Goal: Transaction & Acquisition: Purchase product/service

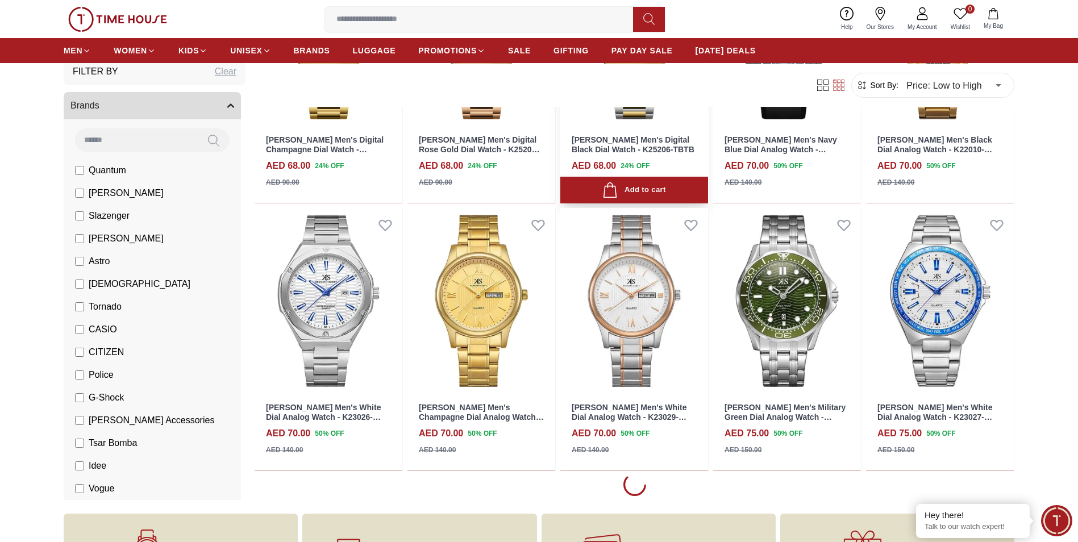
scroll to position [2955, 0]
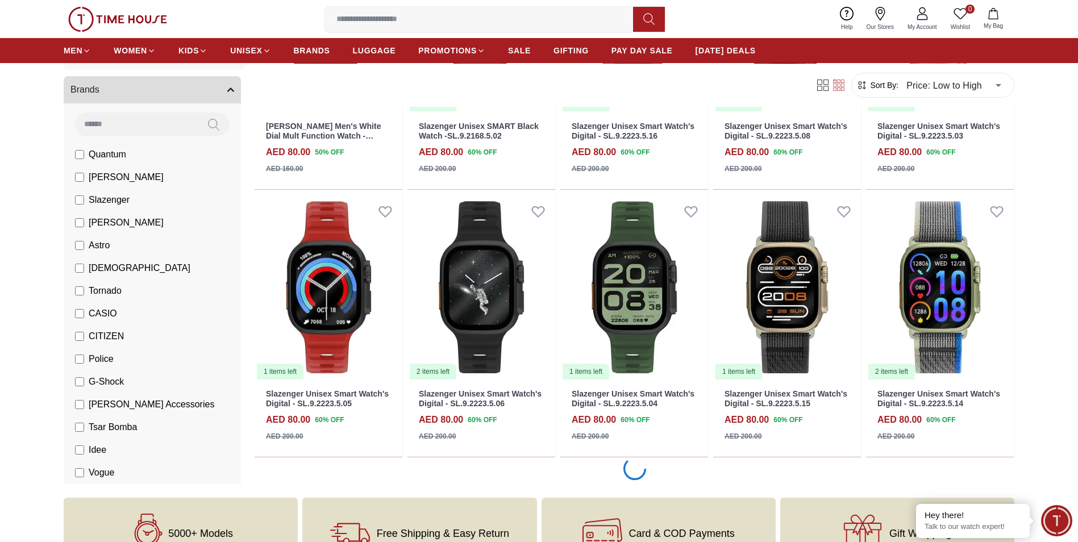
scroll to position [4091, 0]
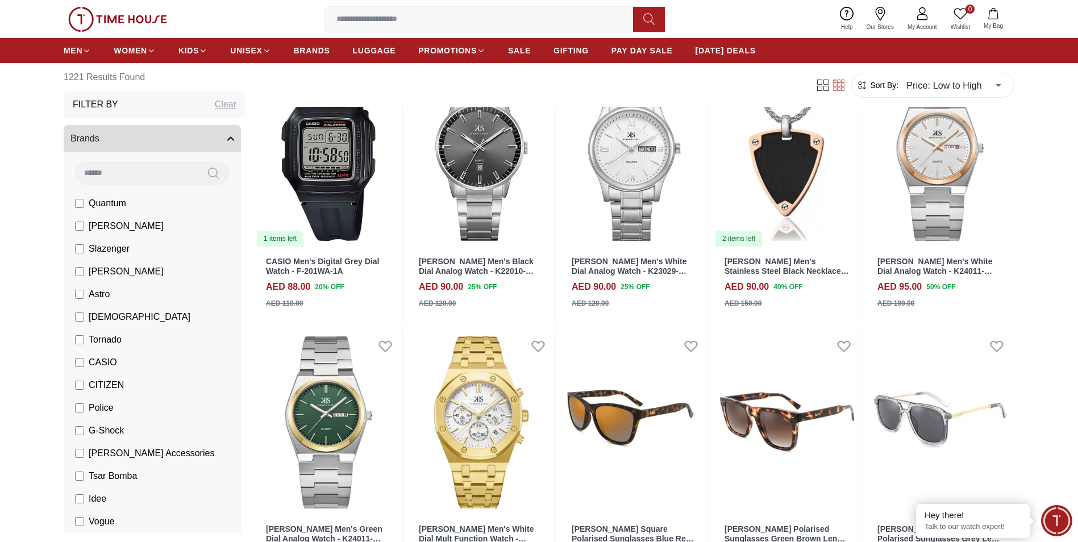
scroll to position [5057, 0]
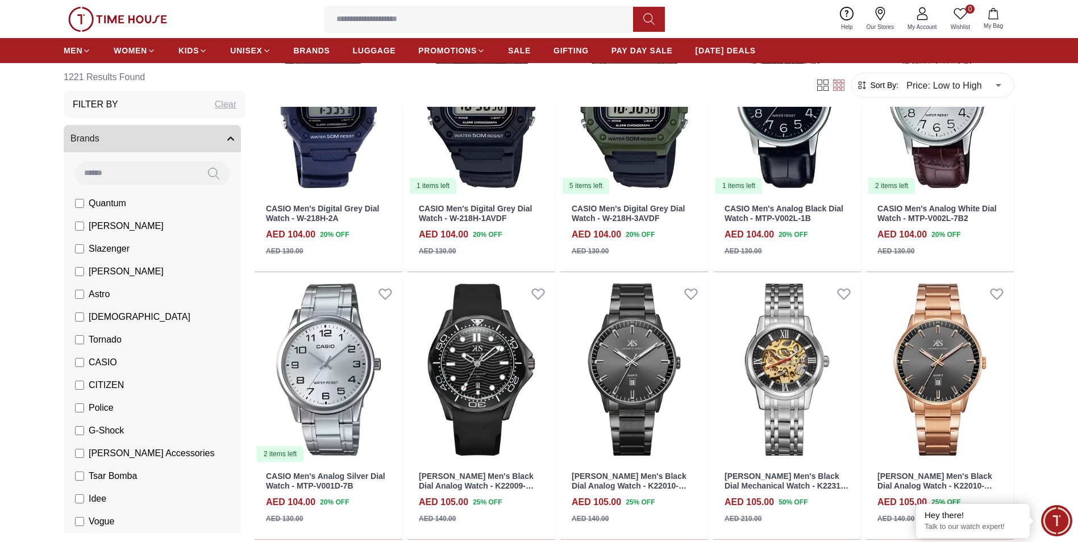
scroll to position [6080, 0]
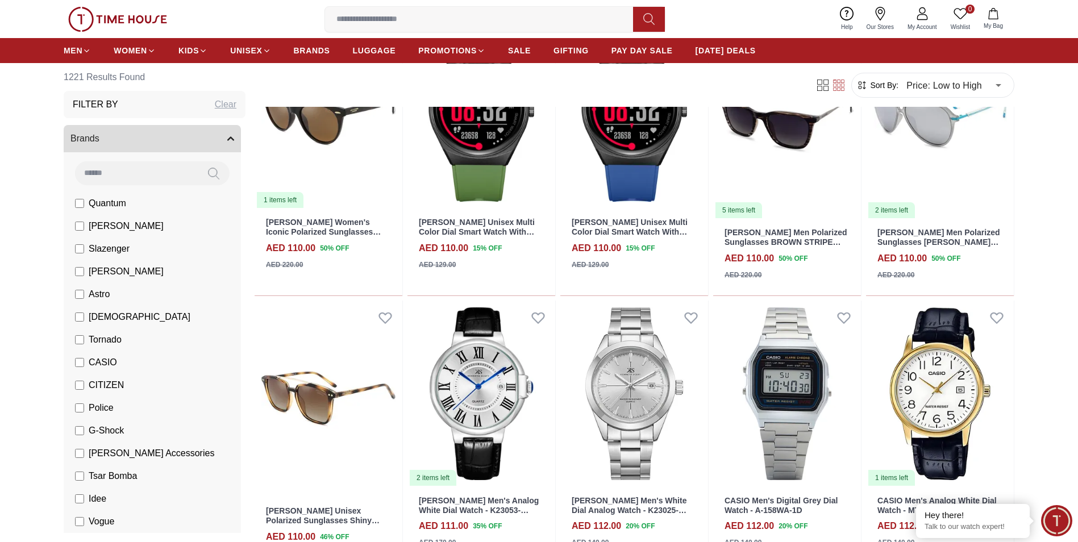
scroll to position [7159, 0]
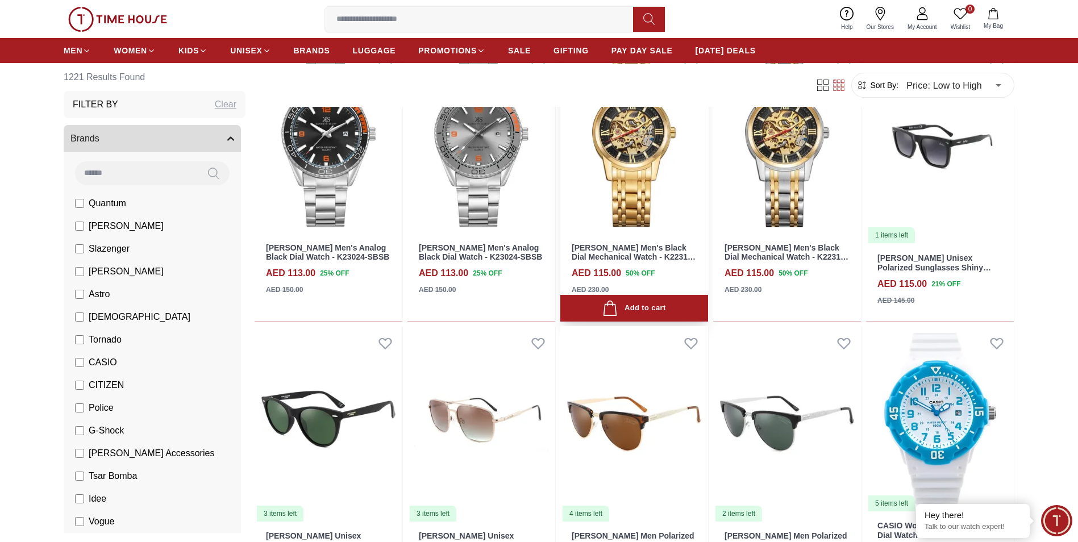
scroll to position [8296, 0]
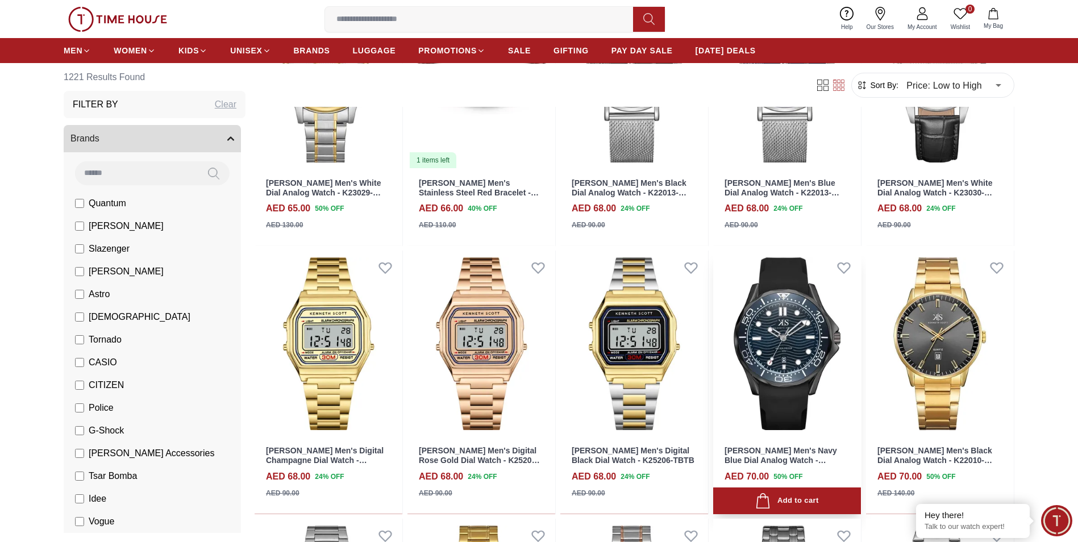
scroll to position [2614, 0]
click at [1059, 524] on span "Minimize live chat window" at bounding box center [1056, 520] width 41 height 41
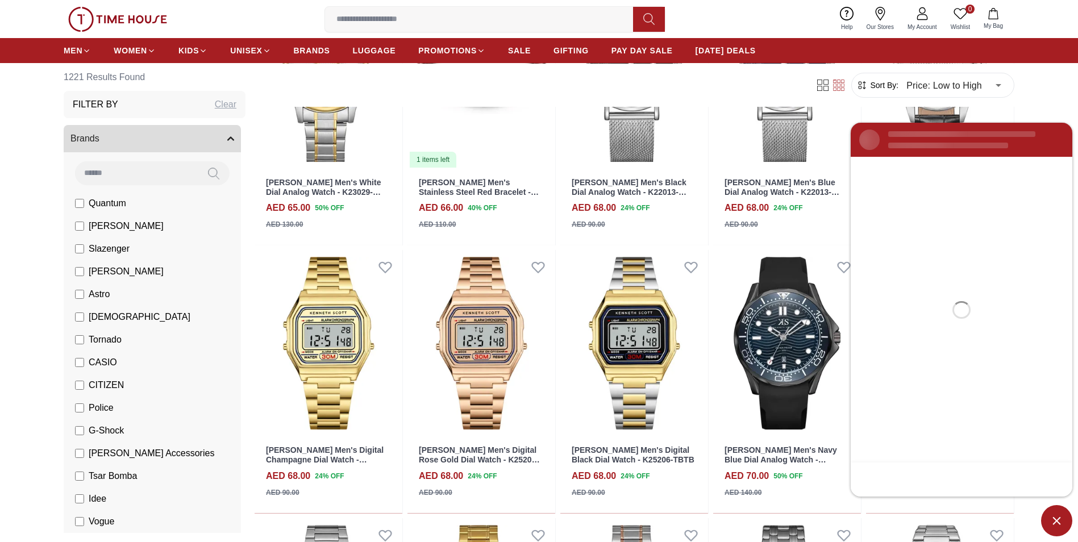
scroll to position [0, 0]
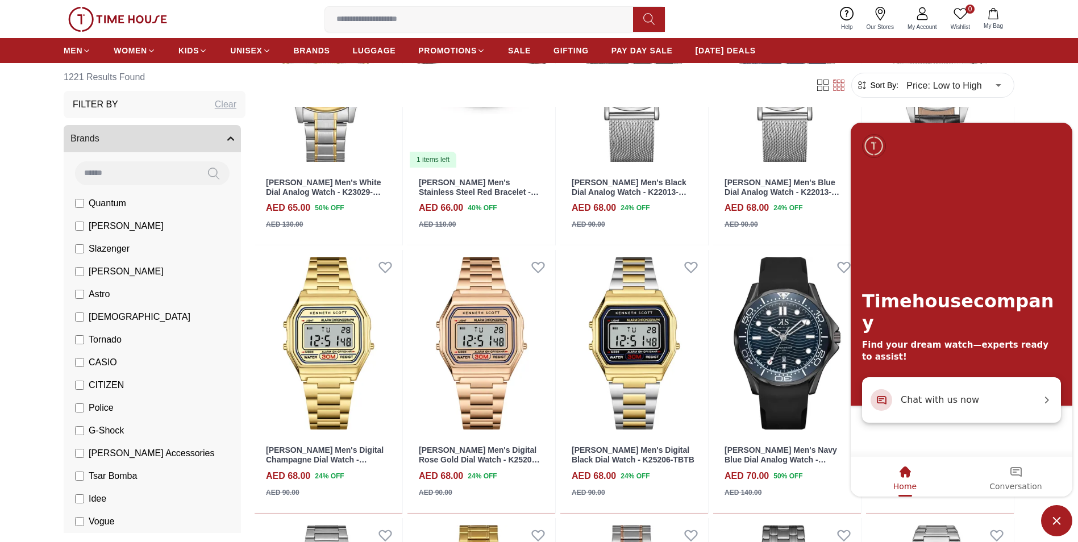
click at [938, 405] on span "Chat with us now" at bounding box center [971, 400] width 140 height 15
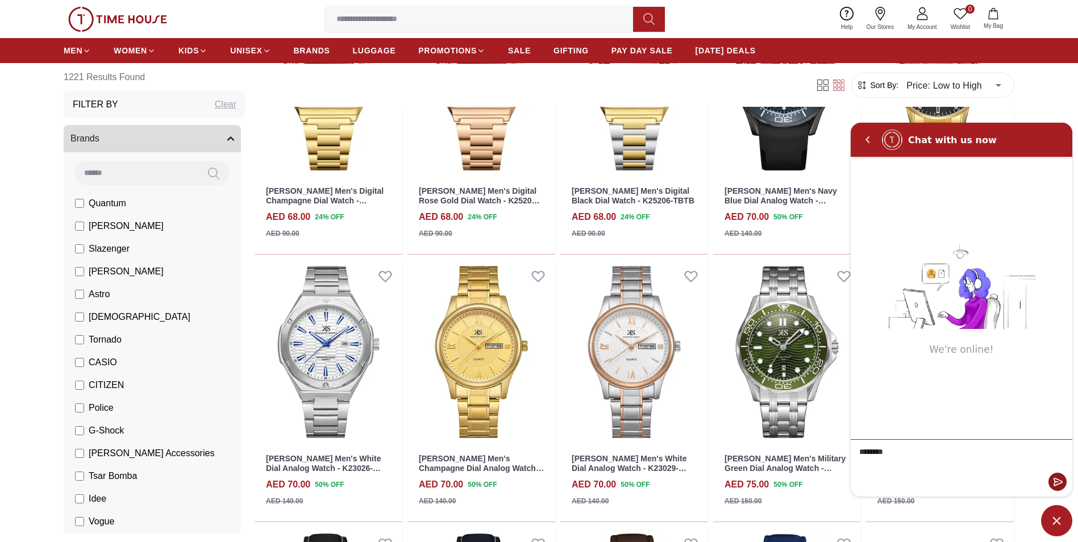
scroll to position [2898, 0]
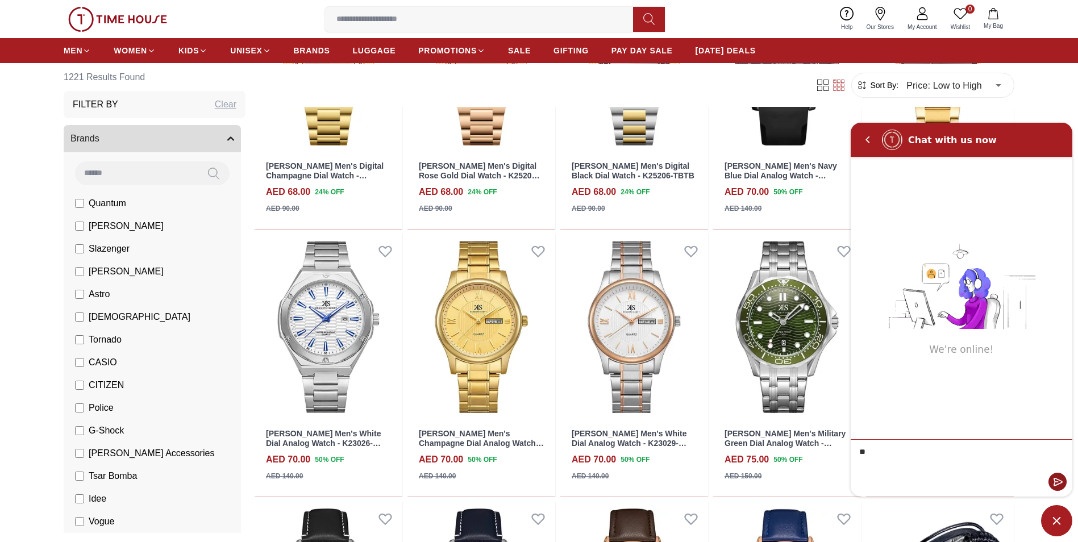
type textarea "*"
type textarea "**********"
click at [1058, 478] on em "Send" at bounding box center [1057, 482] width 18 height 18
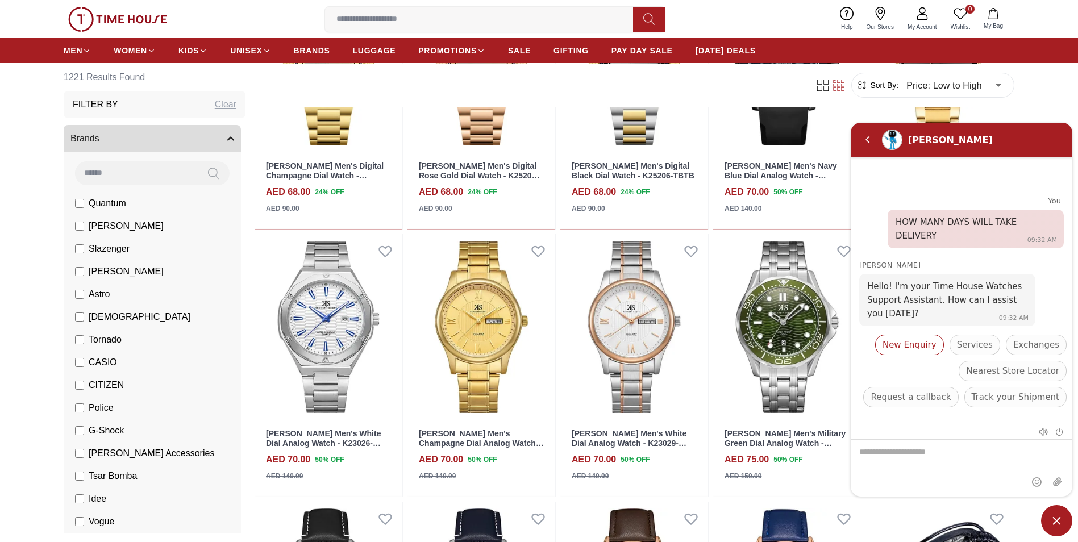
click at [936, 348] on span "New Enquiry" at bounding box center [909, 345] width 54 height 14
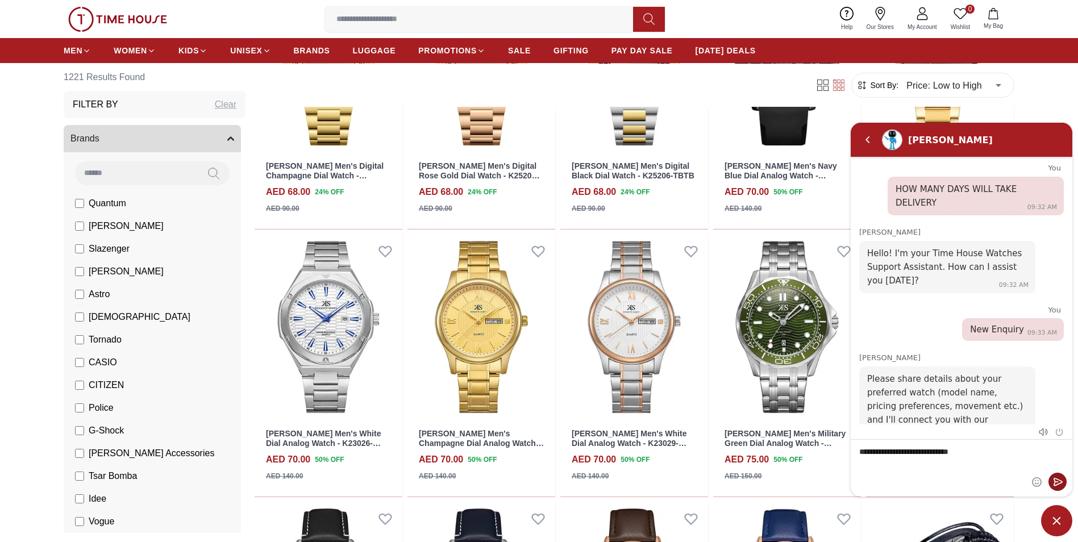
type textarea "**********"
click at [1051, 481] on em "Send" at bounding box center [1057, 482] width 18 height 18
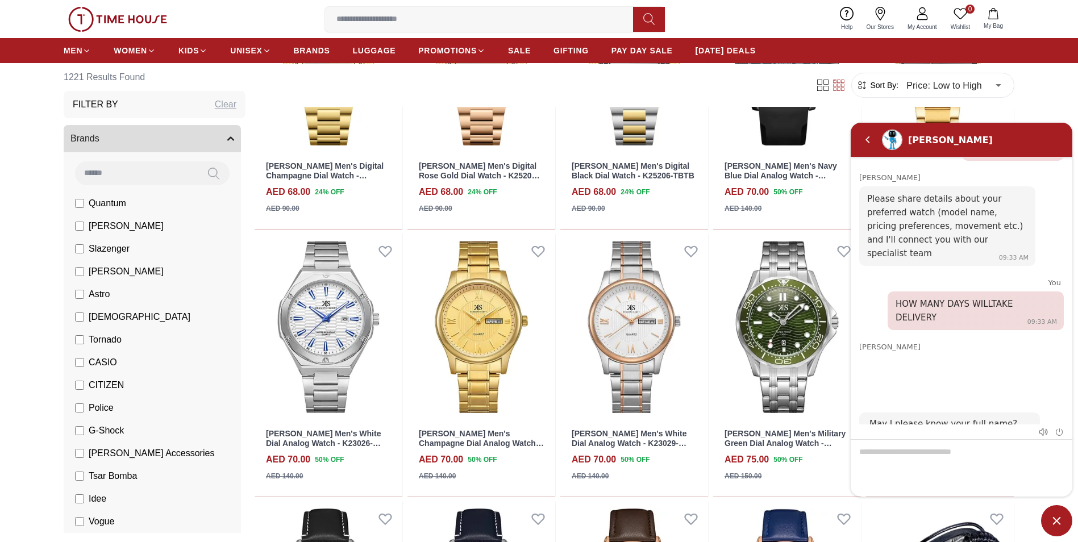
scroll to position [0, 0]
type input "*****"
click at [1008, 405] on span "Submit" at bounding box center [1003, 409] width 28 height 9
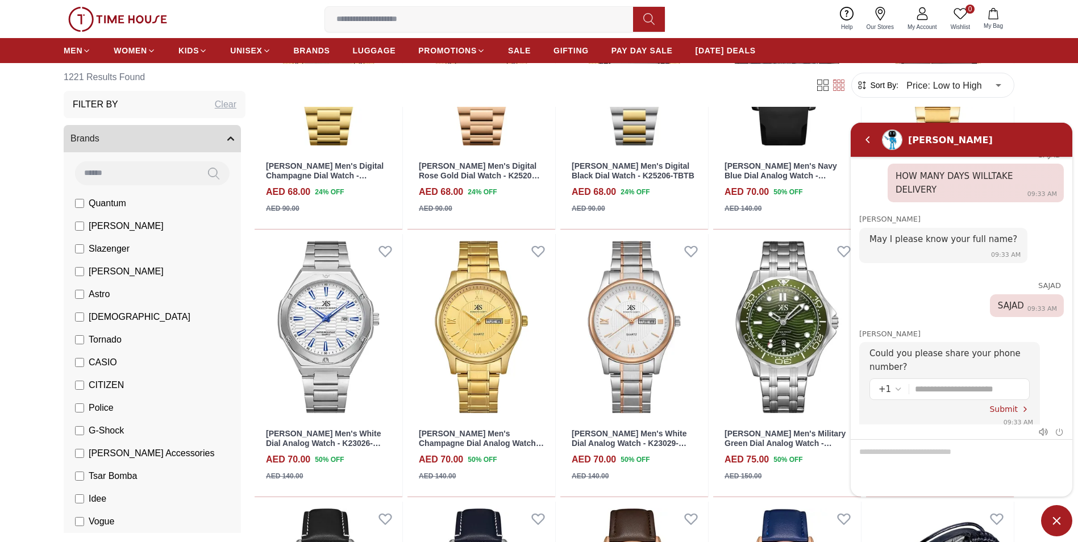
click at [897, 385] on em "Select country code" at bounding box center [898, 389] width 9 height 9
type input "*"
type input "***"
click at [931, 360] on div "[GEOGRAPHIC_DATA]" at bounding box center [939, 366] width 102 height 13
click at [940, 379] on input "Enter your phone number" at bounding box center [973, 389] width 95 height 20
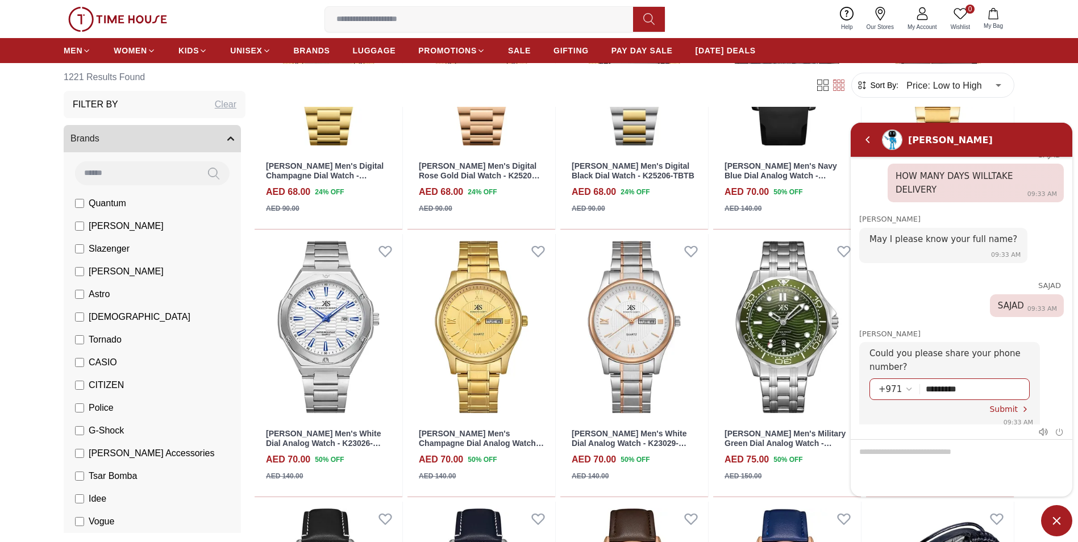
type input "*********"
click at [994, 405] on span "Submit" at bounding box center [1003, 409] width 28 height 9
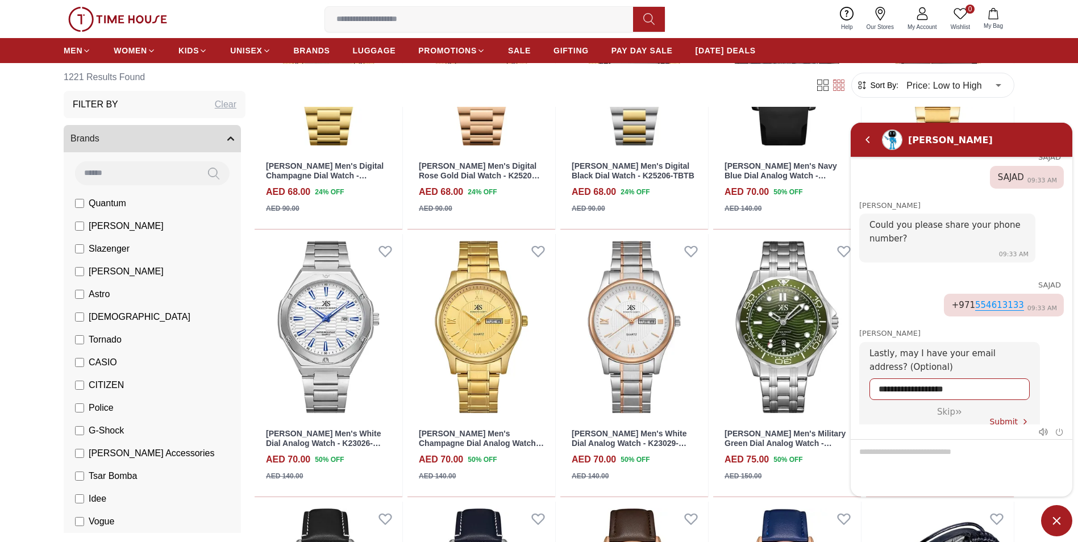
type input "**********"
click at [1006, 417] on span "Submit" at bounding box center [1003, 421] width 28 height 9
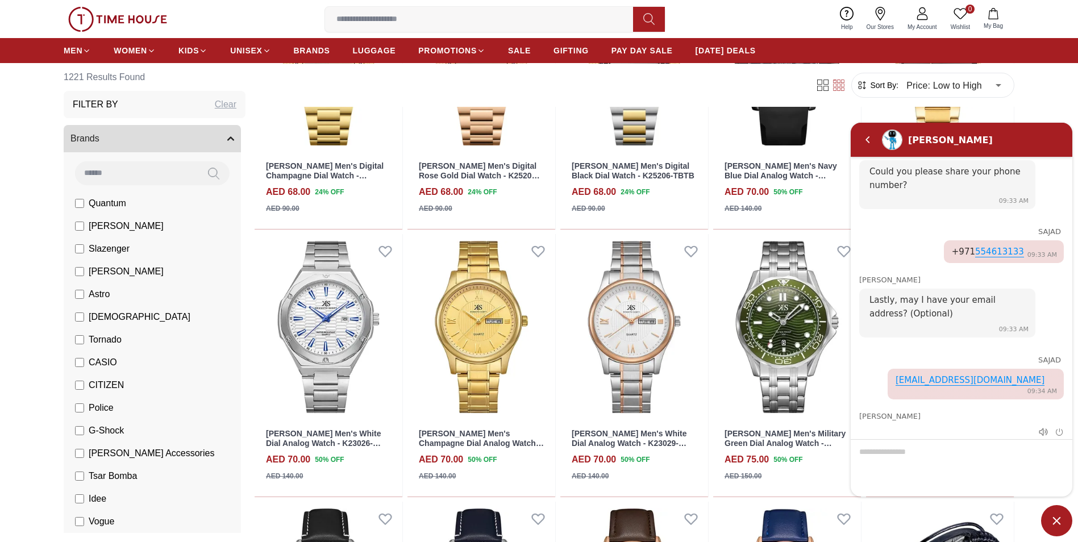
scroll to position [492, 0]
type textarea "**********"
click at [1059, 485] on em "Send" at bounding box center [1057, 482] width 18 height 18
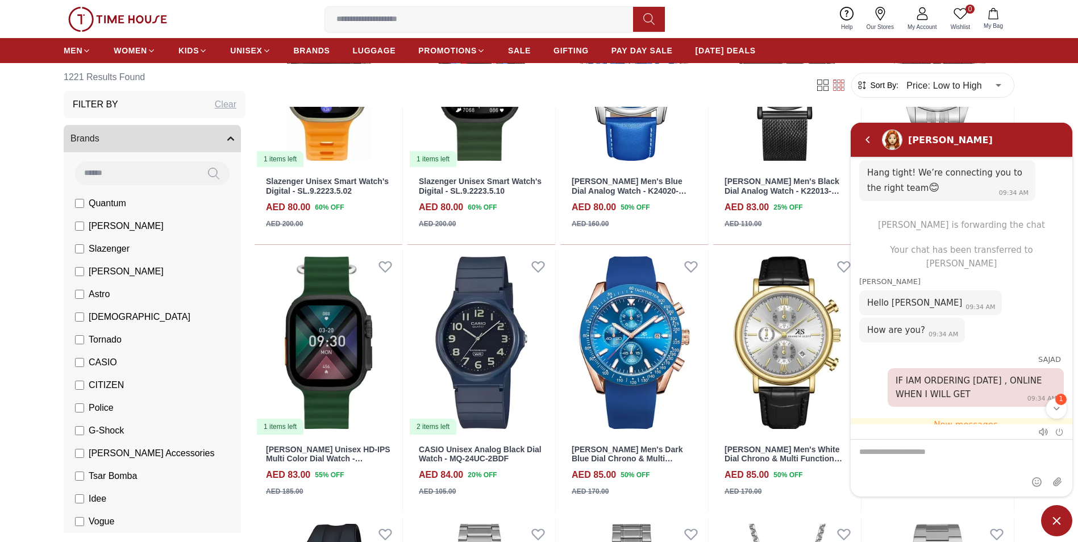
scroll to position [788, 0]
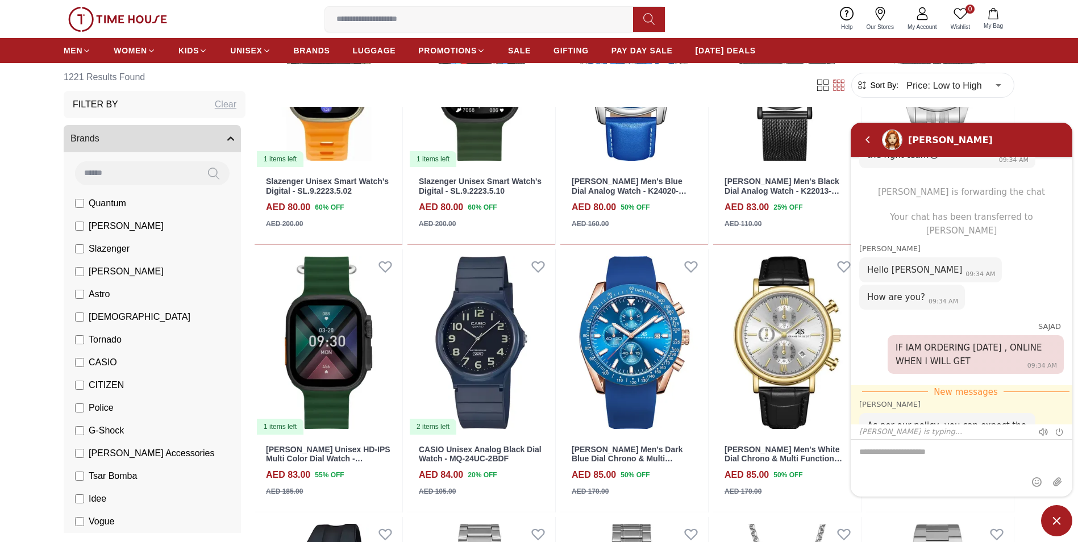
click at [894, 454] on textarea "We are here to help you" at bounding box center [962, 468] width 222 height 57
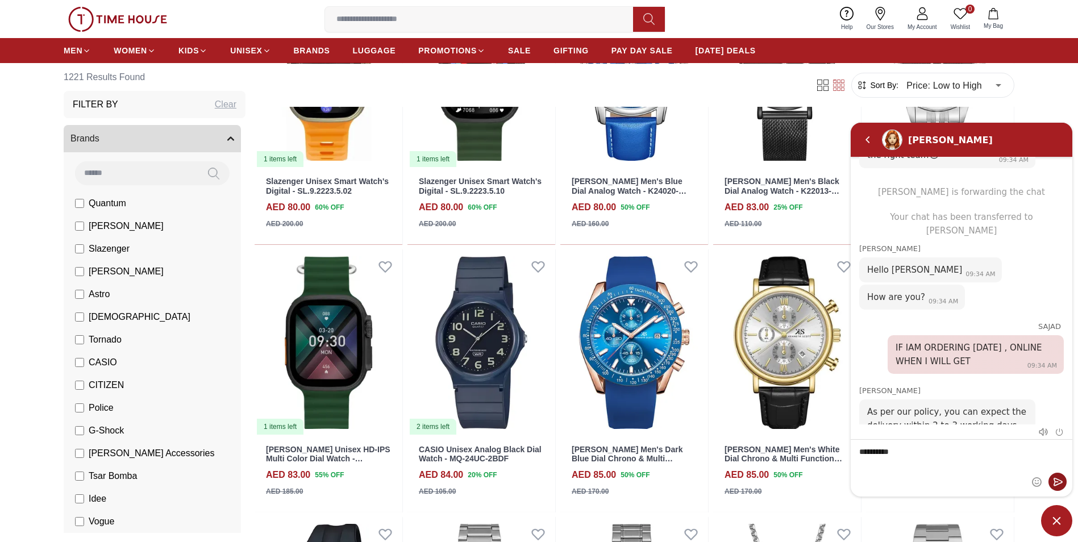
scroll to position [828, 0]
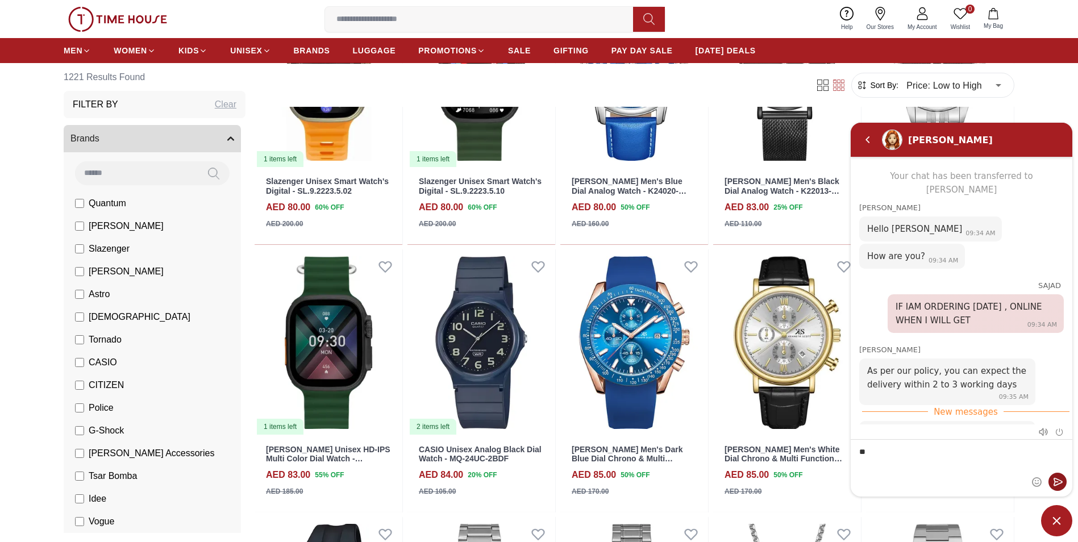
type textarea "*"
type textarea "**********"
click at [1056, 481] on em "Send" at bounding box center [1057, 482] width 18 height 18
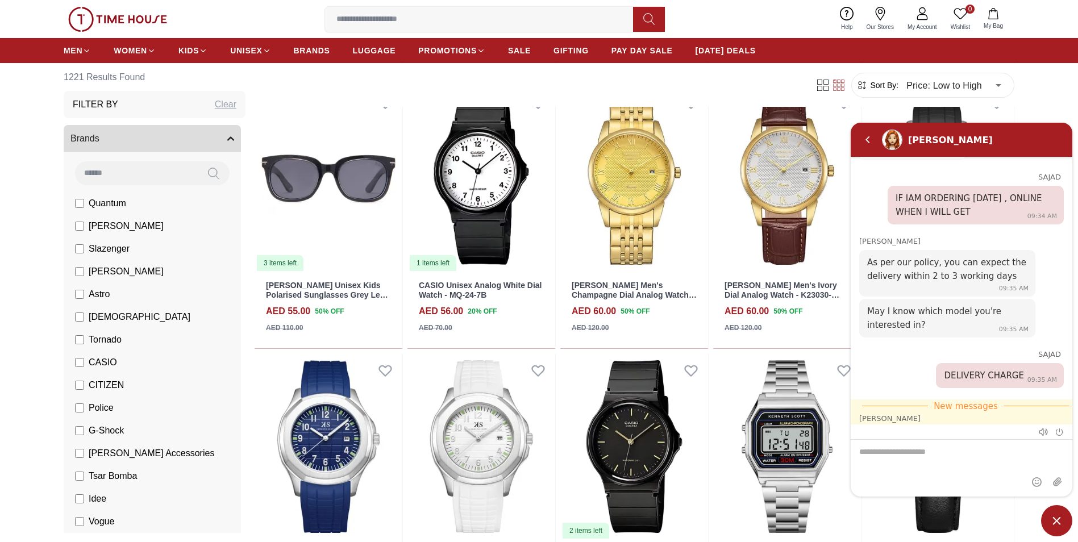
scroll to position [1989, 0]
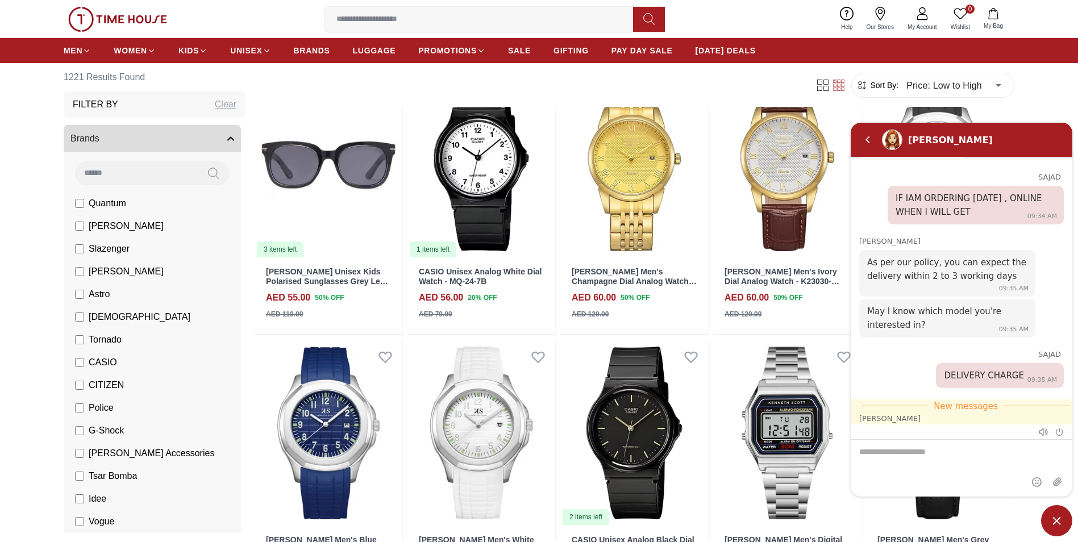
click at [917, 459] on textarea "We are here to help you" at bounding box center [962, 468] width 222 height 57
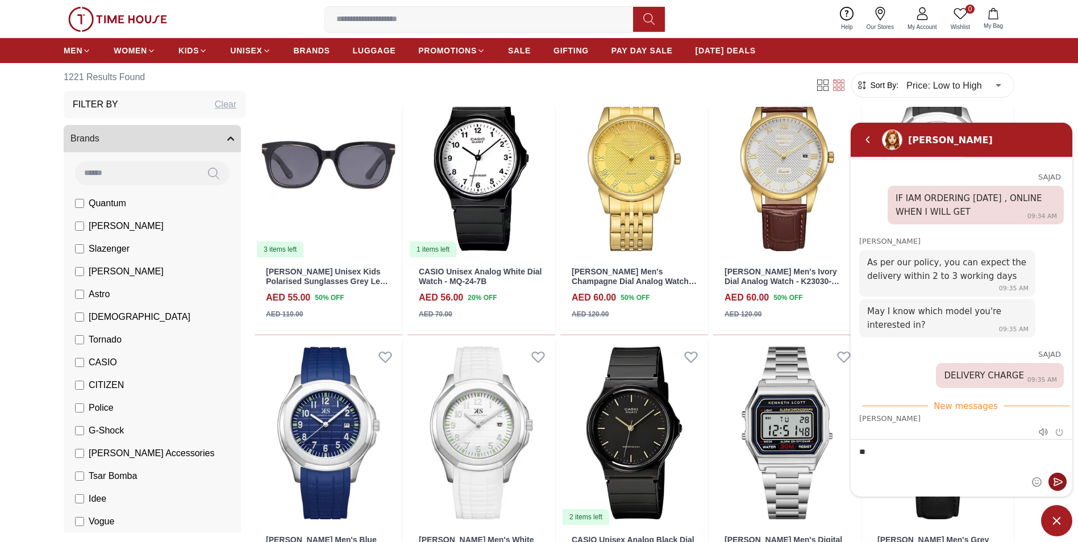
type textarea "**"
click at [1059, 488] on em "Send" at bounding box center [1057, 482] width 18 height 18
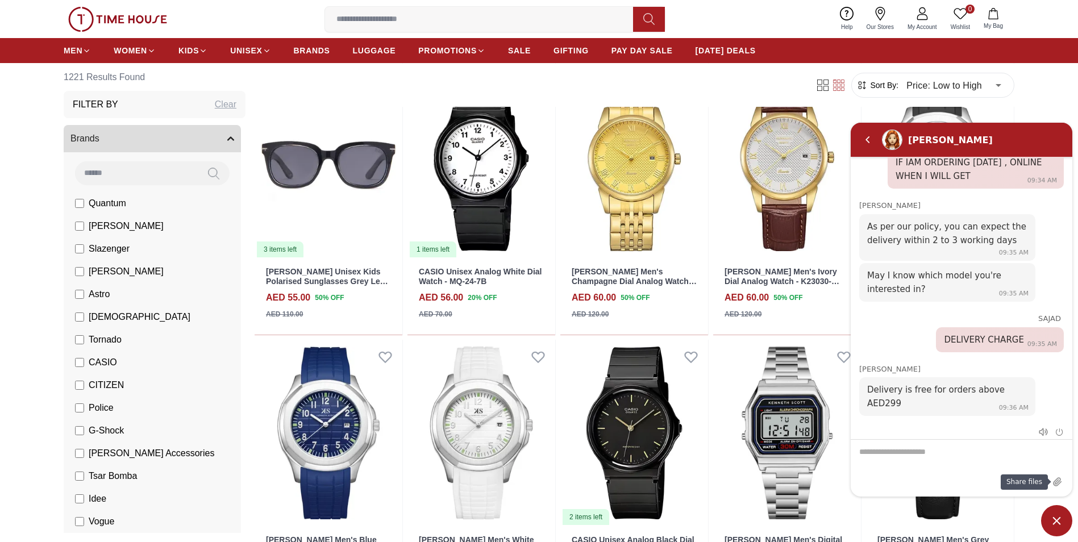
scroll to position [974, 0]
click at [288, 82] on div "Filter Sort By: Price: Low to High * ​" at bounding box center [635, 85] width 760 height 43
click at [768, 14] on div "0 Wishlist My Bag Help Our Stores My Account 0 Wishlist My Bag" at bounding box center [539, 19] width 951 height 38
click at [1059, 524] on span "Minimize live chat window" at bounding box center [1056, 520] width 31 height 31
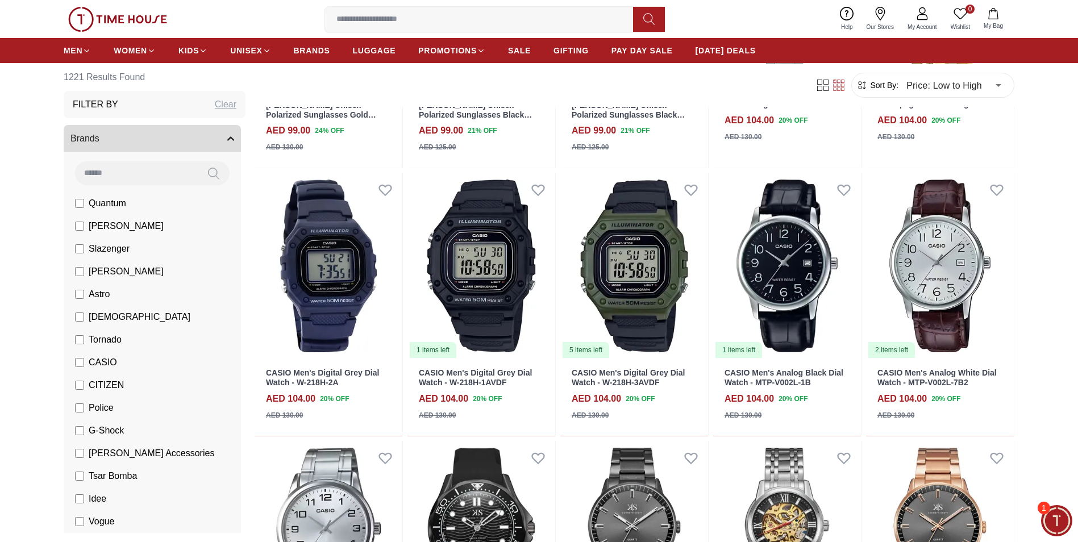
scroll to position [6080, 0]
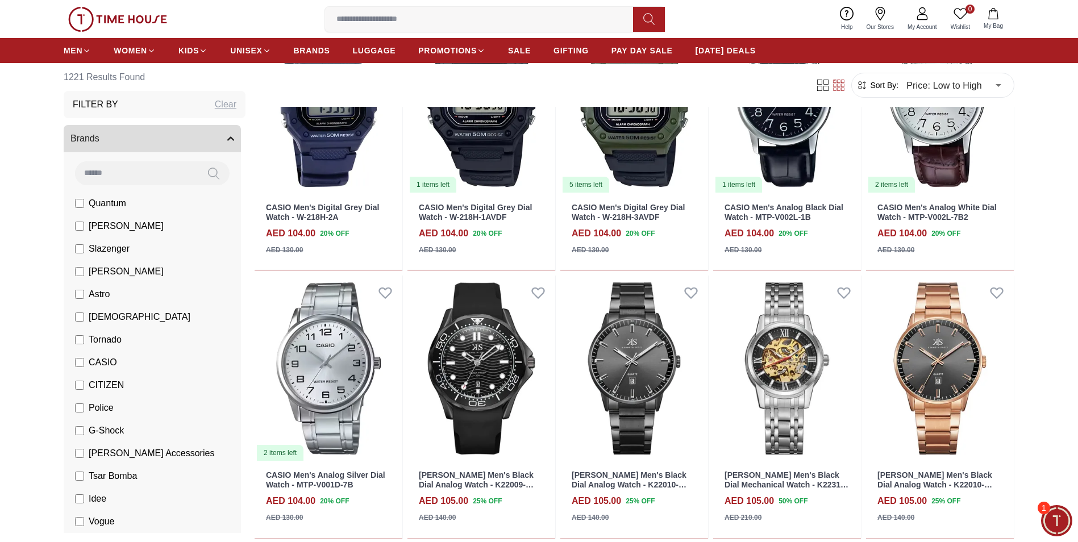
click at [1045, 506] on span "1" at bounding box center [1044, 508] width 13 height 13
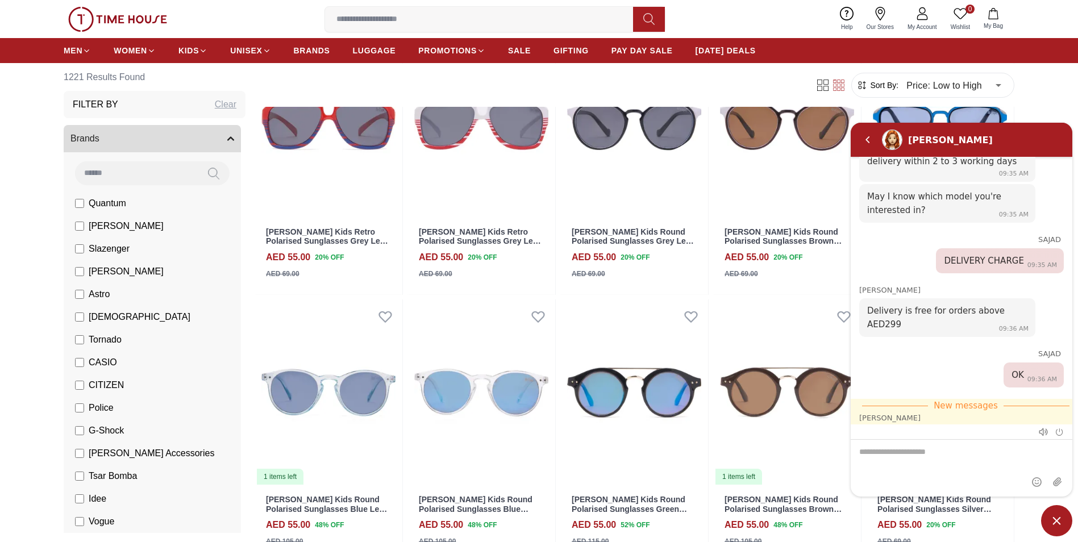
scroll to position [1193, 0]
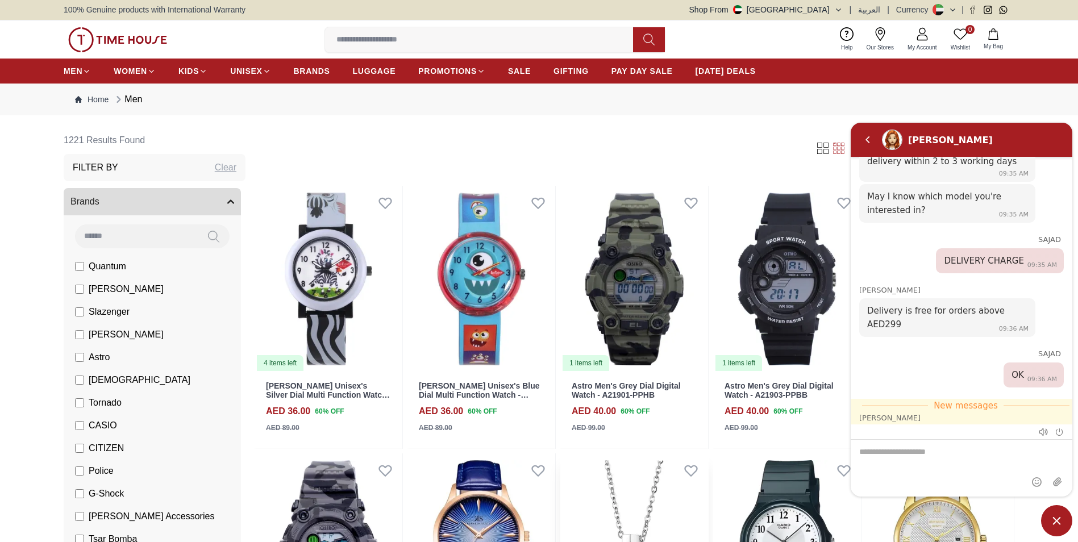
scroll to position [0, 0]
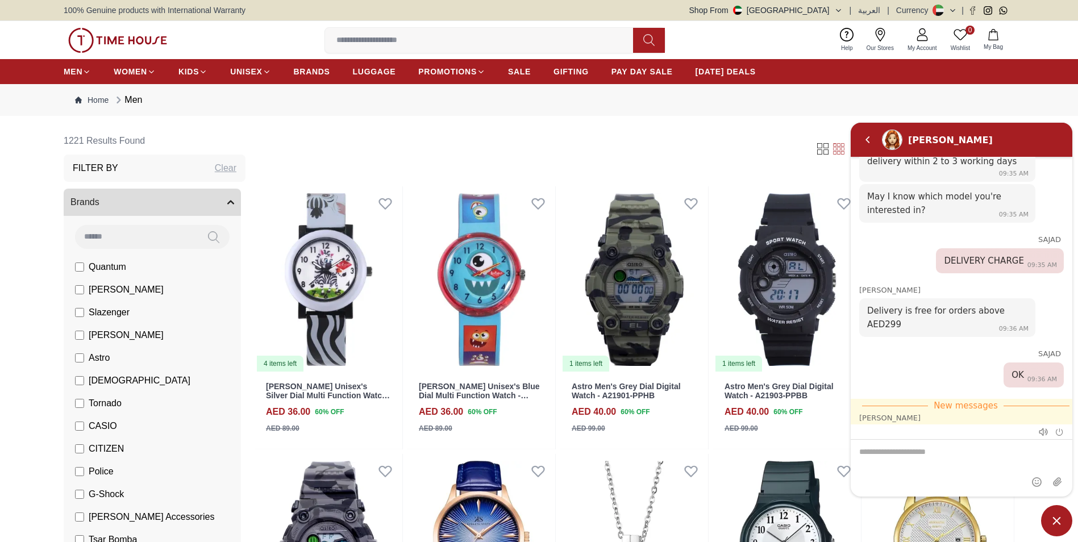
click at [884, 453] on textarea "We are here to help you" at bounding box center [962, 468] width 222 height 57
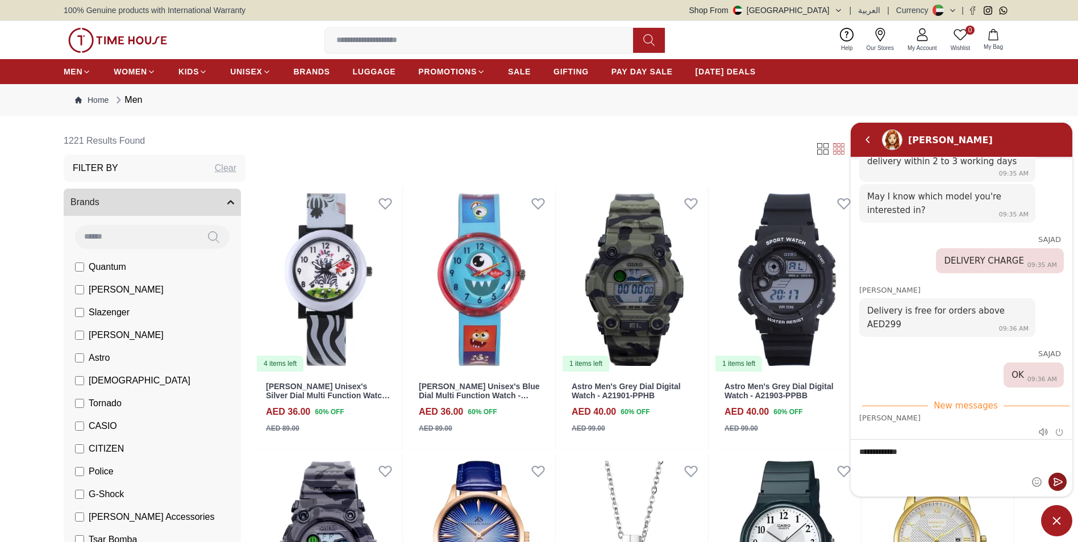
type textarea "**********"
click at [1056, 482] on em "Send" at bounding box center [1057, 482] width 18 height 18
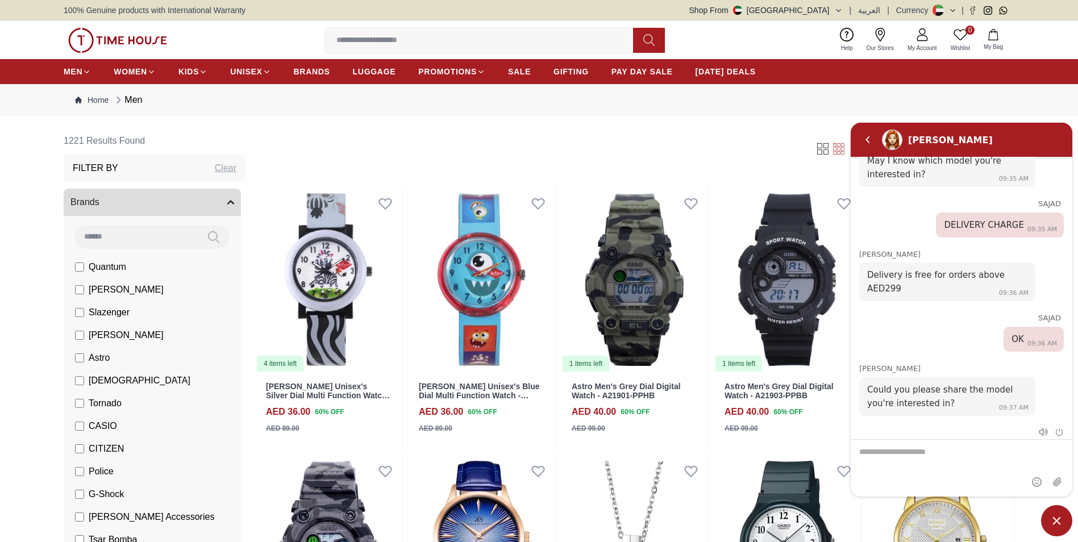
scroll to position [1089, 0]
click at [1061, 434] on em "End chat" at bounding box center [1059, 432] width 9 height 9
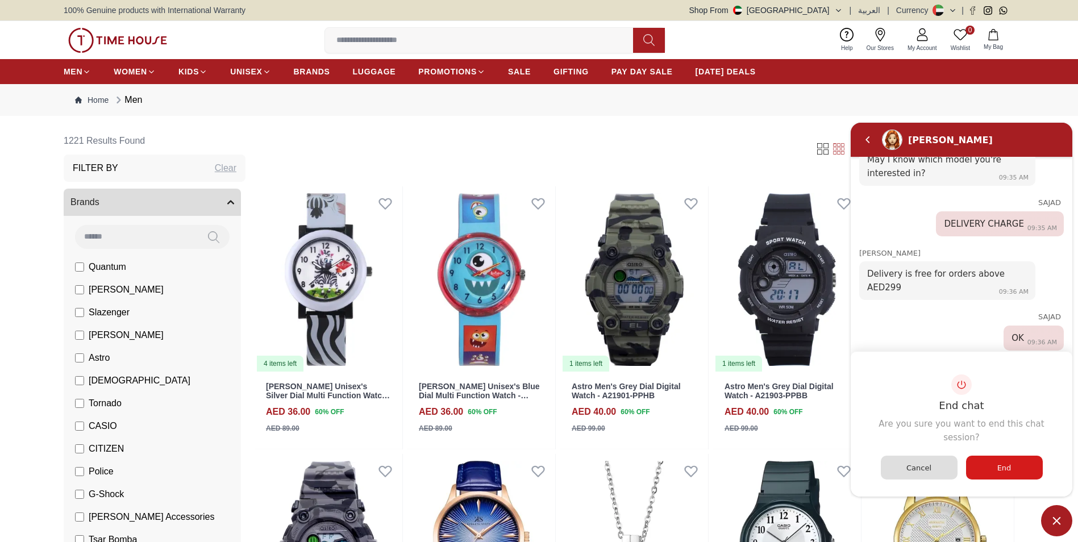
click at [1014, 467] on div "End" at bounding box center [1004, 468] width 77 height 24
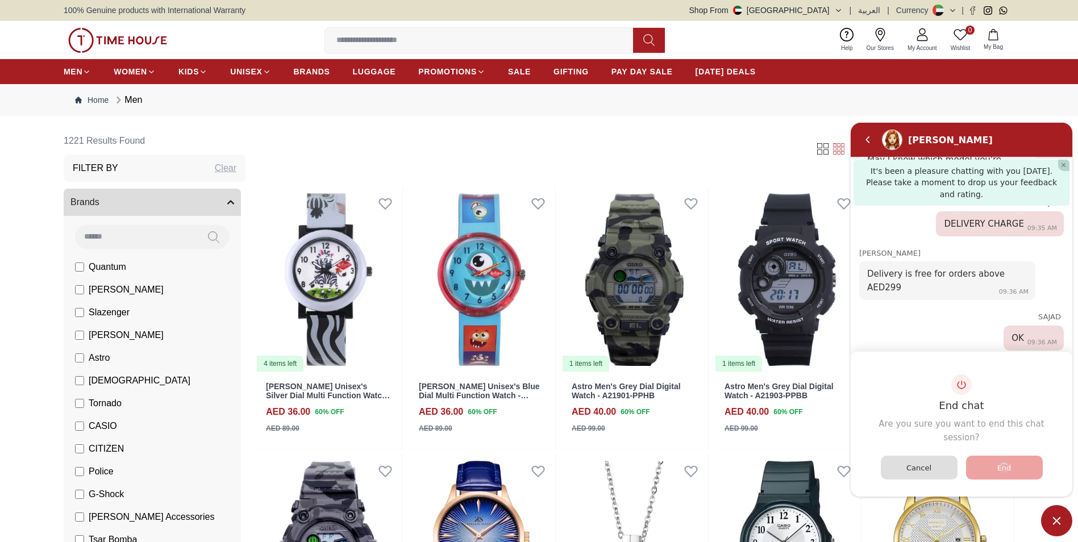
scroll to position [1147, 0]
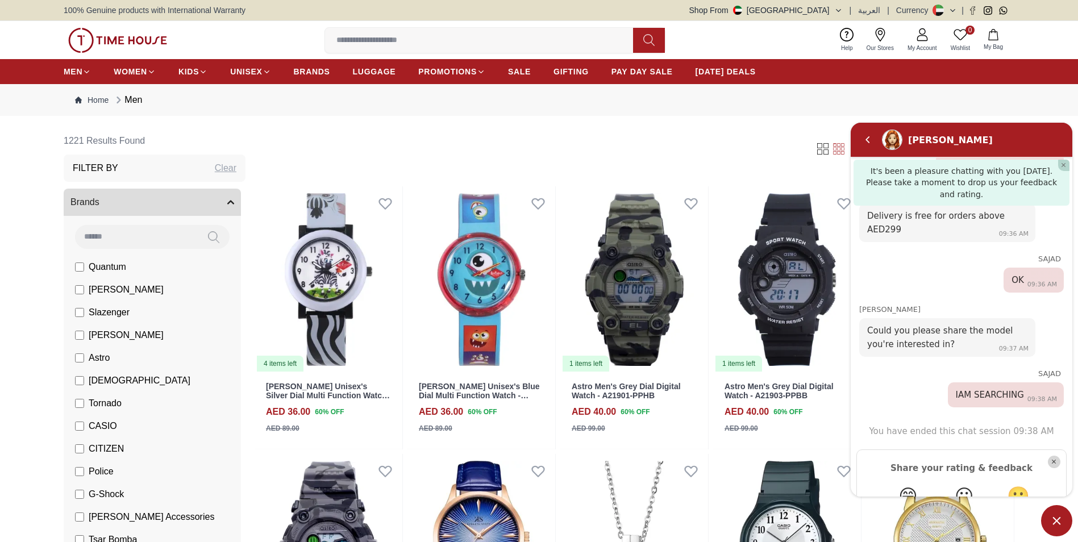
click at [909, 485] on em "😄" at bounding box center [907, 496] width 19 height 22
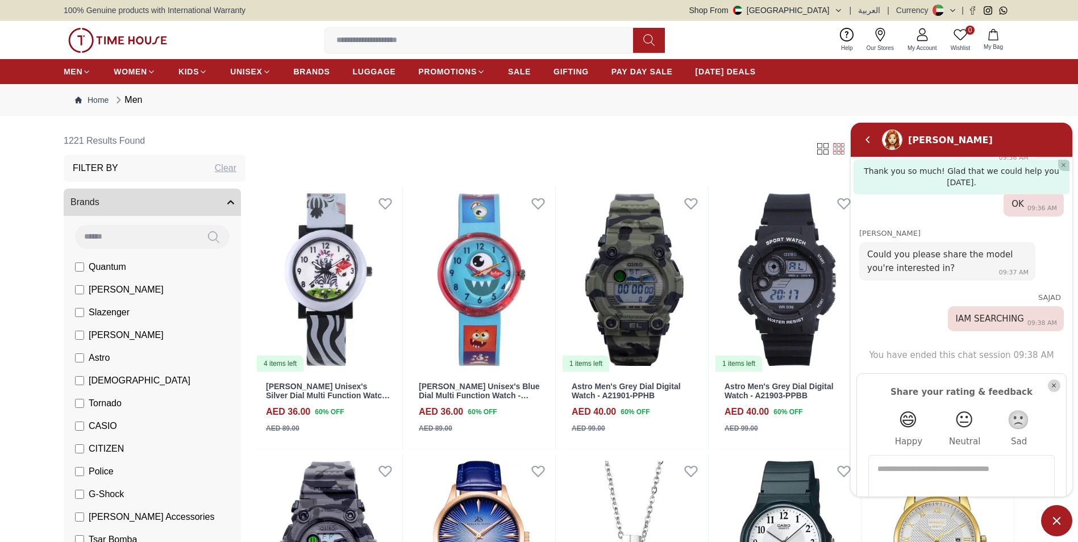
click at [1033, 465] on textarea "Type in your feedback here and hit Send" at bounding box center [961, 493] width 168 height 61
click at [1023, 104] on div "Home Men" at bounding box center [539, 100] width 1078 height 32
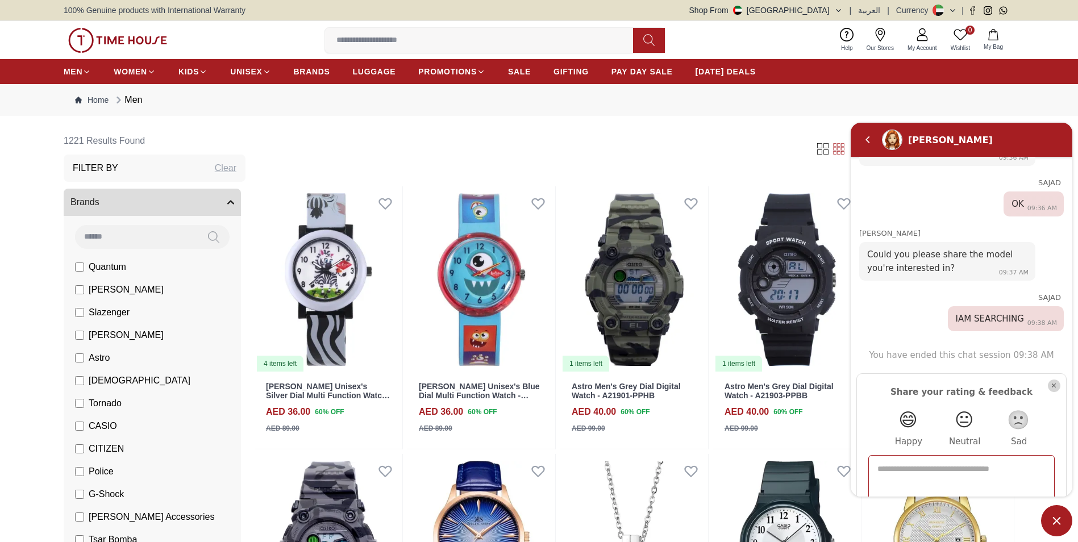
click at [906, 463] on textarea "Type in your feedback here and hit Send" at bounding box center [961, 493] width 168 height 61
type textarea "****"
click at [1032, 509] on em "Send" at bounding box center [1040, 517] width 17 height 17
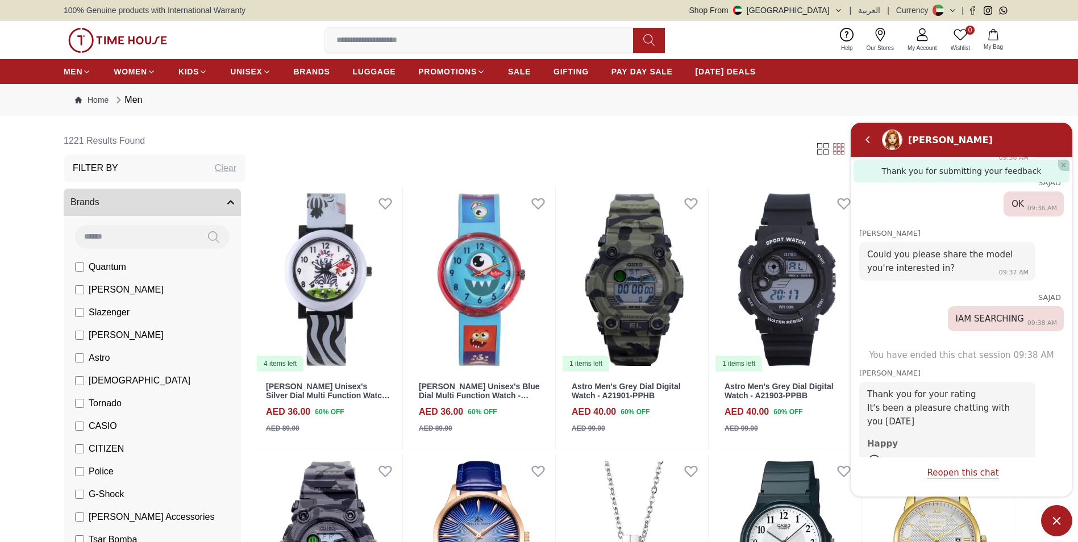
click at [1060, 525] on span "Minimize live chat window" at bounding box center [1056, 520] width 31 height 31
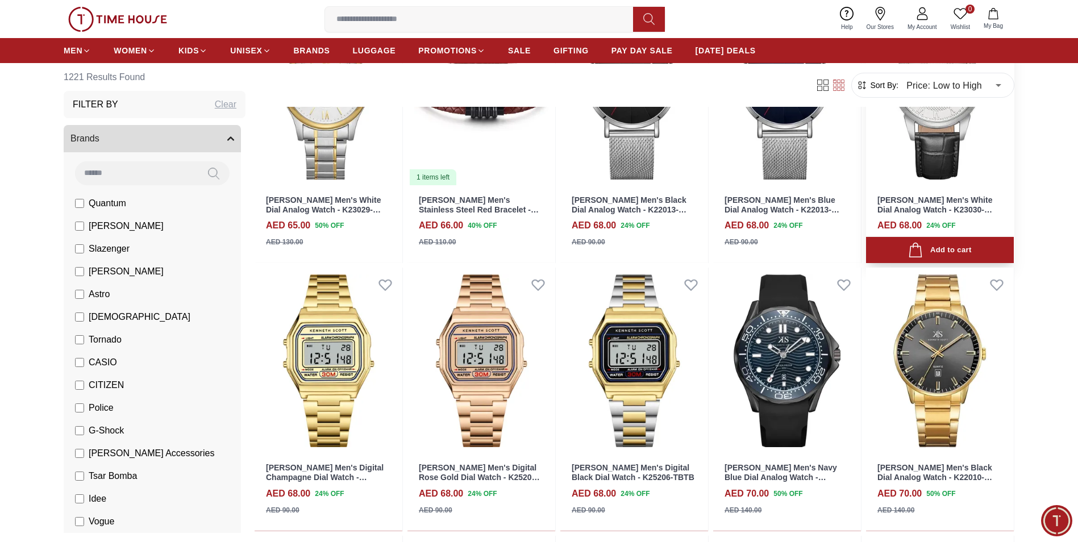
scroll to position [2671, 0]
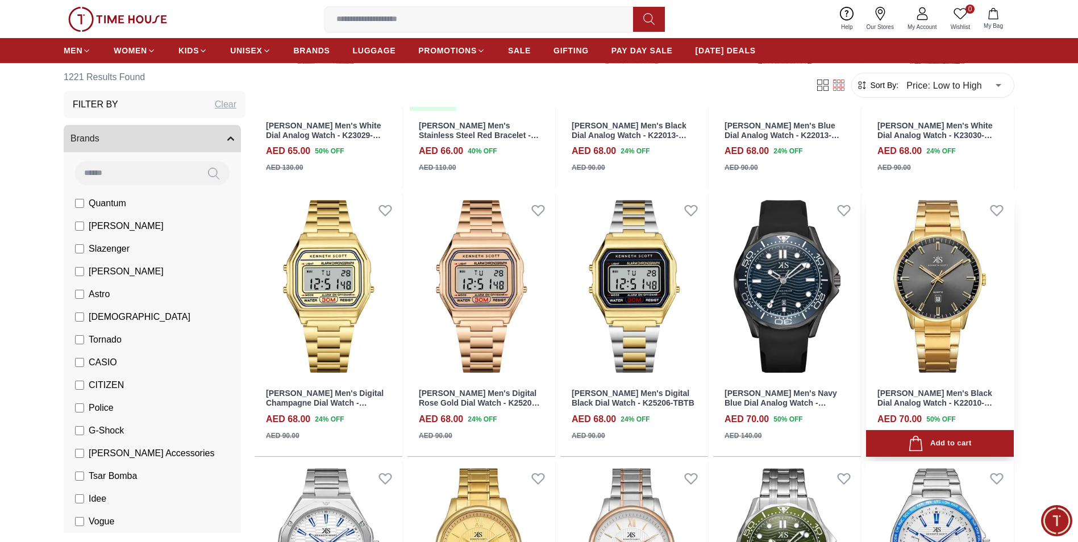
click at [937, 294] on img at bounding box center [940, 286] width 148 height 186
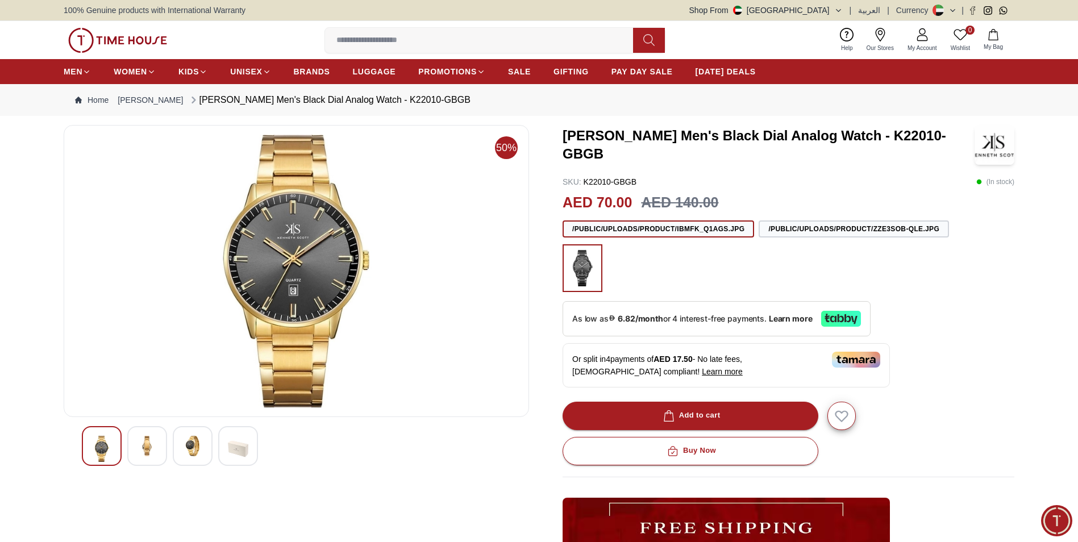
click at [104, 451] on img at bounding box center [101, 449] width 20 height 26
click at [145, 445] on img at bounding box center [147, 446] width 20 height 20
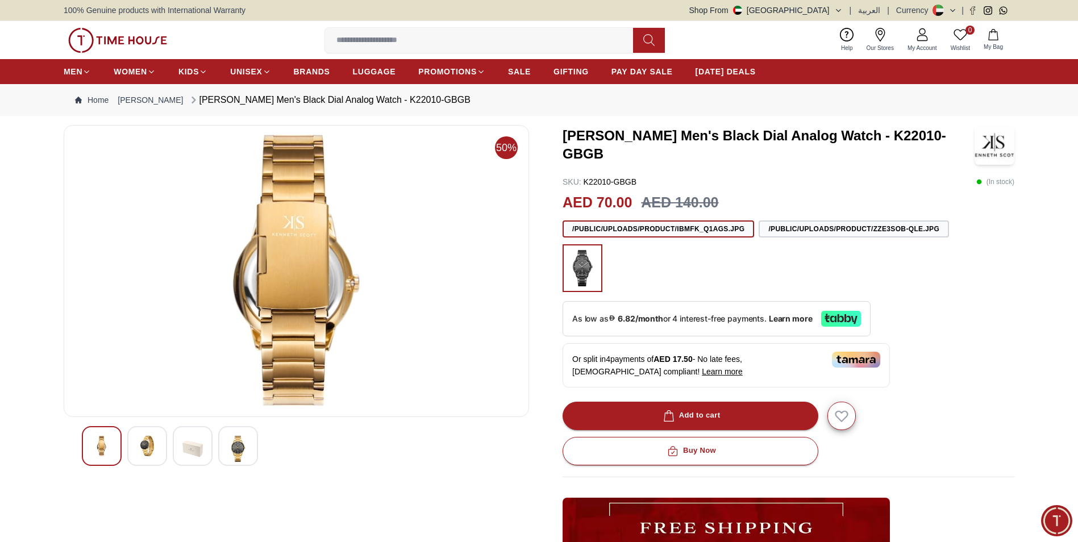
click at [230, 447] on img at bounding box center [238, 449] width 20 height 26
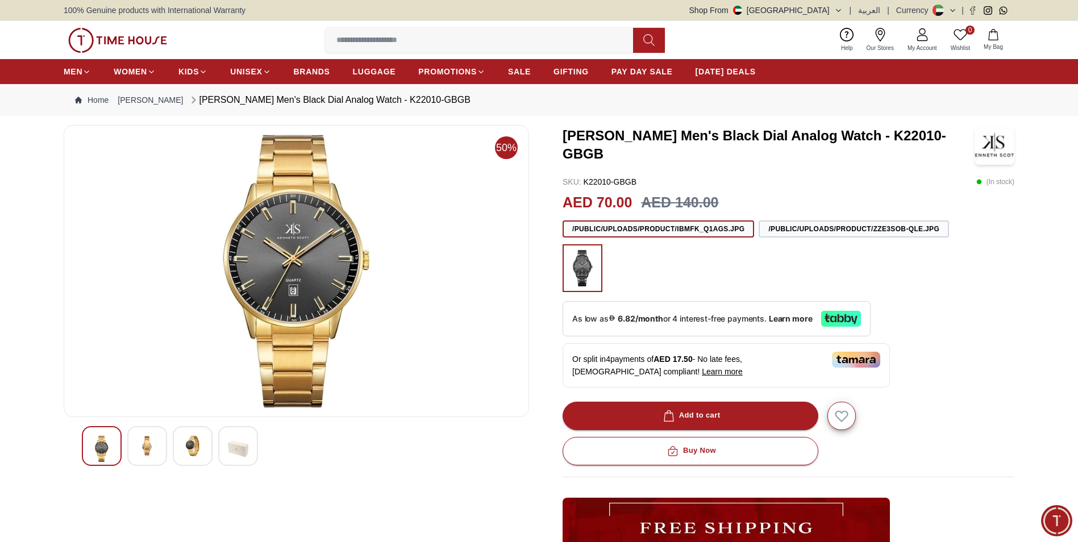
click at [882, 48] on span "Our Stores" at bounding box center [880, 48] width 36 height 9
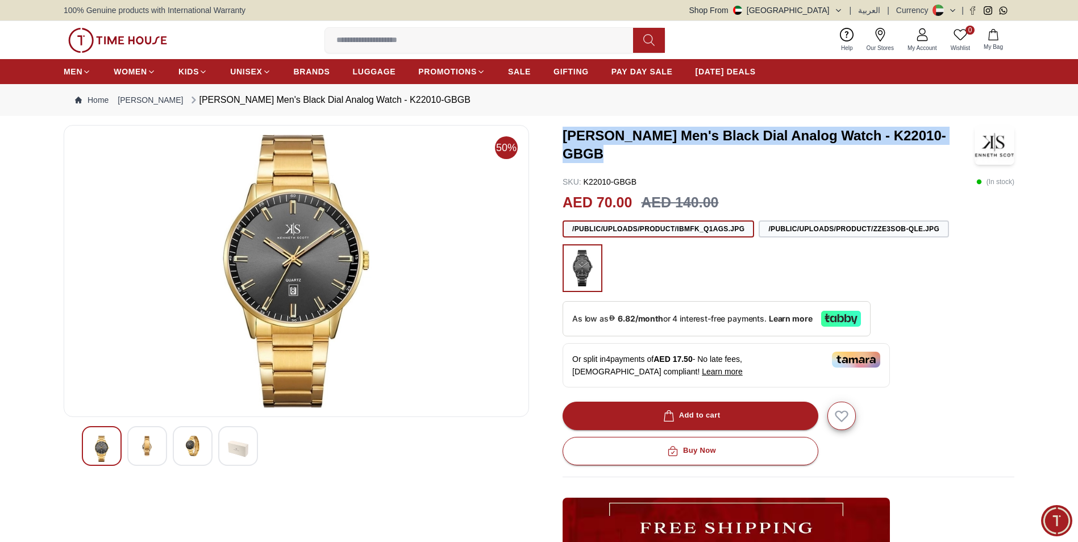
drag, startPoint x: 566, startPoint y: 148, endPoint x: 964, endPoint y: 152, distance: 397.8
click at [964, 152] on h3 "[PERSON_NAME] Men's Black Dial Analog Watch - K22010-GBGB" at bounding box center [769, 145] width 412 height 36
drag, startPoint x: 964, startPoint y: 152, endPoint x: 899, endPoint y: 144, distance: 64.7
copy h3 "[PERSON_NAME] Men's Black Dial Analog Watch - K22010-GBGB"
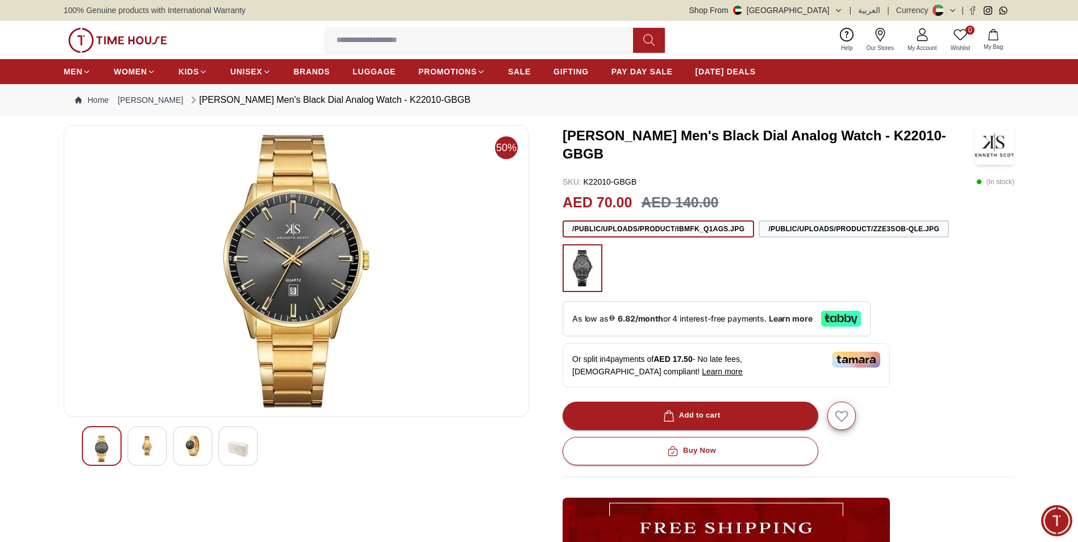
click at [1052, 522] on span "Minimize live chat window" at bounding box center [1056, 520] width 41 height 41
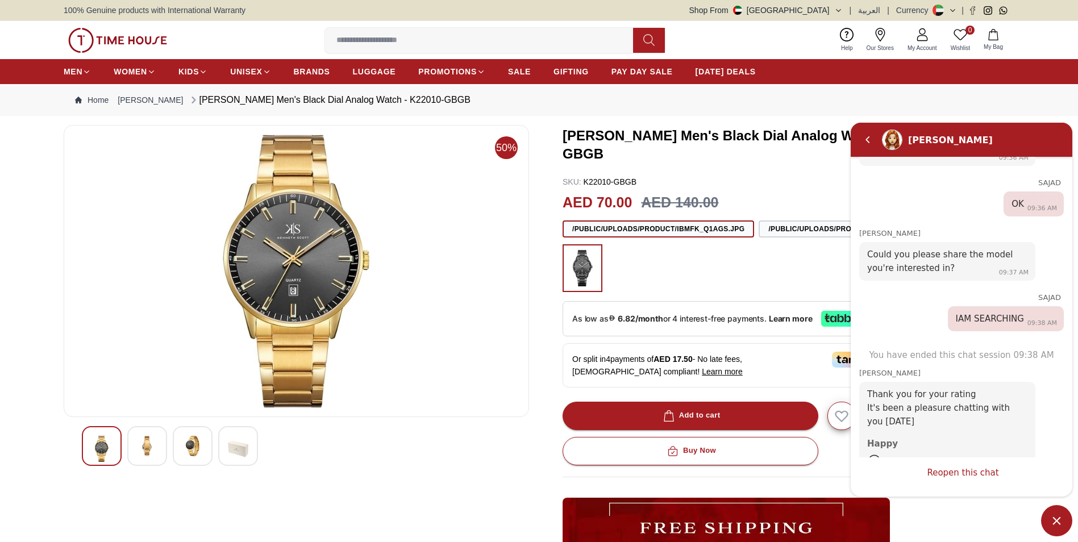
click at [970, 476] on link "Reopen this chat" at bounding box center [963, 473] width 72 height 11
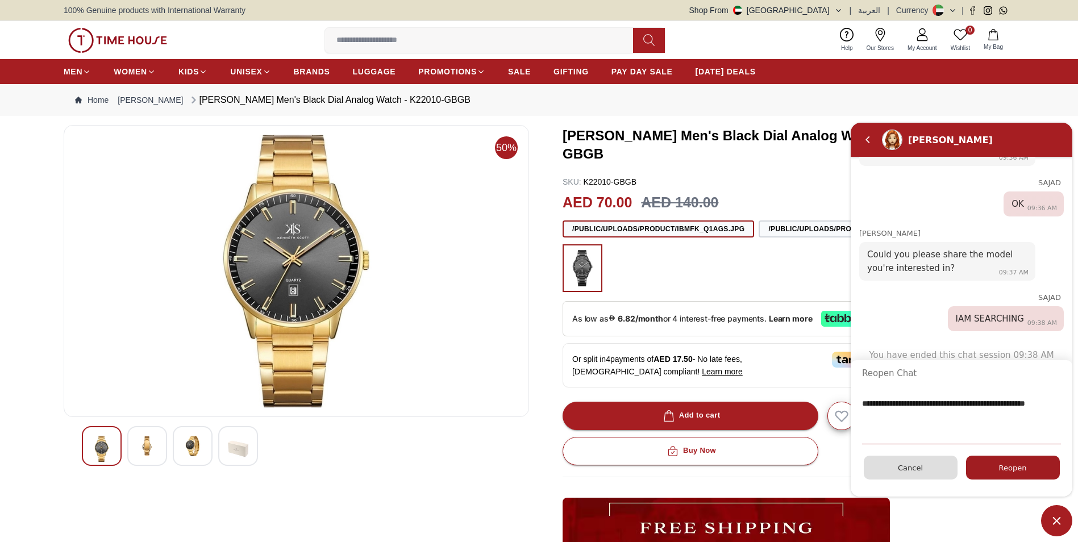
type textarea "**********"
click at [1007, 471] on span "Reopen" at bounding box center [1013, 468] width 28 height 9
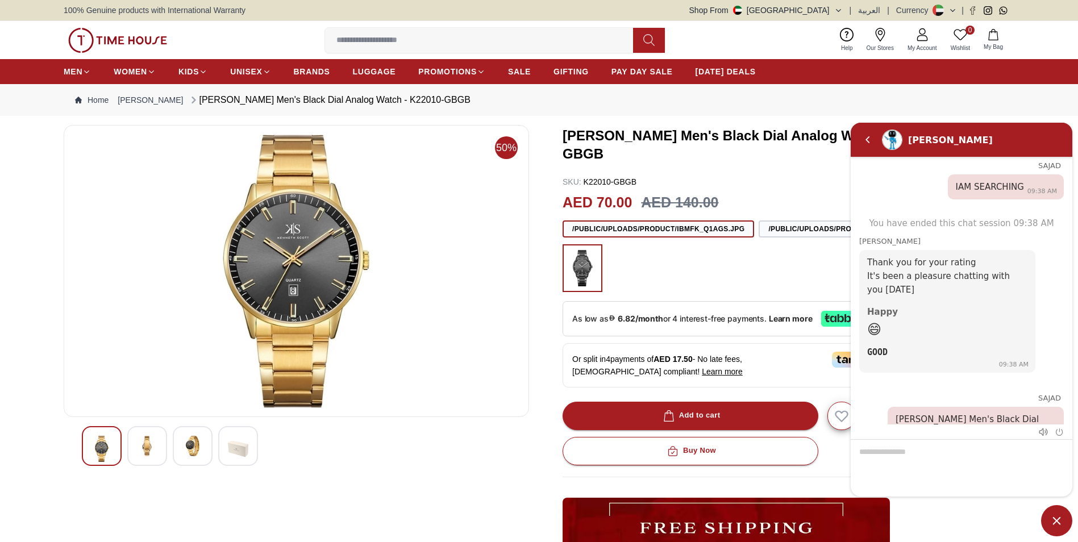
scroll to position [1223, 0]
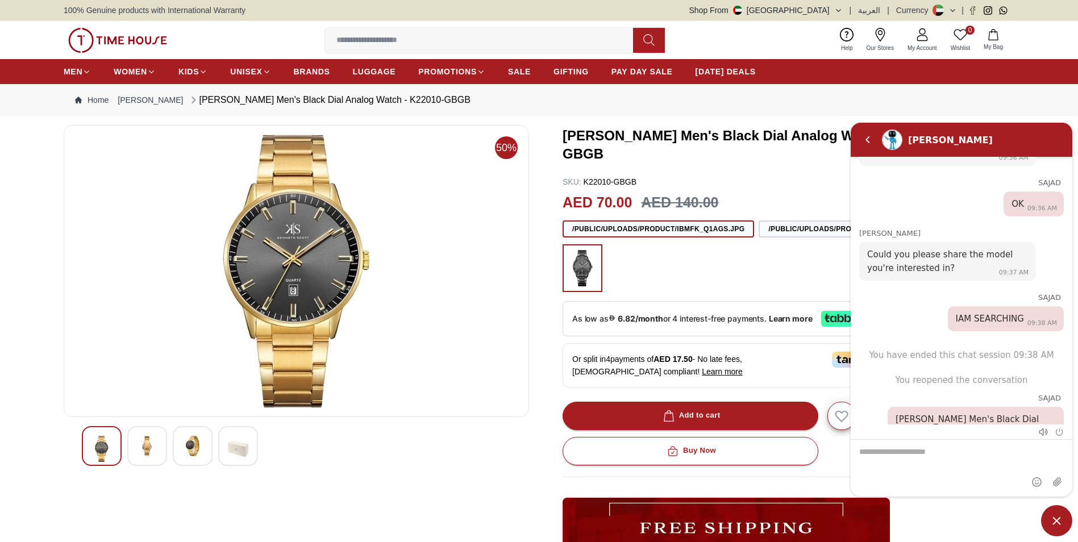
click at [884, 451] on div at bounding box center [962, 467] width 222 height 57
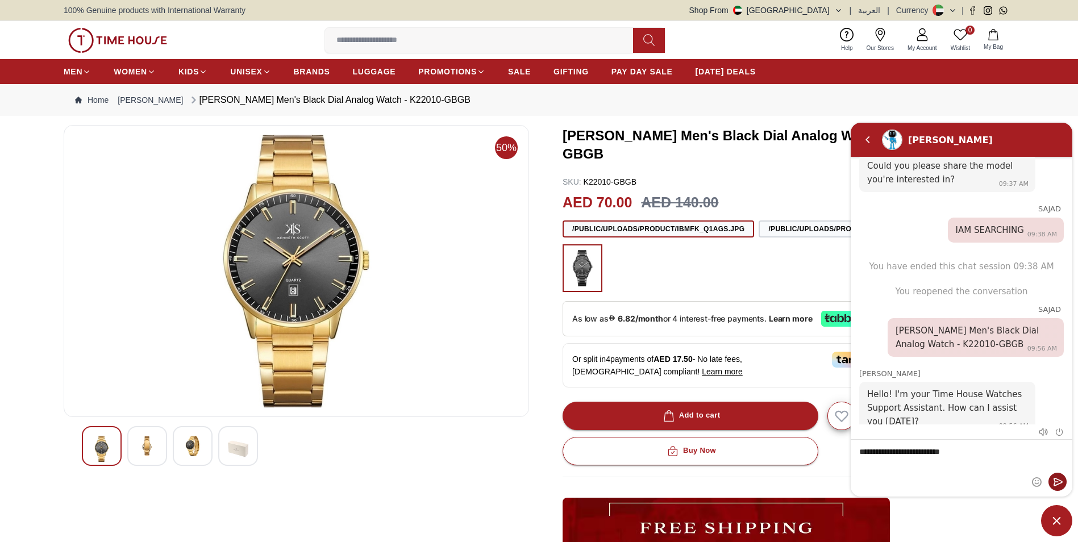
scroll to position [1315, 0]
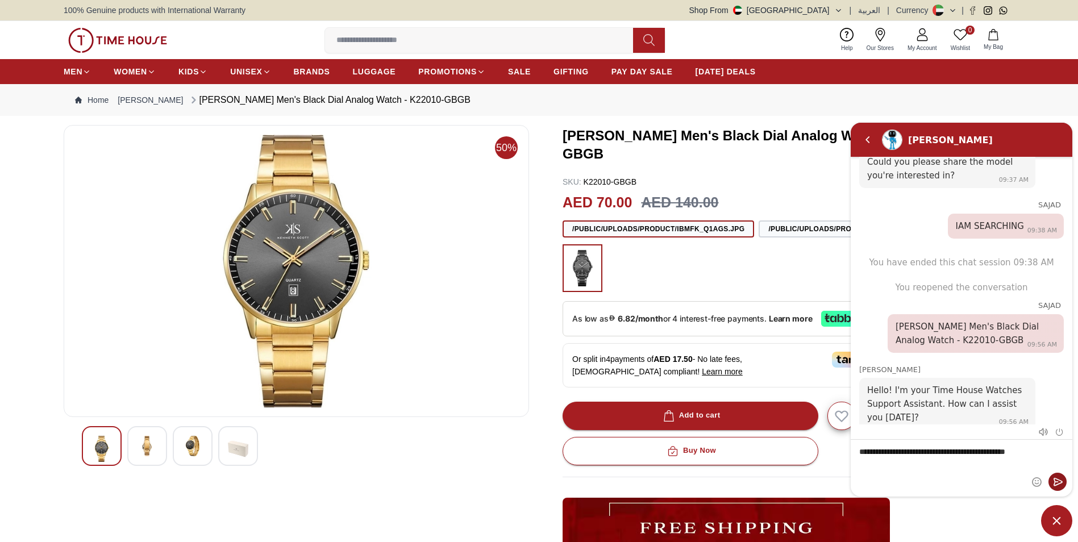
type textarea "**********"
click at [1059, 484] on em "Send" at bounding box center [1057, 482] width 18 height 18
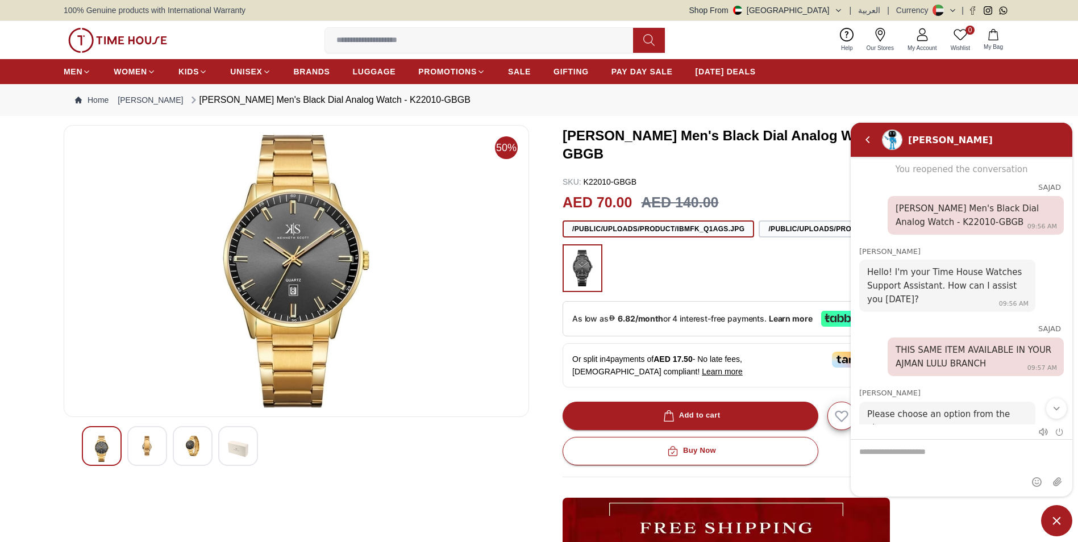
scroll to position [1544, 0]
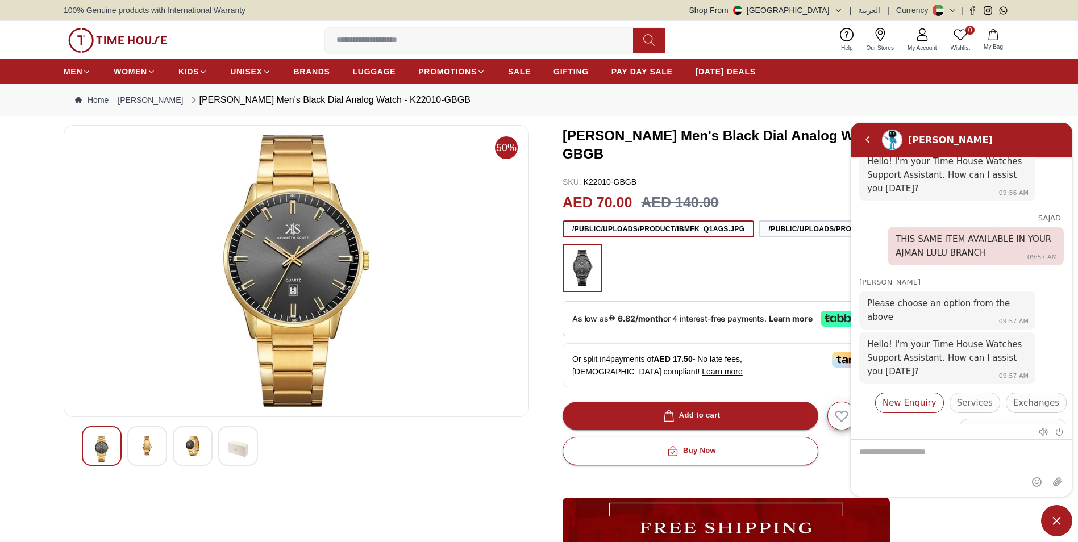
click at [929, 396] on span "New Enquiry" at bounding box center [909, 403] width 54 height 14
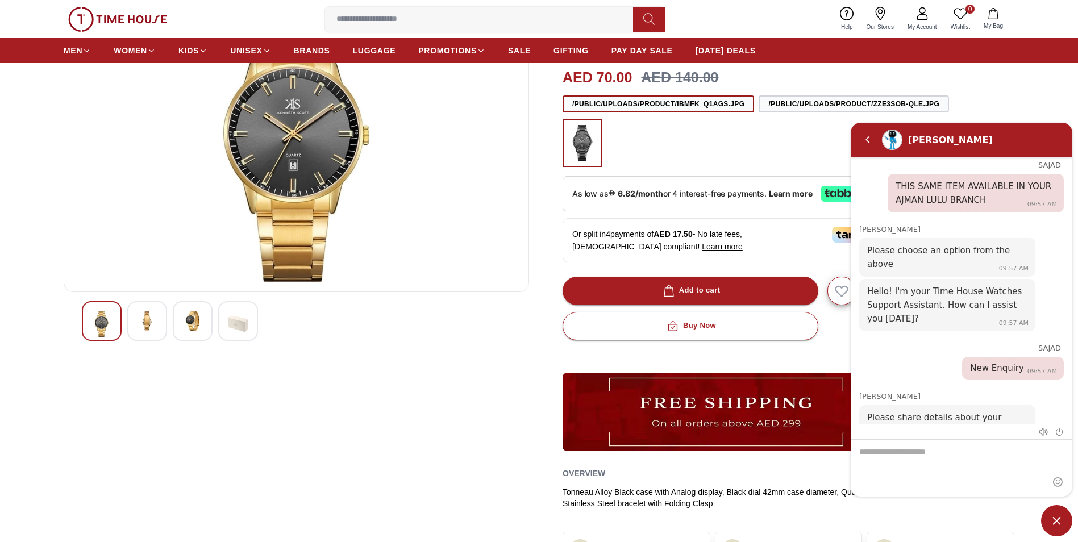
scroll to position [170, 0]
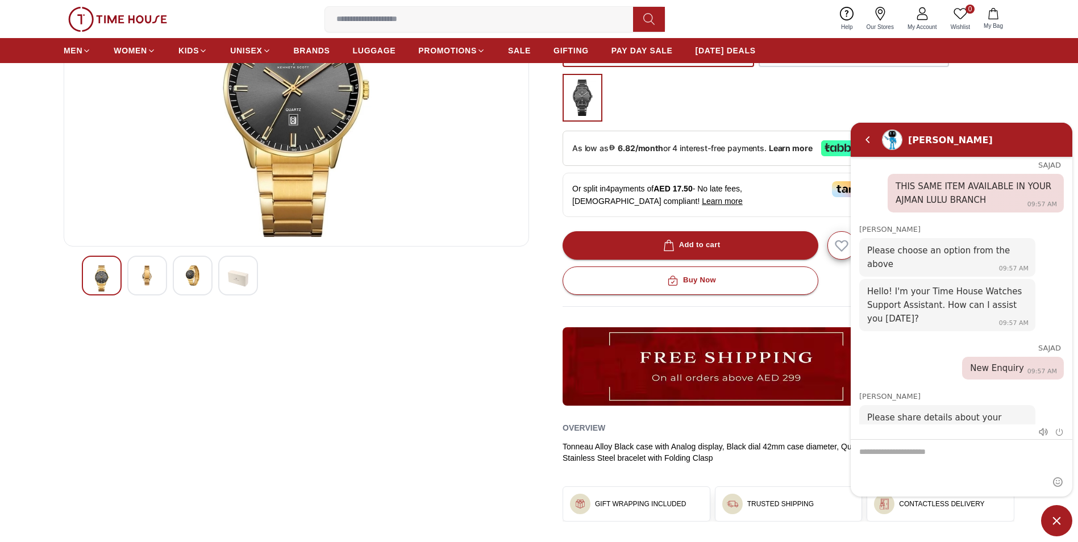
click at [881, 453] on textarea "We are here to help you" at bounding box center [962, 468] width 222 height 57
paste textarea "**********"
type textarea "**********"
click at [1061, 482] on em "Send" at bounding box center [1057, 482] width 18 height 18
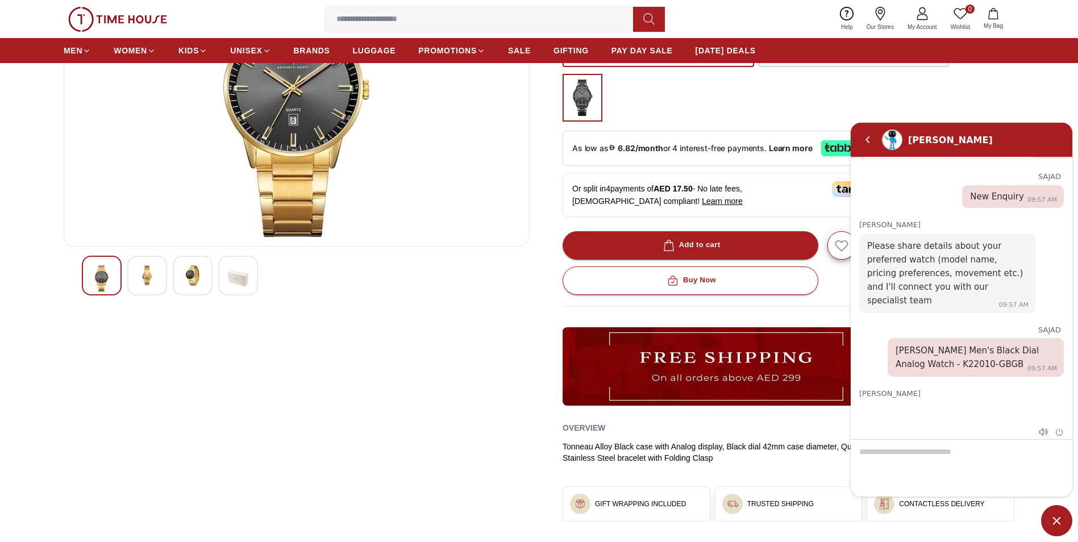
scroll to position [0, 0]
click at [1009, 451] on span "Submit" at bounding box center [1003, 455] width 28 height 9
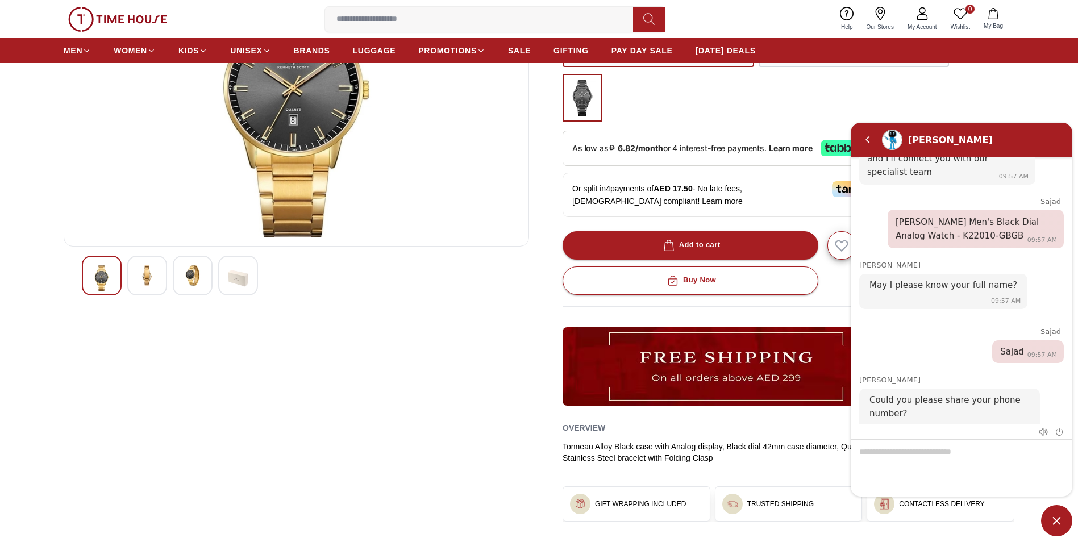
click at [1013, 451] on span "Submit" at bounding box center [1003, 455] width 28 height 9
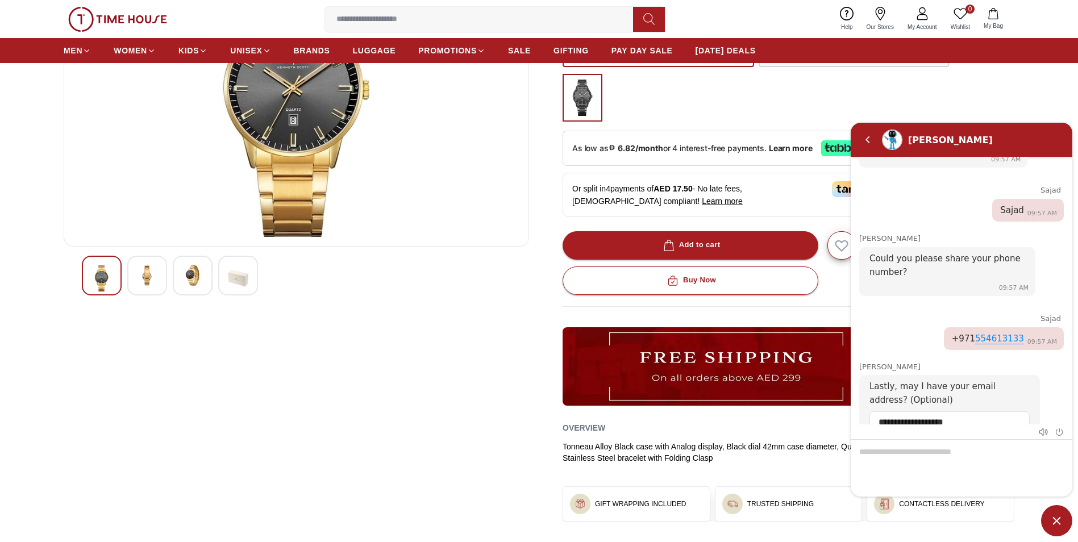
click at [1013, 450] on span "Submit" at bounding box center [1003, 454] width 28 height 9
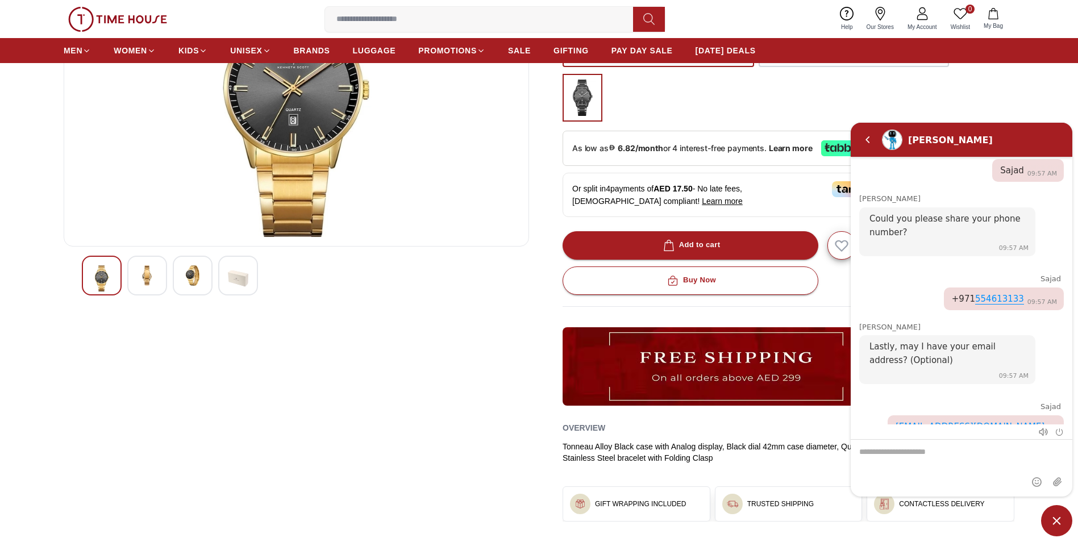
scroll to position [2081, 0]
click at [880, 456] on textarea "We are here to help you" at bounding box center [962, 468] width 222 height 57
paste textarea "**********"
type textarea "**********"
click at [1056, 484] on em "Send" at bounding box center [1057, 482] width 18 height 18
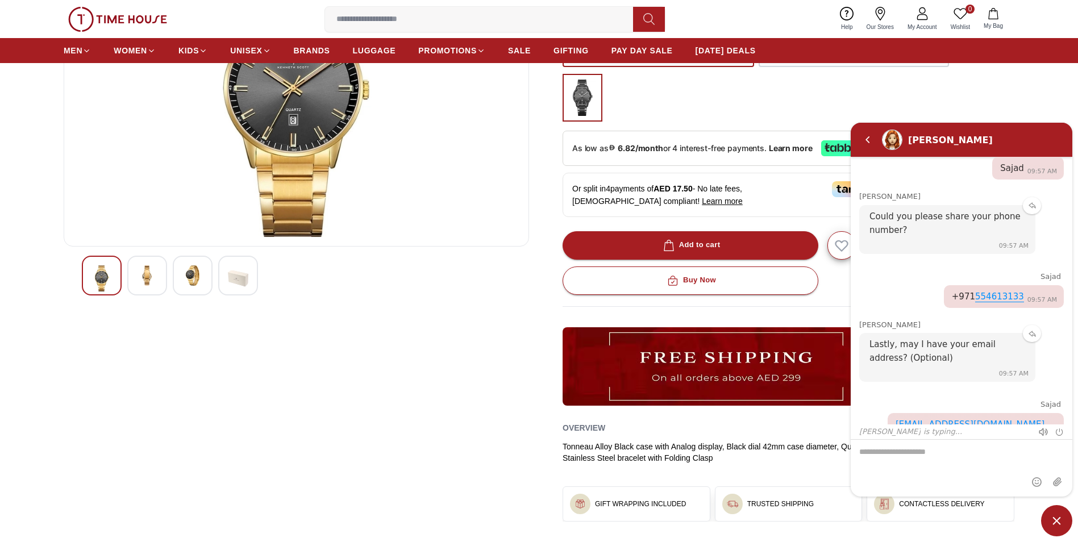
click at [879, 456] on textarea "We are here to help you" at bounding box center [962, 468] width 222 height 57
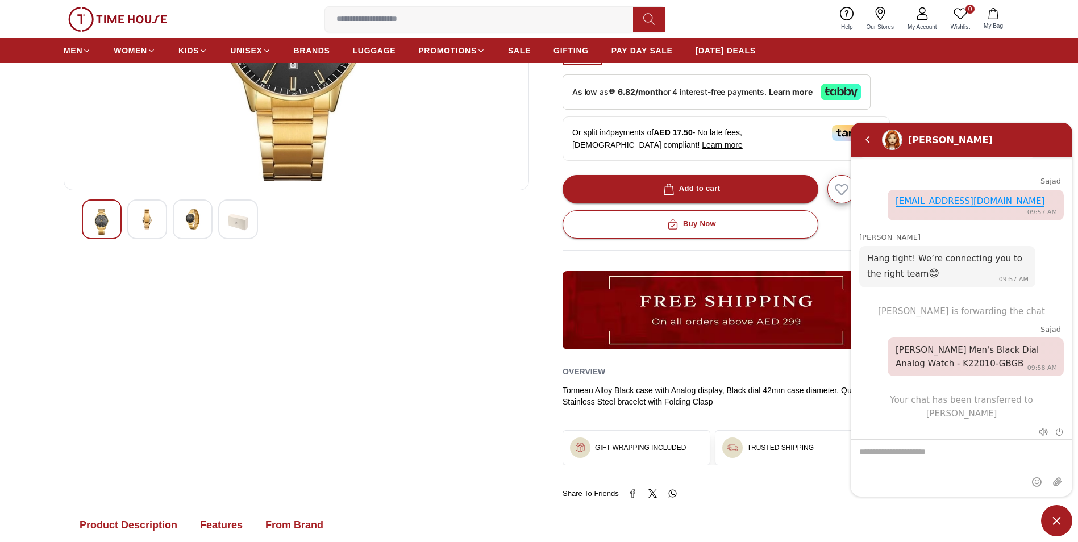
scroll to position [227, 0]
click at [873, 453] on textarea "We are here to help you" at bounding box center [962, 468] width 222 height 57
paste textarea "**********"
type textarea "**********"
click at [1056, 484] on em "Send" at bounding box center [1057, 482] width 18 height 18
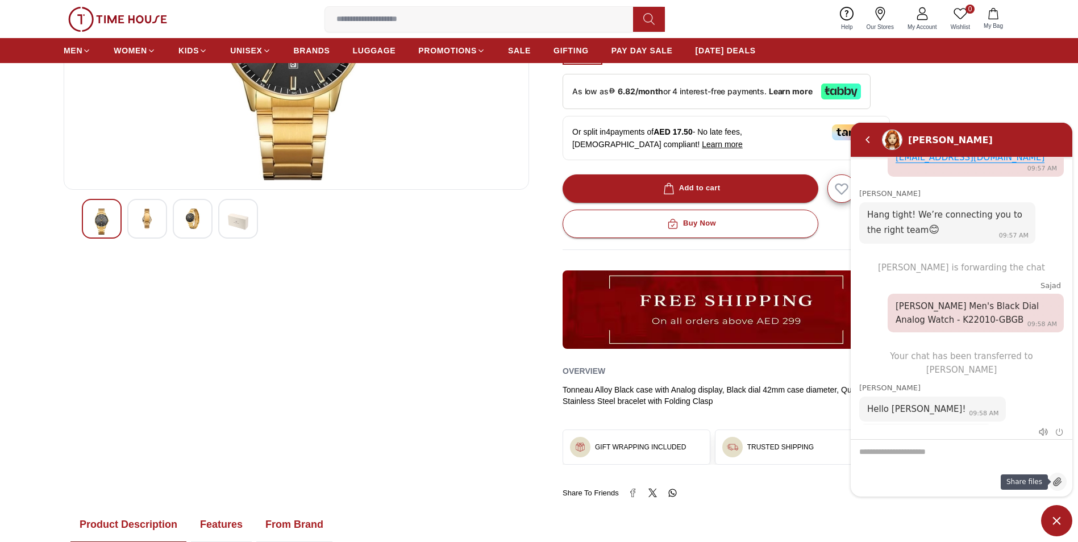
scroll to position [2355, 0]
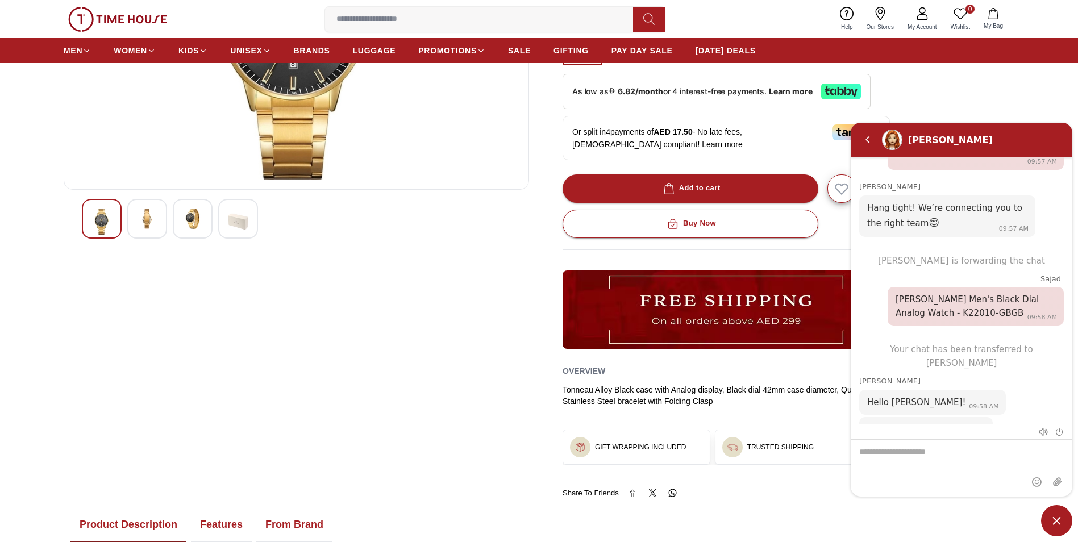
click at [897, 456] on textarea "We are here to help you" at bounding box center [962, 468] width 222 height 57
type textarea "**********"
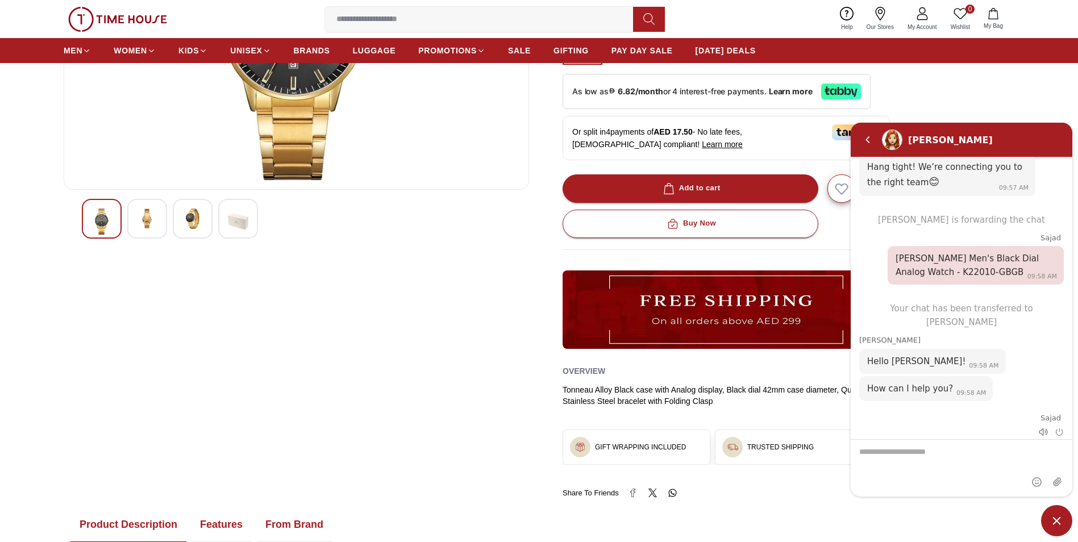
scroll to position [2468, 0]
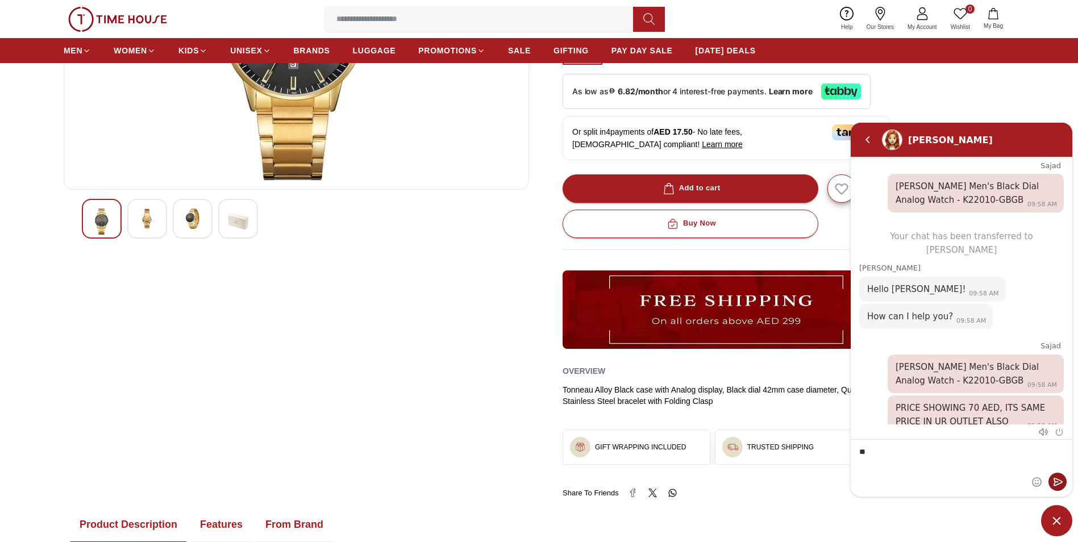
type textarea "**"
click at [1059, 480] on em "Send" at bounding box center [1057, 482] width 18 height 18
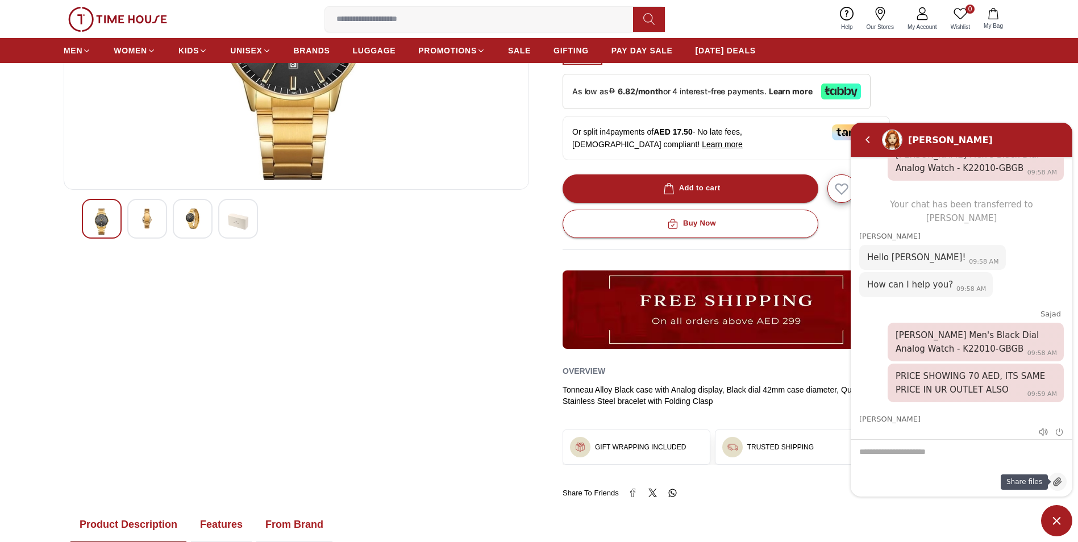
scroll to position [2505, 0]
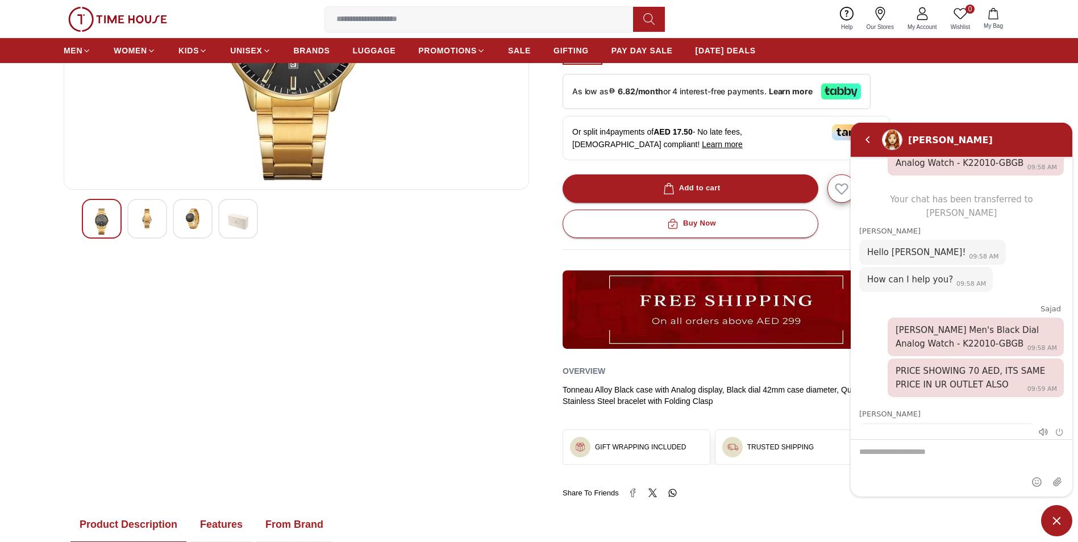
click at [1062, 528] on span "Minimize live chat window" at bounding box center [1056, 520] width 31 height 31
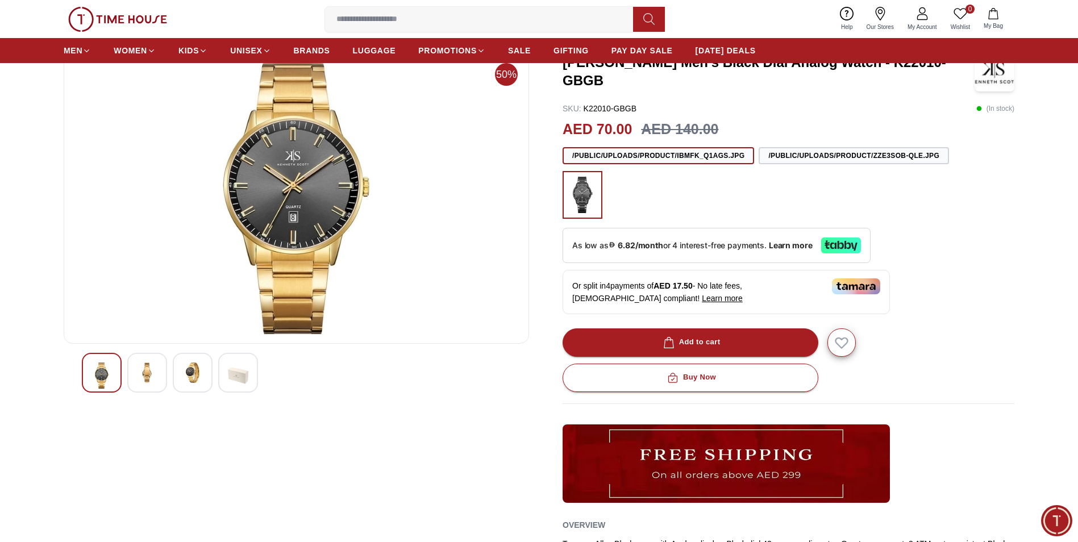
scroll to position [57, 0]
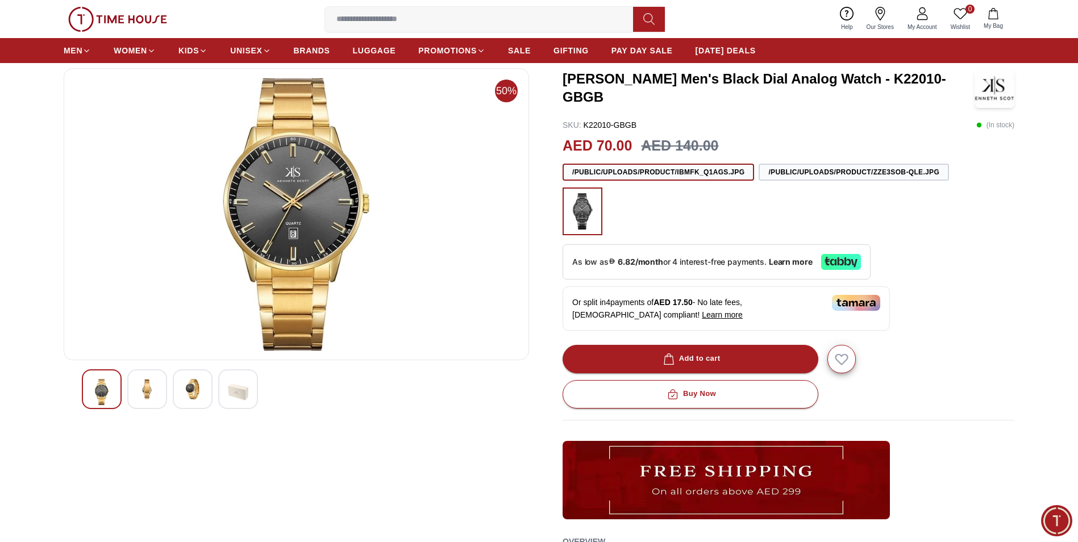
click at [151, 399] on img at bounding box center [147, 389] width 20 height 20
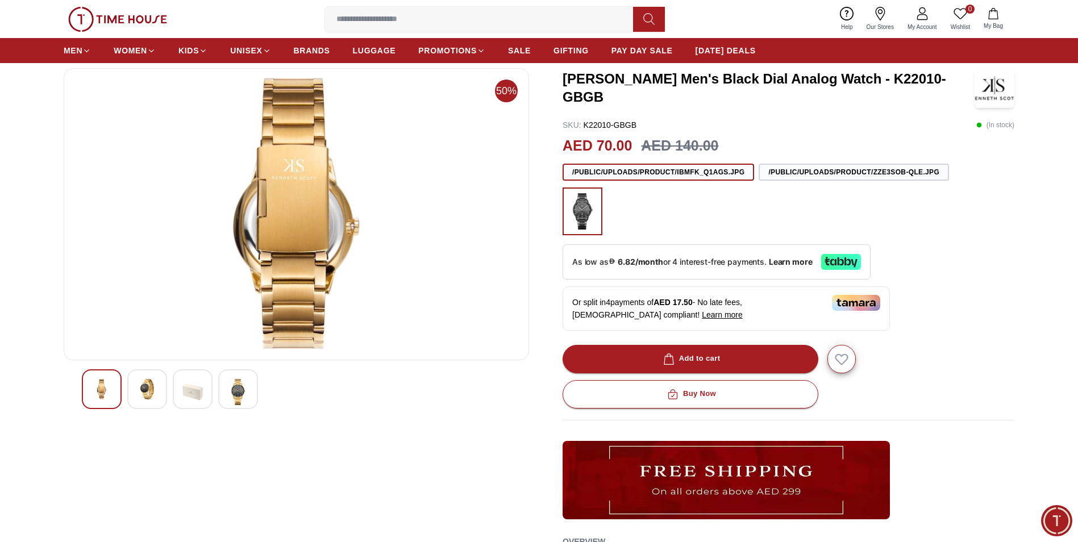
click at [198, 397] on img at bounding box center [192, 392] width 20 height 26
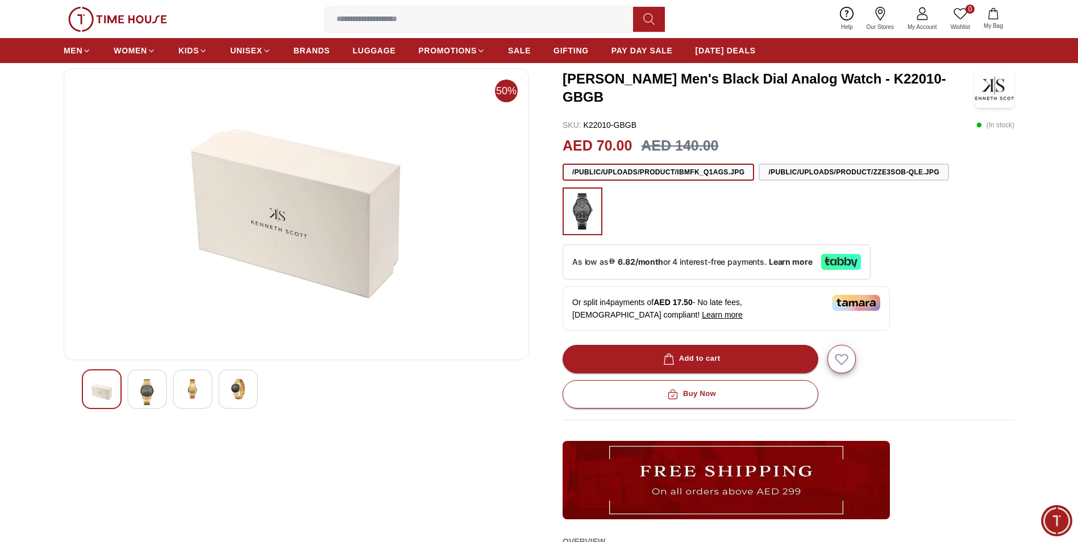
click at [235, 395] on img at bounding box center [238, 389] width 20 height 20
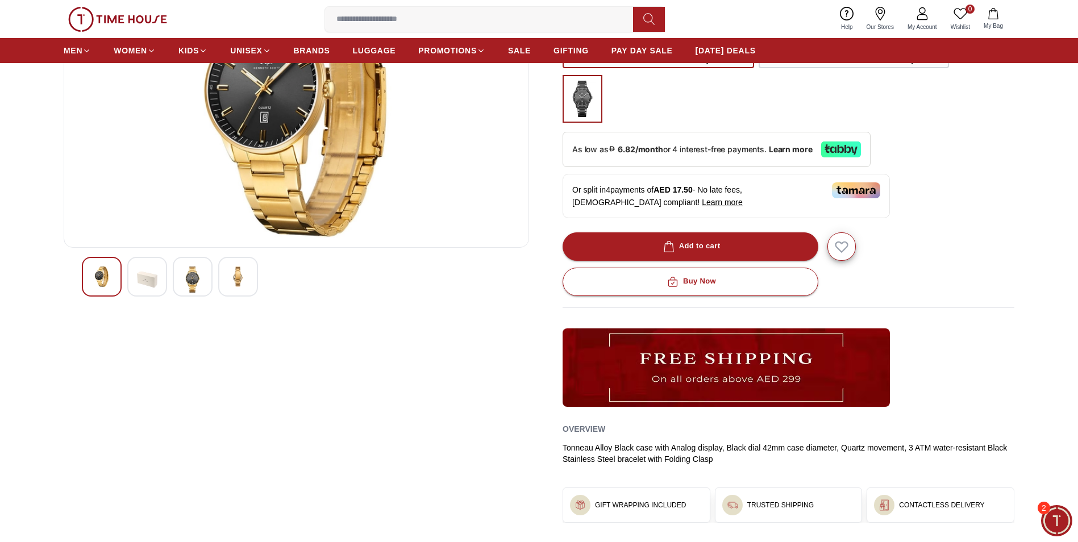
scroll to position [170, 0]
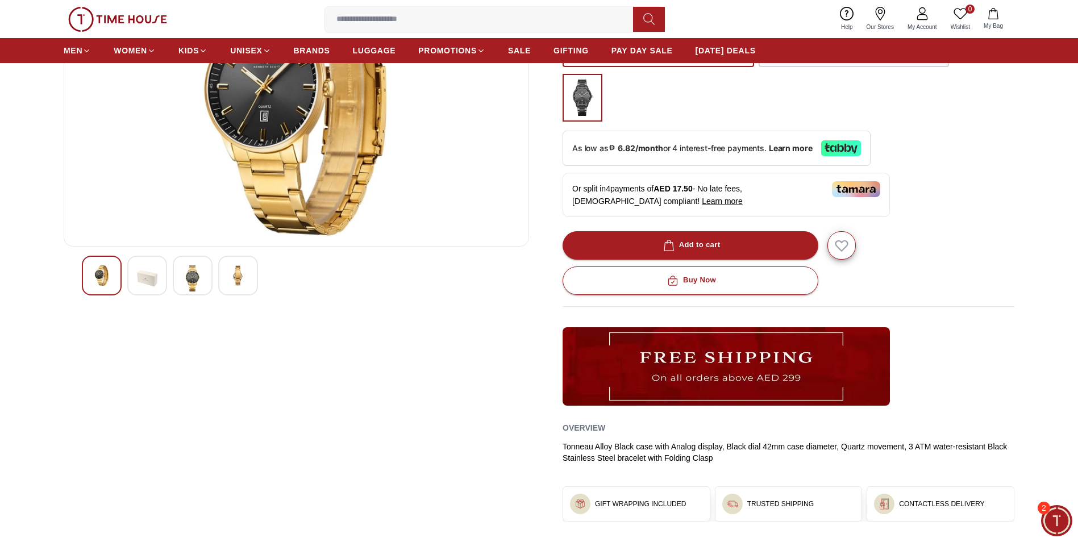
click at [149, 274] on img at bounding box center [147, 278] width 20 height 26
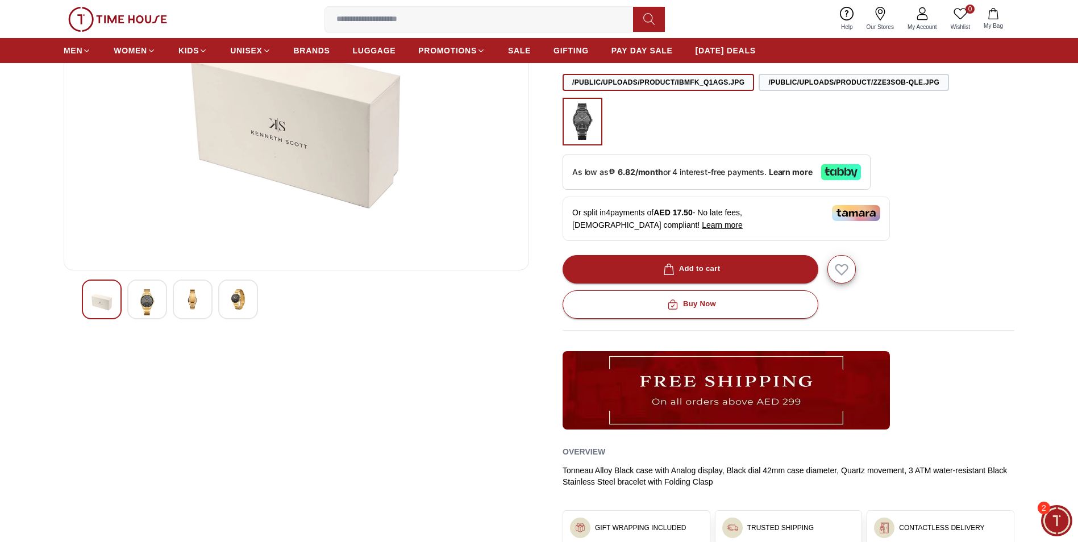
scroll to position [0, 0]
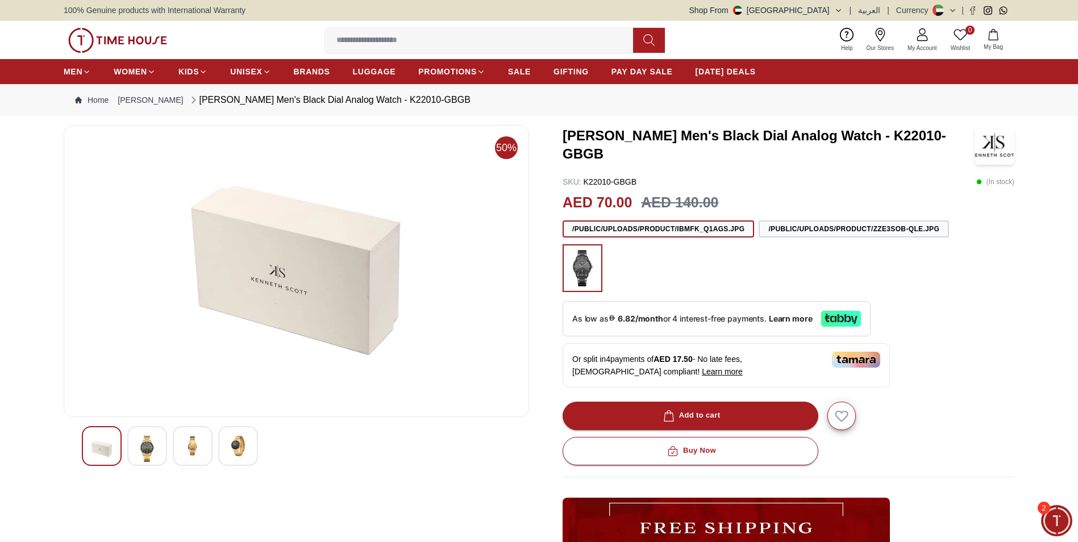
click at [582, 266] on img at bounding box center [582, 268] width 28 height 36
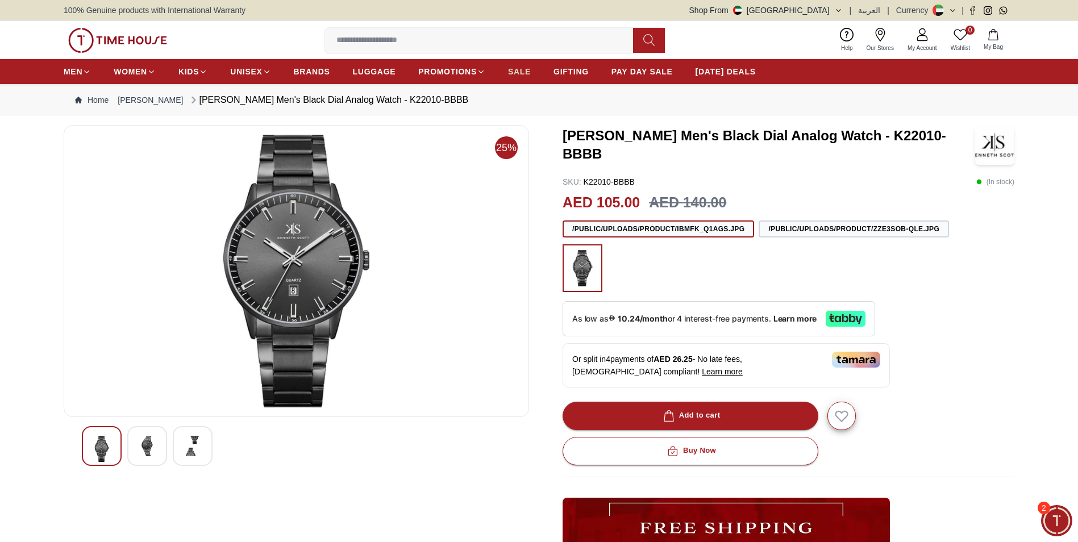
click at [520, 72] on span "SALE" at bounding box center [519, 71] width 23 height 11
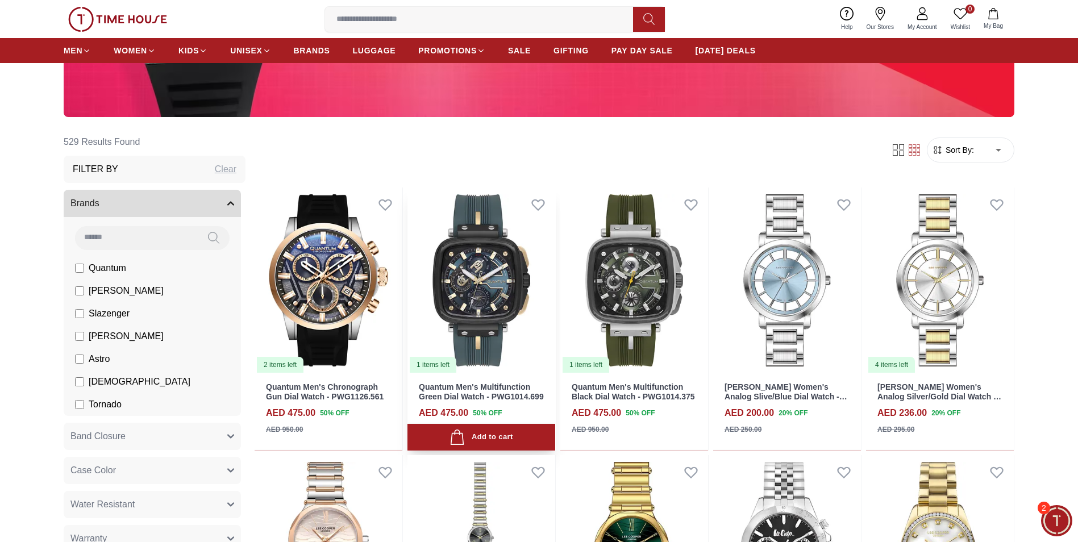
scroll to position [170, 0]
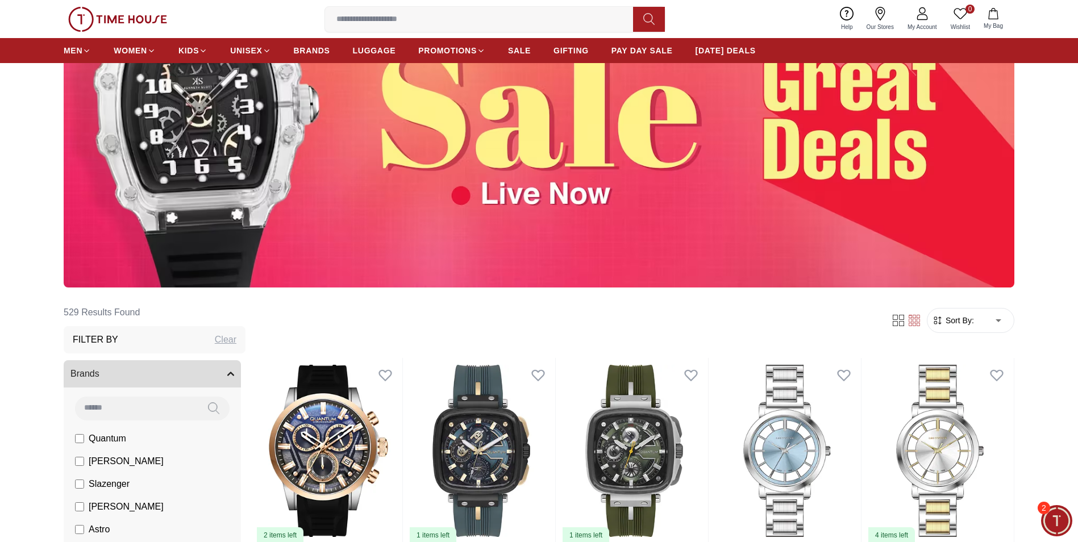
click at [301, 204] on img at bounding box center [539, 121] width 951 height 333
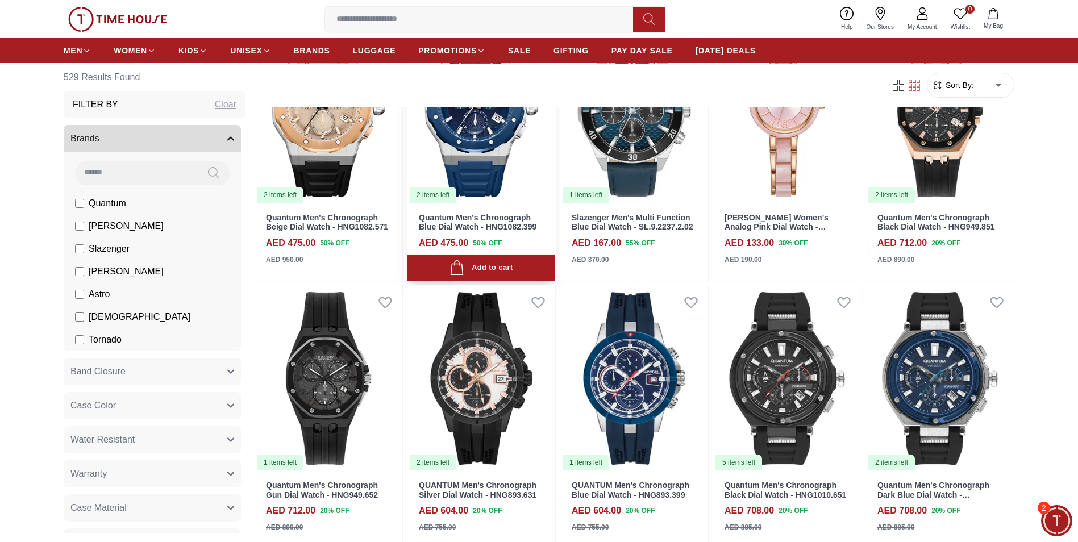
scroll to position [1080, 0]
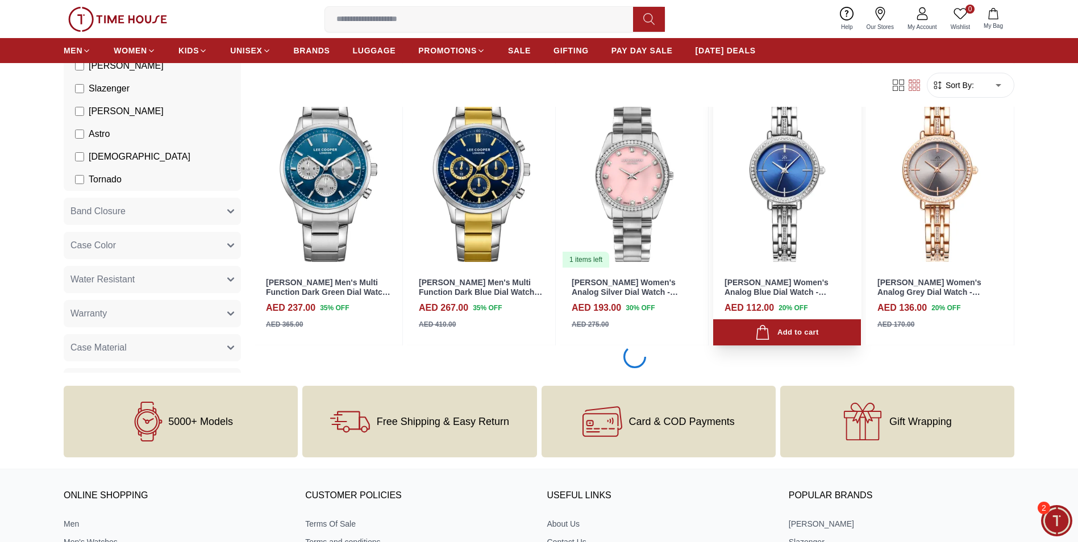
scroll to position [2330, 0]
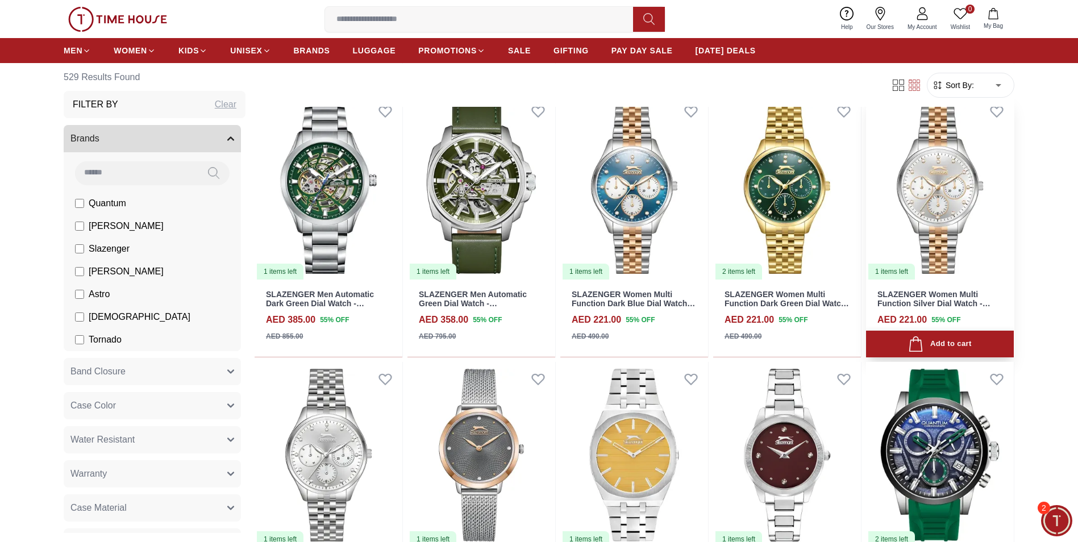
scroll to position [3239, 0]
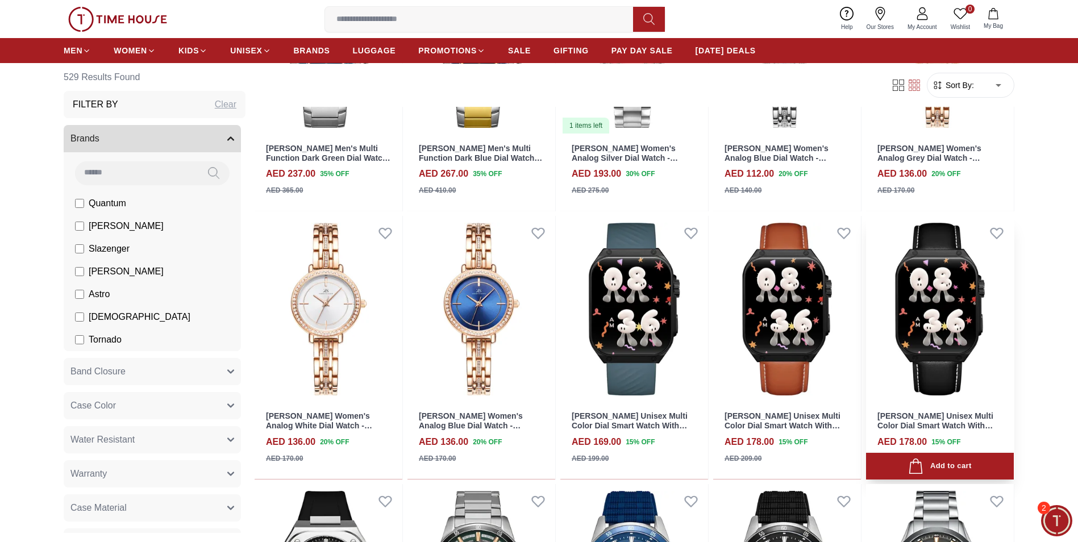
scroll to position [2443, 0]
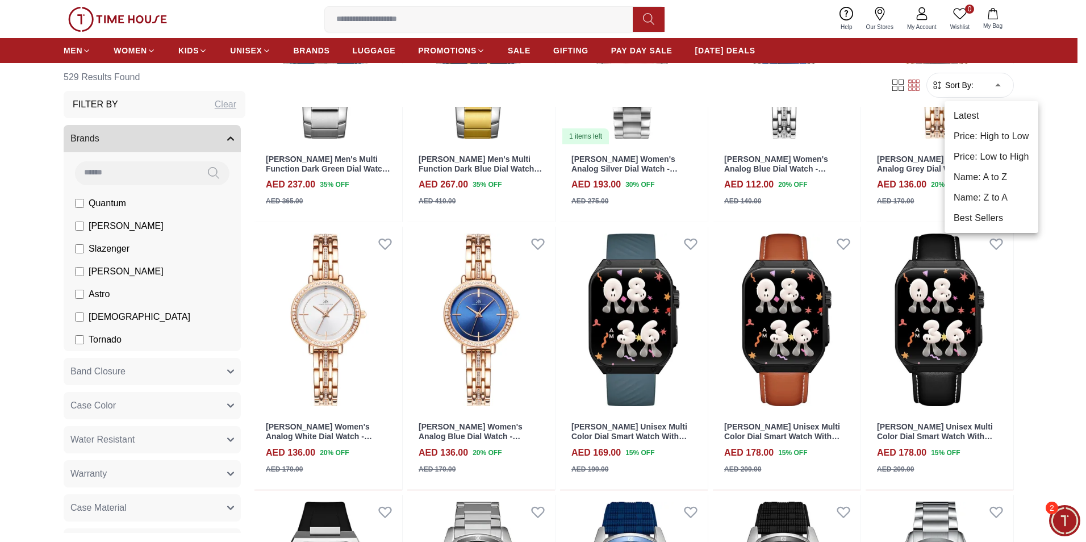
click at [987, 90] on body "100% Genuine products with International Warranty Shop From UAE | العربية | Cur…" at bounding box center [543, 187] width 1086 height 5260
click at [1003, 159] on li "Price: Low to High" at bounding box center [992, 157] width 94 height 20
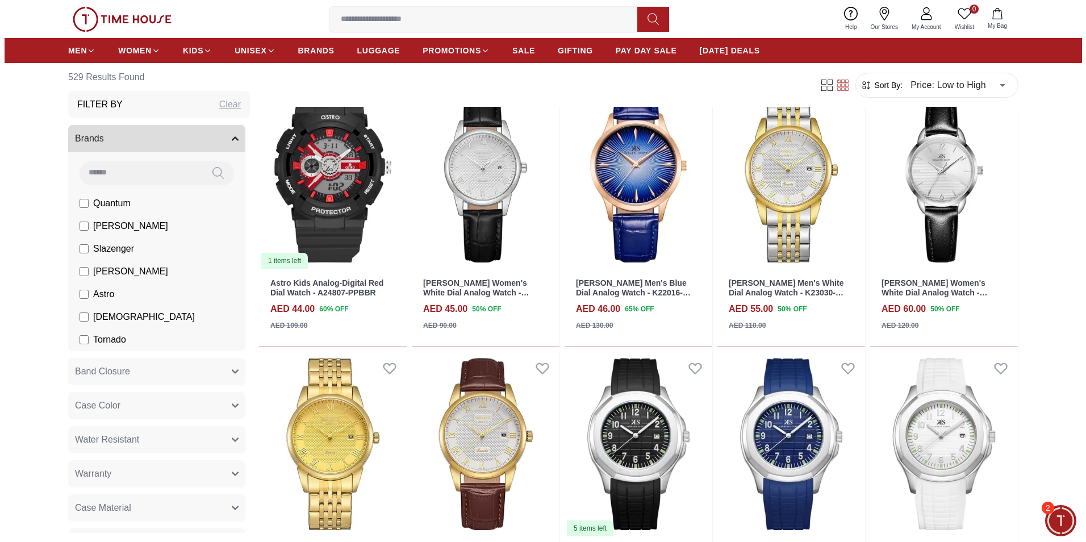
scroll to position [2443, 0]
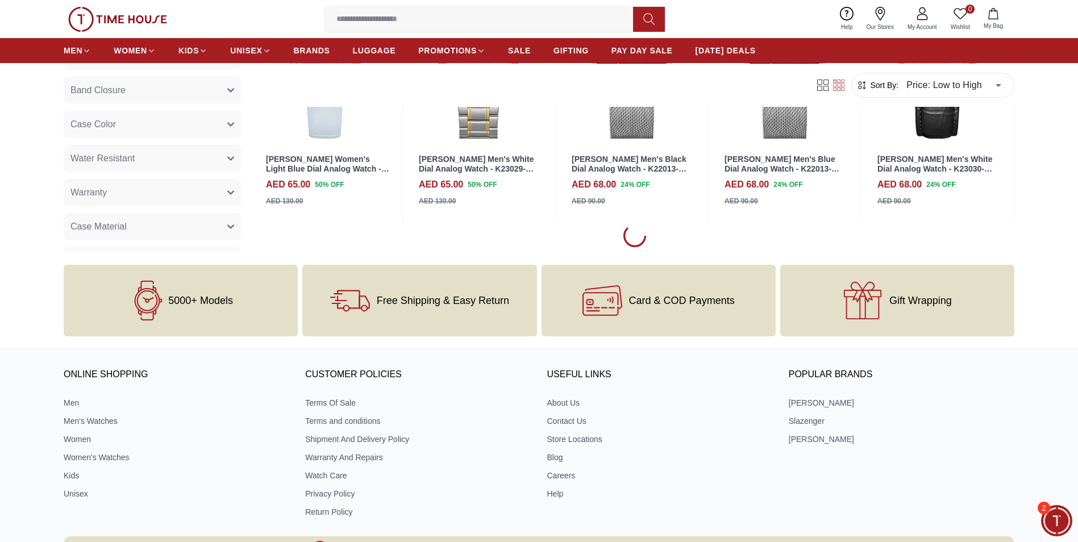
click at [990, 24] on span "My Bag" at bounding box center [993, 26] width 28 height 9
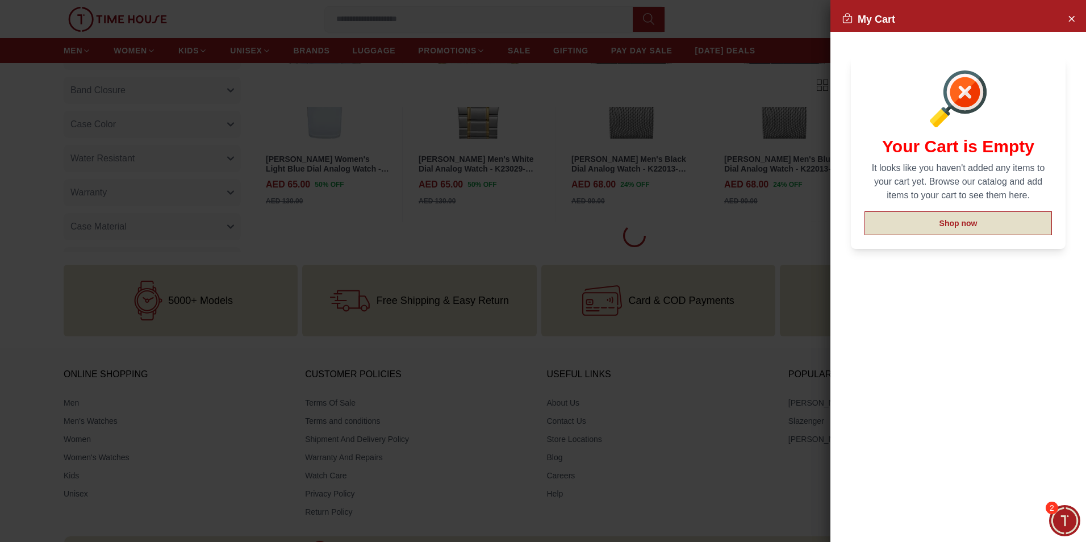
click at [971, 221] on button "Shop now" at bounding box center [959, 223] width 188 height 24
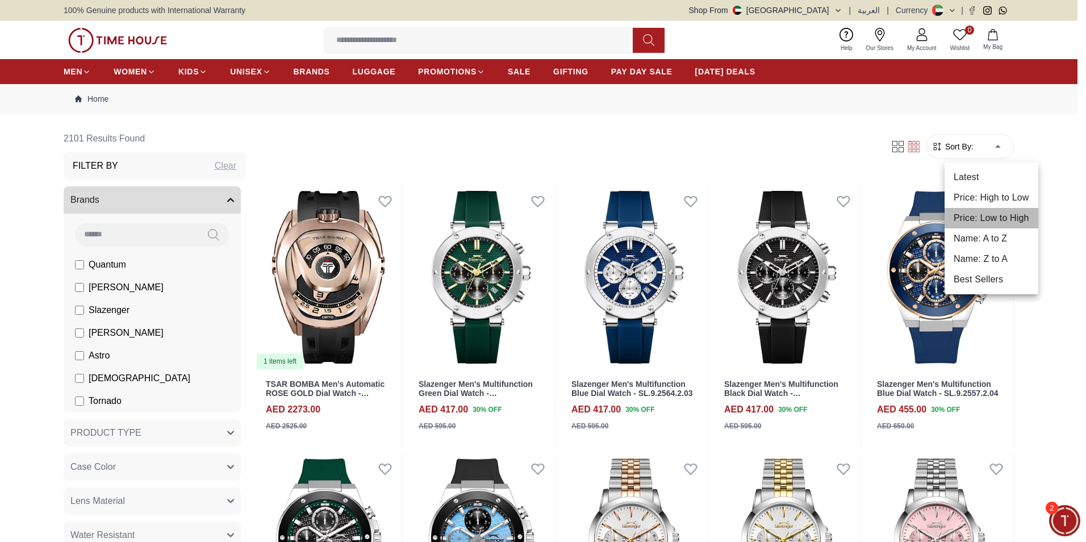
click at [997, 218] on li "Price: Low to High" at bounding box center [992, 218] width 94 height 20
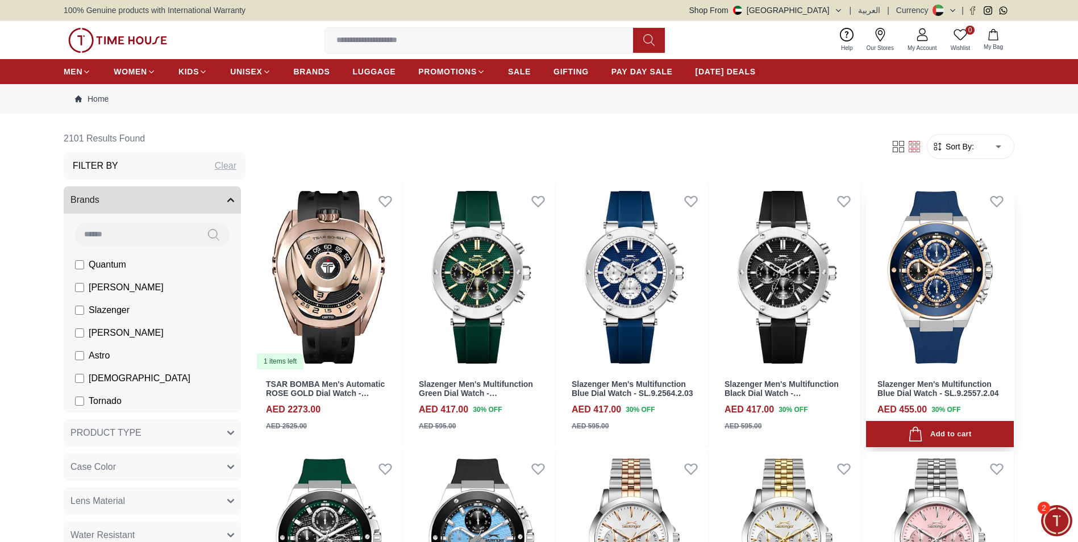
type input "*"
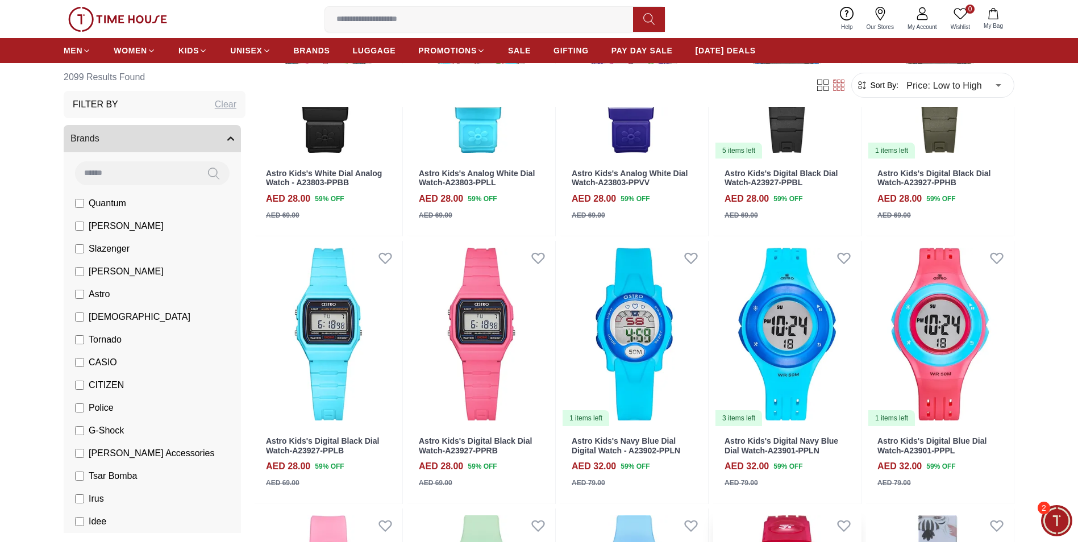
scroll to position [170, 0]
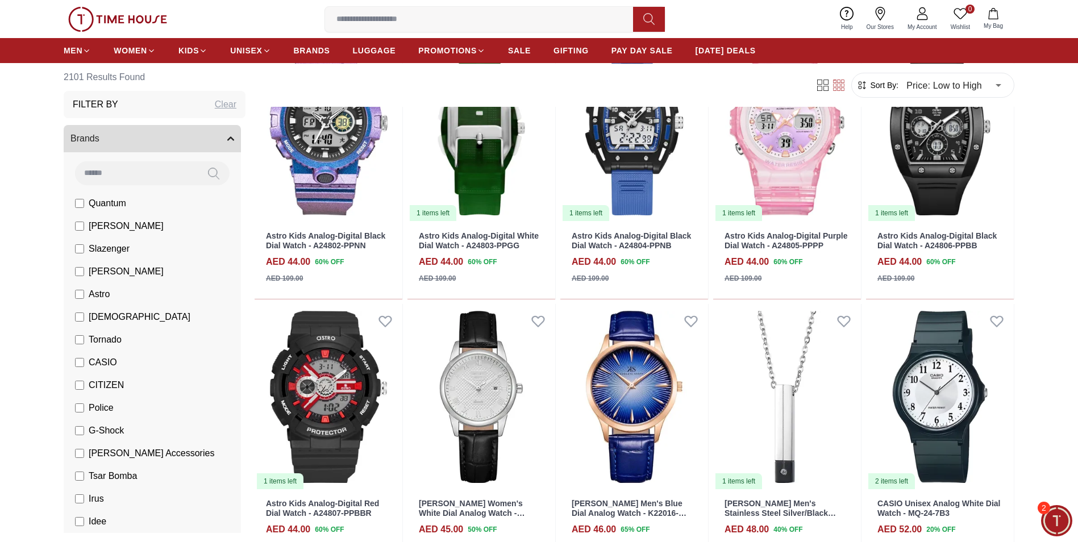
scroll to position [1761, 0]
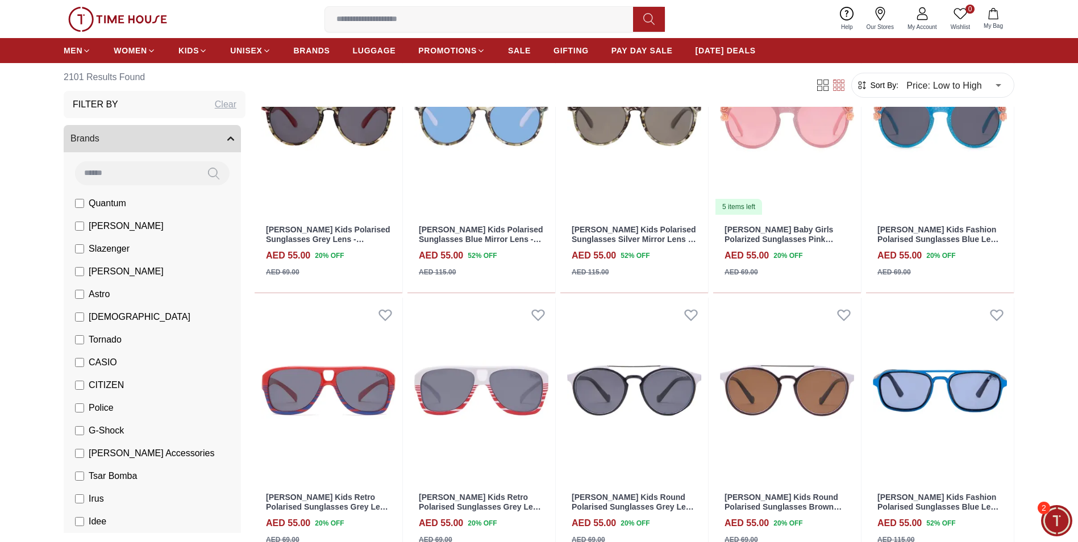
scroll to position [2841, 0]
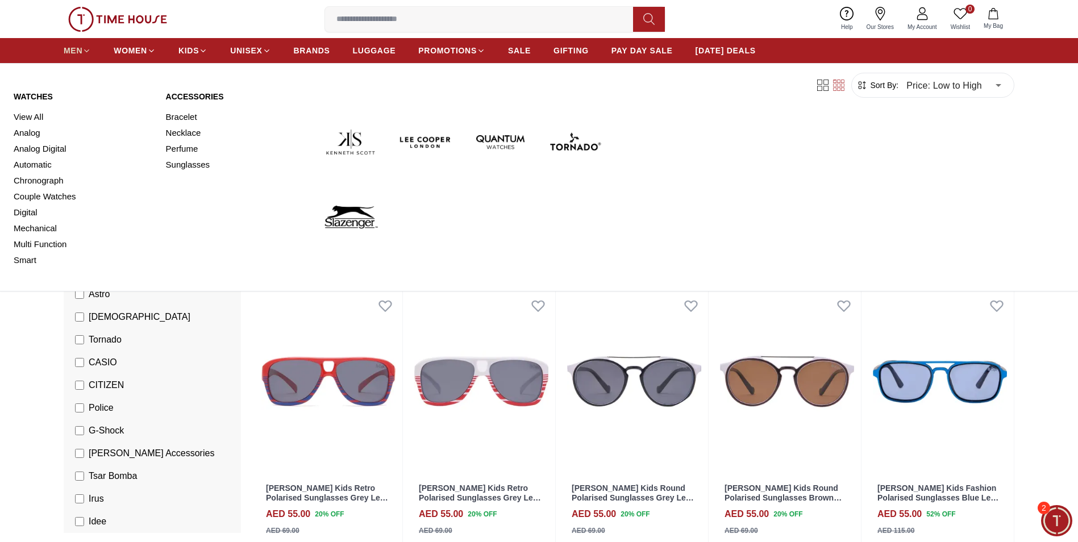
click at [78, 52] on span "MEN" at bounding box center [73, 50] width 19 height 11
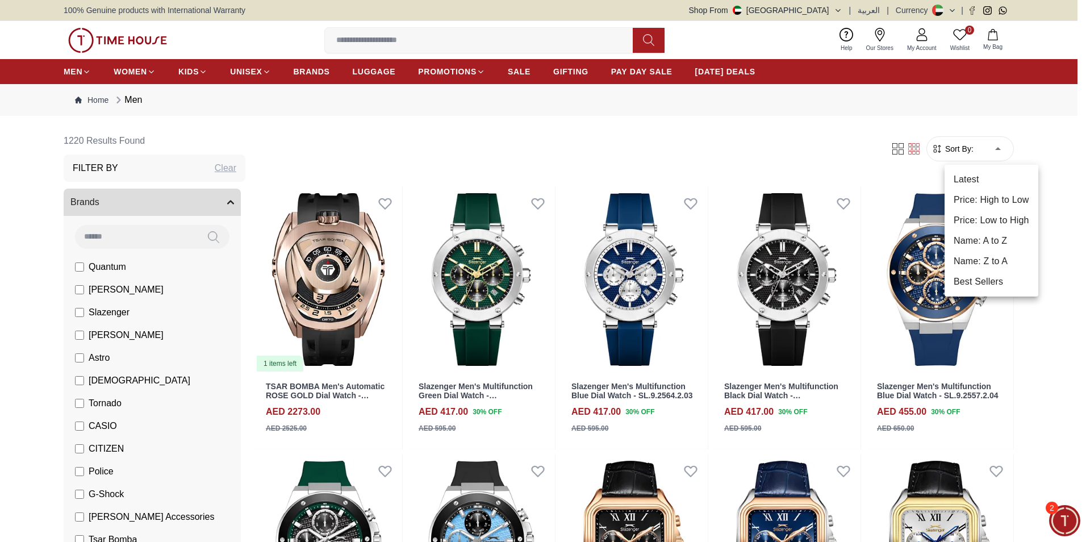
click at [984, 226] on li "Price: Low to High" at bounding box center [992, 220] width 94 height 20
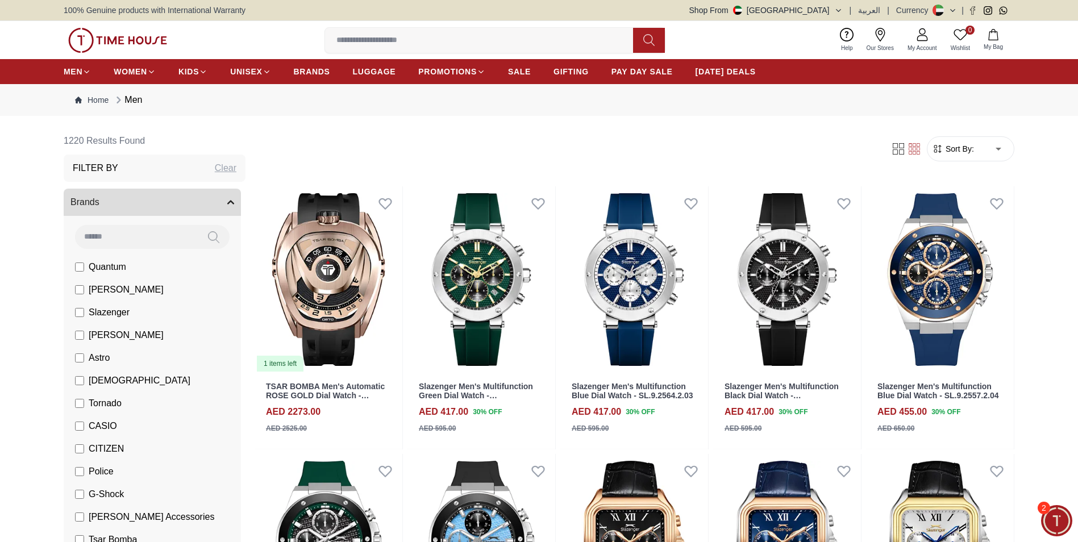
type input "*"
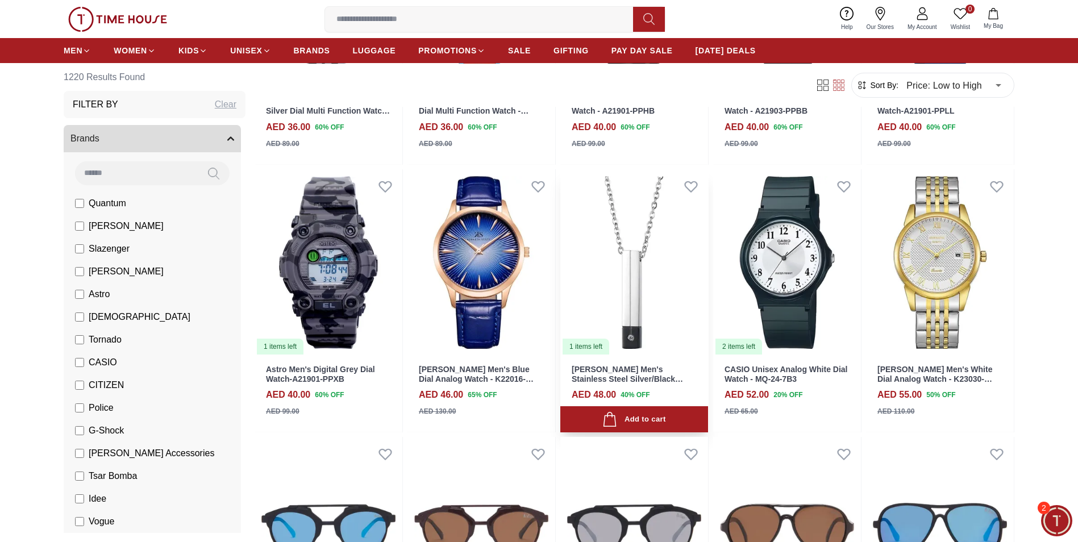
scroll to position [284, 0]
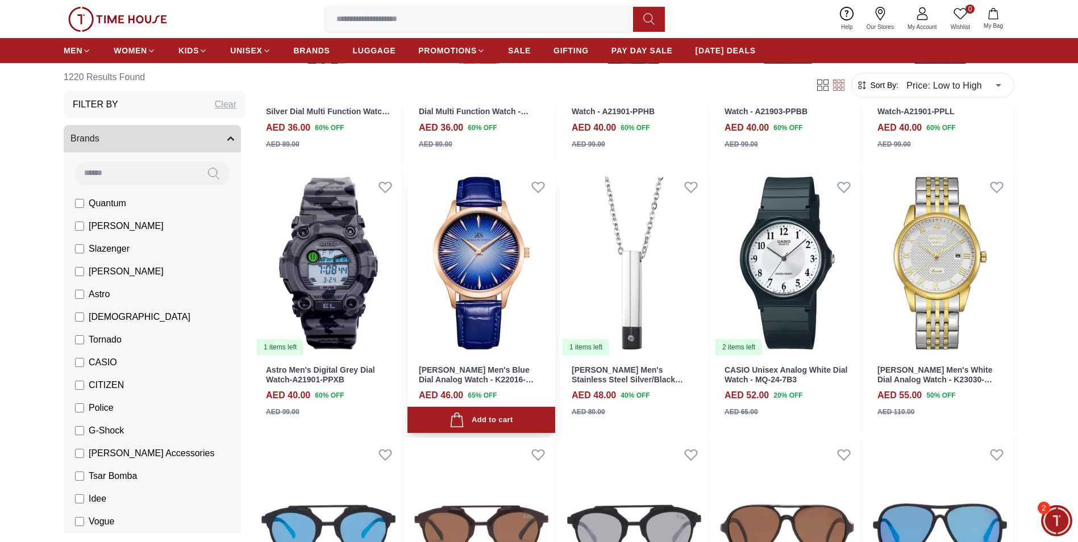
click at [483, 280] on img at bounding box center [481, 263] width 148 height 186
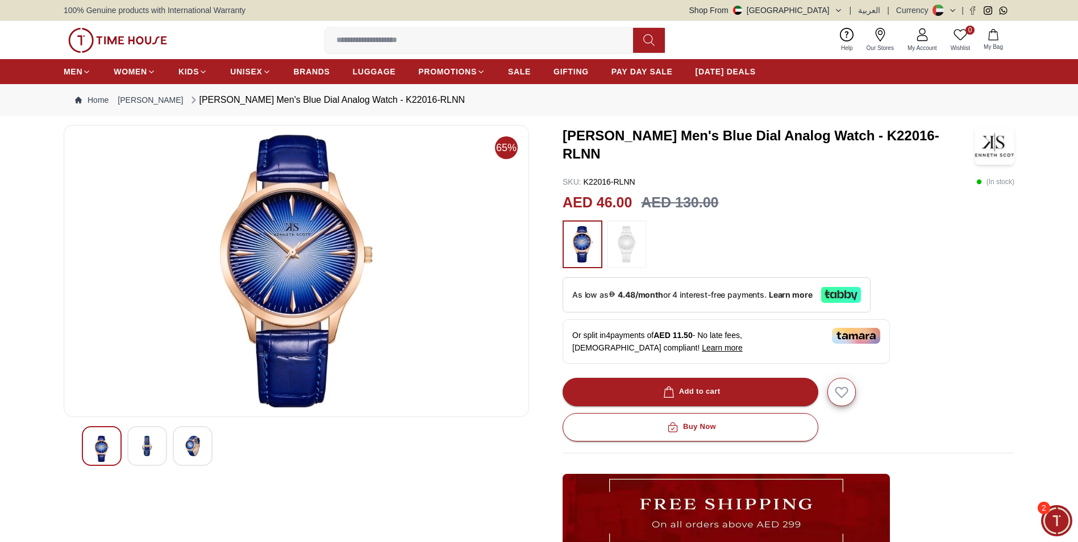
click at [157, 445] on div at bounding box center [147, 446] width 40 height 40
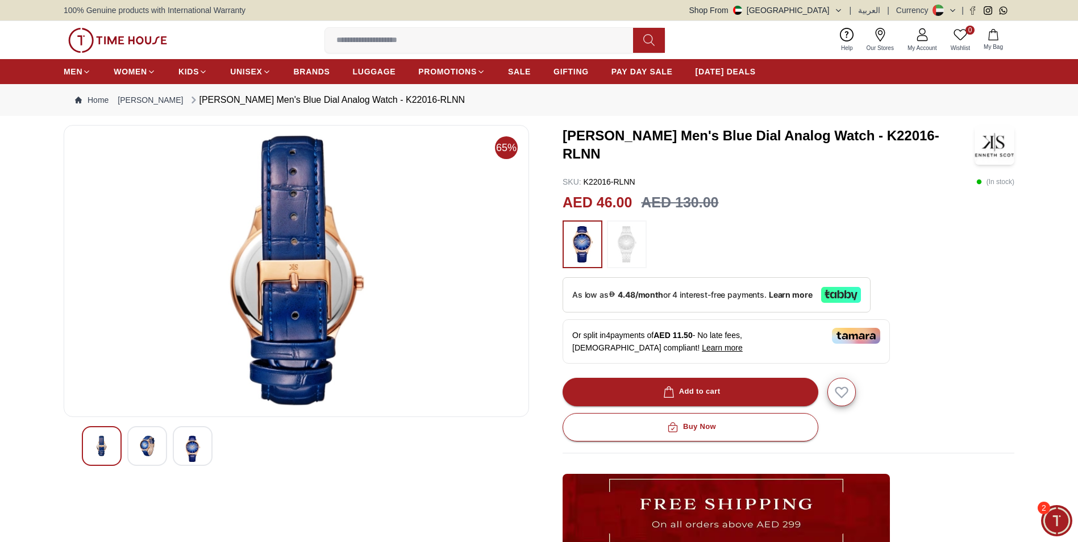
click at [199, 453] on img at bounding box center [192, 449] width 20 height 26
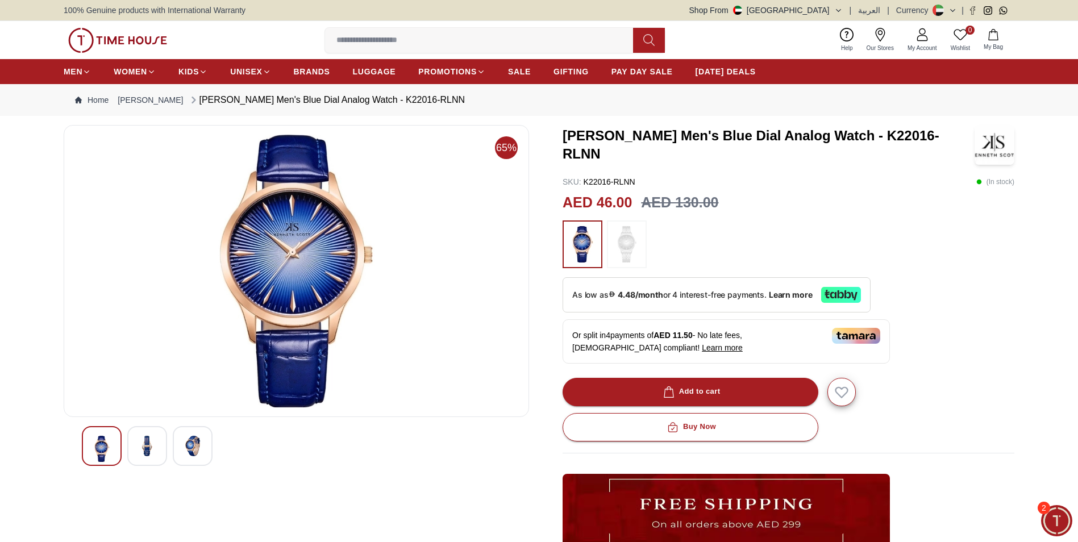
click at [627, 245] on img at bounding box center [627, 244] width 28 height 36
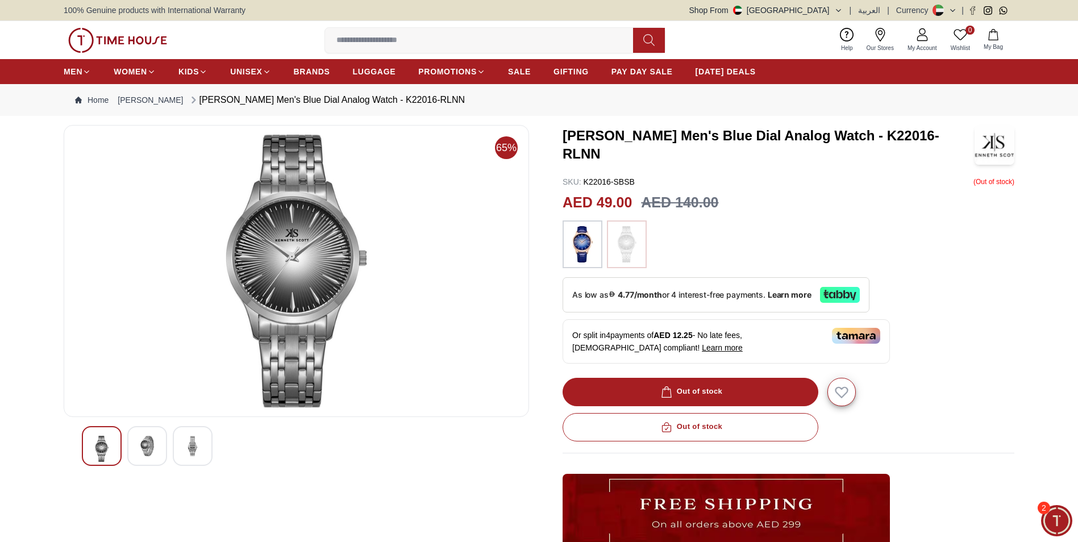
click at [584, 249] on img at bounding box center [582, 244] width 28 height 36
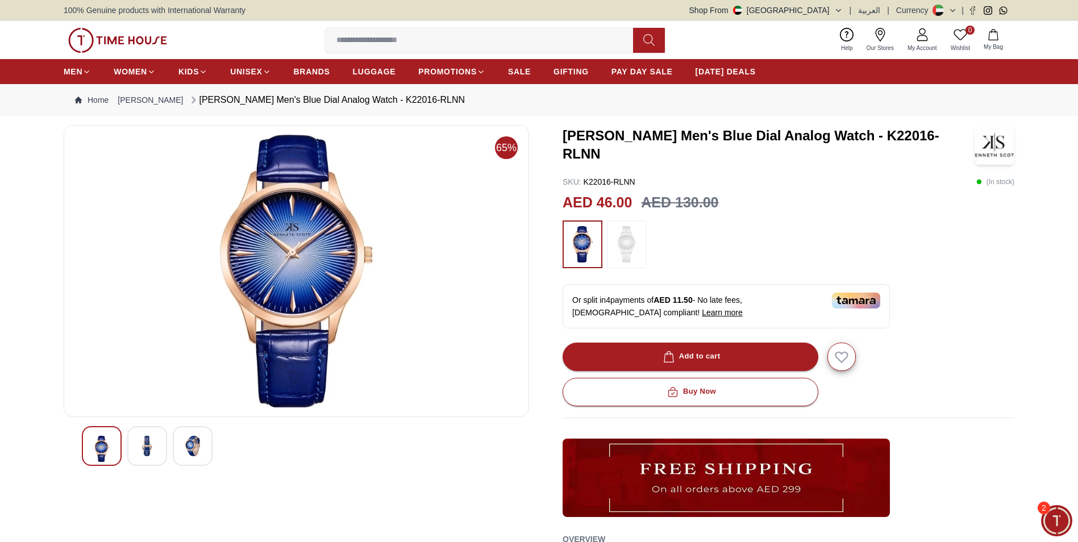
click at [141, 453] on img at bounding box center [147, 446] width 20 height 20
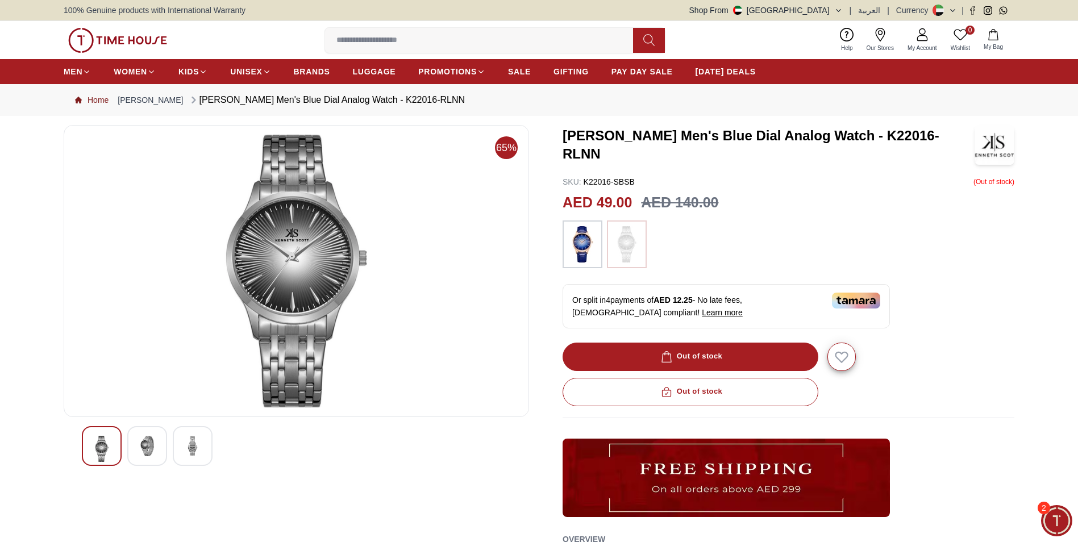
click at [80, 102] on icon "Breadcrumb" at bounding box center [78, 100] width 7 height 7
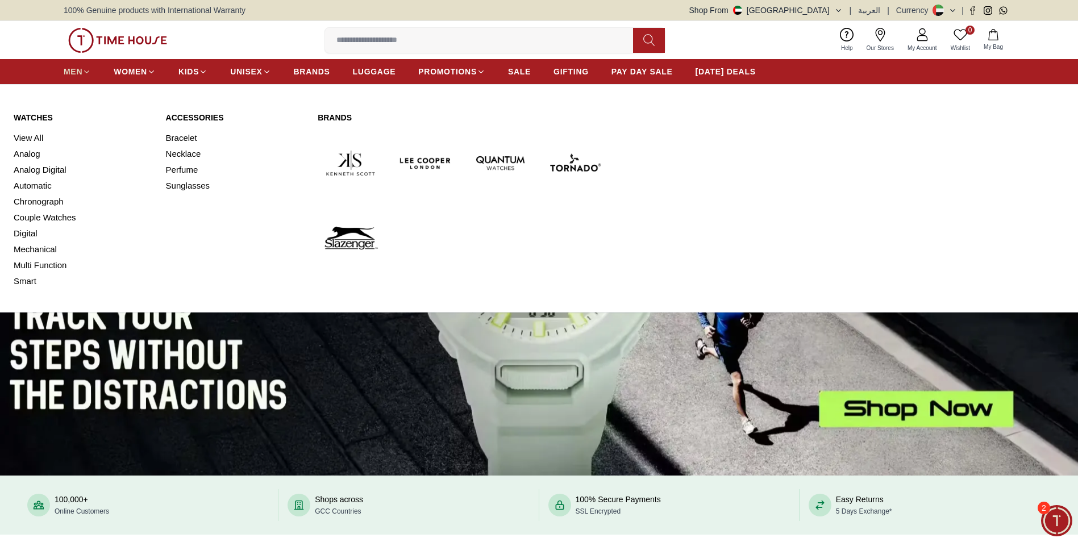
click at [70, 73] on span "MEN" at bounding box center [73, 71] width 19 height 11
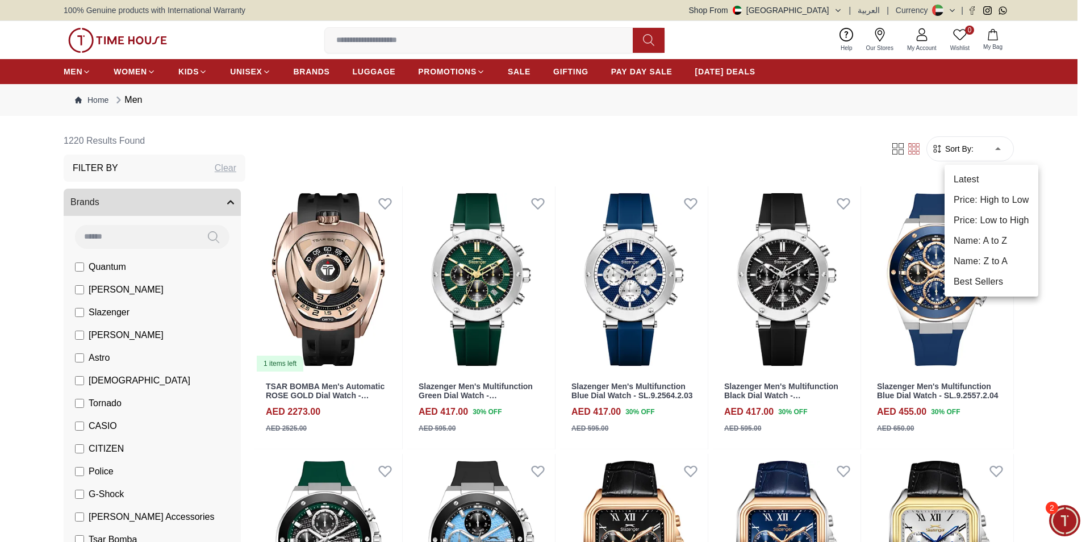
click at [994, 220] on li "Price: Low to High" at bounding box center [992, 220] width 94 height 20
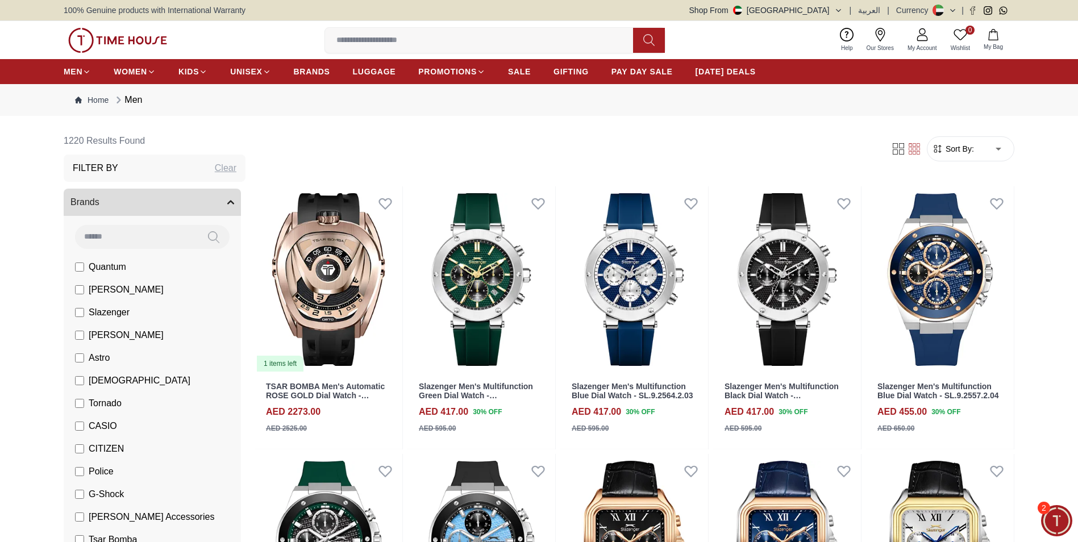
type input "*"
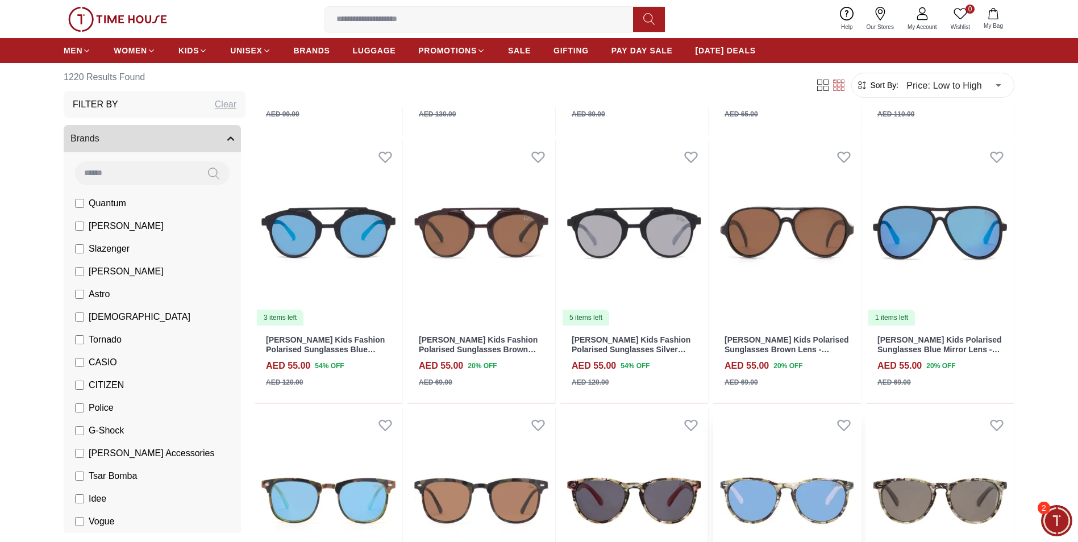
scroll to position [682, 0]
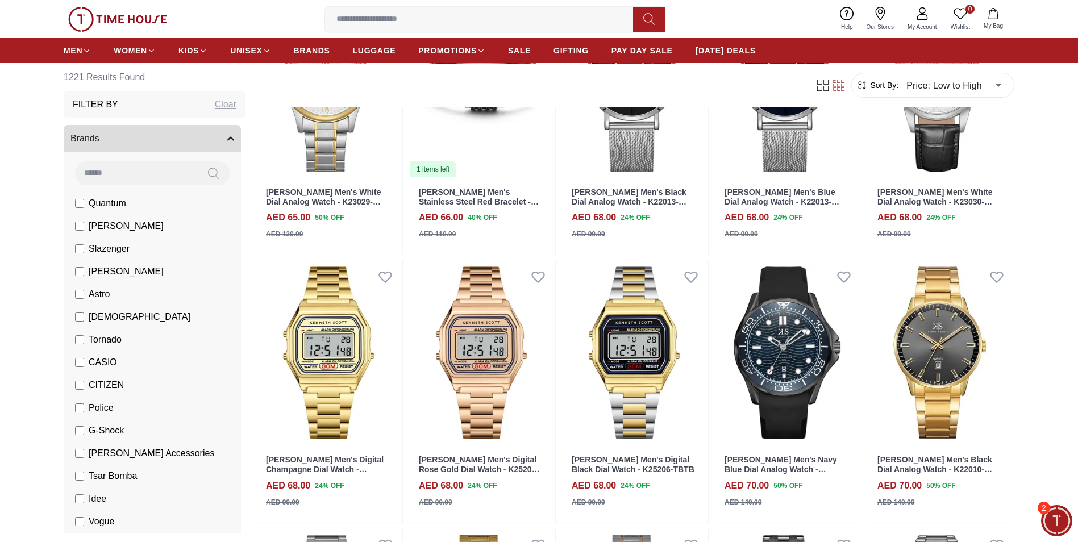
scroll to position [2614, 0]
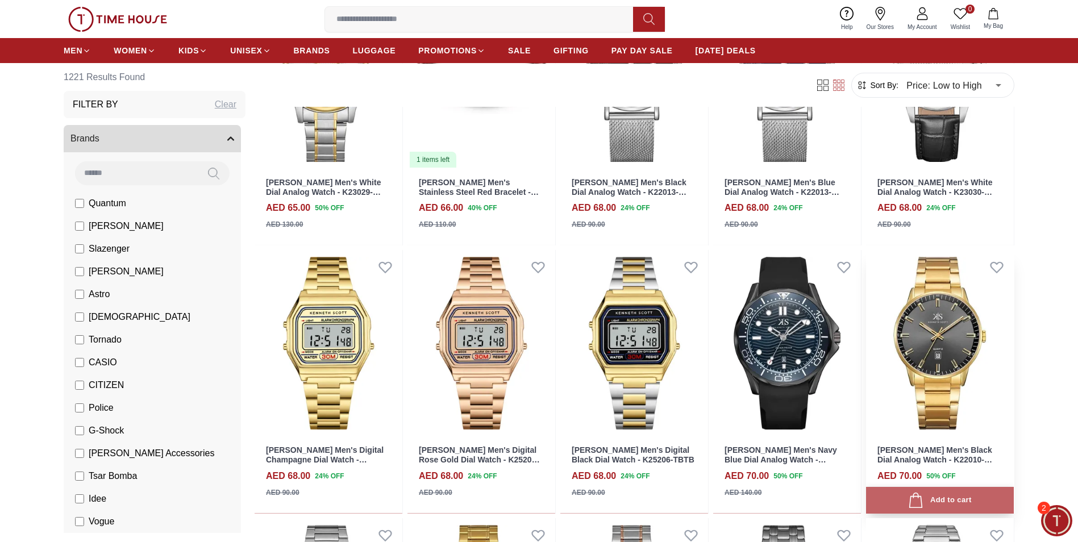
click at [939, 499] on div "Add to cart" at bounding box center [939, 500] width 63 height 15
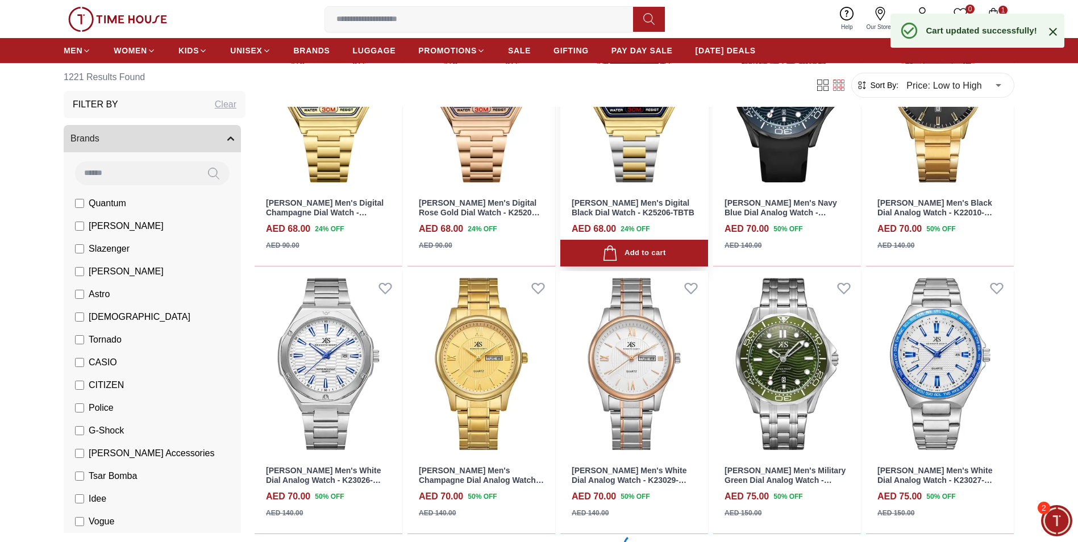
scroll to position [2898, 0]
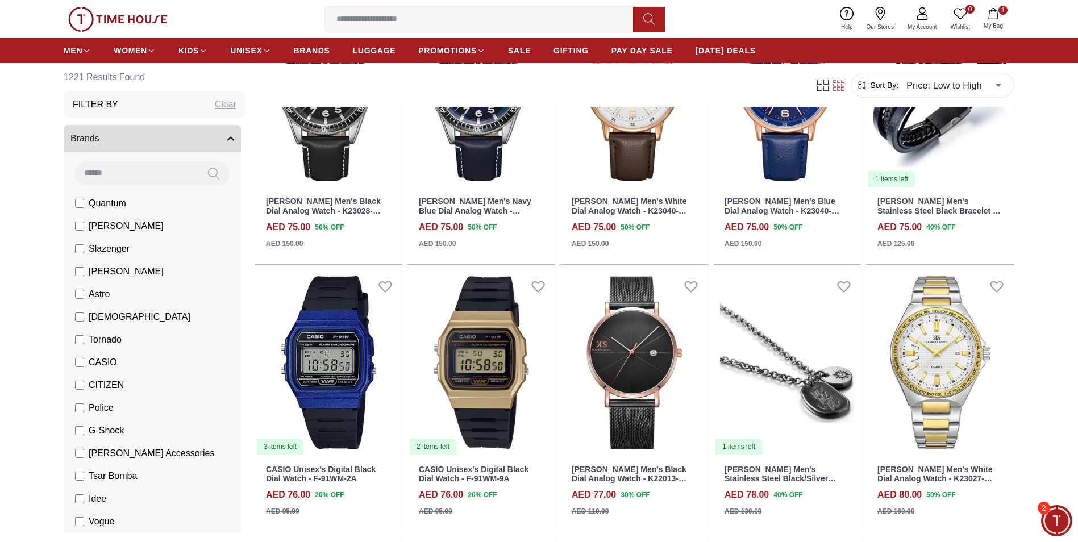
scroll to position [3409, 0]
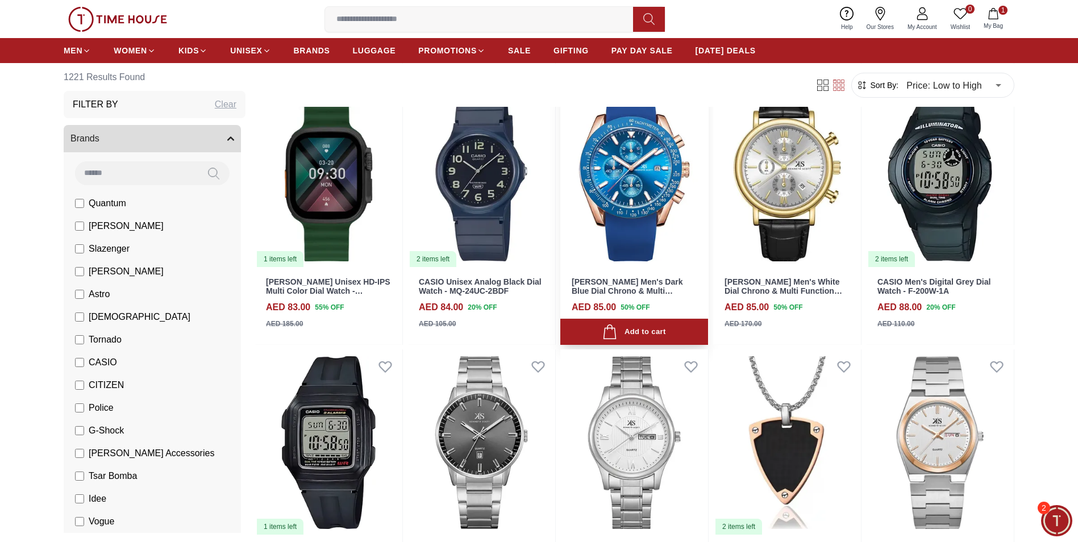
scroll to position [4659, 0]
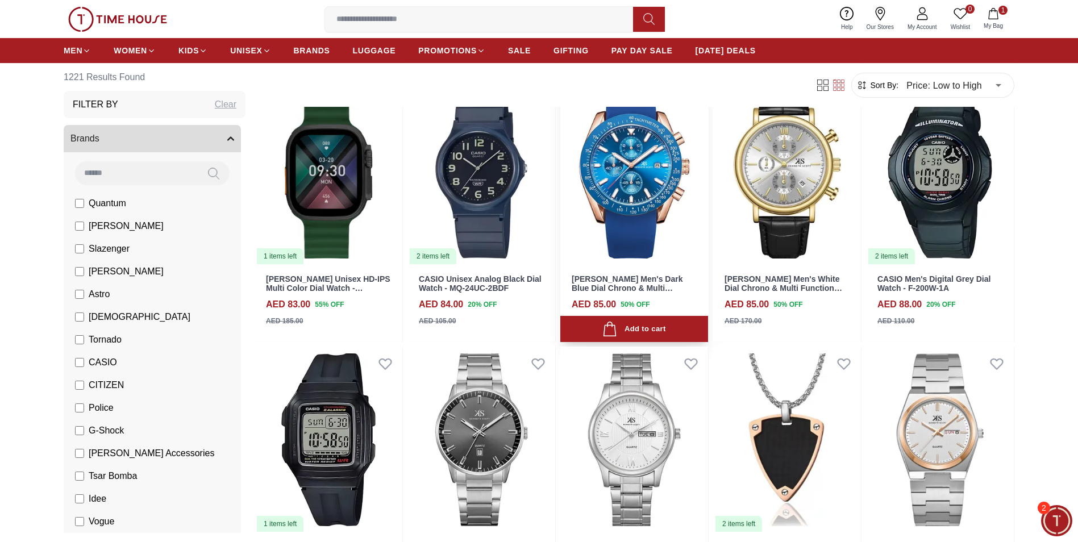
click at [641, 214] on img at bounding box center [634, 172] width 148 height 186
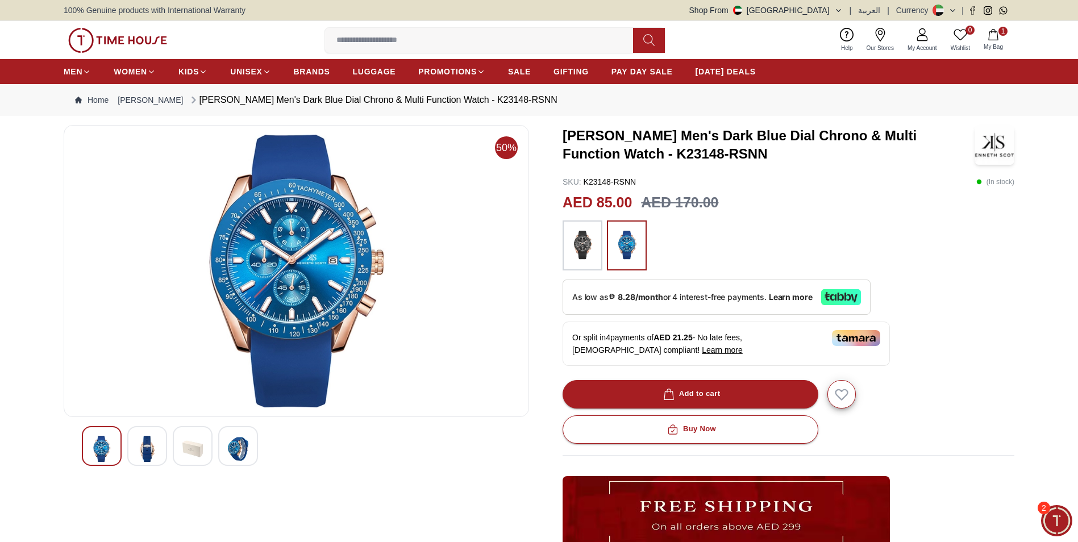
click at [582, 256] on img at bounding box center [582, 245] width 28 height 39
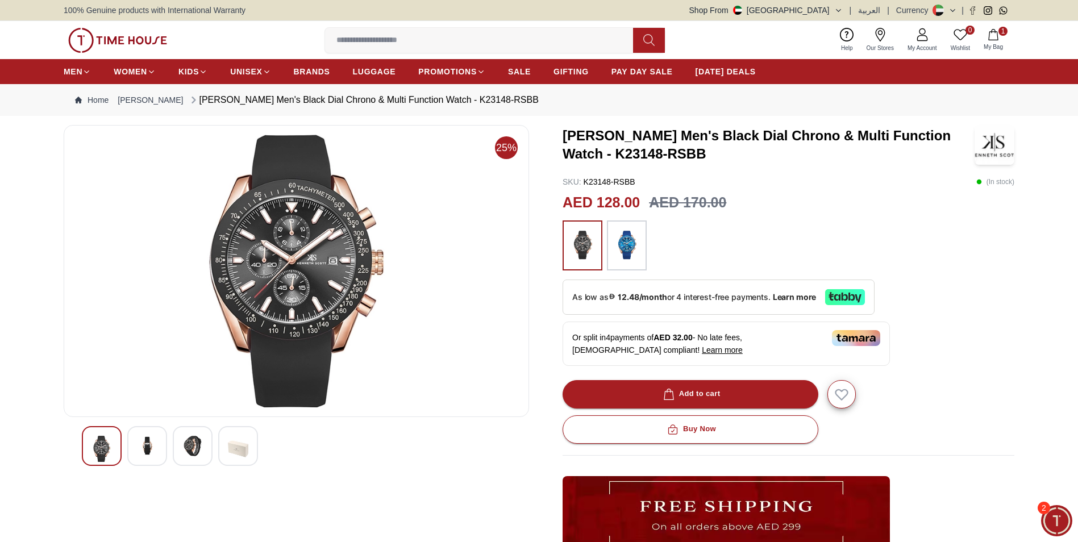
click at [627, 251] on img at bounding box center [627, 245] width 28 height 39
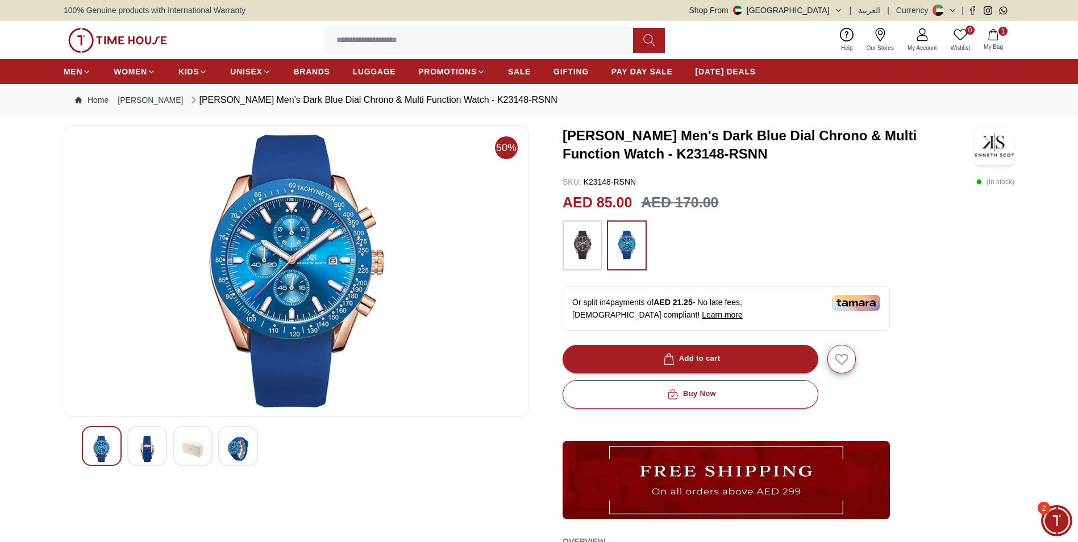
click at [152, 449] on img at bounding box center [147, 449] width 20 height 26
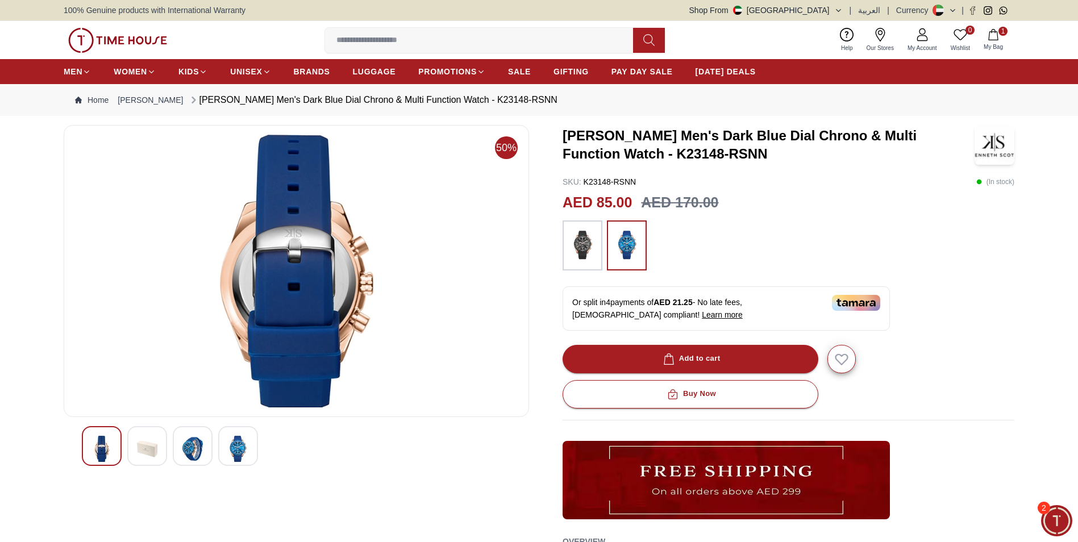
click at [241, 447] on img at bounding box center [238, 449] width 20 height 26
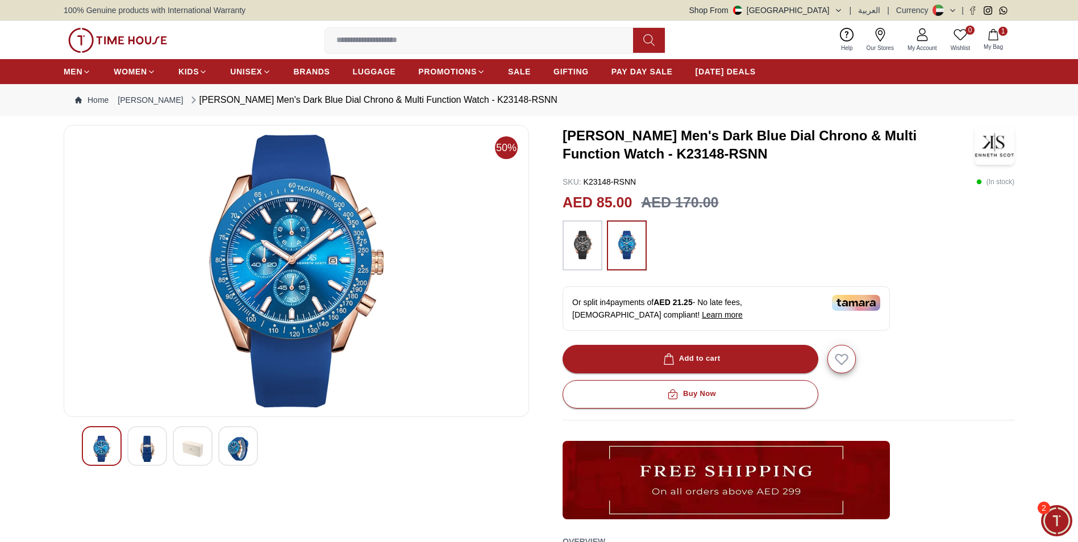
click at [706, 361] on div "Add to cart" at bounding box center [691, 358] width 60 height 13
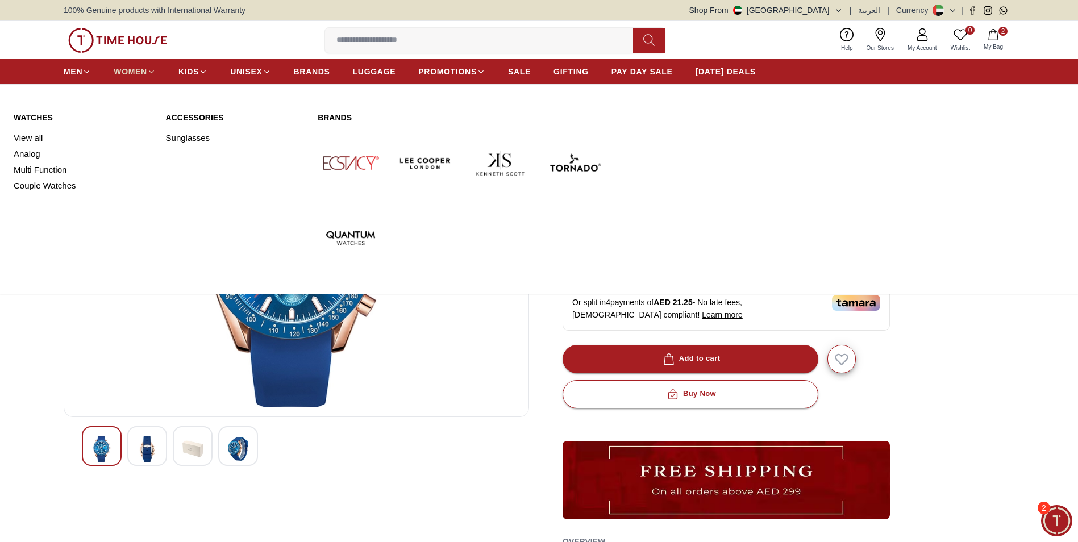
click at [119, 72] on span "WOMEN" at bounding box center [131, 71] width 34 height 11
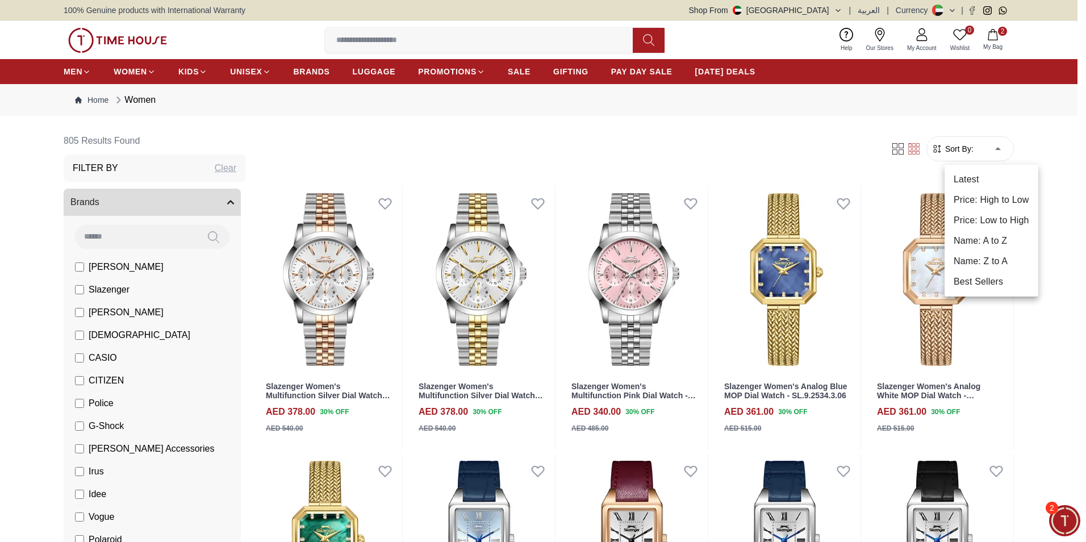
click at [989, 222] on li "Price: Low to High" at bounding box center [992, 220] width 94 height 20
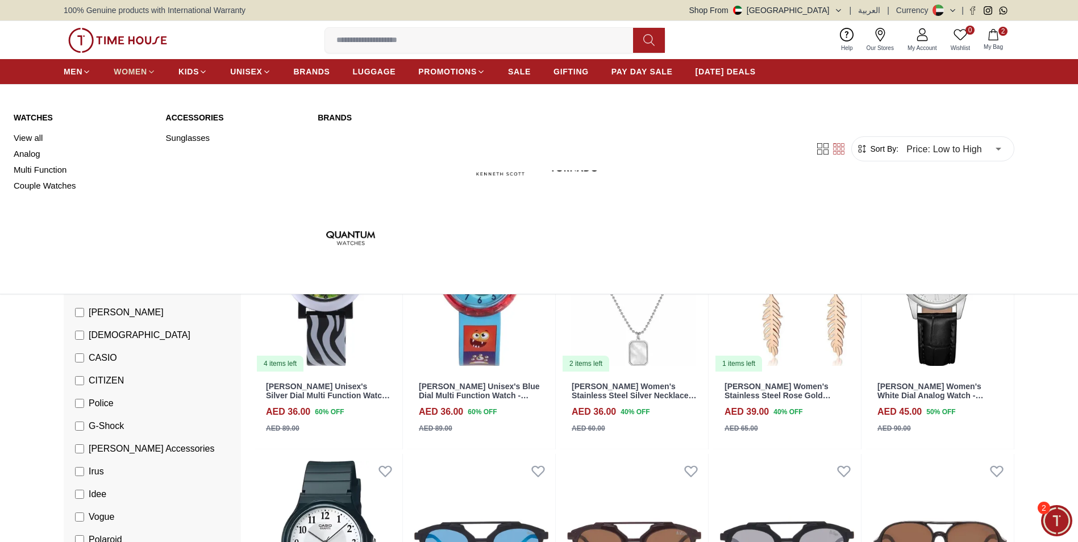
click at [139, 72] on span "WOMEN" at bounding box center [131, 71] width 34 height 11
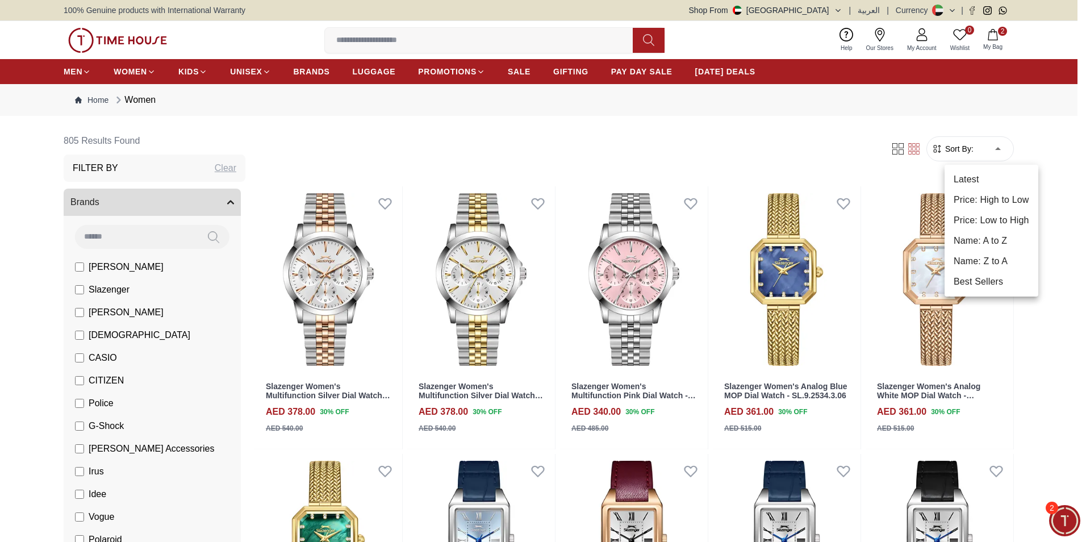
click at [988, 222] on li "Price: Low to High" at bounding box center [992, 220] width 94 height 20
type input "*"
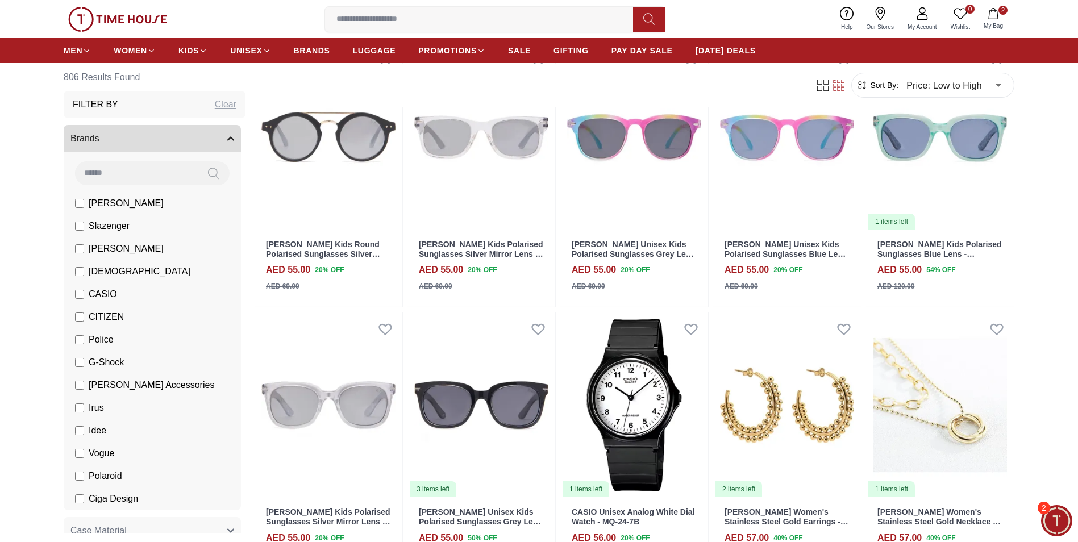
scroll to position [1591, 0]
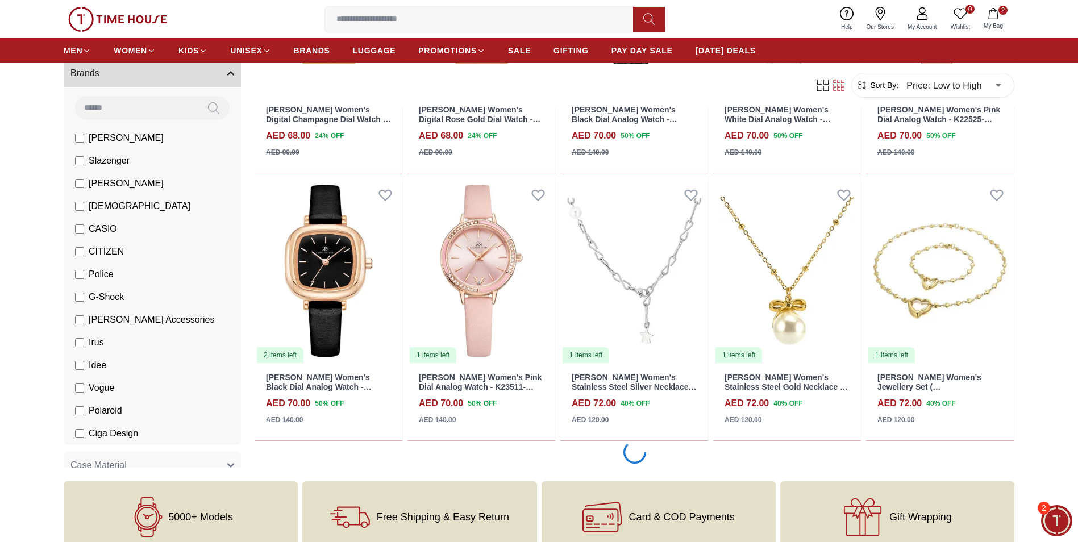
scroll to position [2955, 0]
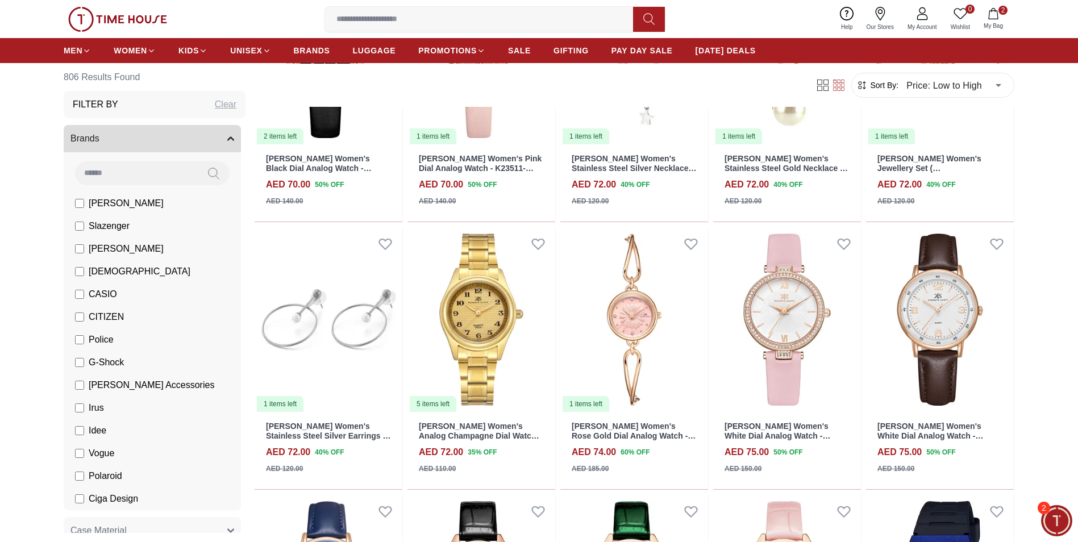
scroll to position [3239, 0]
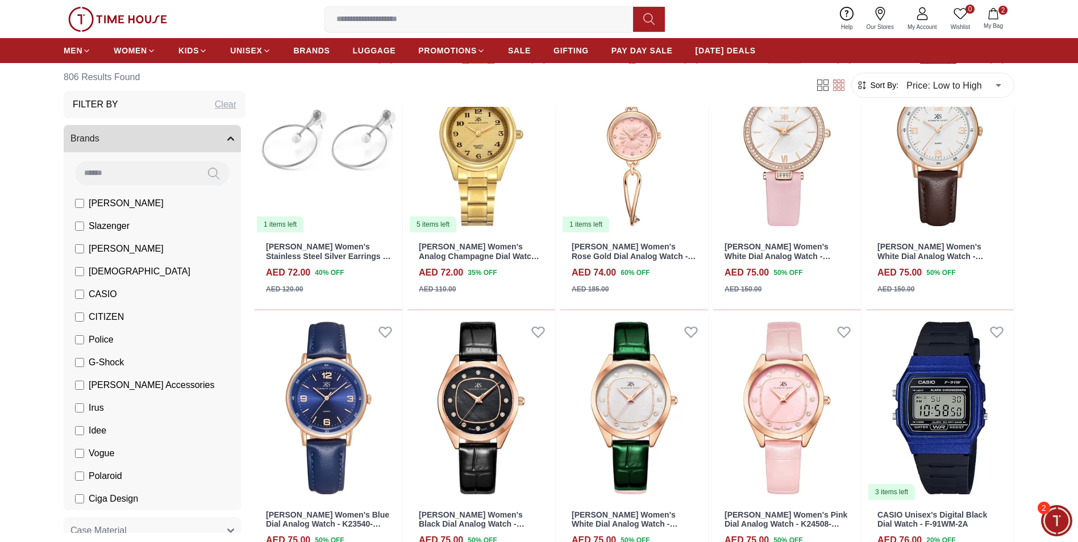
scroll to position [2636, 0]
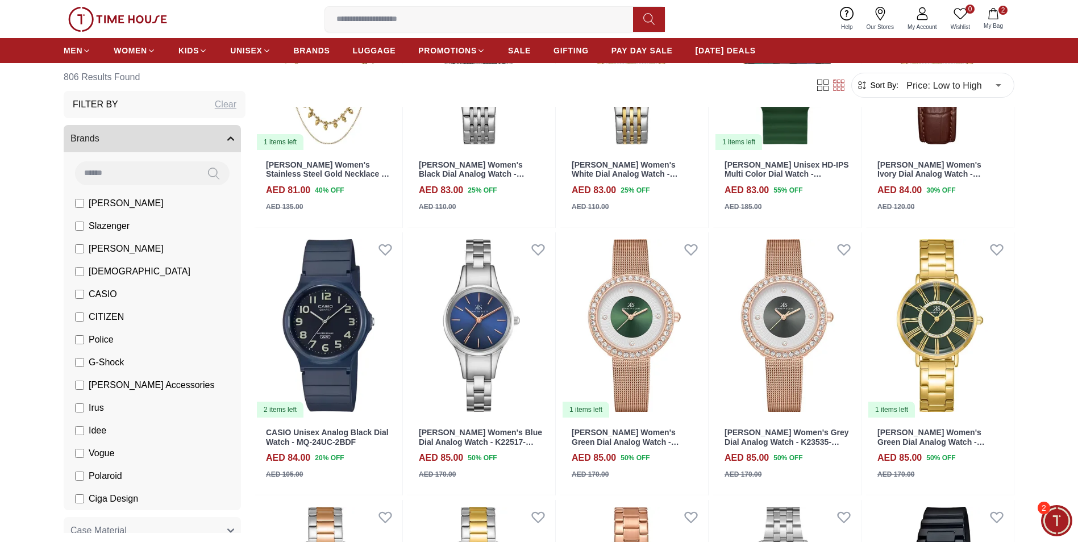
scroll to position [4886, 0]
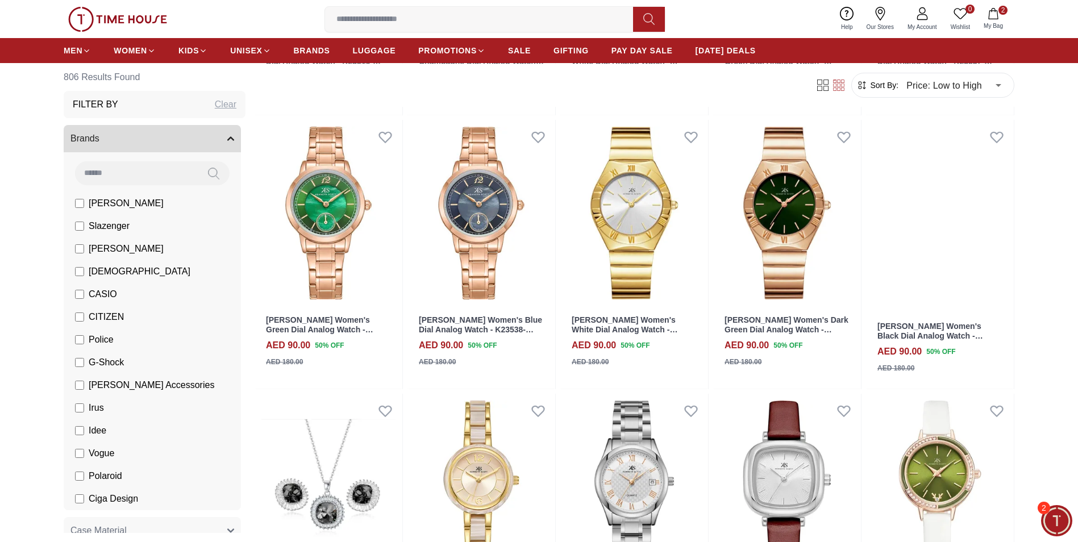
scroll to position [6080, 0]
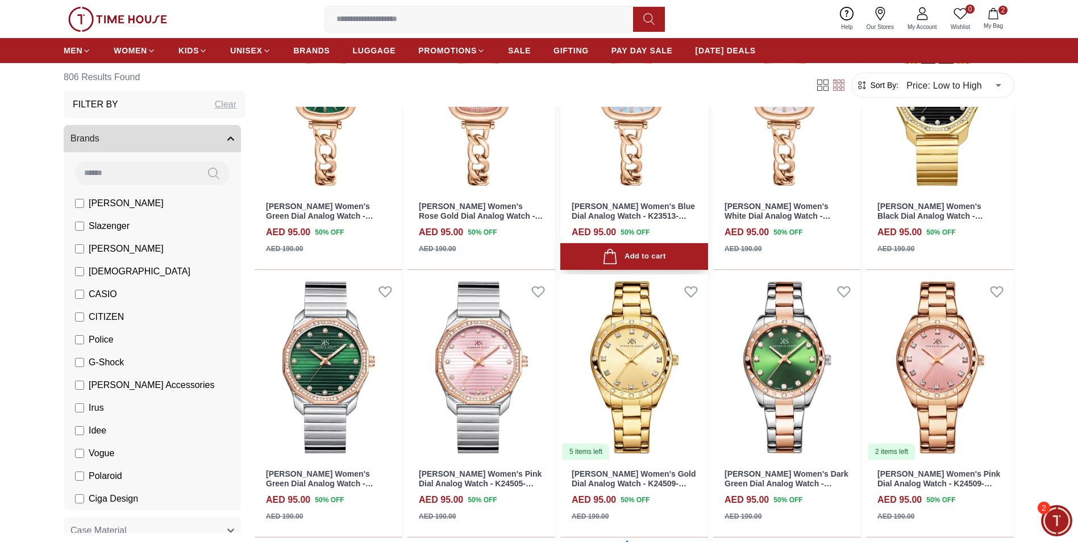
scroll to position [7159, 0]
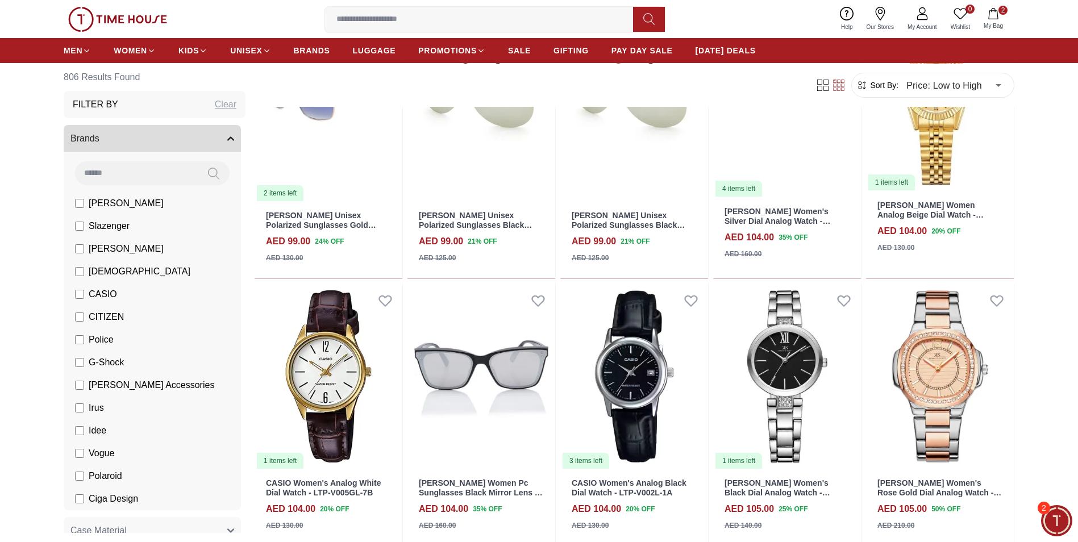
scroll to position [8239, 0]
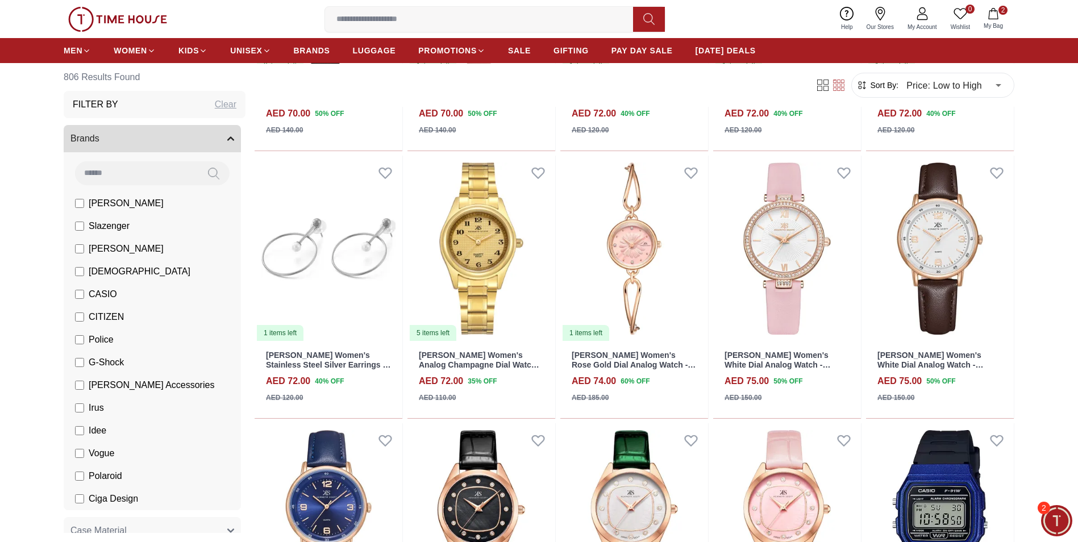
scroll to position [3239, 0]
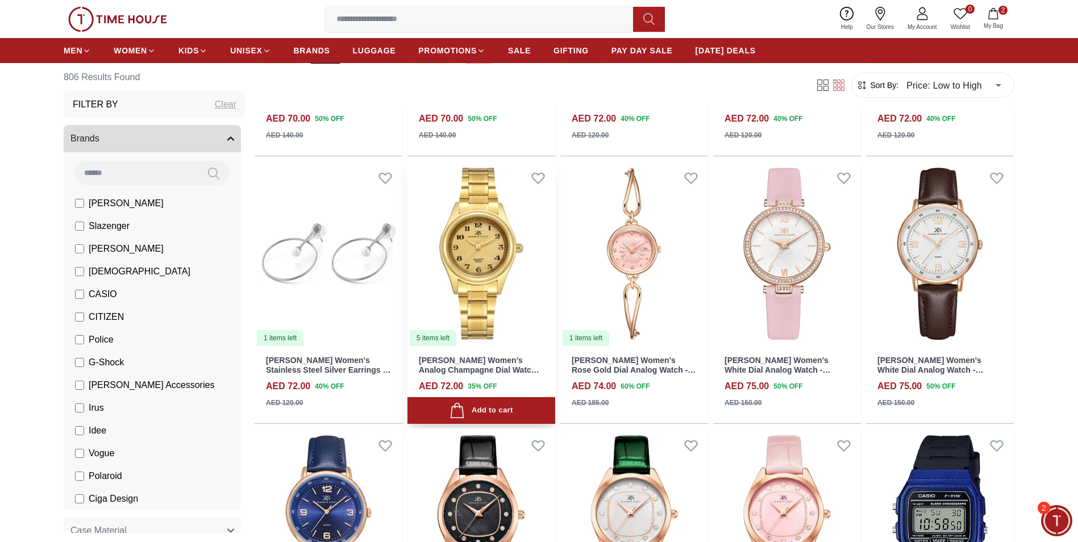
click at [483, 281] on img at bounding box center [481, 254] width 148 height 186
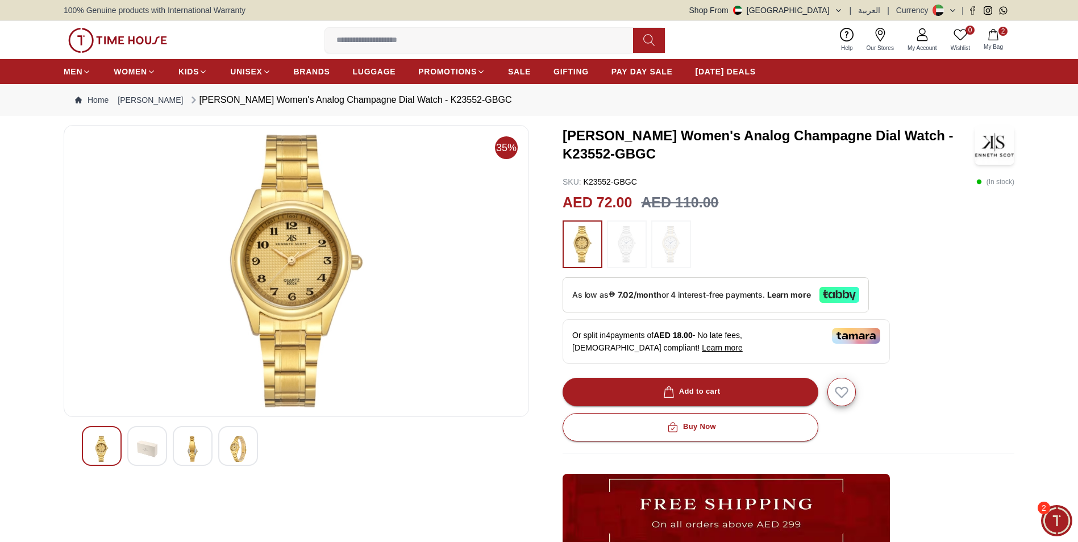
click at [102, 452] on img at bounding box center [101, 449] width 20 height 26
click at [193, 456] on img at bounding box center [192, 449] width 20 height 26
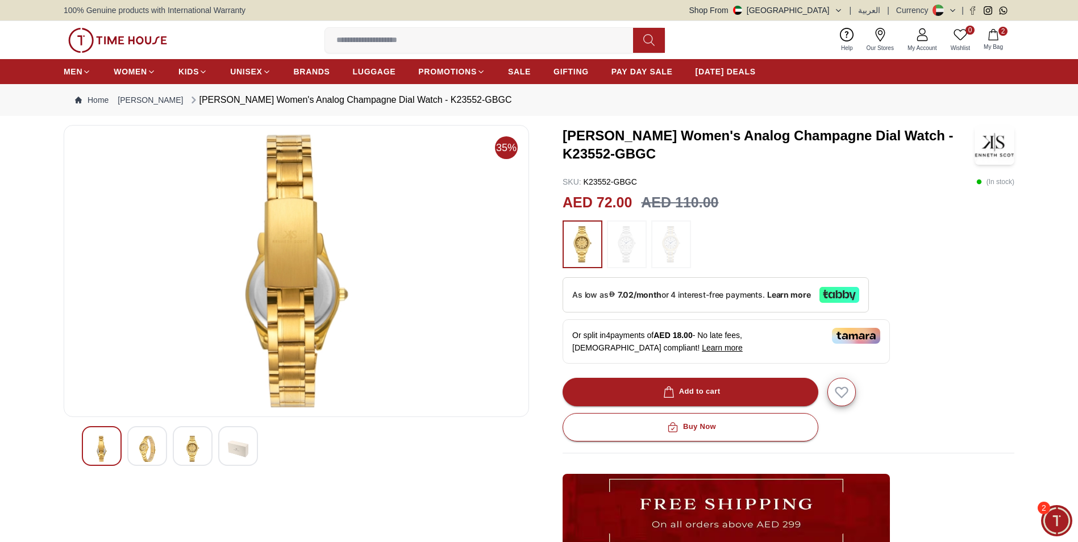
click at [195, 449] on img at bounding box center [192, 449] width 20 height 26
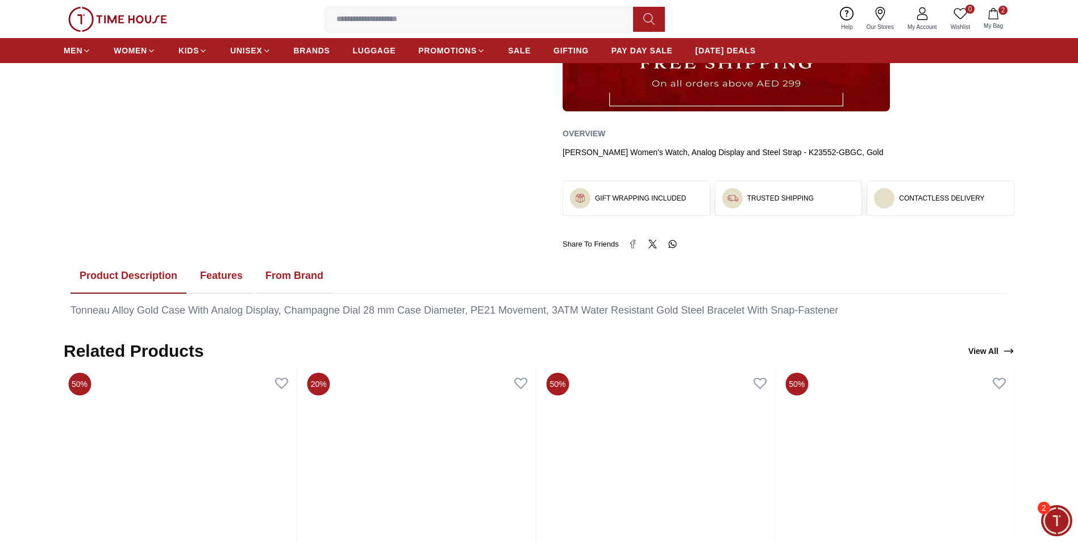
scroll to position [341, 0]
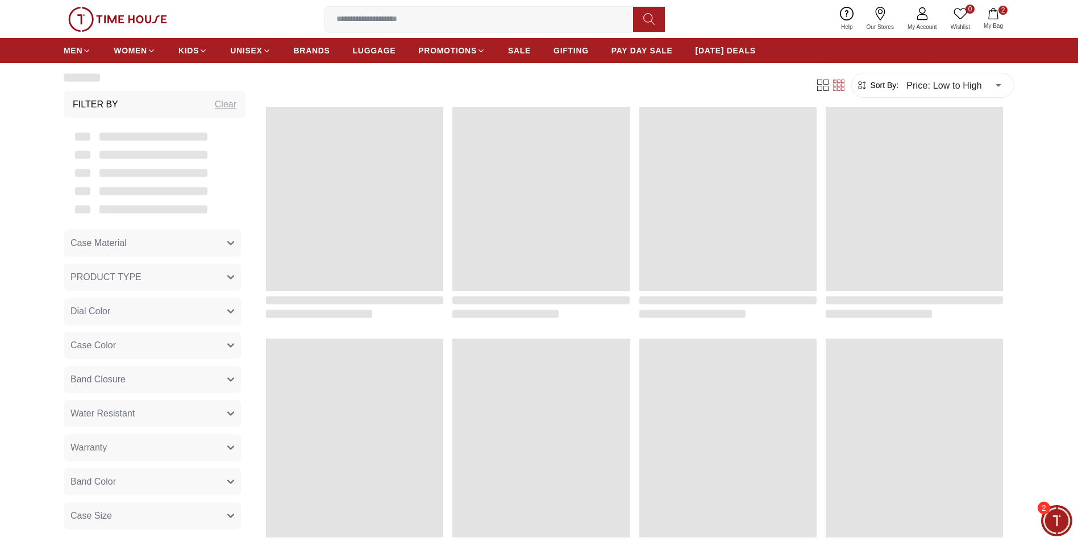
scroll to position [1068, 0]
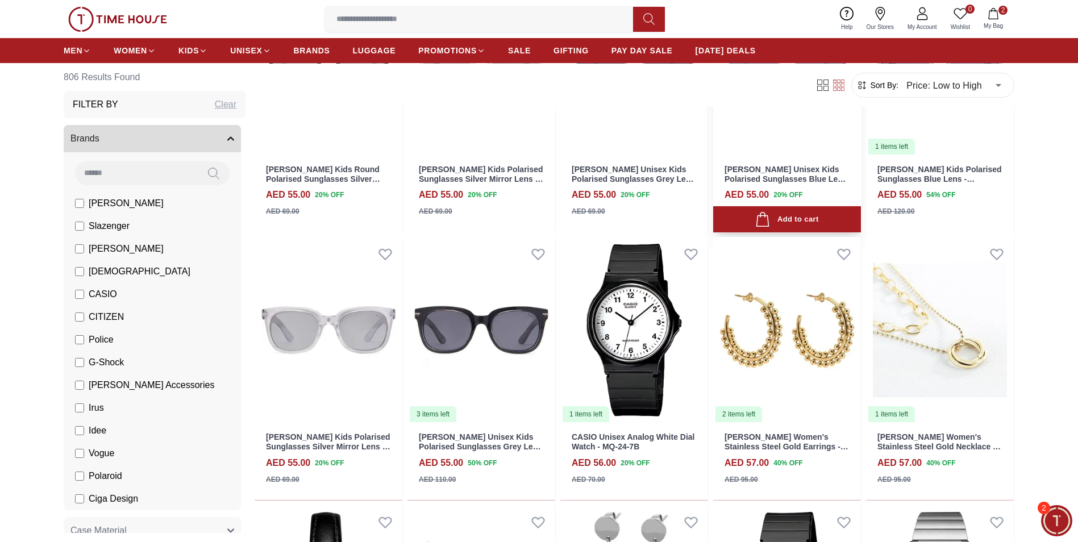
scroll to position [1572, 0]
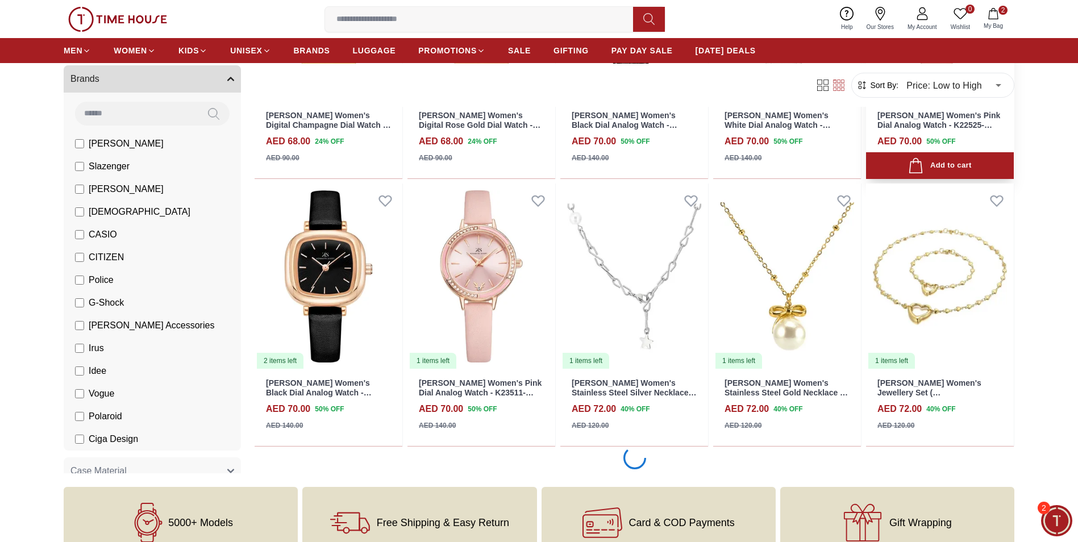
scroll to position [2993, 0]
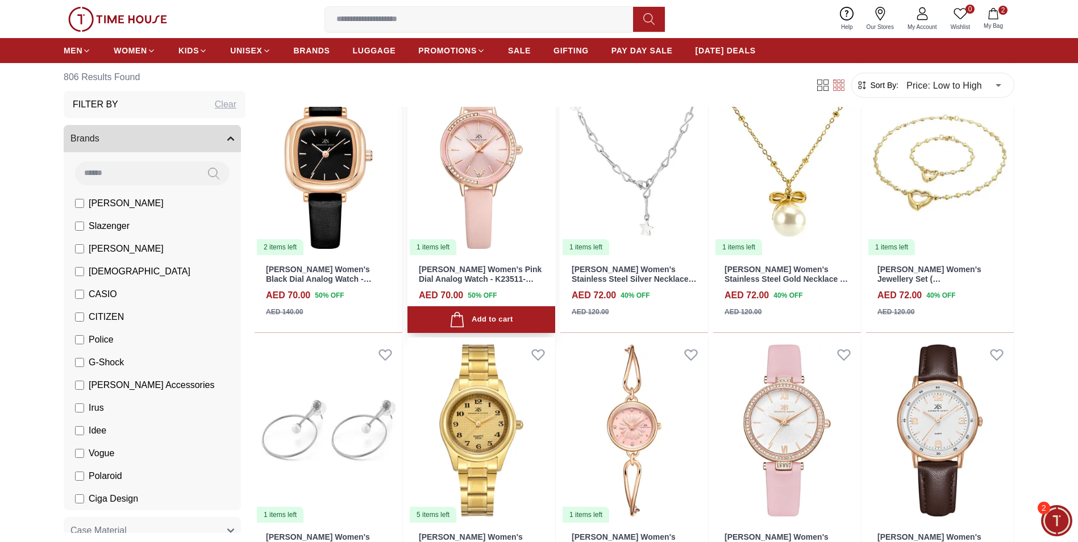
scroll to position [2993, 0]
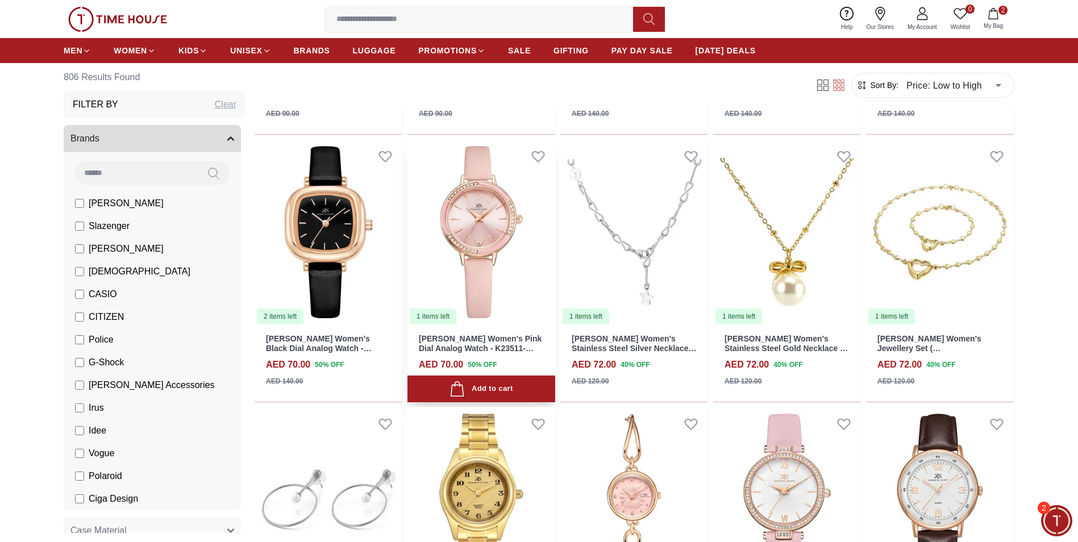
click at [492, 235] on img at bounding box center [481, 232] width 148 height 186
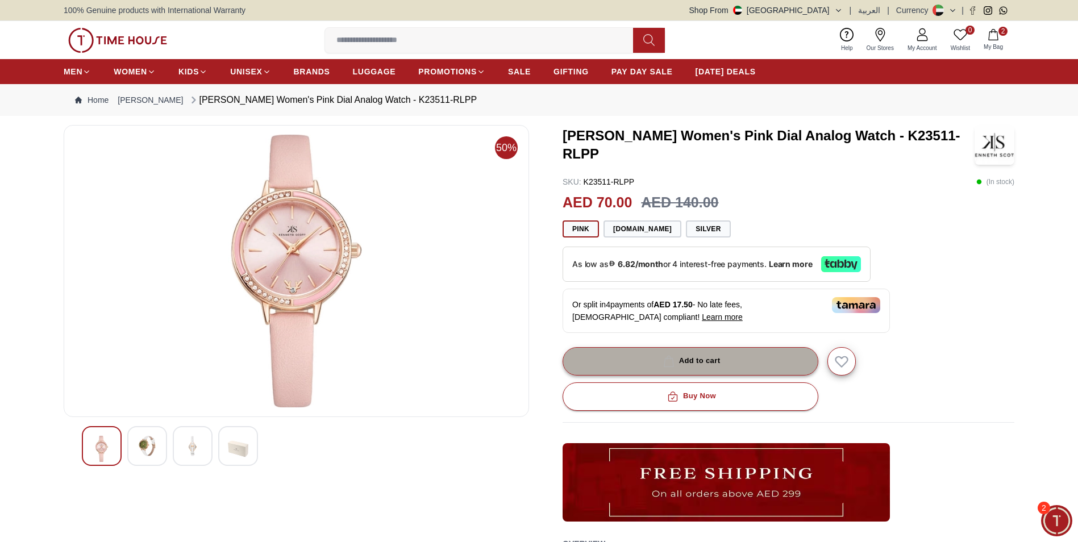
click at [713, 364] on div "Add to cart" at bounding box center [691, 361] width 60 height 13
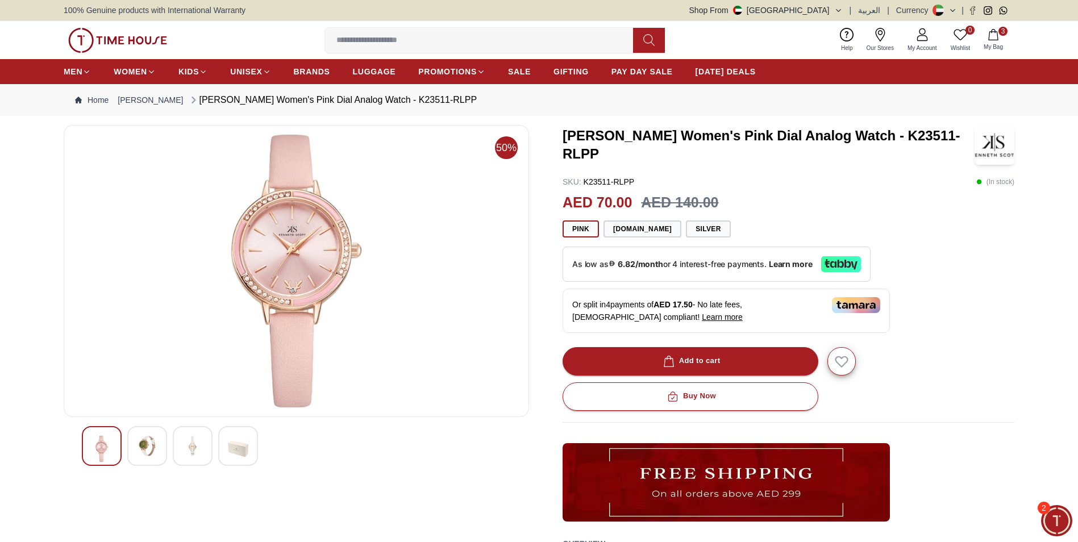
click at [991, 41] on button "3 My Bag" at bounding box center [993, 40] width 33 height 27
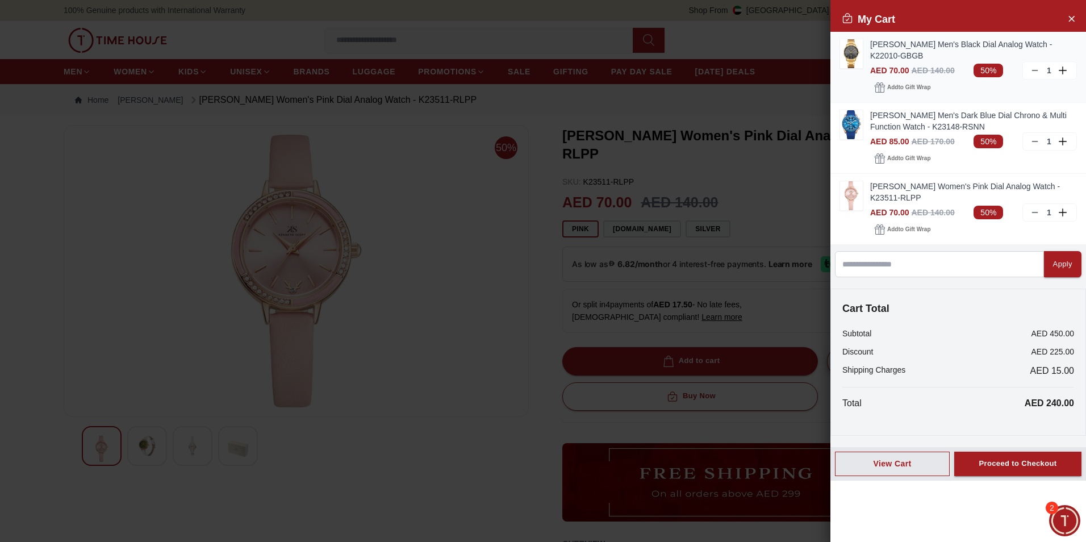
click at [854, 55] on img at bounding box center [851, 53] width 23 height 29
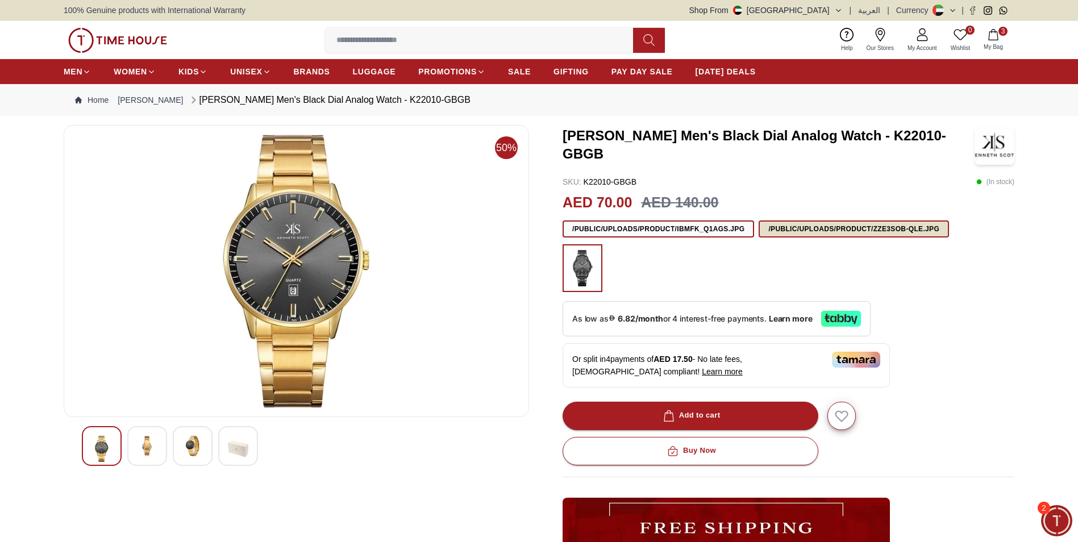
click at [822, 230] on button "/public/uploads/product/zze3SOb-QLE.jpg" at bounding box center [854, 228] width 190 height 17
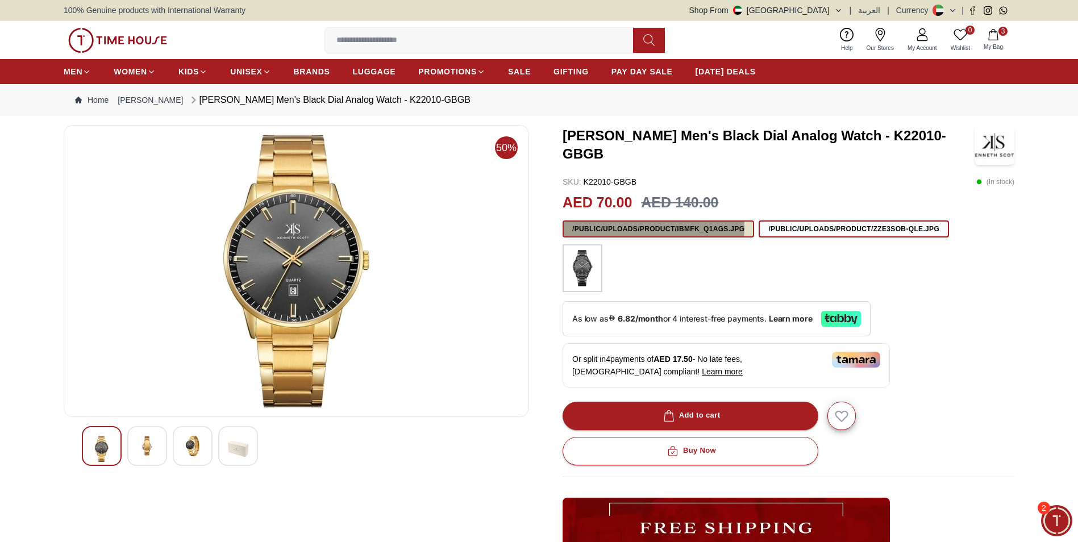
click at [618, 226] on button "/public/uploads/product/IBmFk_Q1AGS.jpg" at bounding box center [658, 228] width 191 height 17
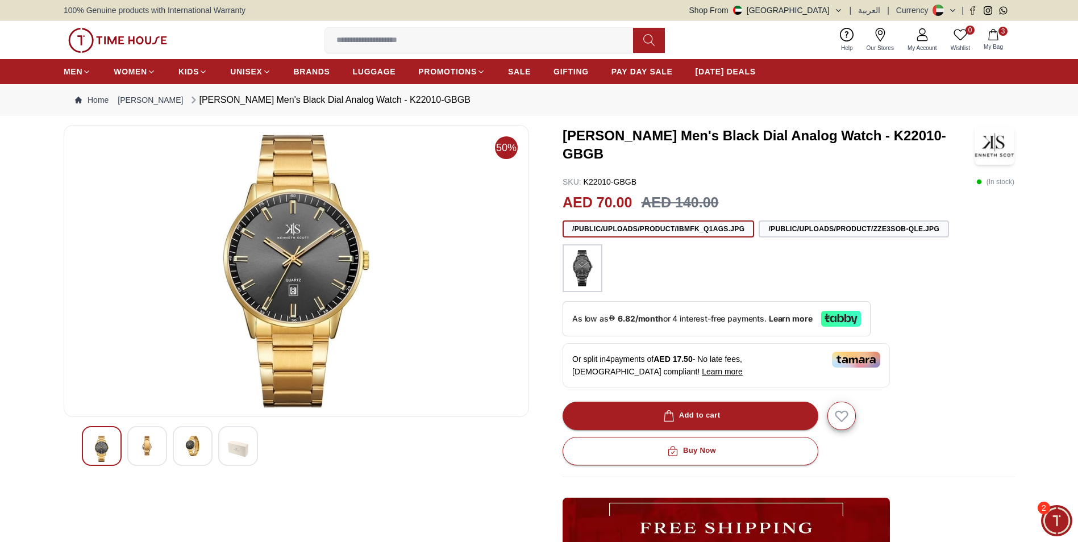
click at [141, 451] on img at bounding box center [147, 446] width 20 height 20
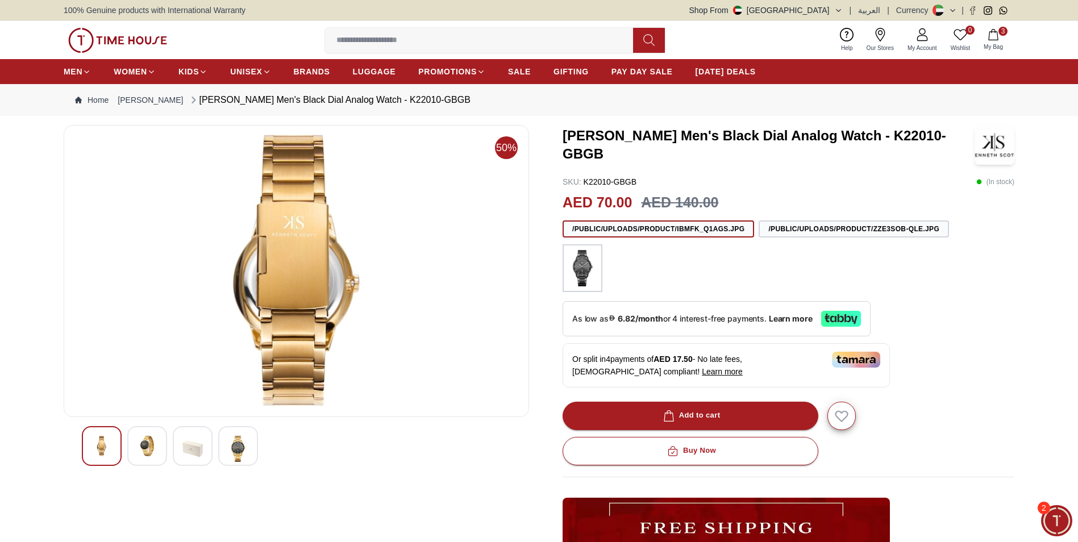
click at [201, 448] on img at bounding box center [192, 449] width 20 height 26
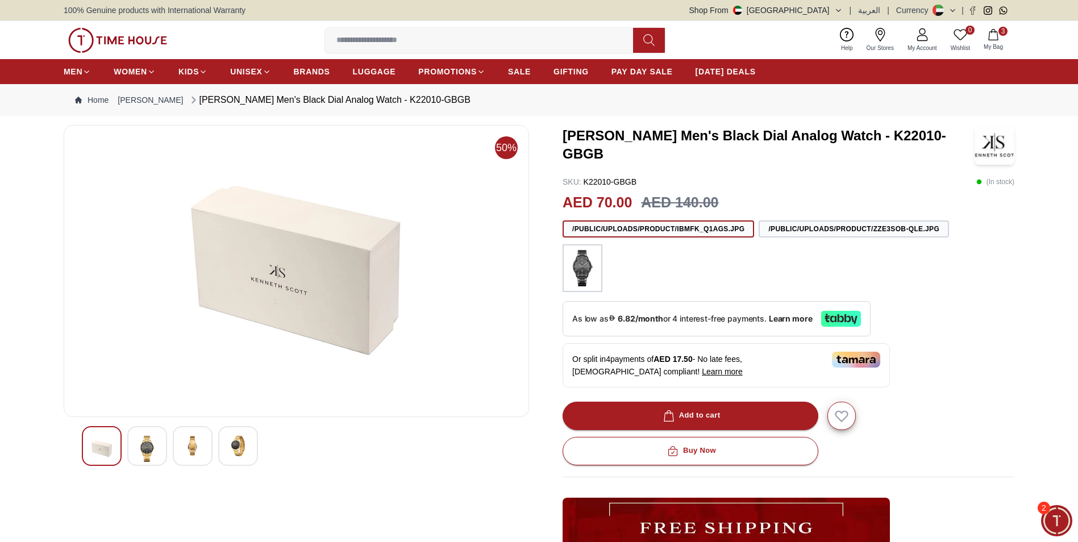
click at [240, 452] on img at bounding box center [238, 446] width 20 height 20
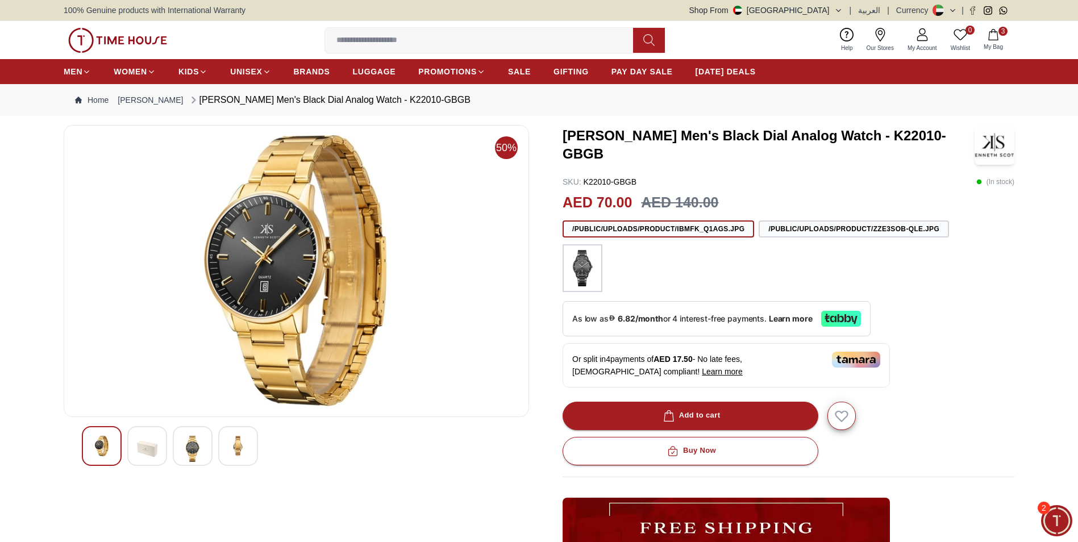
click at [151, 451] on img at bounding box center [147, 449] width 20 height 26
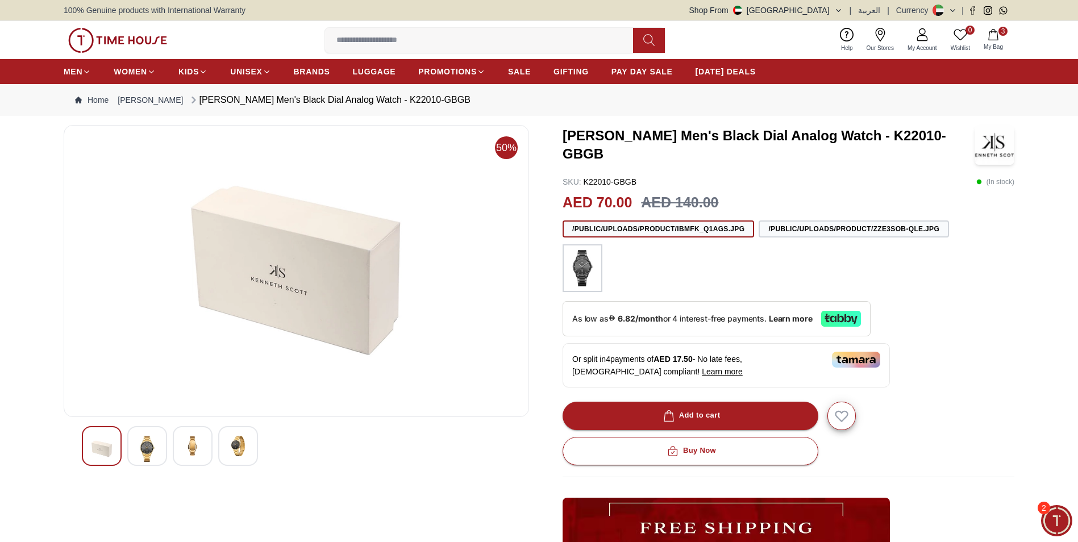
click at [151, 449] on img at bounding box center [147, 449] width 20 height 26
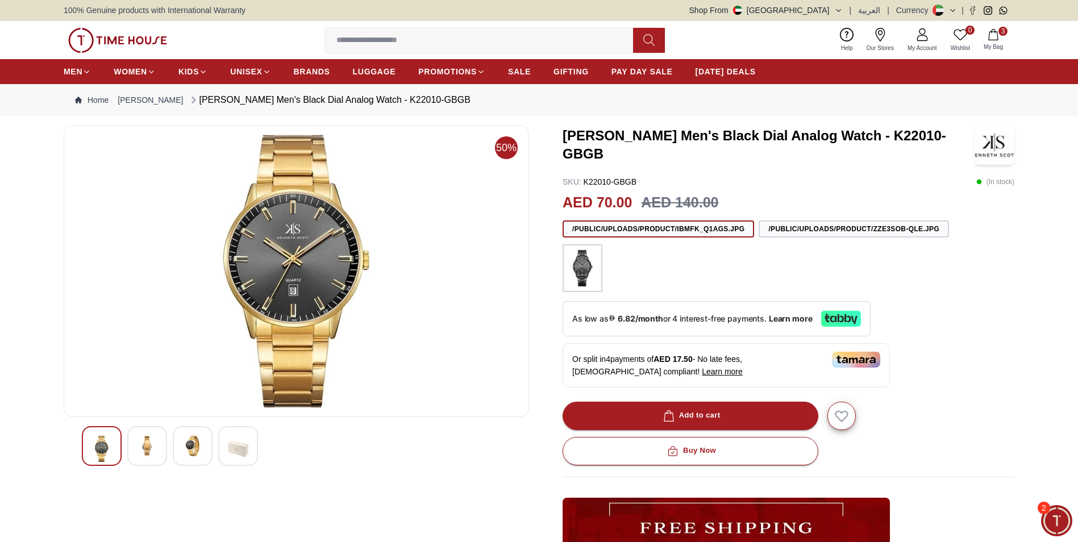
click at [189, 449] on img at bounding box center [192, 446] width 20 height 20
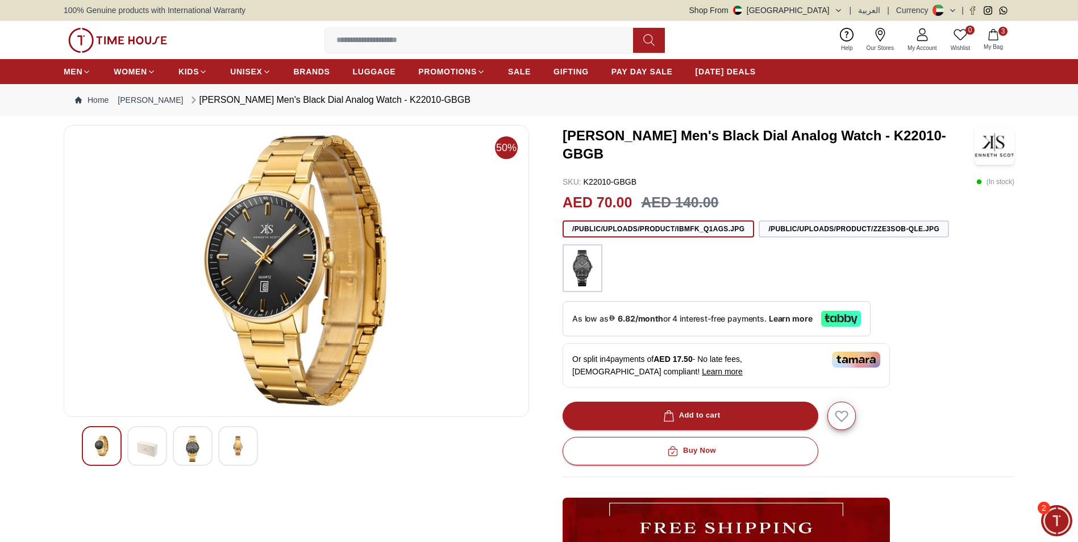
click at [993, 43] on span "My Bag" at bounding box center [993, 47] width 28 height 9
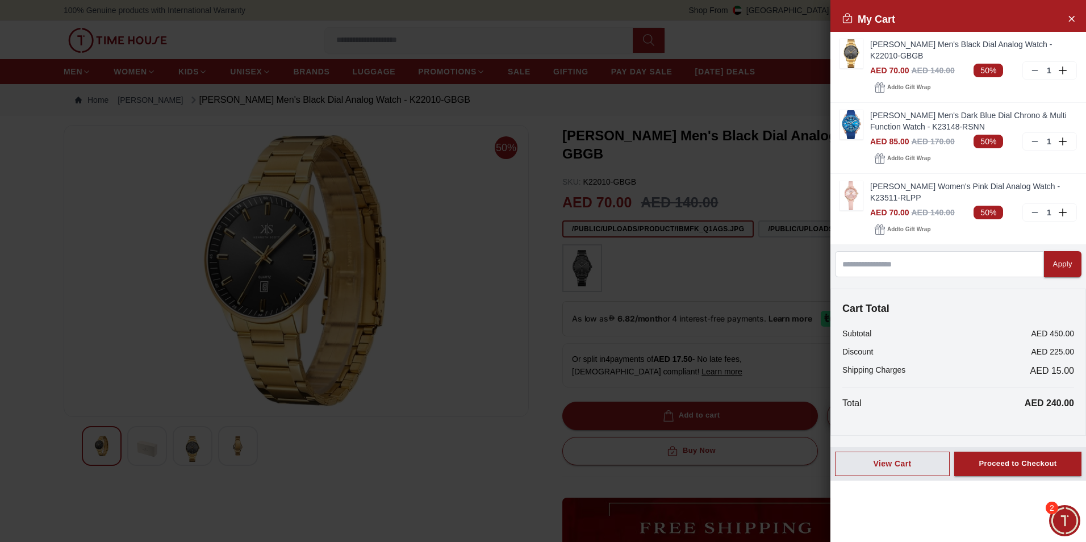
click at [510, 205] on div at bounding box center [543, 271] width 1086 height 542
click at [1061, 71] on icon at bounding box center [1064, 70] width 10 height 8
click at [1037, 71] on icon at bounding box center [1035, 70] width 9 height 9
click at [566, 35] on div at bounding box center [543, 271] width 1086 height 542
click at [455, 202] on div at bounding box center [543, 271] width 1086 height 542
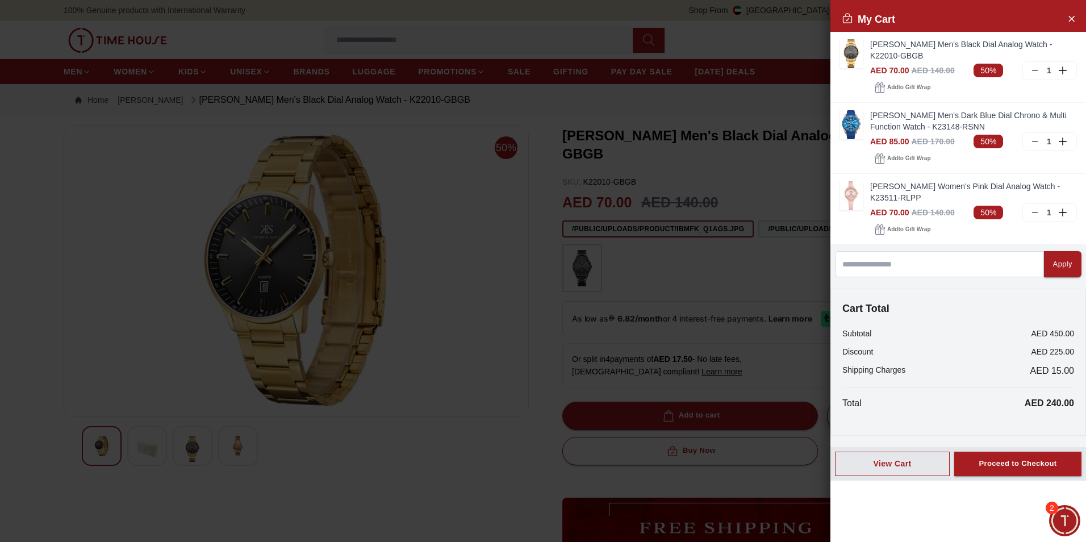
click at [1063, 518] on span "Minimize live chat window" at bounding box center [1064, 520] width 41 height 41
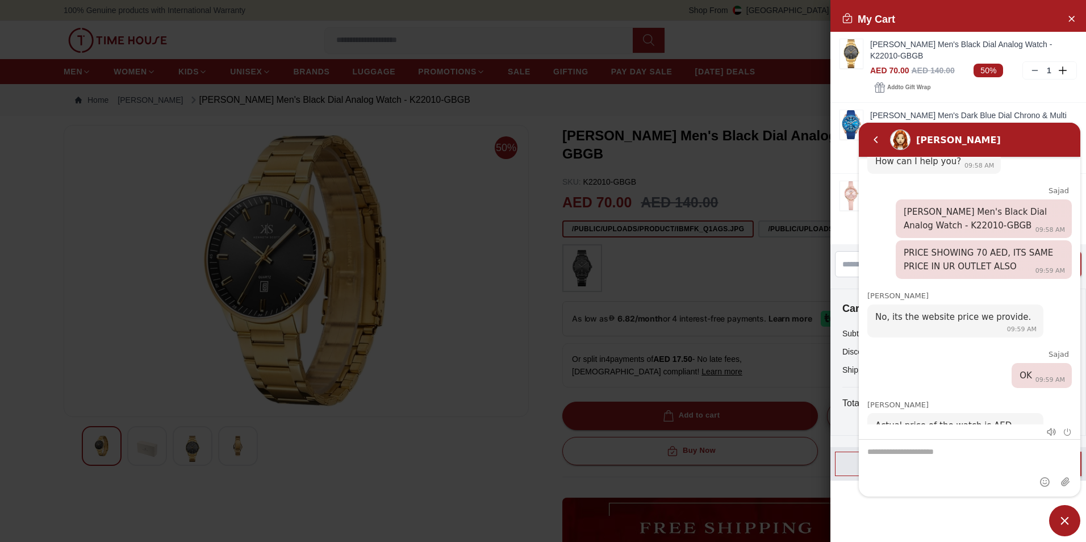
click at [472, 323] on div at bounding box center [543, 271] width 1086 height 542
click at [1069, 22] on icon "Close Account" at bounding box center [1071, 18] width 9 height 14
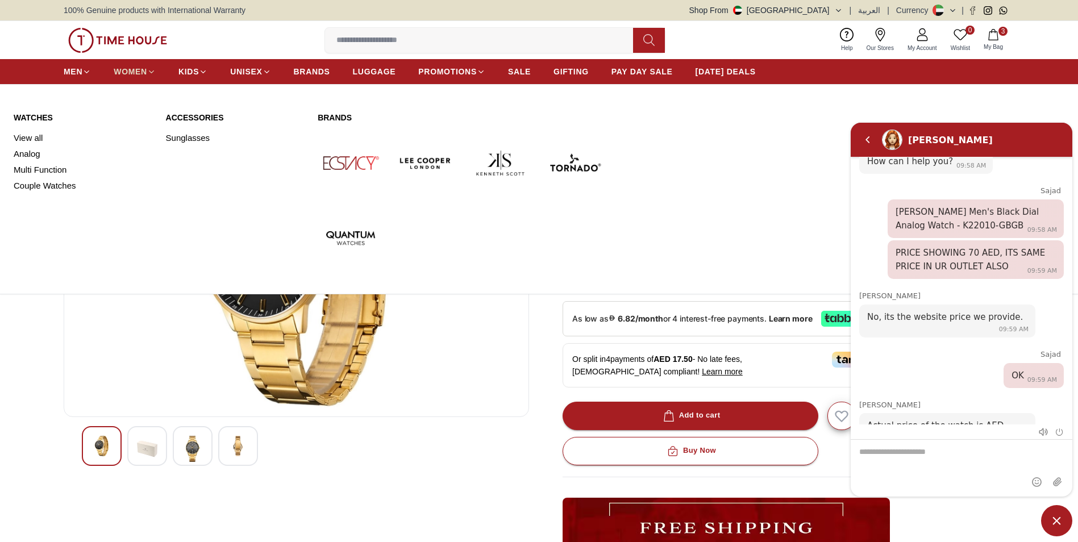
click at [124, 74] on span "WOMEN" at bounding box center [131, 71] width 34 height 11
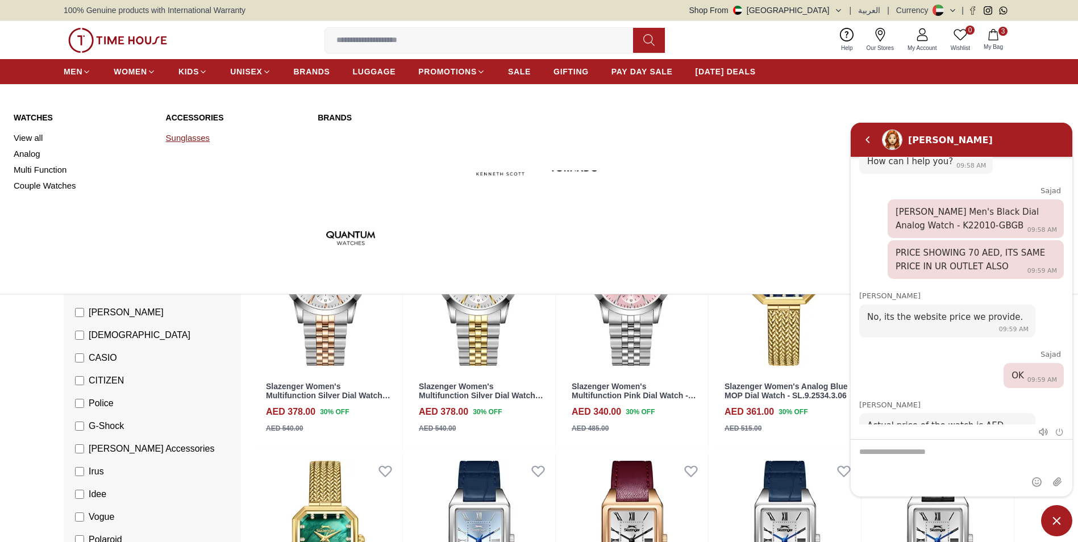
click at [185, 140] on link "Sunglasses" at bounding box center [235, 138] width 139 height 16
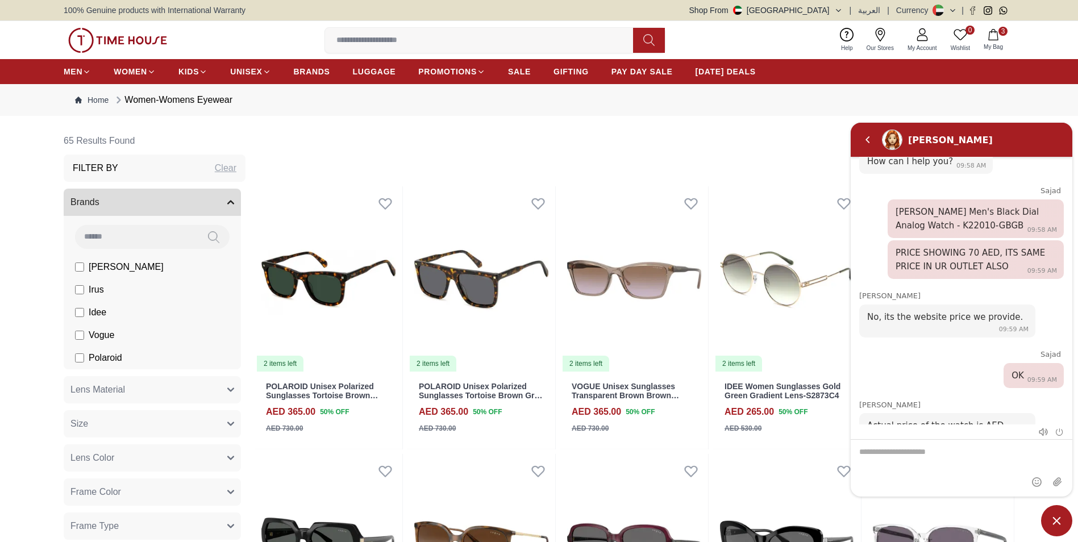
click at [1053, 523] on span "Minimize live chat window" at bounding box center [1056, 520] width 31 height 31
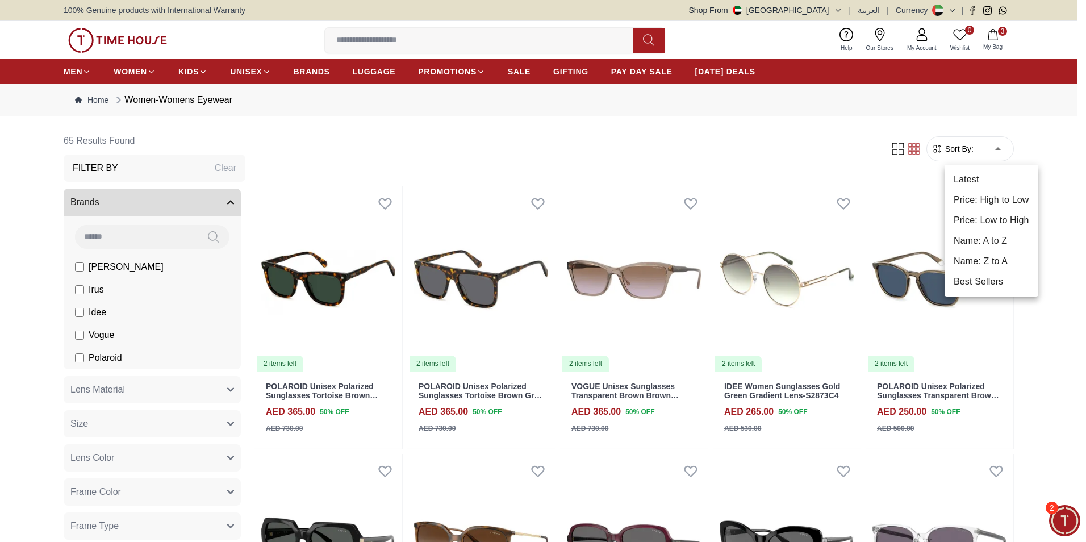
click at [986, 216] on li "Price: Low to High" at bounding box center [992, 220] width 94 height 20
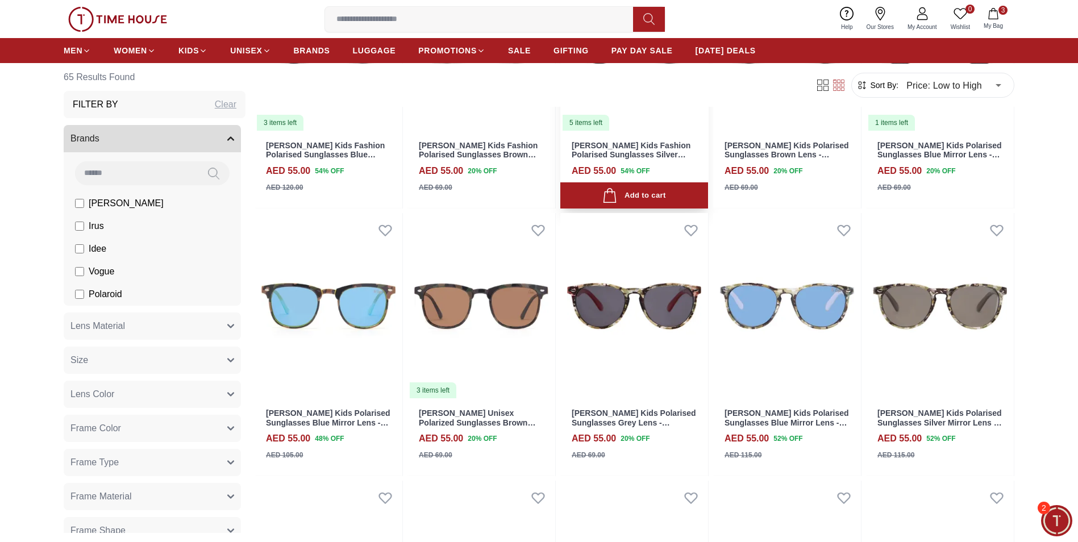
scroll to position [284, 0]
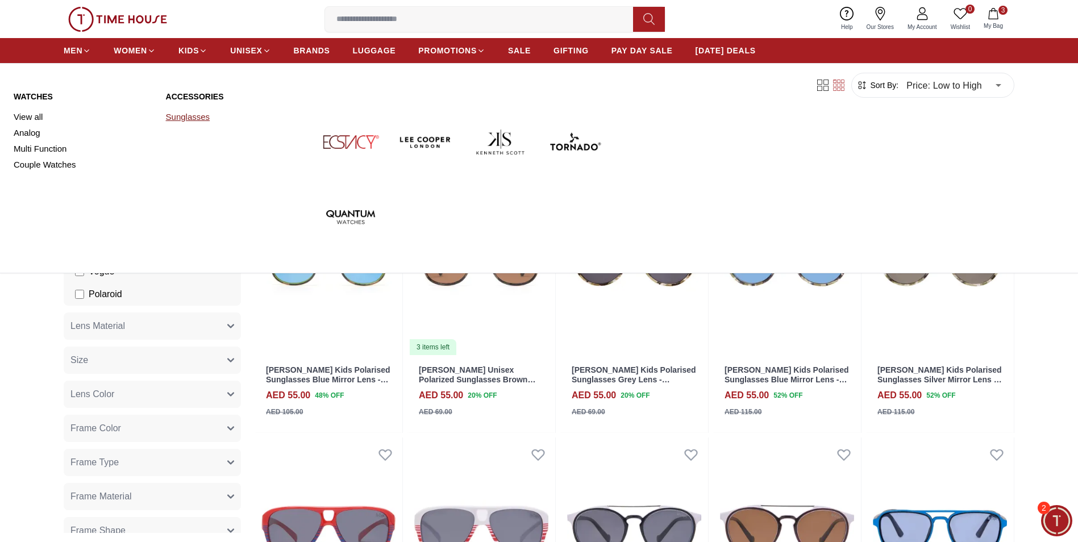
click at [182, 118] on link "Sunglasses" at bounding box center [235, 117] width 139 height 16
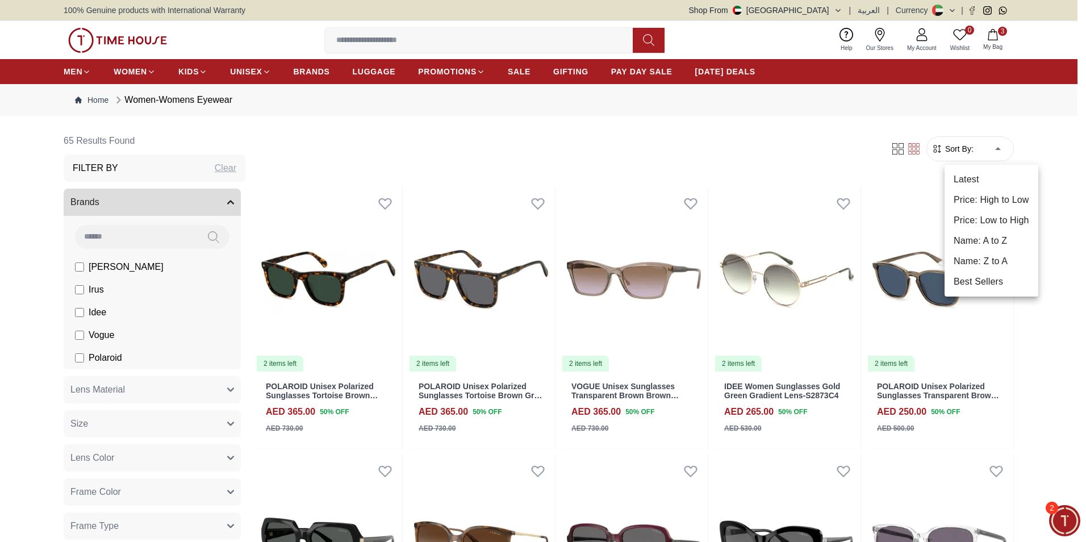
click at [988, 223] on li "Price: Low to High" at bounding box center [992, 220] width 94 height 20
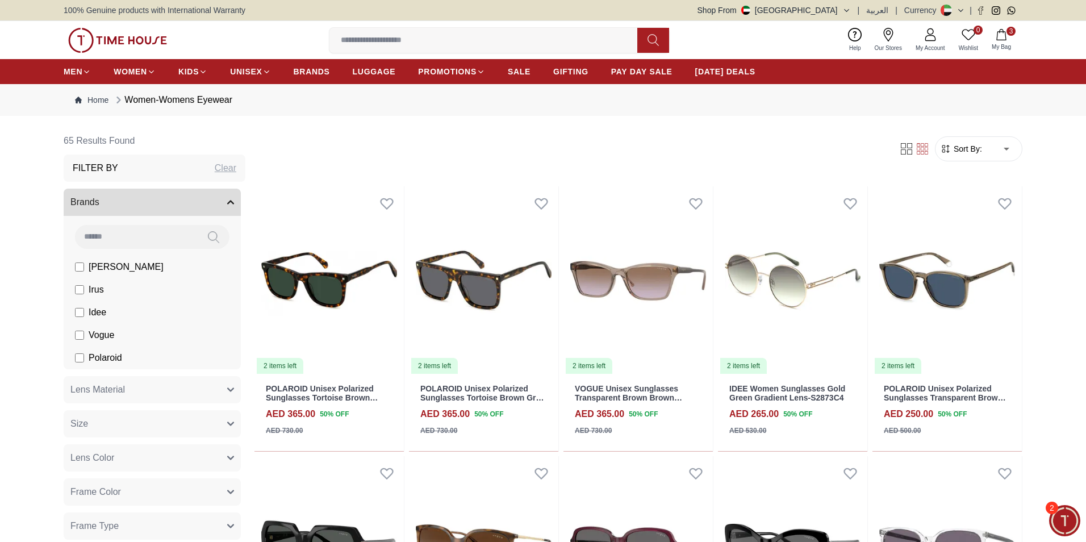
type input "*"
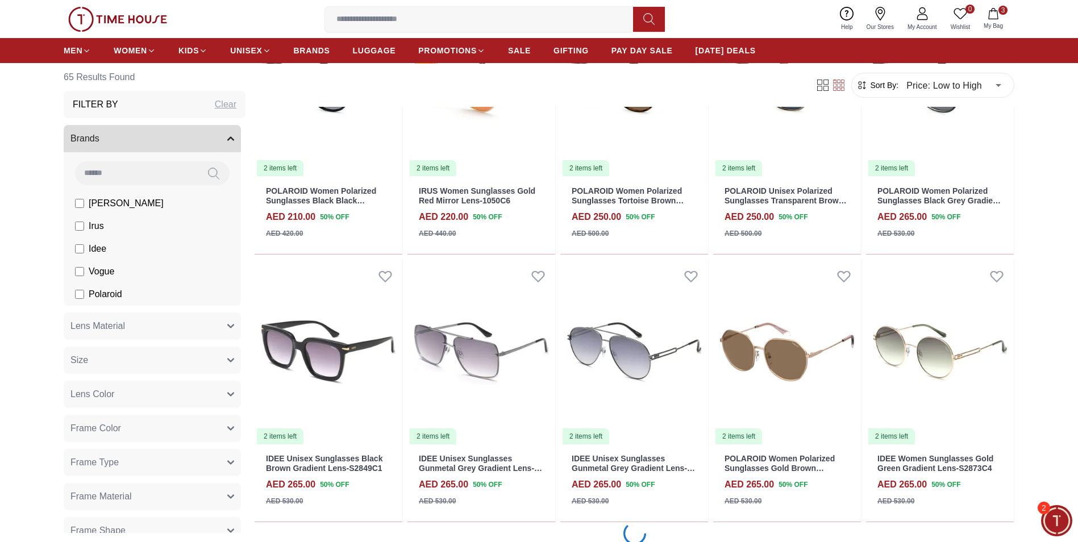
scroll to position [1989, 0]
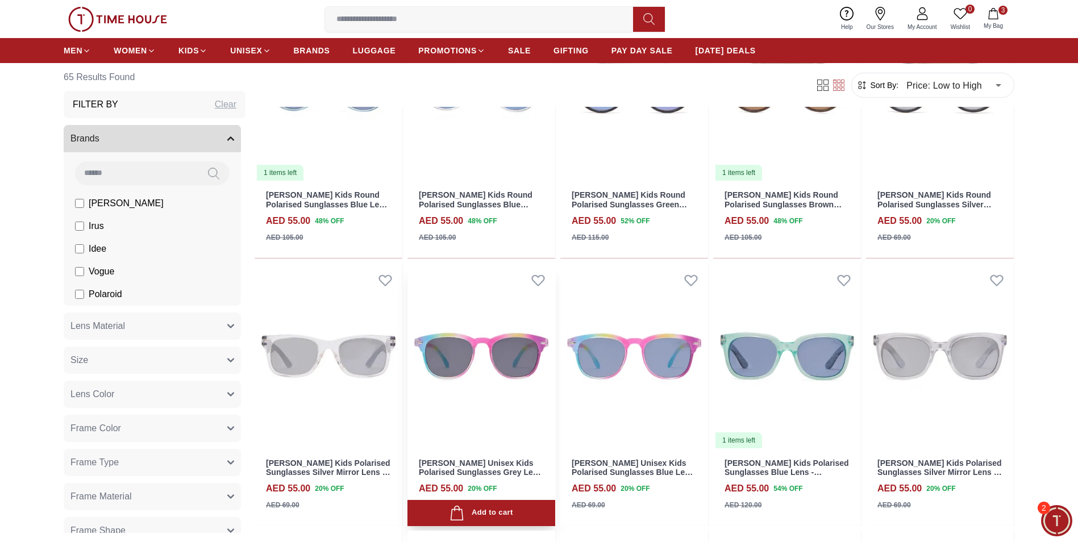
scroll to position [1080, 0]
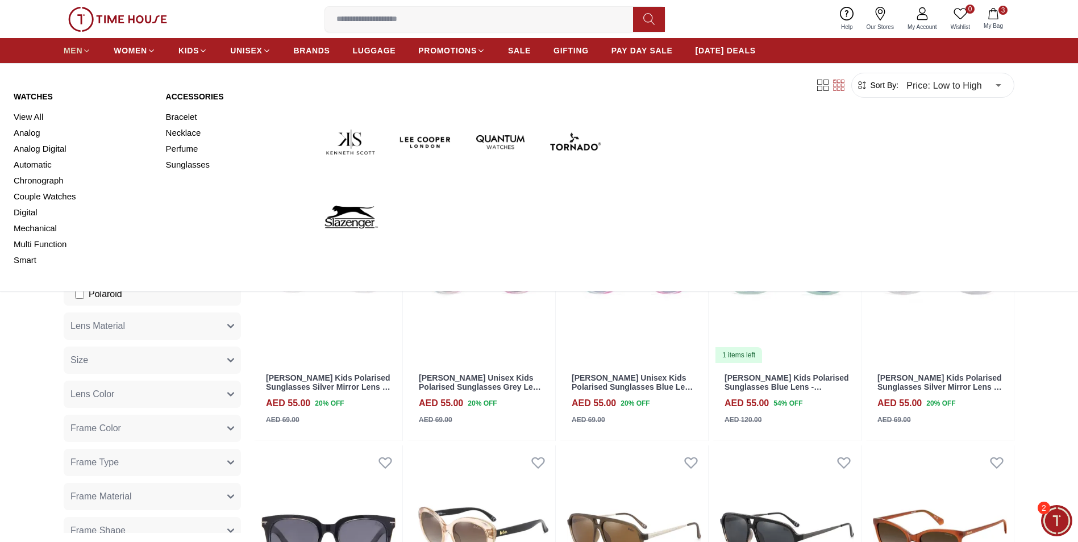
click at [78, 49] on span "MEN" at bounding box center [73, 50] width 19 height 11
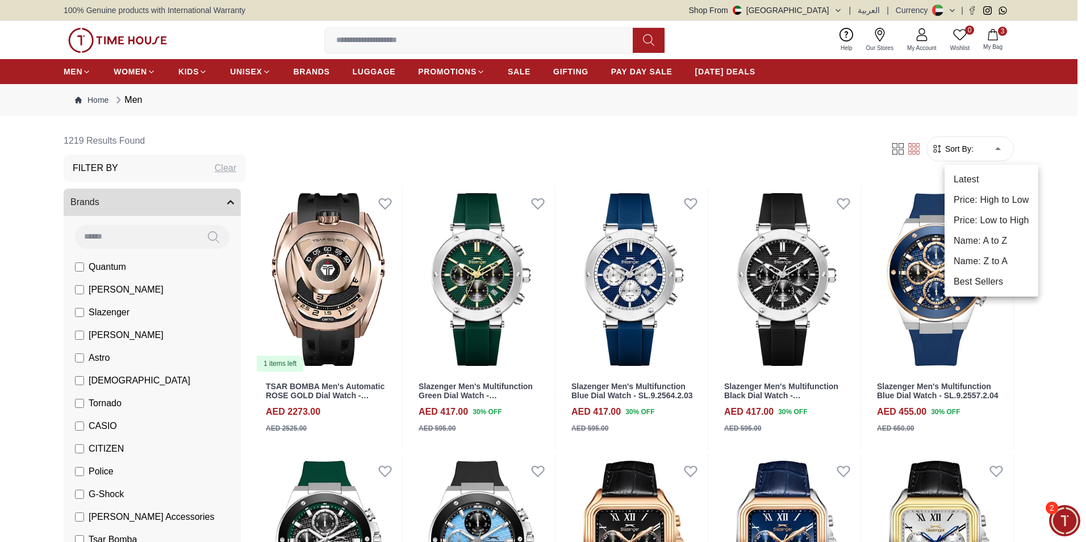
click at [998, 224] on li "Price: Low to High" at bounding box center [992, 220] width 94 height 20
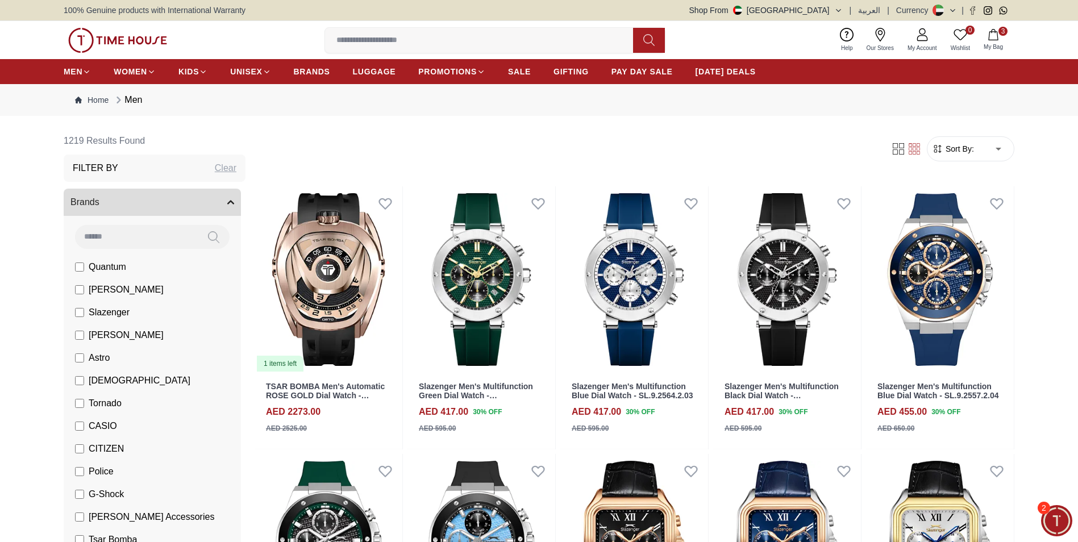
type input "*"
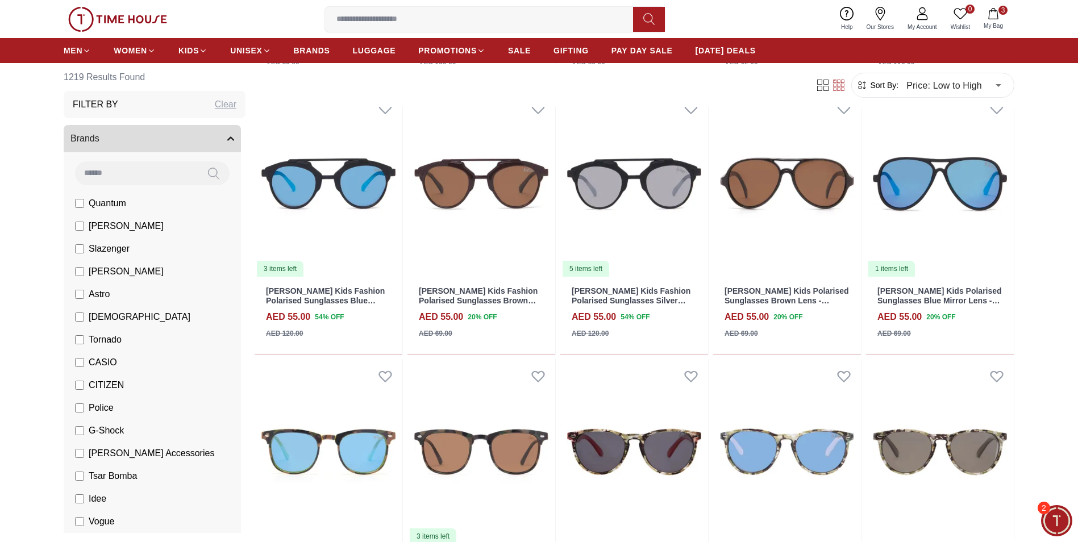
scroll to position [455, 0]
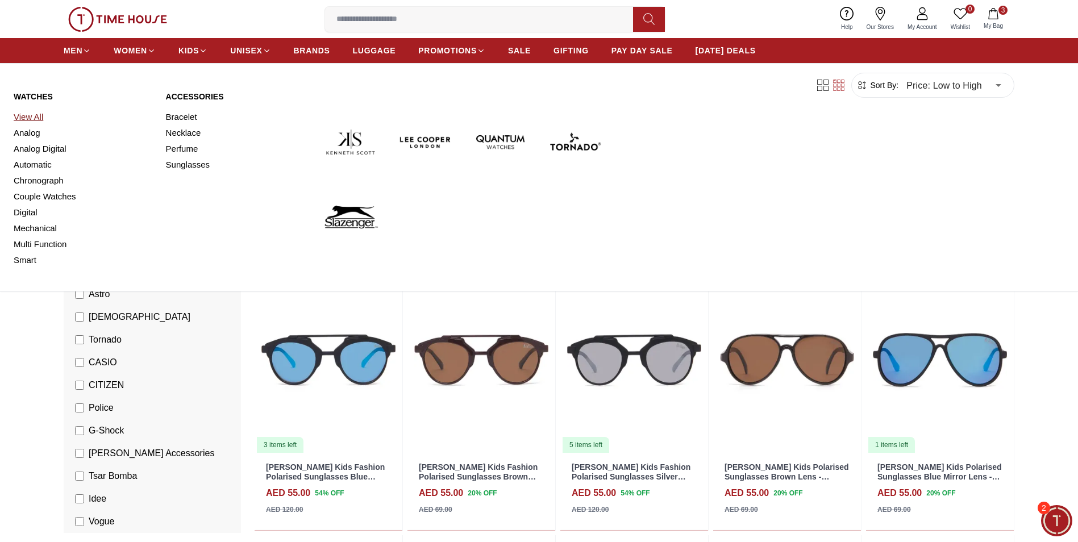
click at [38, 118] on link "View All" at bounding box center [83, 117] width 139 height 16
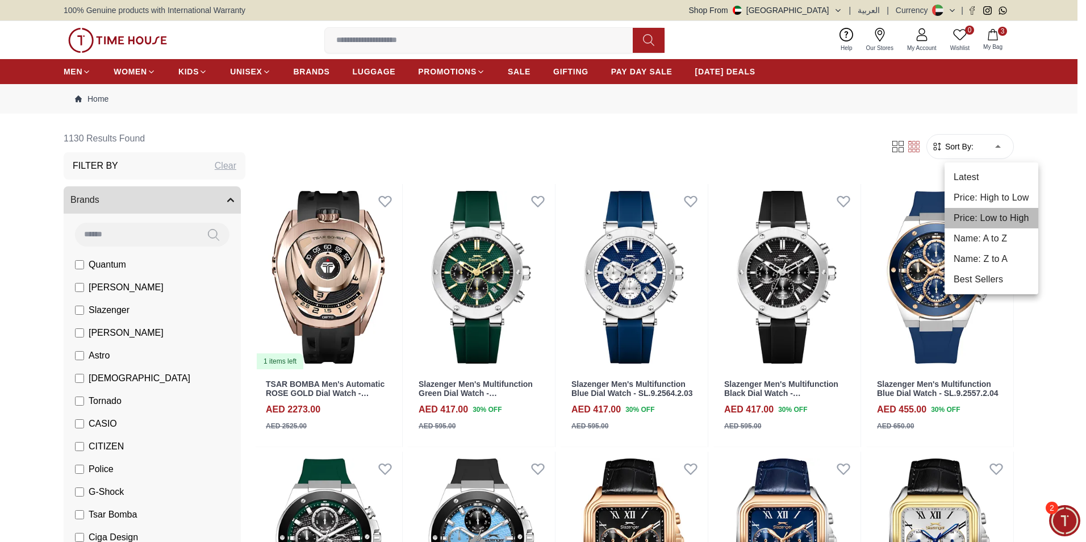
click at [998, 218] on li "Price: Low to High" at bounding box center [992, 218] width 94 height 20
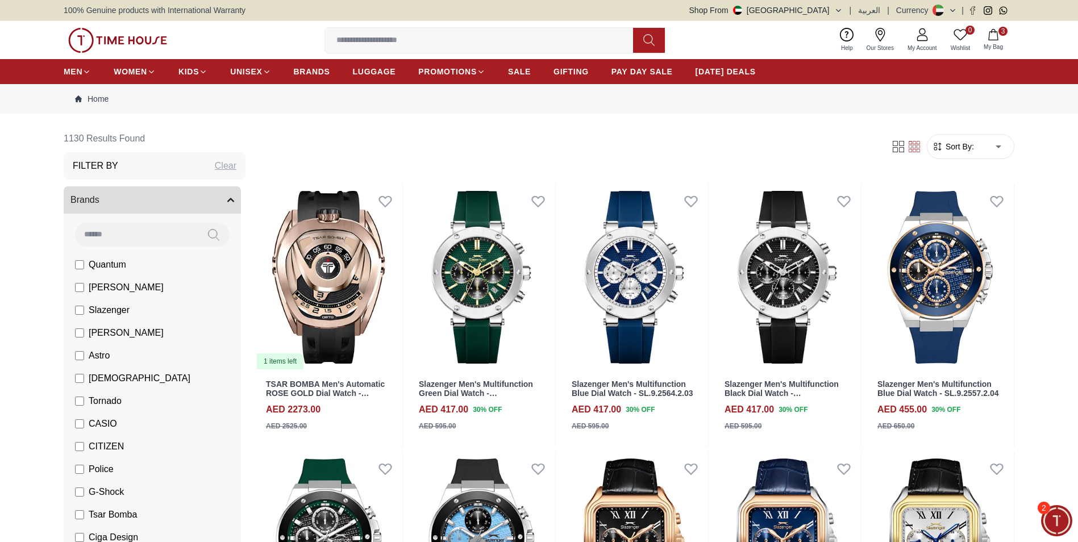
type input "*"
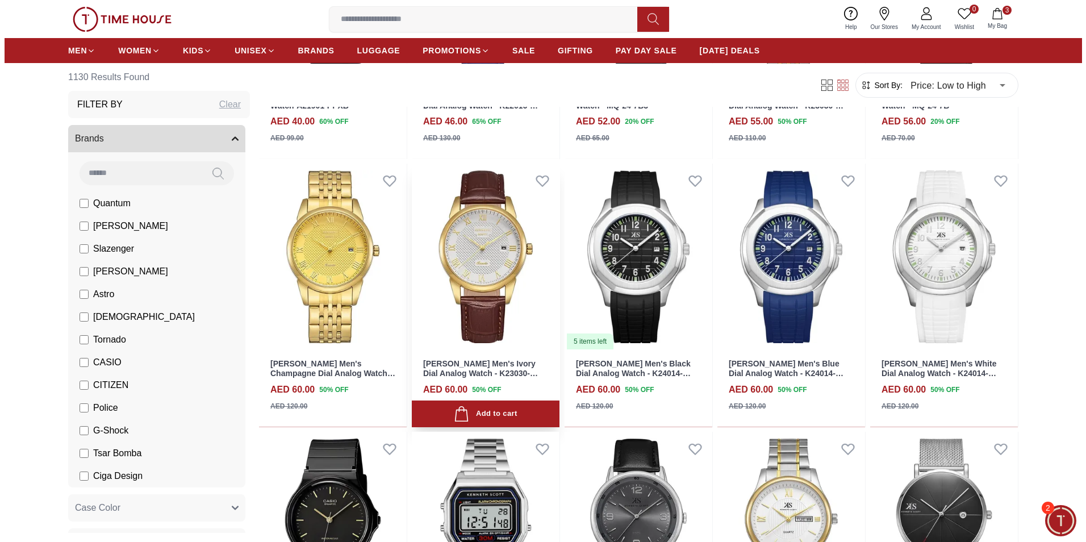
scroll to position [568, 0]
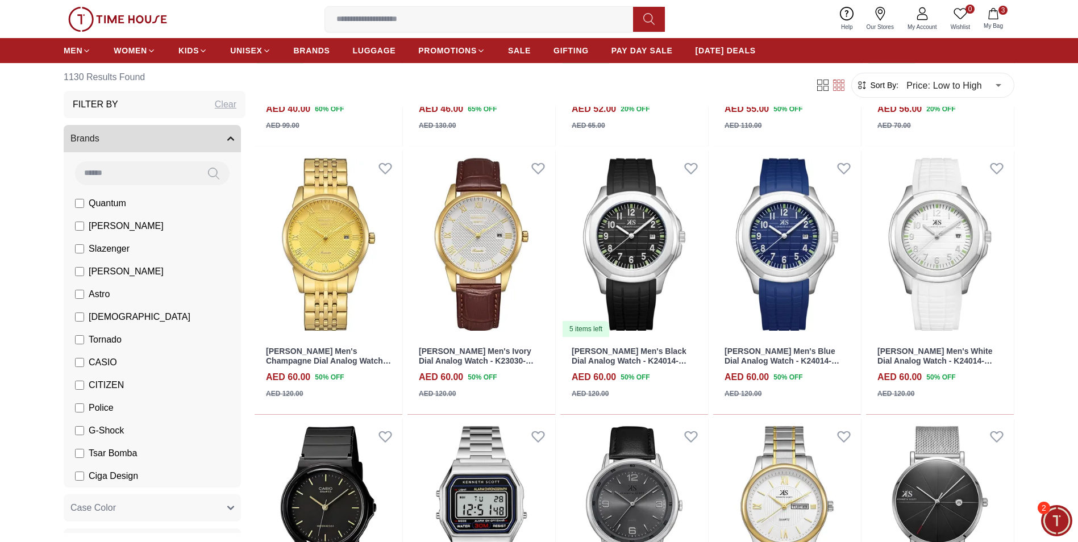
click at [991, 24] on span "My Bag" at bounding box center [993, 26] width 28 height 9
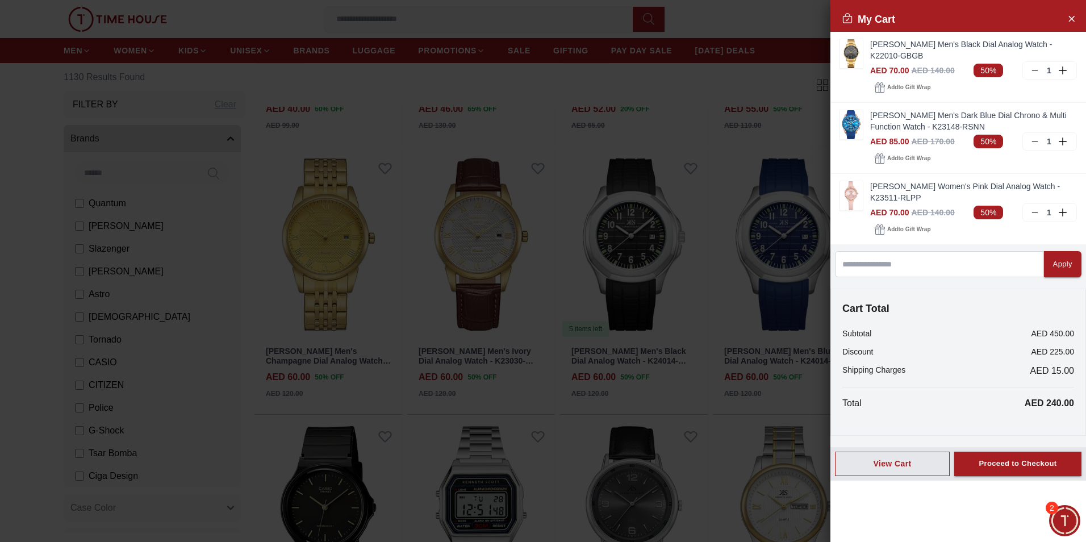
click at [852, 52] on img at bounding box center [851, 53] width 23 height 29
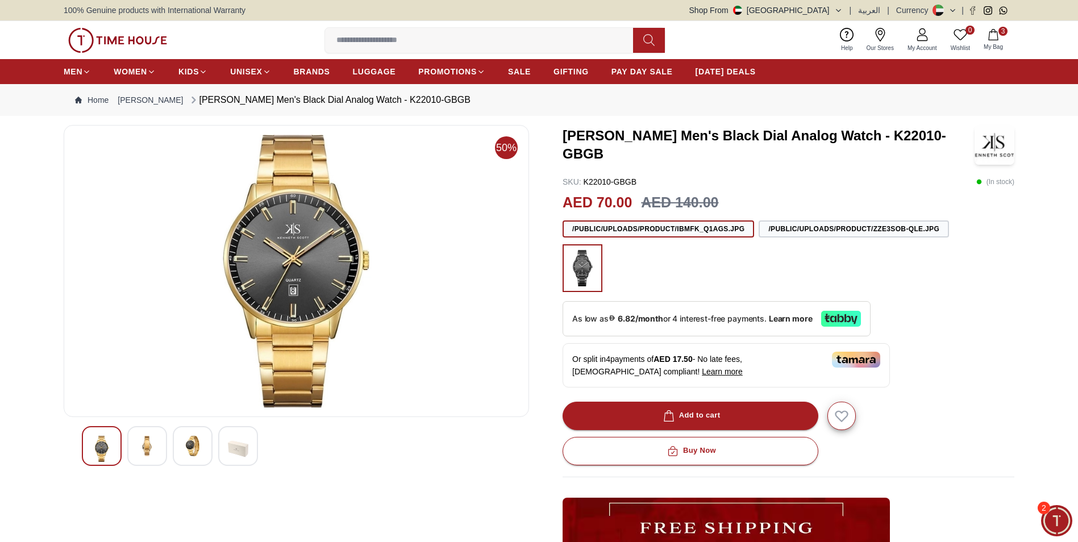
click at [992, 34] on icon "button" at bounding box center [993, 34] width 11 height 11
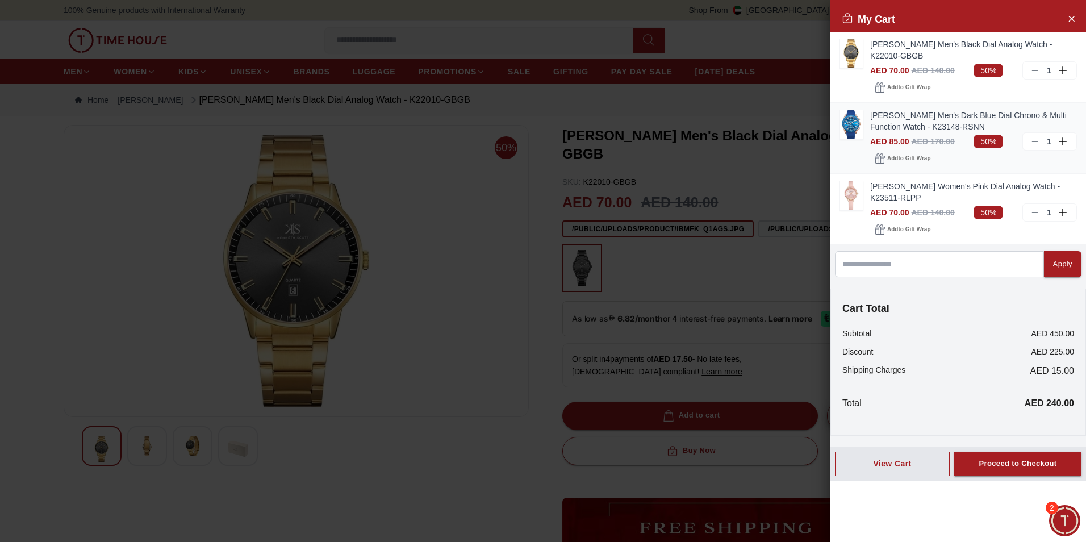
click at [856, 123] on img at bounding box center [851, 124] width 23 height 29
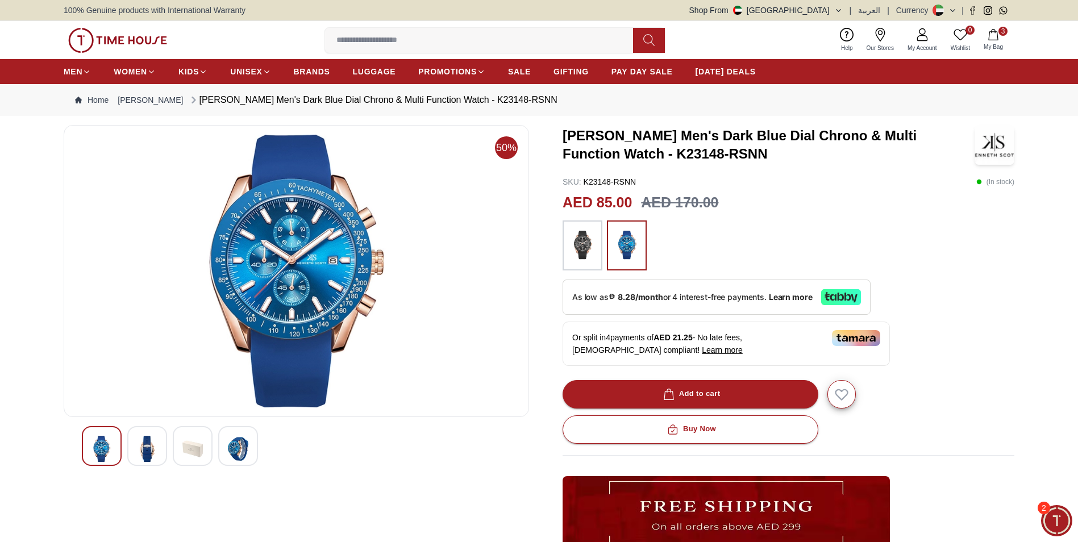
click at [150, 439] on img at bounding box center [147, 449] width 20 height 26
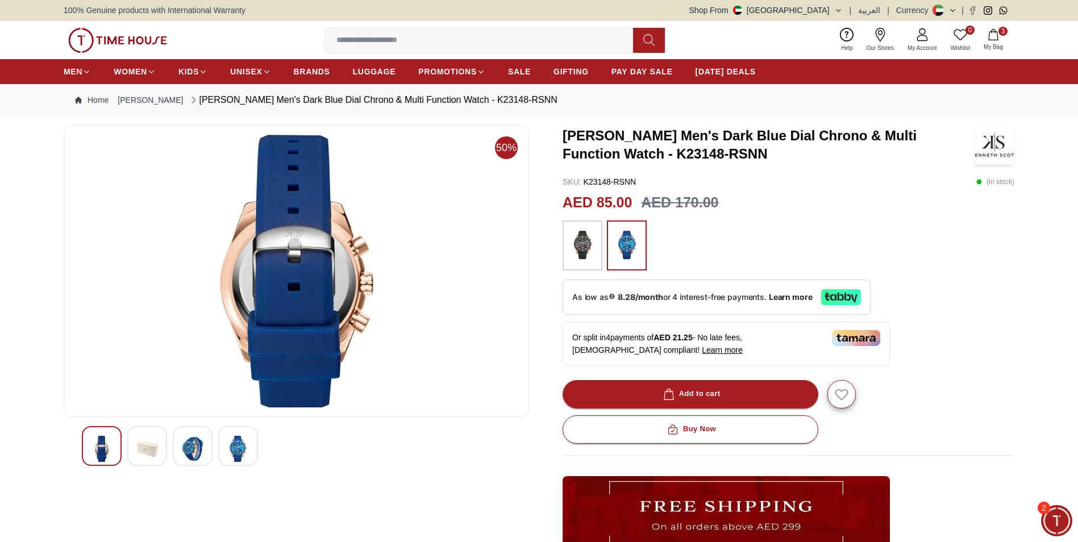
click at [234, 449] on img at bounding box center [238, 449] width 20 height 26
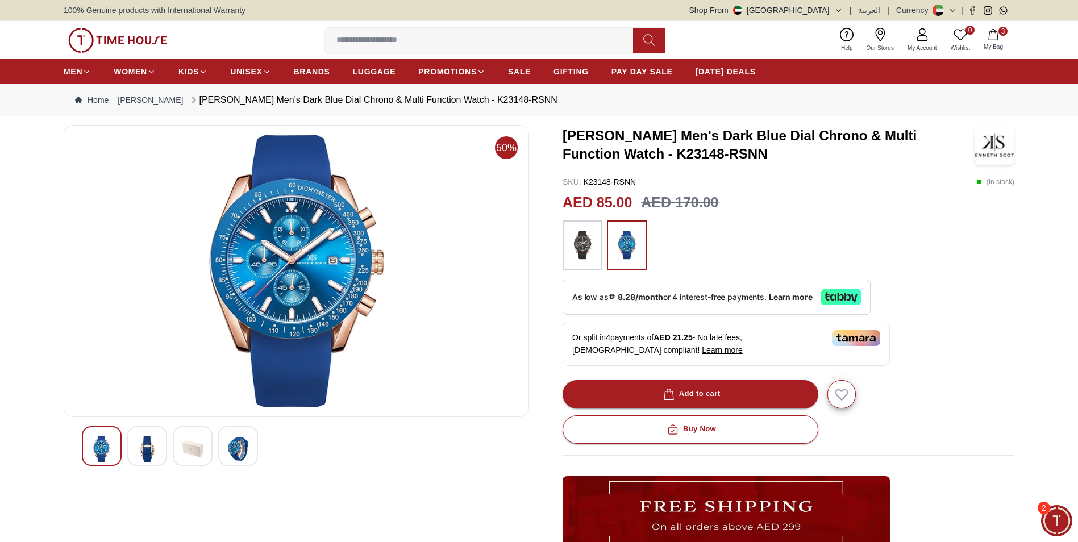
click at [585, 251] on img at bounding box center [582, 245] width 28 height 39
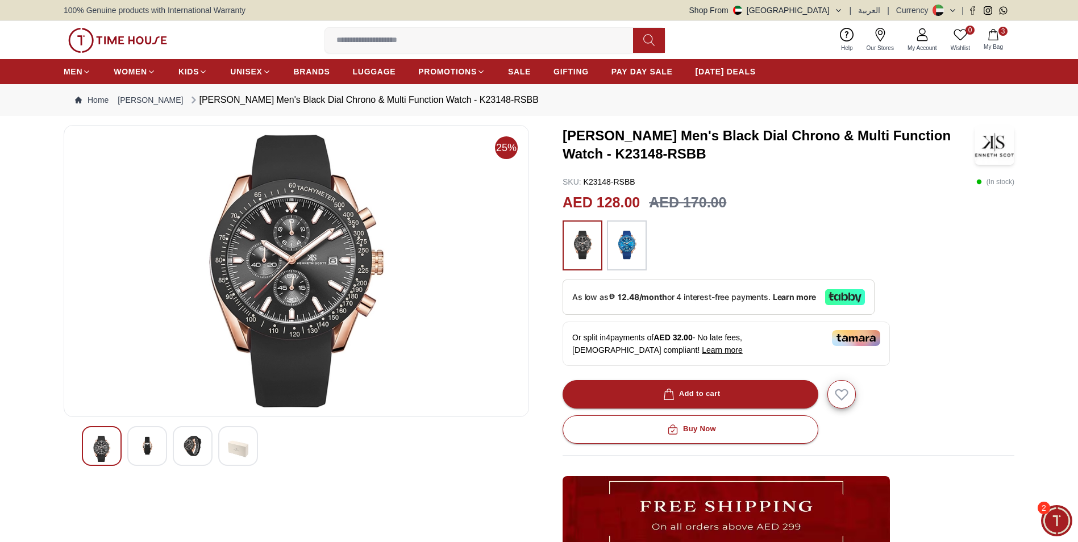
click at [627, 249] on img at bounding box center [627, 245] width 28 height 39
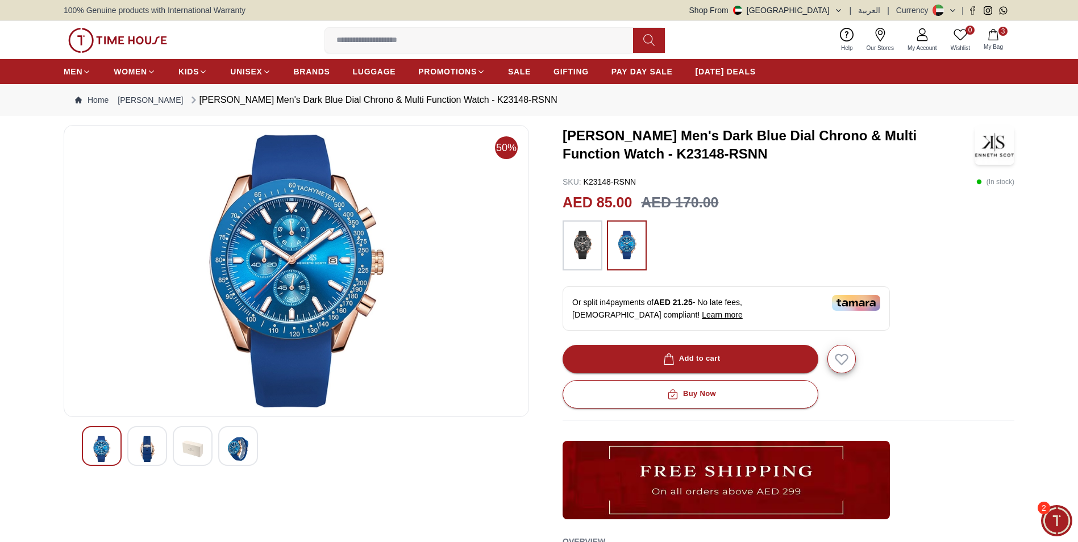
click at [629, 249] on img at bounding box center [627, 245] width 28 height 39
click at [997, 48] on span "My Bag" at bounding box center [993, 47] width 28 height 9
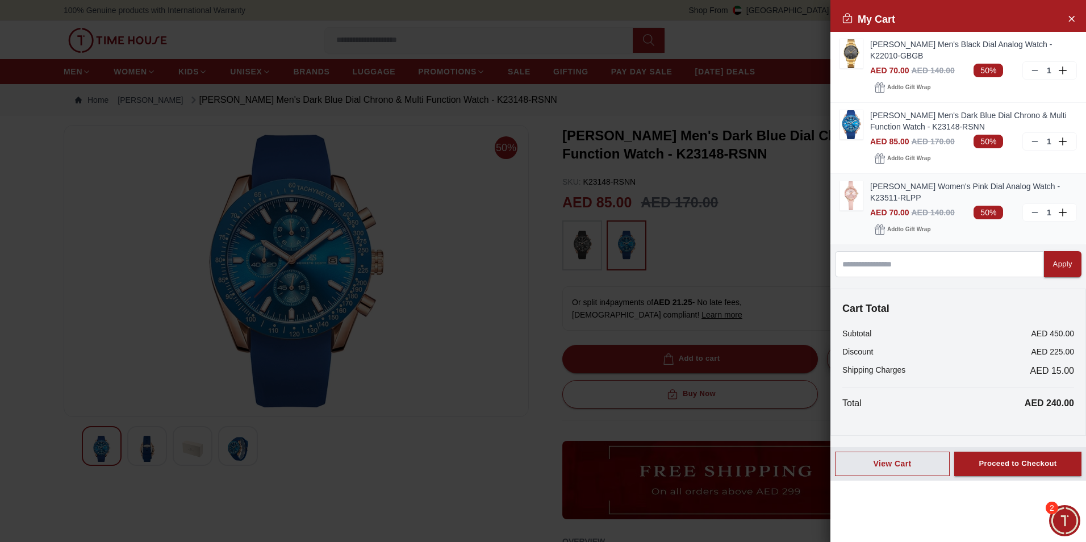
click at [852, 195] on img at bounding box center [851, 195] width 23 height 29
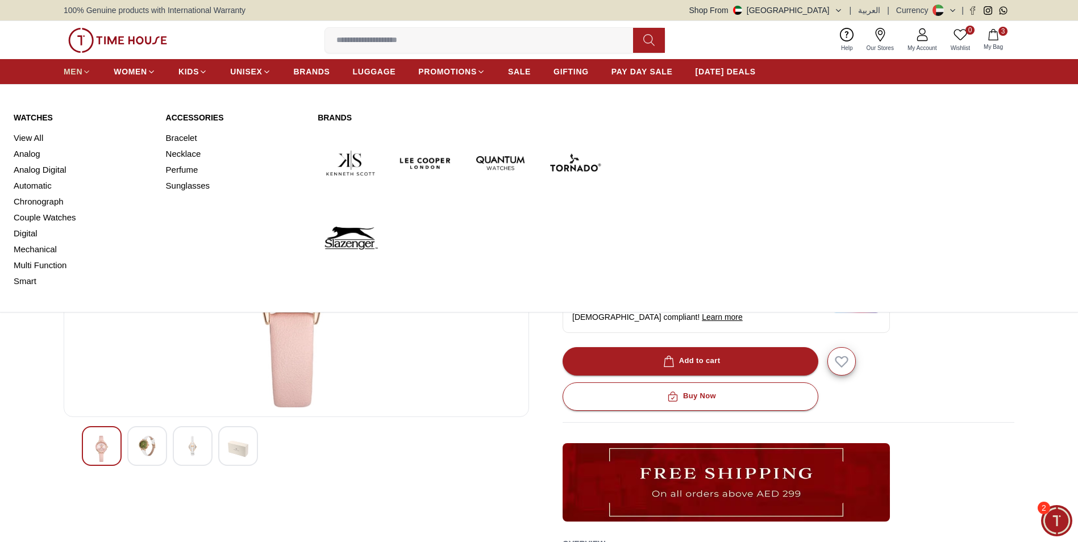
click at [67, 77] on span "MEN" at bounding box center [73, 71] width 19 height 11
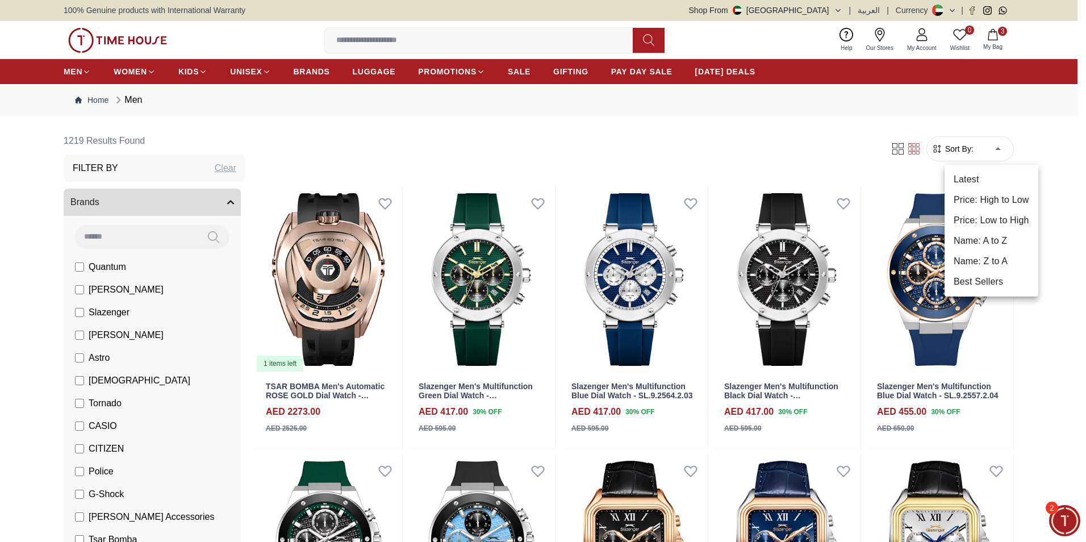
click at [988, 224] on li "Price: Low to High" at bounding box center [992, 220] width 94 height 20
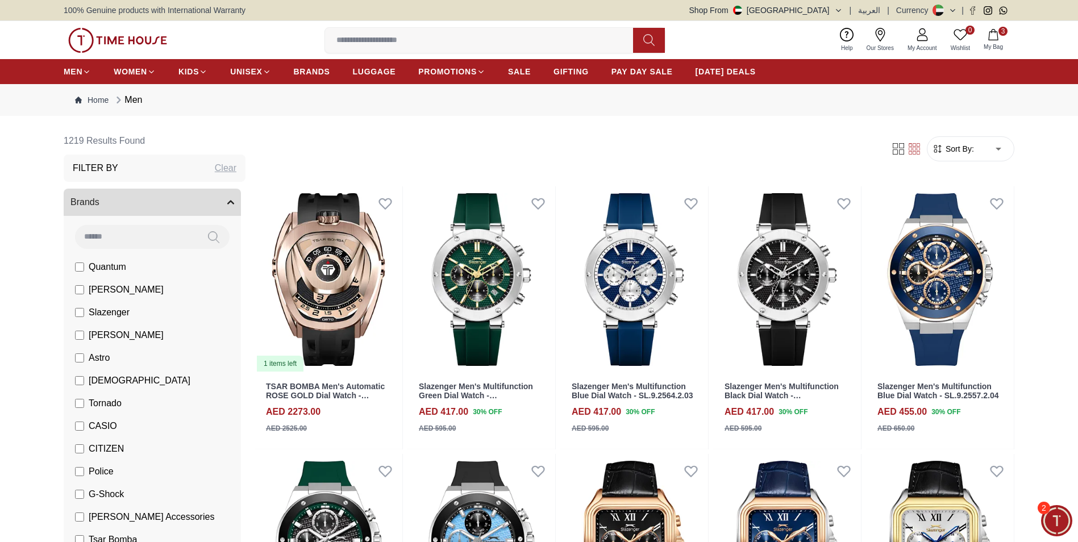
type input "*"
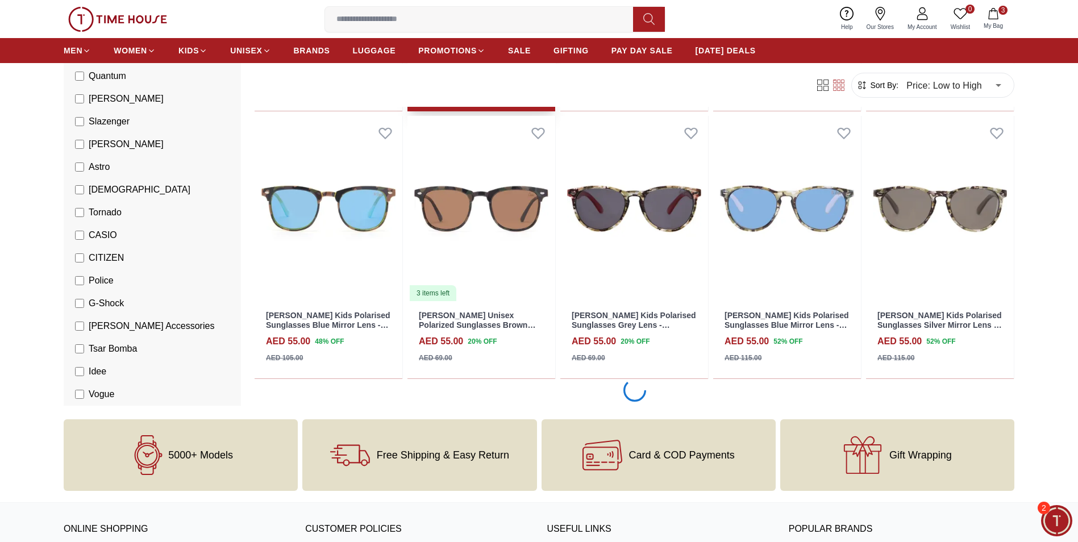
scroll to position [909, 0]
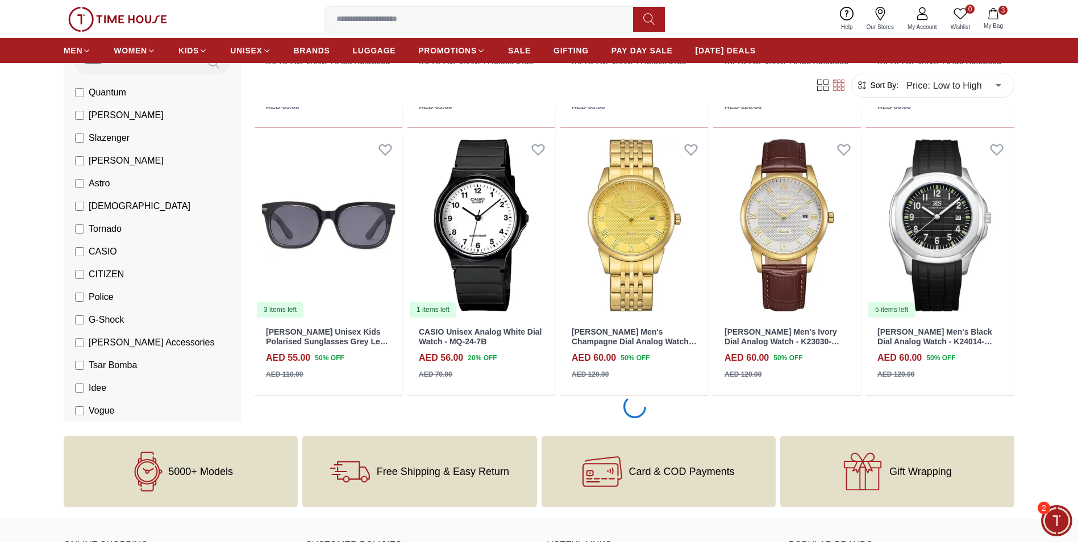
scroll to position [1932, 0]
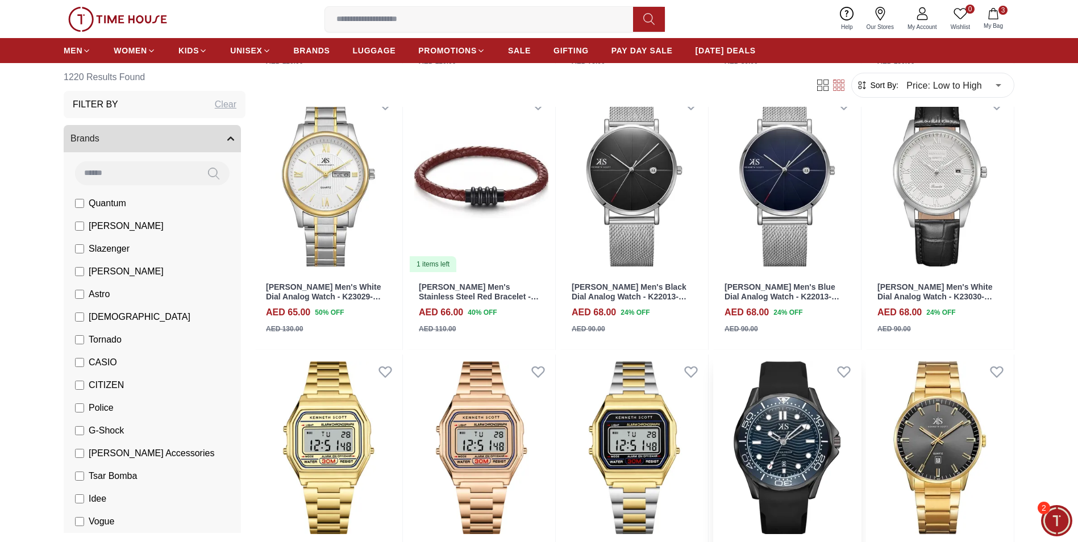
scroll to position [2500, 0]
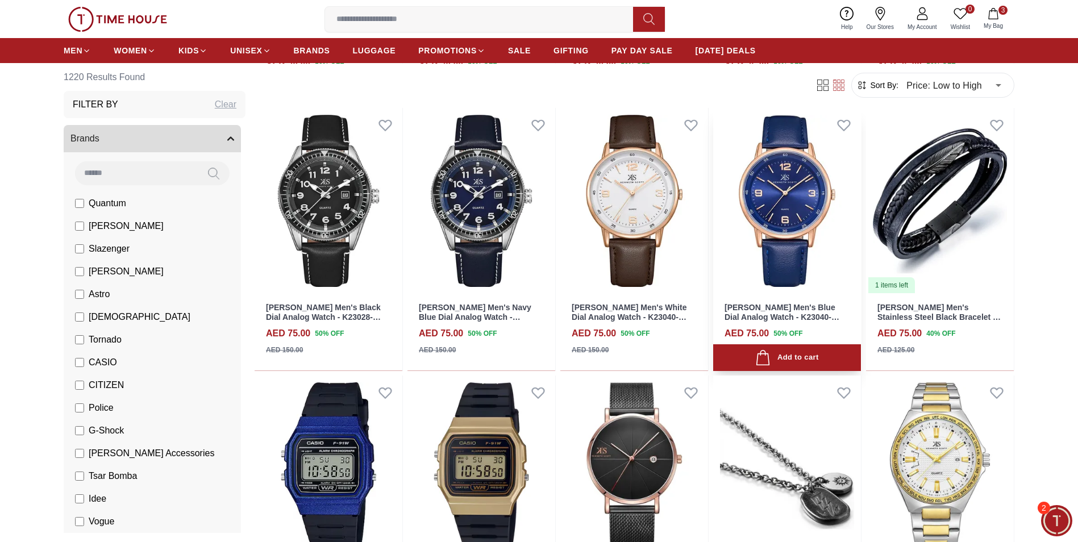
scroll to position [3296, 0]
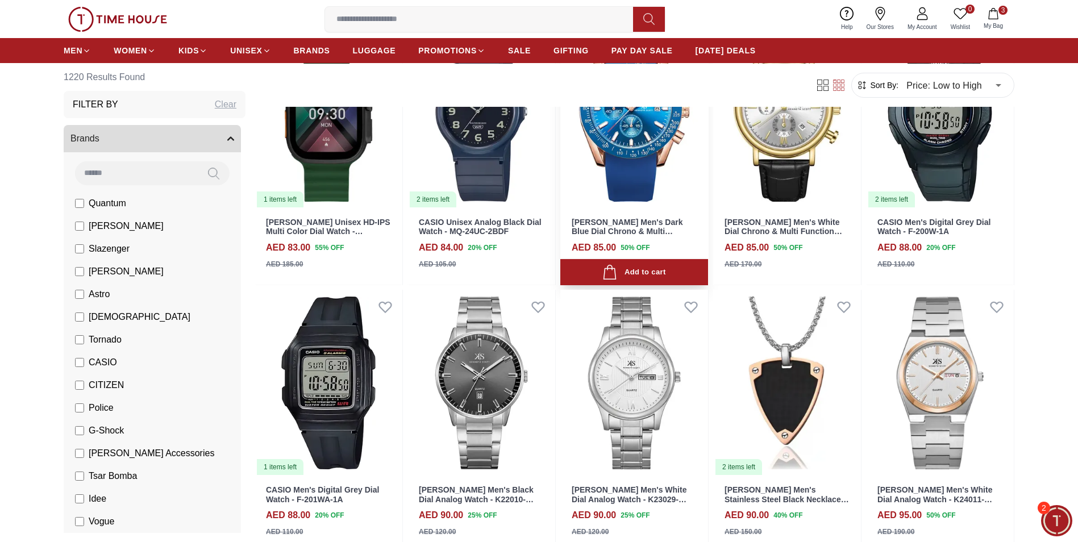
scroll to position [4748, 0]
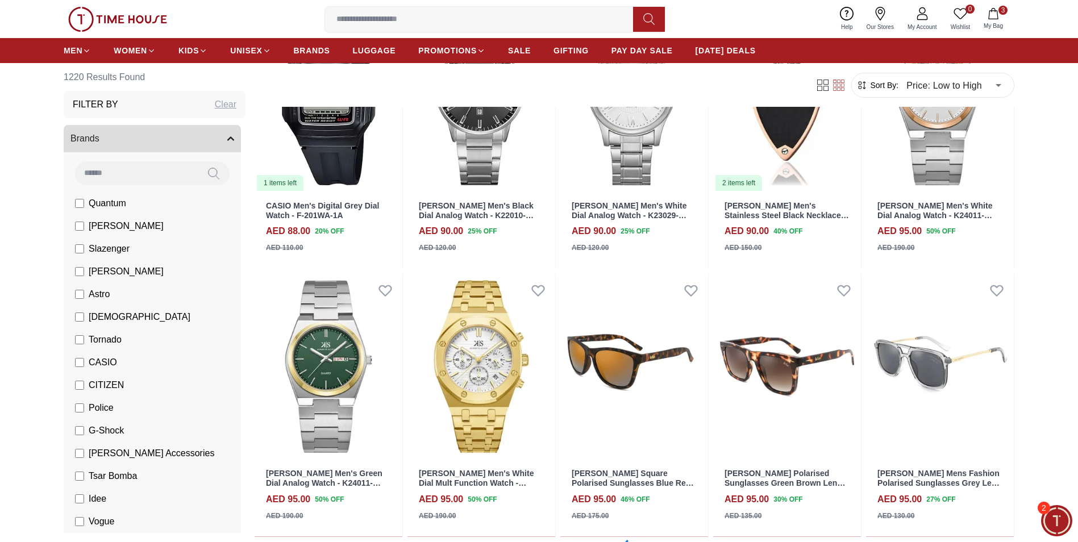
scroll to position [2636, 0]
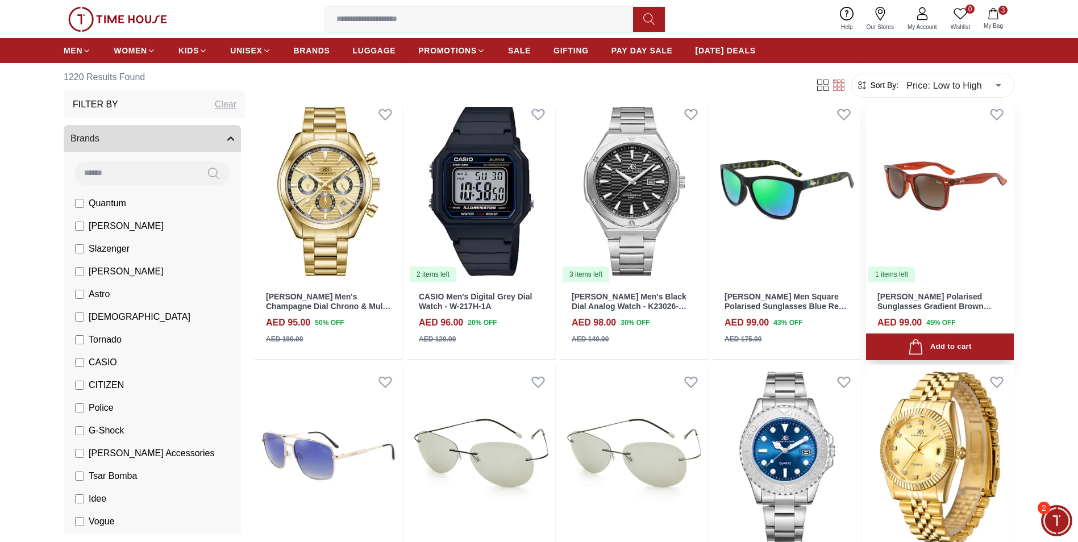
scroll to position [5455, 0]
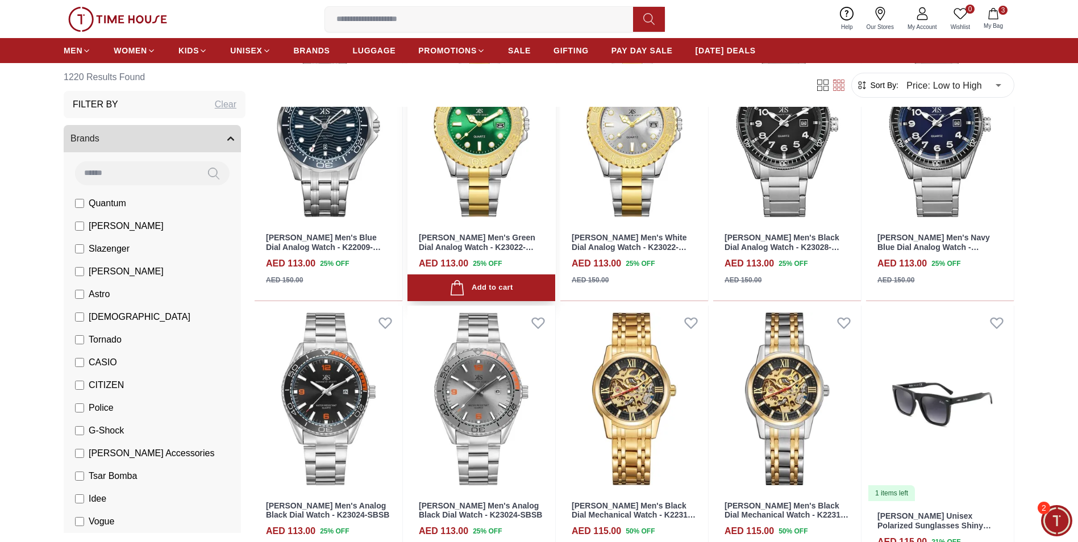
scroll to position [8125, 0]
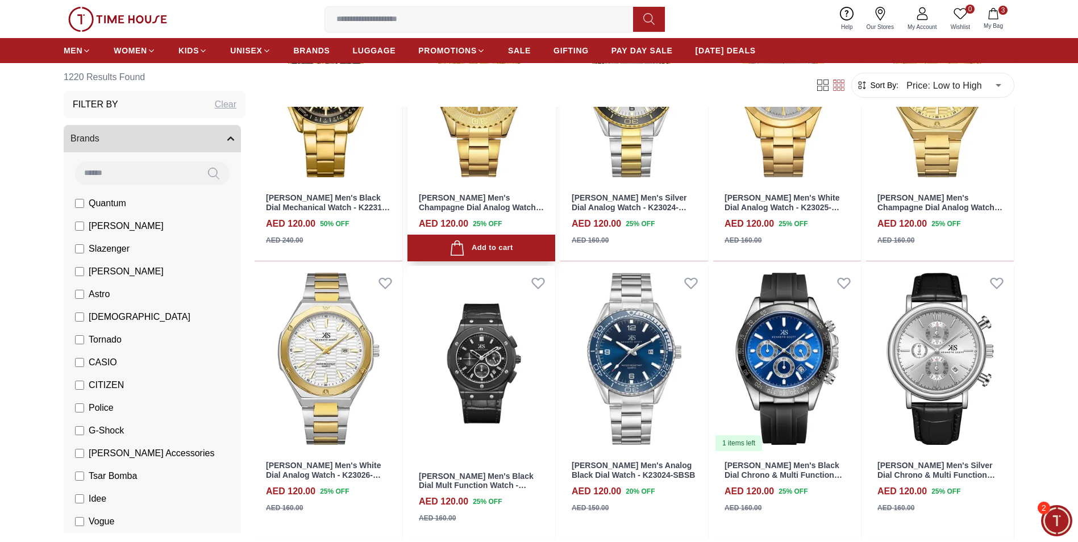
scroll to position [9489, 0]
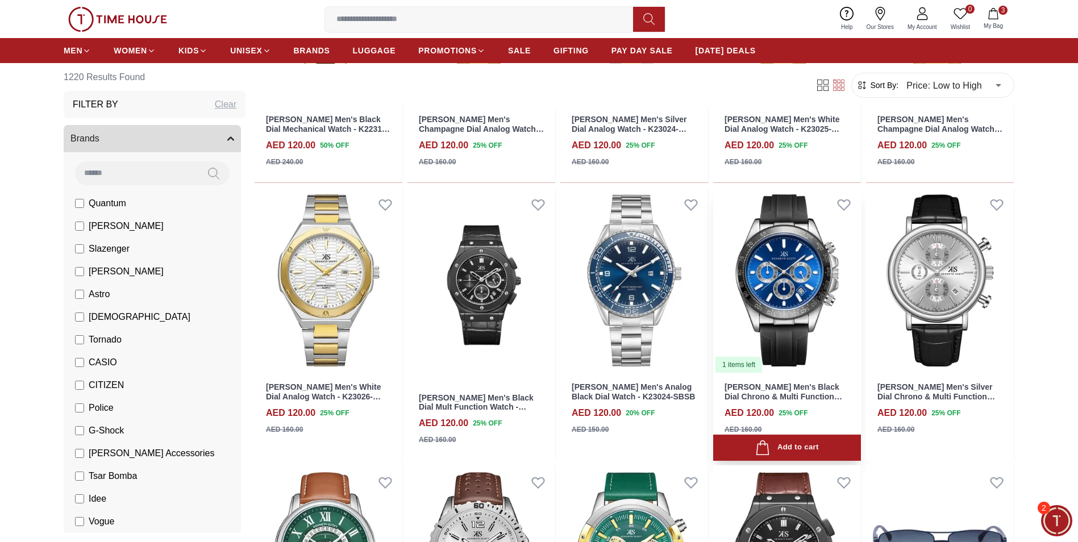
scroll to position [9432, 0]
click at [785, 256] on img at bounding box center [787, 281] width 148 height 186
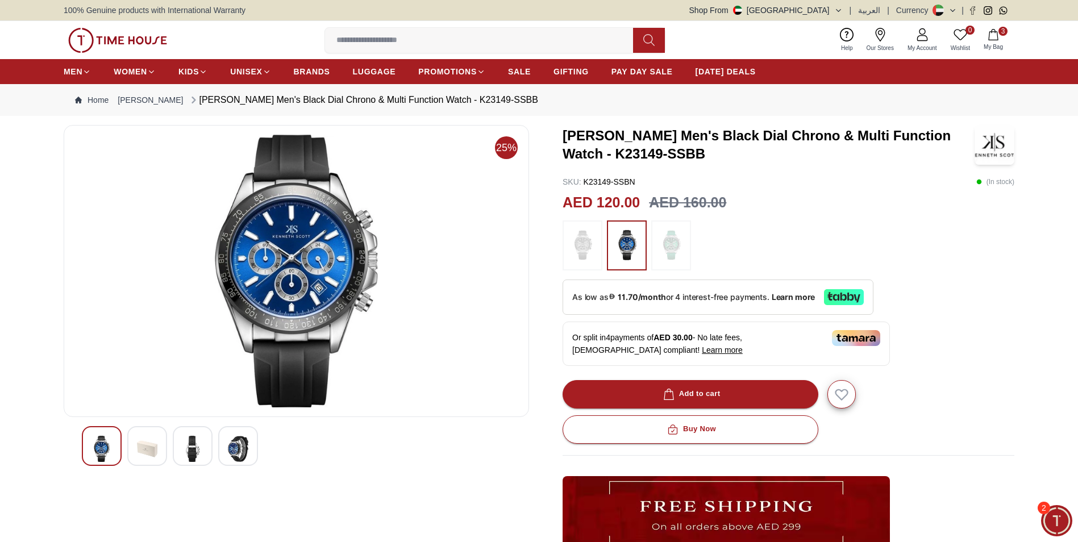
click at [105, 447] on img at bounding box center [101, 449] width 20 height 26
click at [192, 448] on img at bounding box center [192, 449] width 20 height 26
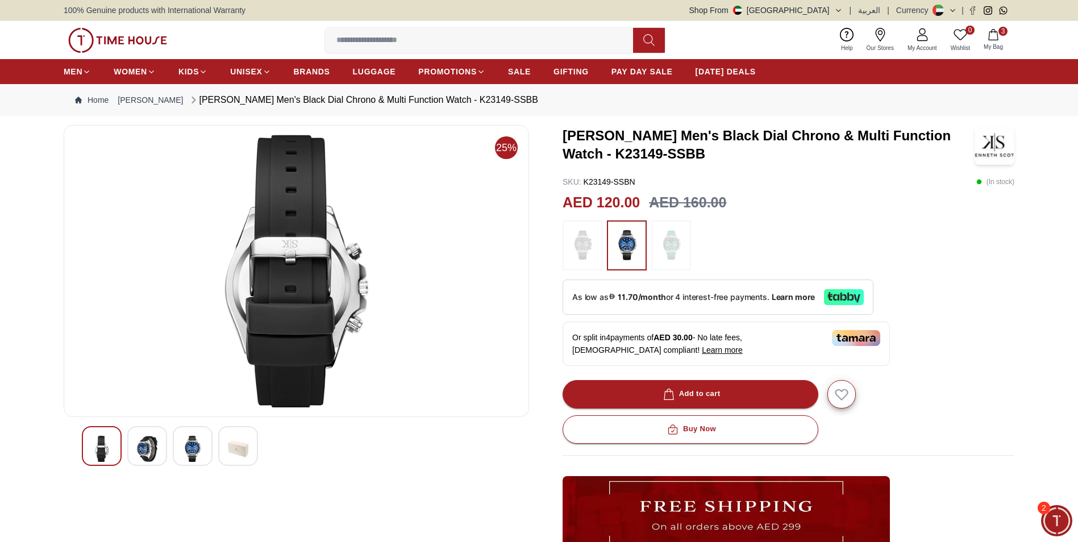
click at [152, 448] on img at bounding box center [147, 449] width 20 height 26
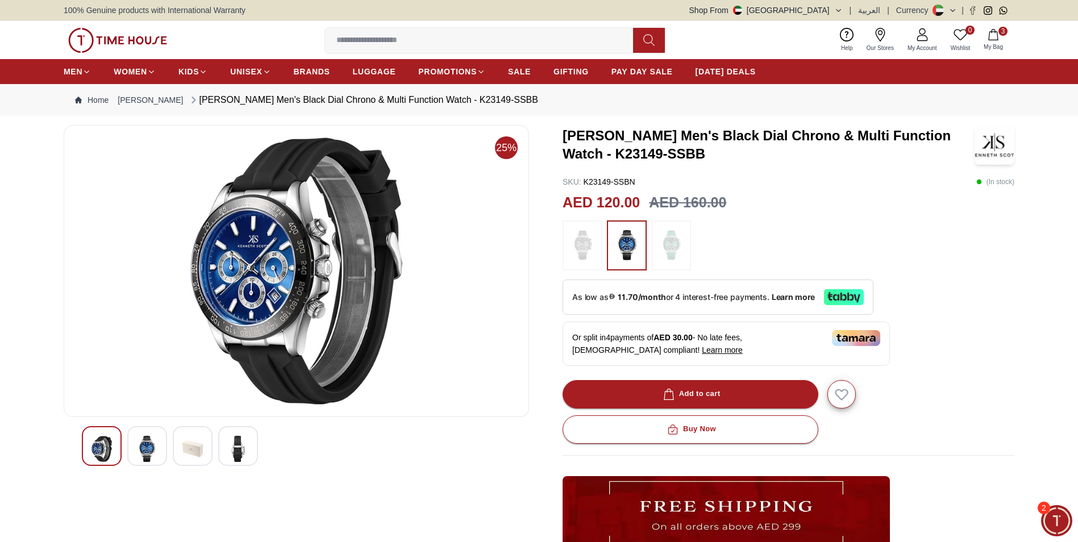
click at [583, 250] on img at bounding box center [582, 245] width 28 height 39
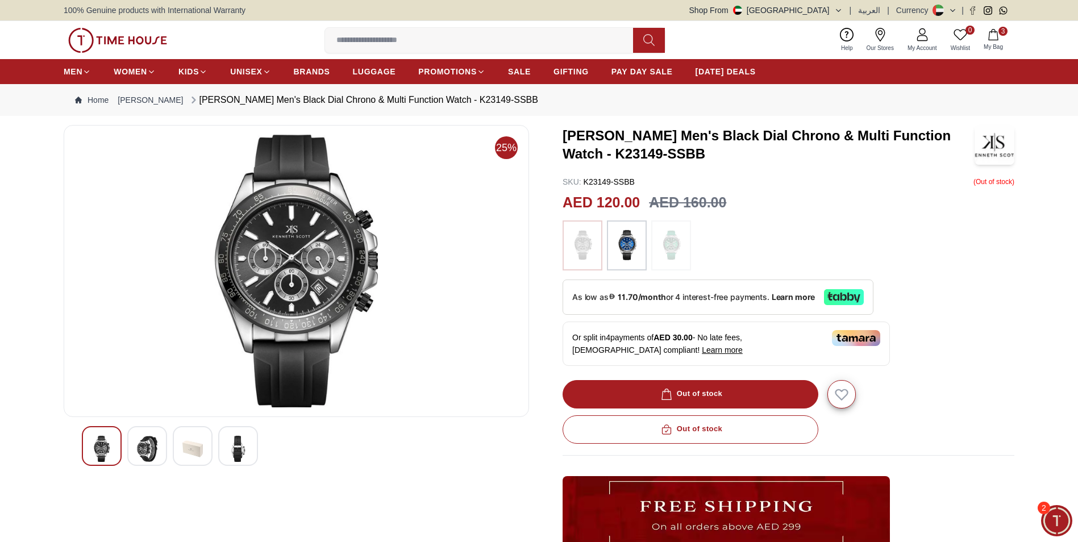
click at [588, 254] on img at bounding box center [582, 245] width 28 height 39
click at [626, 252] on img at bounding box center [627, 245] width 28 height 39
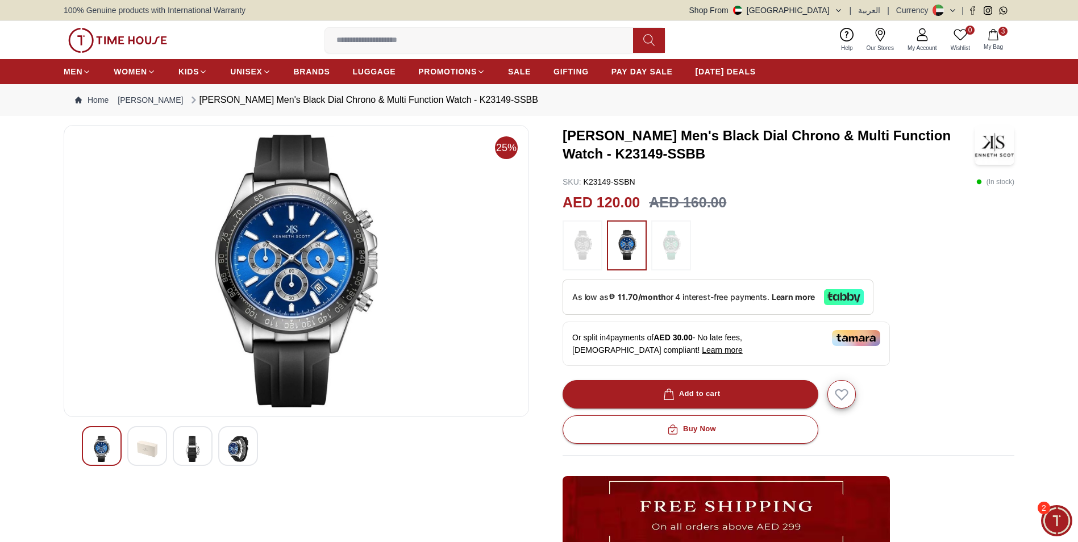
click at [680, 252] on img at bounding box center [671, 245] width 28 height 39
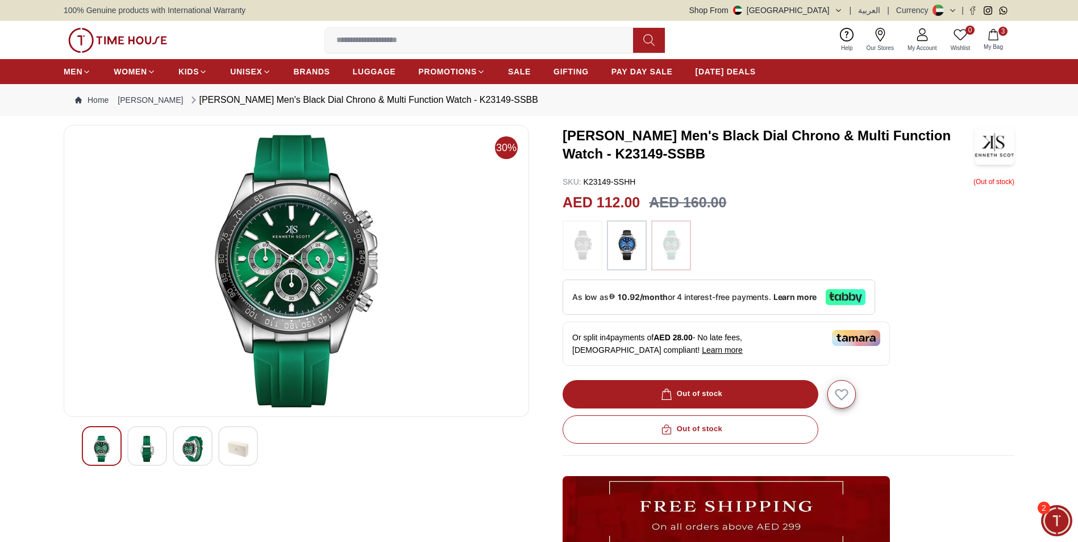
click at [622, 243] on img at bounding box center [627, 245] width 28 height 39
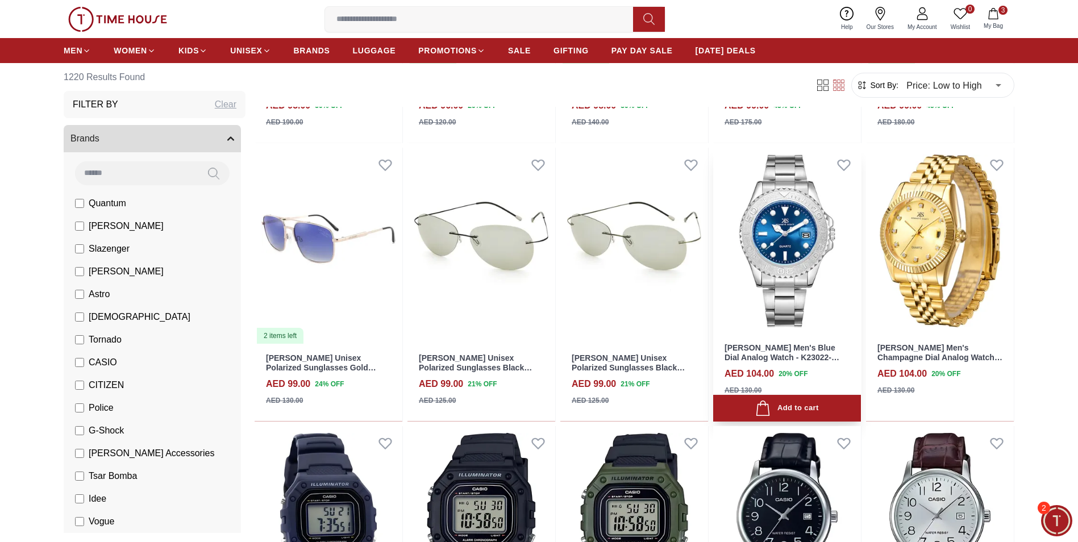
scroll to position [5455, 0]
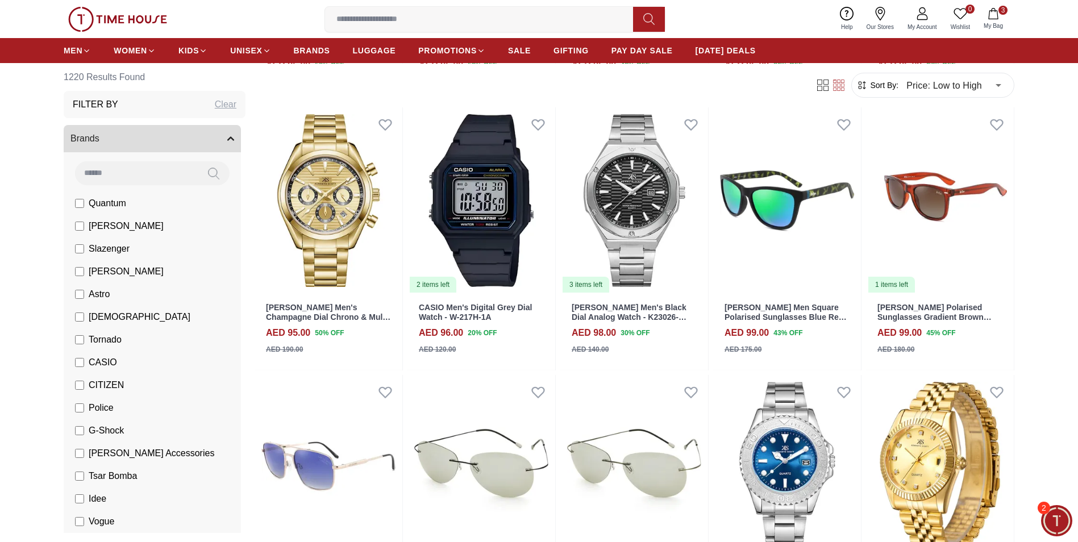
click at [992, 27] on span "My Bag" at bounding box center [993, 26] width 28 height 9
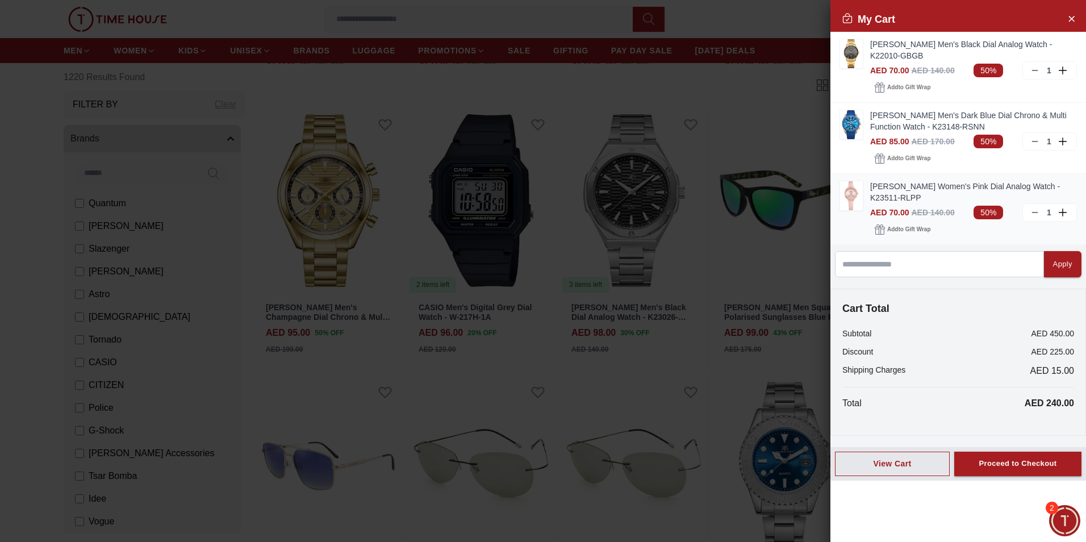
click at [1034, 214] on icon at bounding box center [1035, 212] width 9 height 9
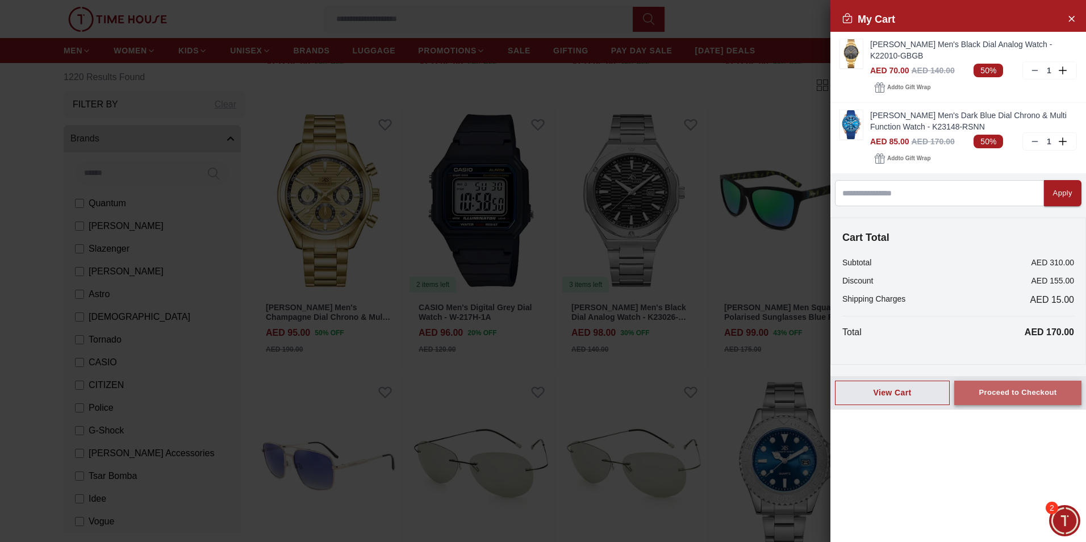
click at [1007, 394] on div "Proceed to Checkout" at bounding box center [1018, 392] width 78 height 13
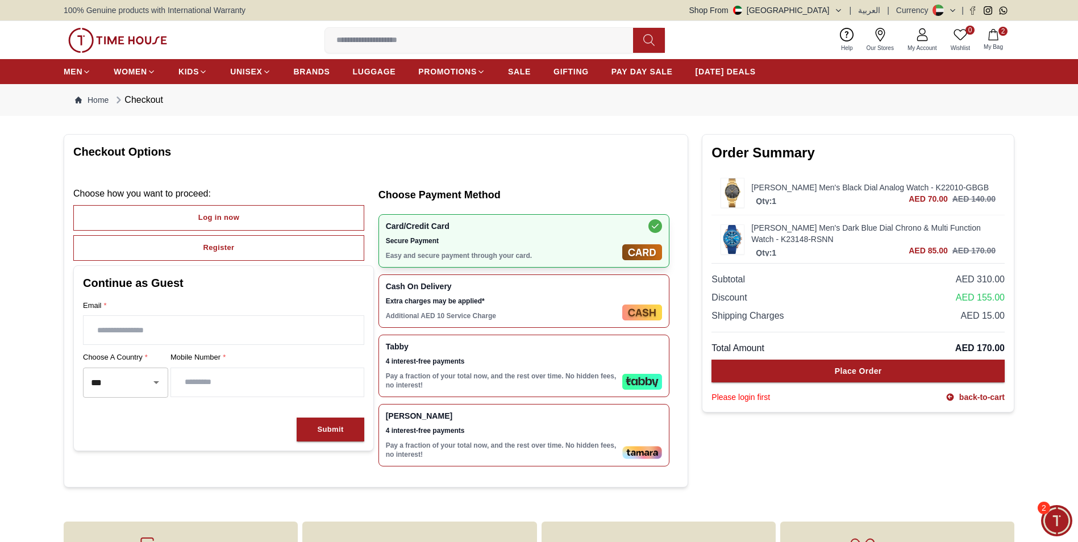
click at [145, 332] on input "text" at bounding box center [224, 330] width 280 height 28
click at [153, 332] on input "text" at bounding box center [224, 330] width 280 height 28
click at [147, 328] on input "text" at bounding box center [224, 330] width 280 height 28
click at [134, 332] on input "text" at bounding box center [224, 330] width 280 height 28
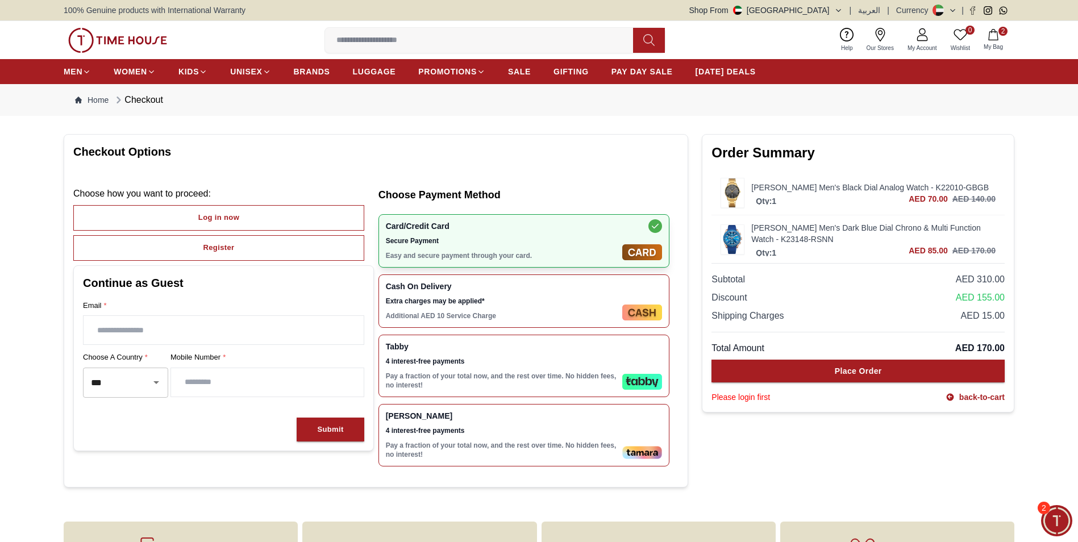
click at [141, 339] on input "text" at bounding box center [224, 330] width 280 height 28
type input "**********"
click at [237, 385] on input "number" at bounding box center [267, 382] width 193 height 28
type input "*********"
click at [314, 430] on button "Submit" at bounding box center [330, 430] width 67 height 24
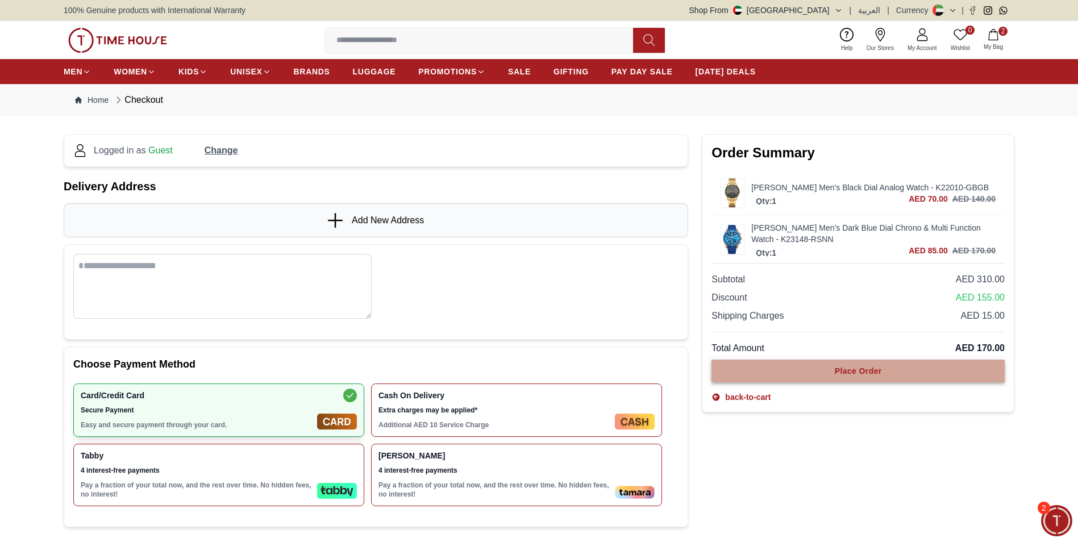
click at [869, 373] on div "Place Order" at bounding box center [858, 370] width 47 height 11
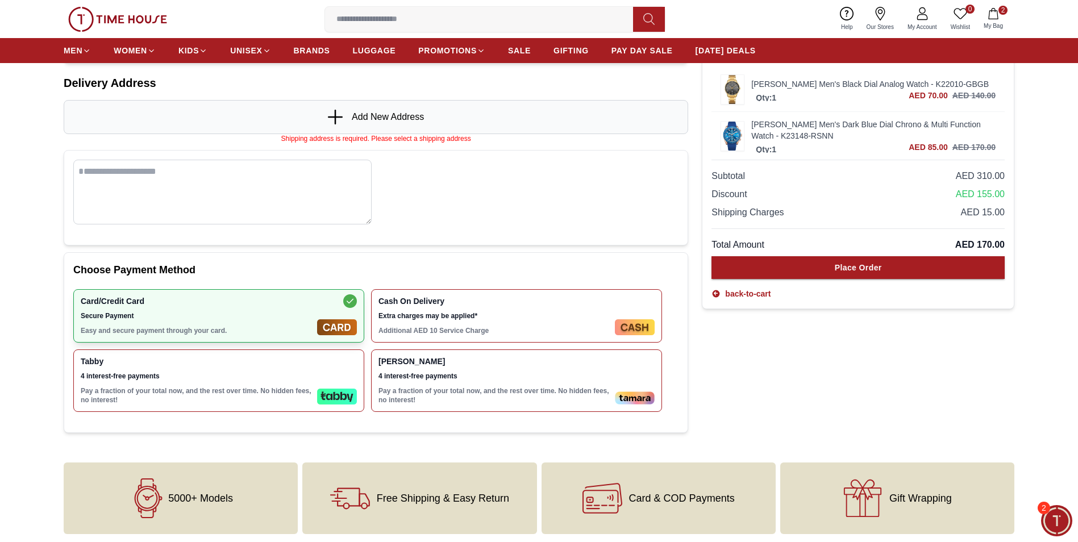
scroll to position [114, 0]
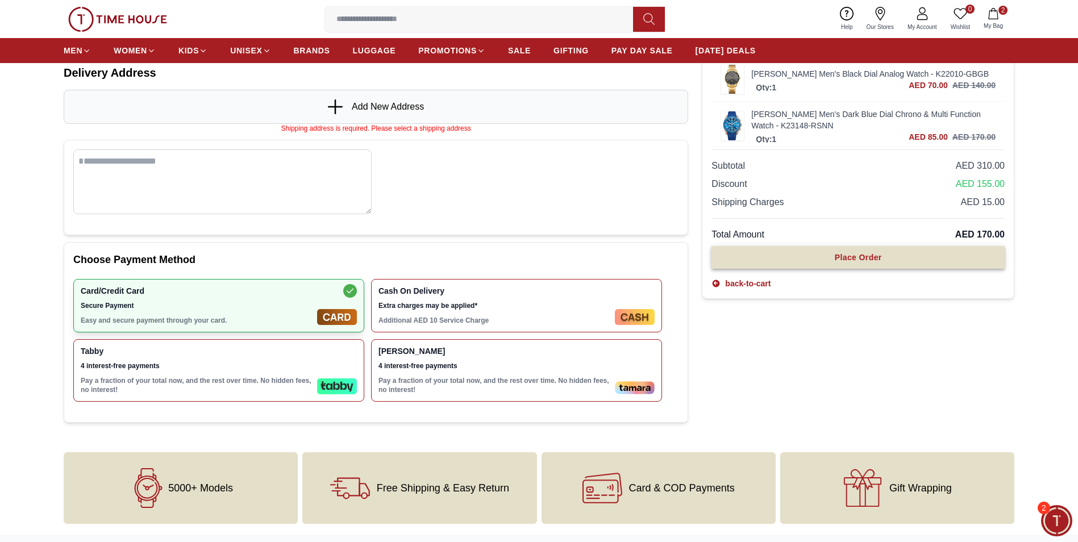
click at [856, 259] on div "Place Order" at bounding box center [858, 257] width 47 height 11
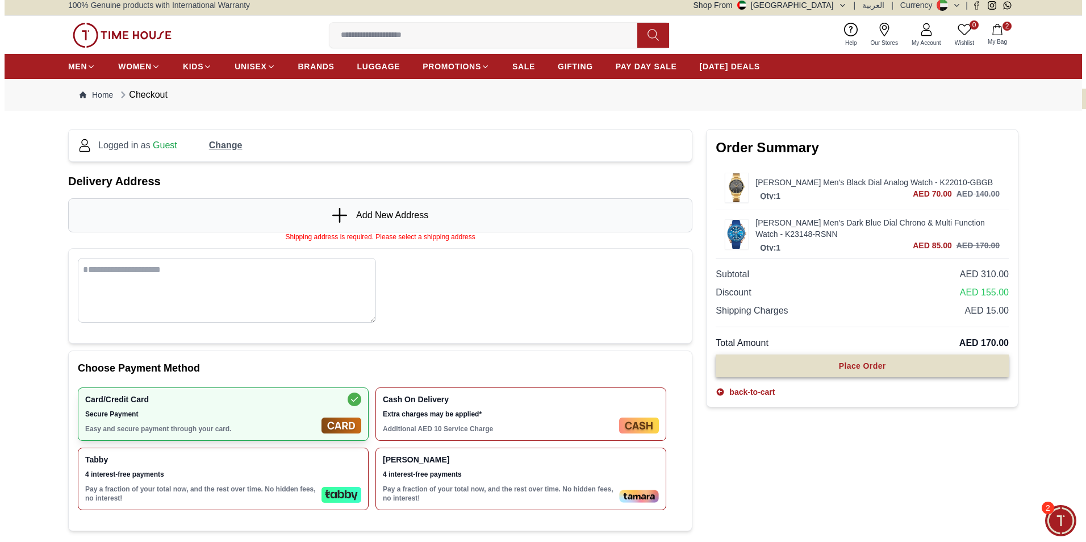
scroll to position [0, 0]
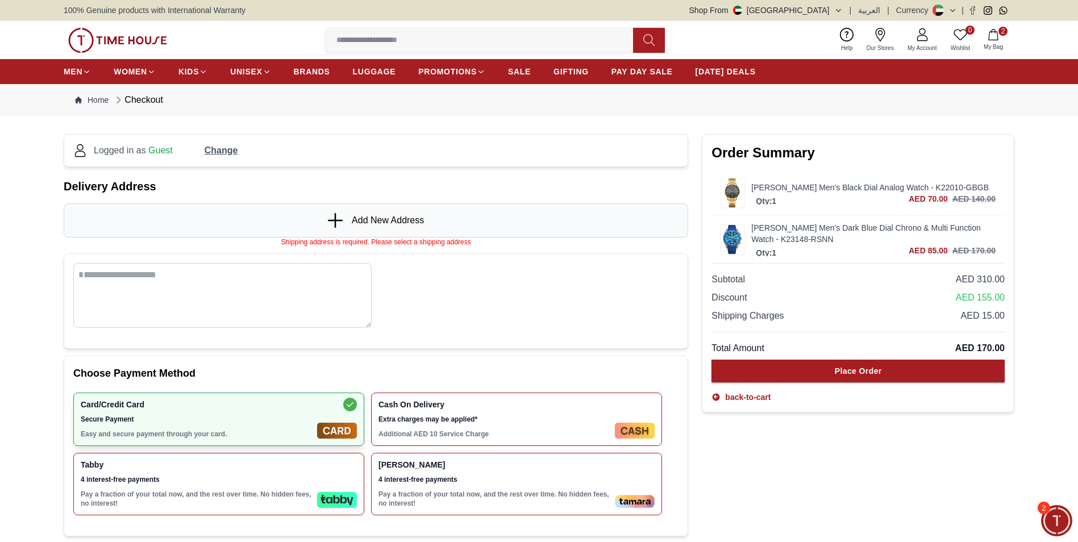
click at [335, 220] on icon at bounding box center [335, 221] width 15 height 2
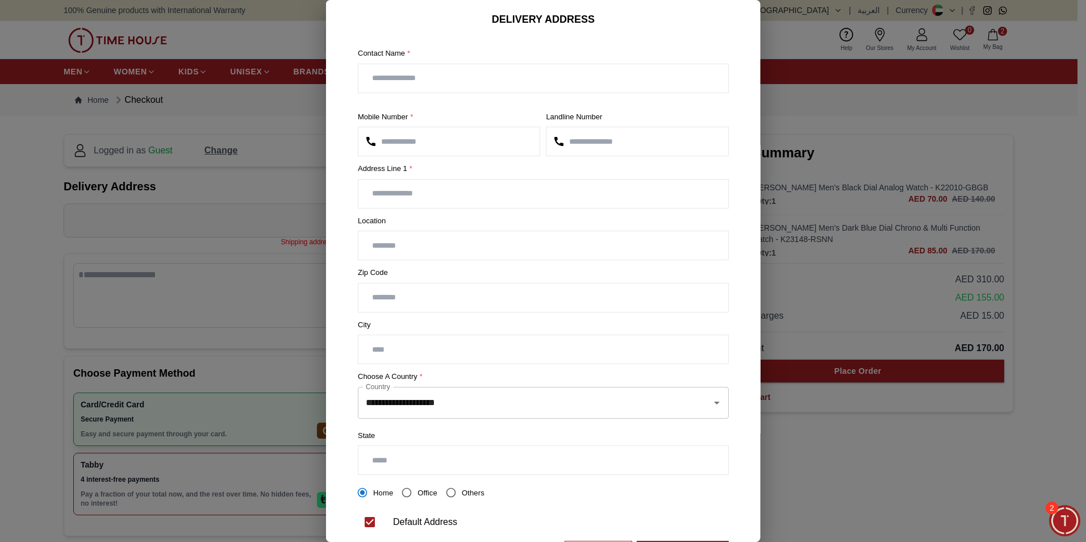
click at [445, 80] on input "text" at bounding box center [544, 78] width 370 height 28
type input "*"
type input "**********"
click at [585, 146] on input "number" at bounding box center [637, 141] width 181 height 28
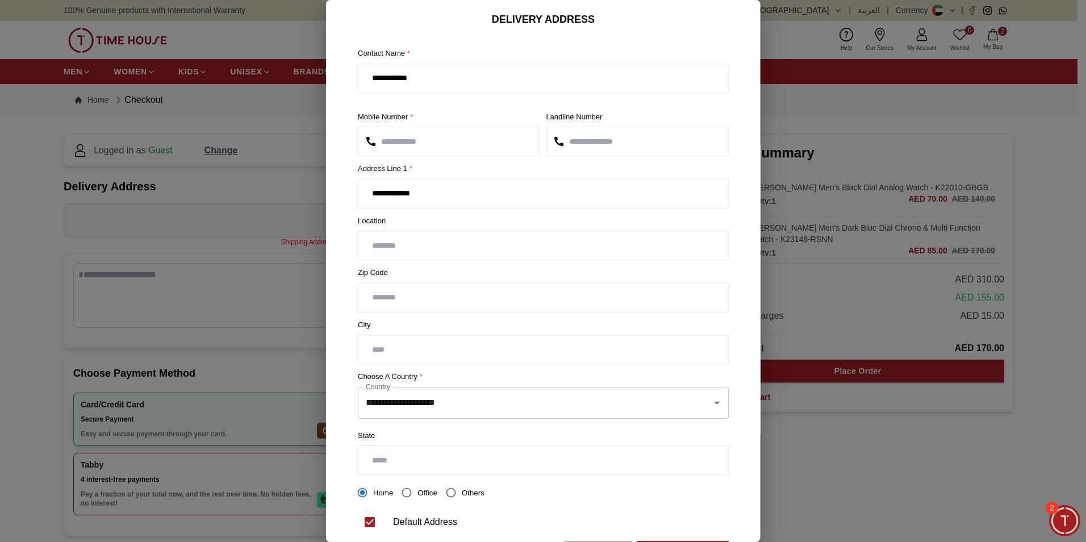
type input "*********"
click at [440, 197] on input "**********" at bounding box center [544, 194] width 370 height 28
type input "*"
click at [566, 143] on input "*********" at bounding box center [637, 141] width 181 height 28
type input "**********"
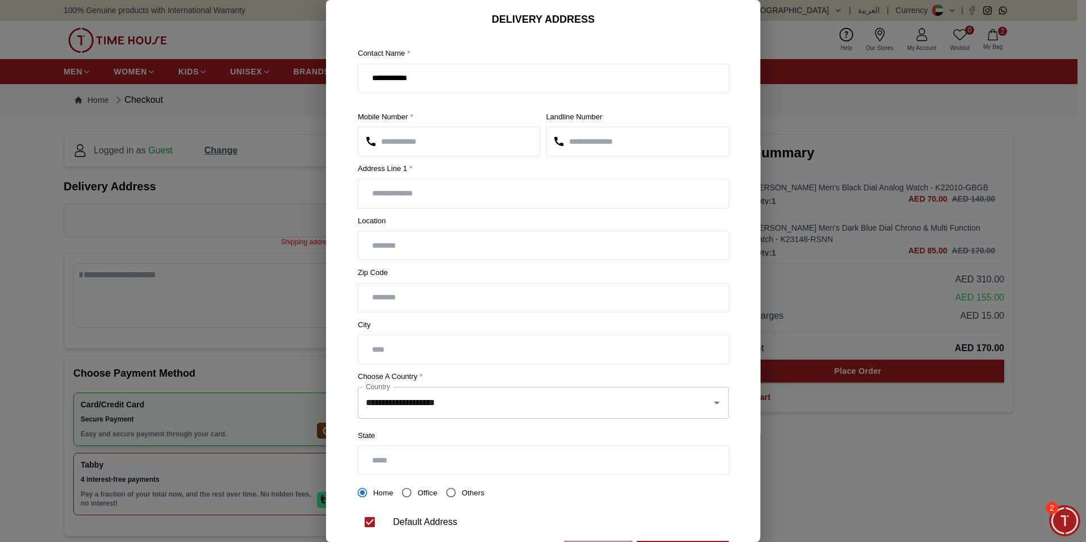
click at [370, 196] on input "text" at bounding box center [544, 194] width 370 height 28
type input "*"
type input "**********"
click at [378, 245] on input "text" at bounding box center [544, 245] width 370 height 28
type input "**********"
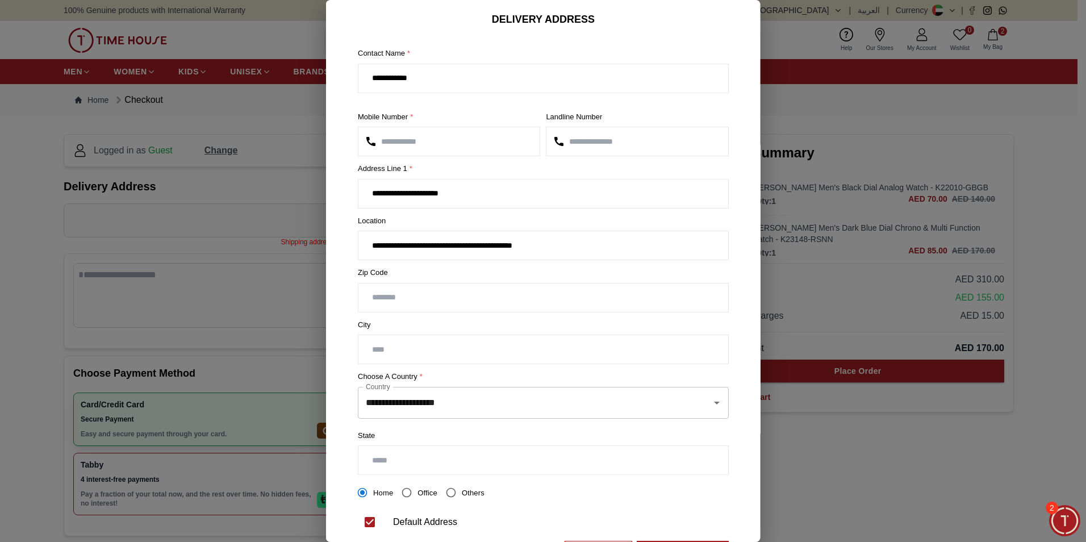
click at [397, 299] on input "number" at bounding box center [544, 298] width 370 height 28
type input "*****"
click at [393, 355] on input "text" at bounding box center [544, 349] width 370 height 28
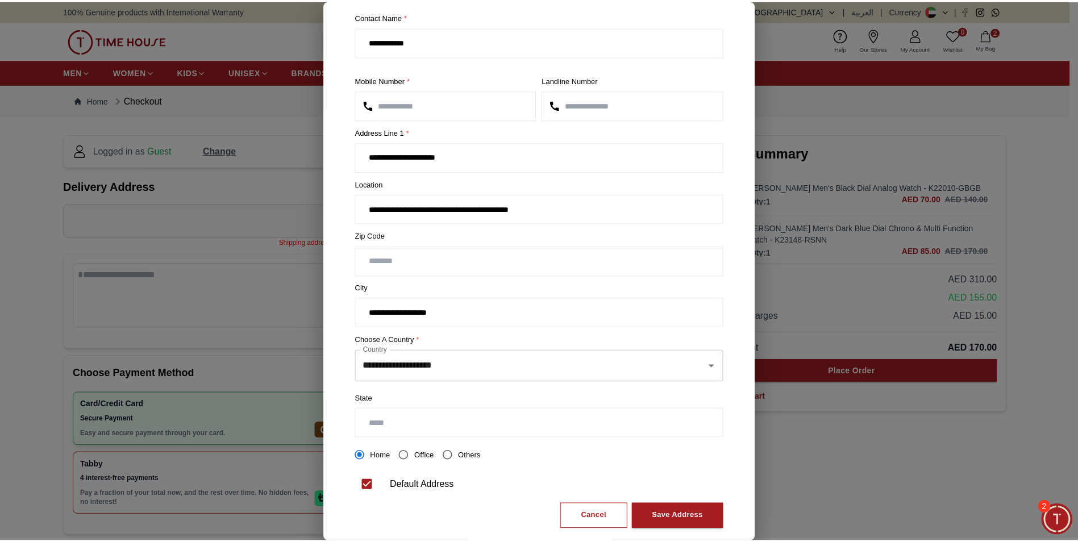
scroll to position [56, 0]
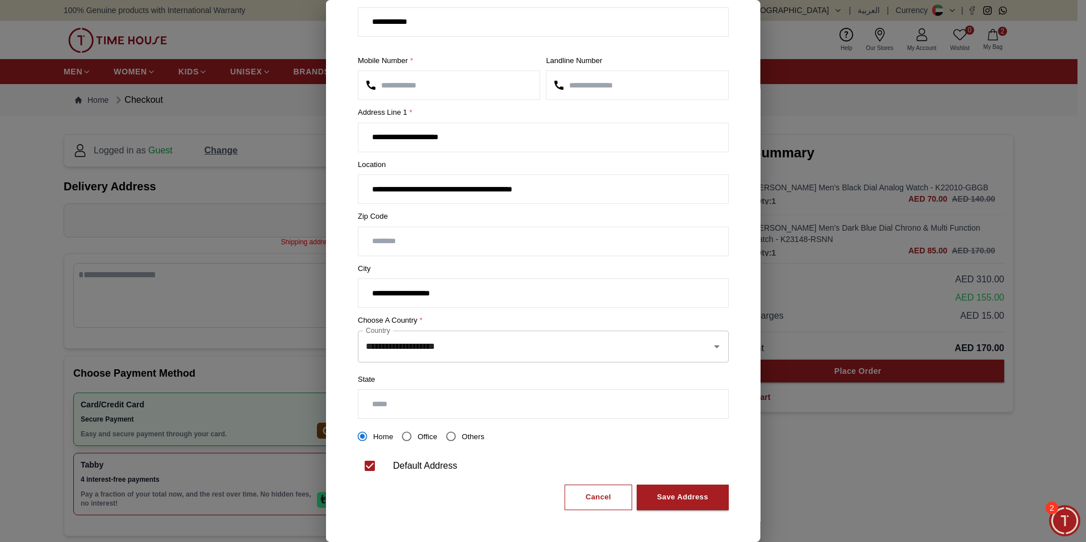
type input "**********"
click at [493, 138] on input "**********" at bounding box center [544, 137] width 370 height 28
type input "**********"
click at [685, 500] on div "Save Address" at bounding box center [682, 497] width 51 height 13
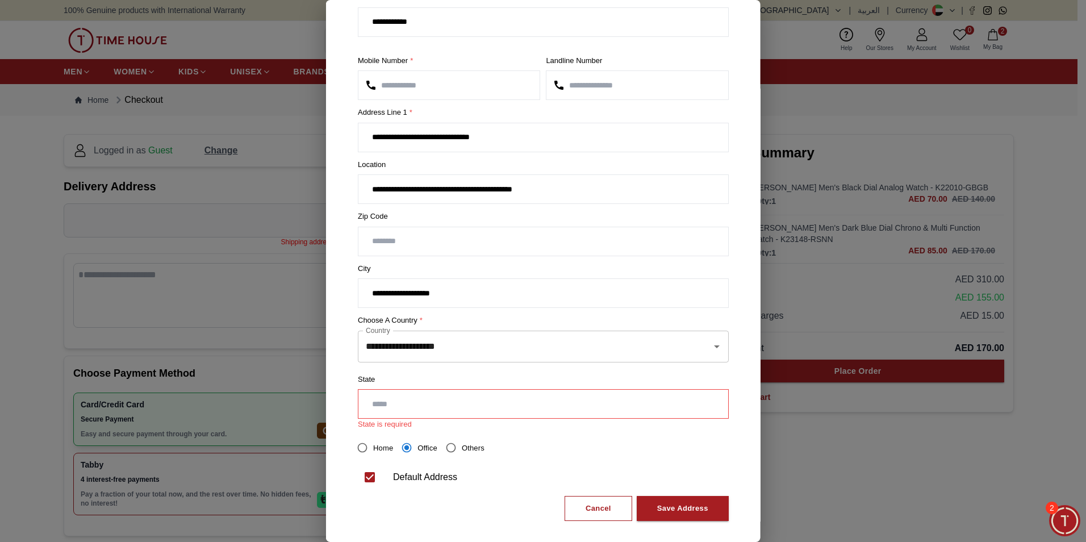
click at [408, 409] on input "text" at bounding box center [544, 404] width 370 height 28
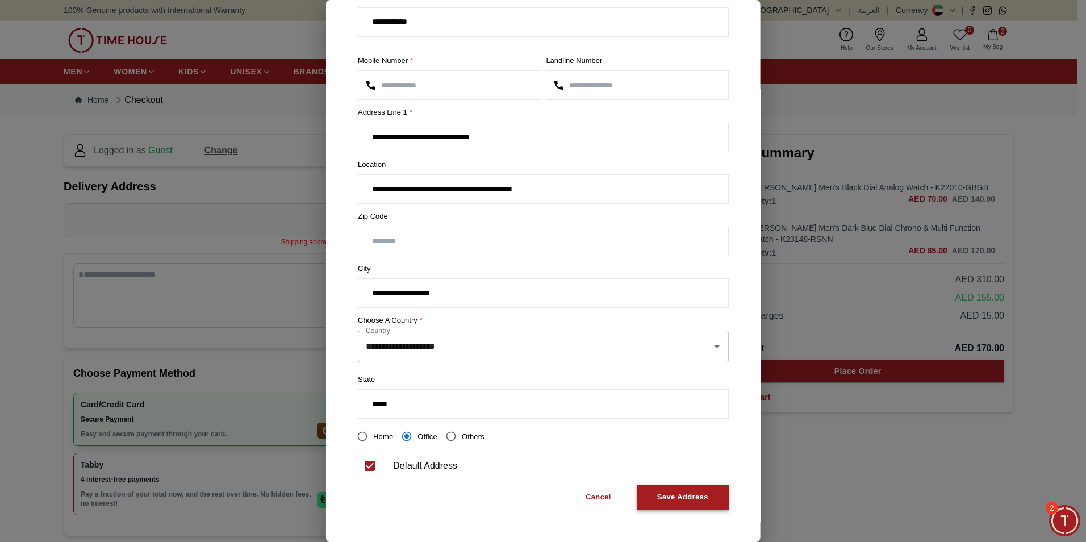
type input "*****"
click at [677, 501] on div "Save Address" at bounding box center [682, 497] width 51 height 13
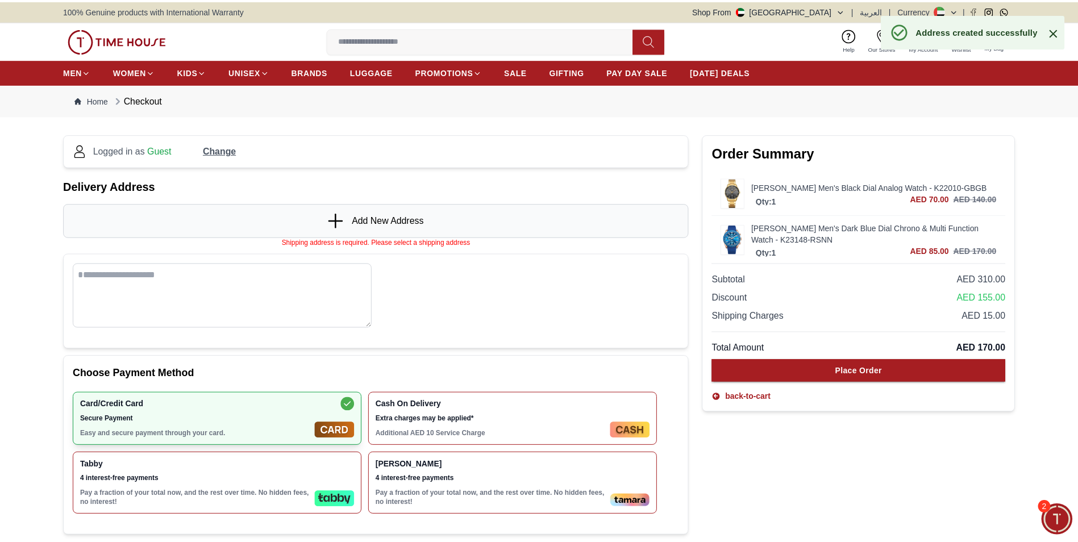
scroll to position [0, 0]
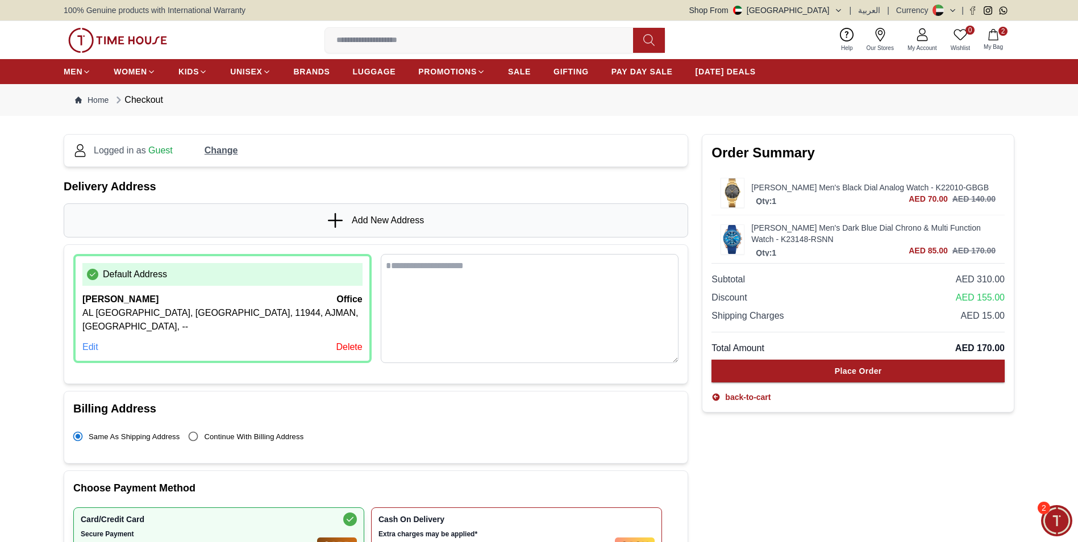
click at [439, 277] on textarea at bounding box center [530, 308] width 298 height 109
type textarea "*"
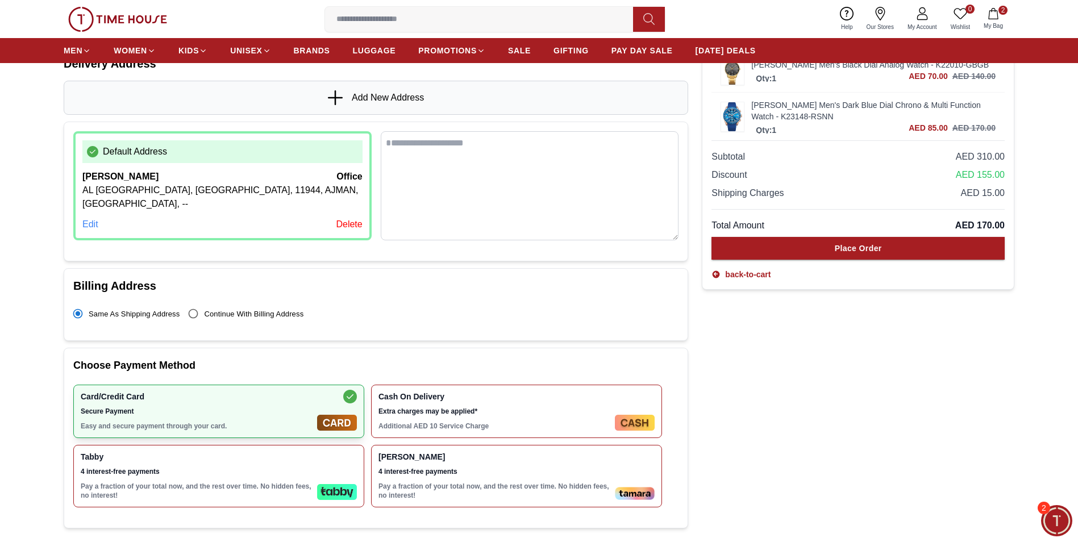
scroll to position [114, 0]
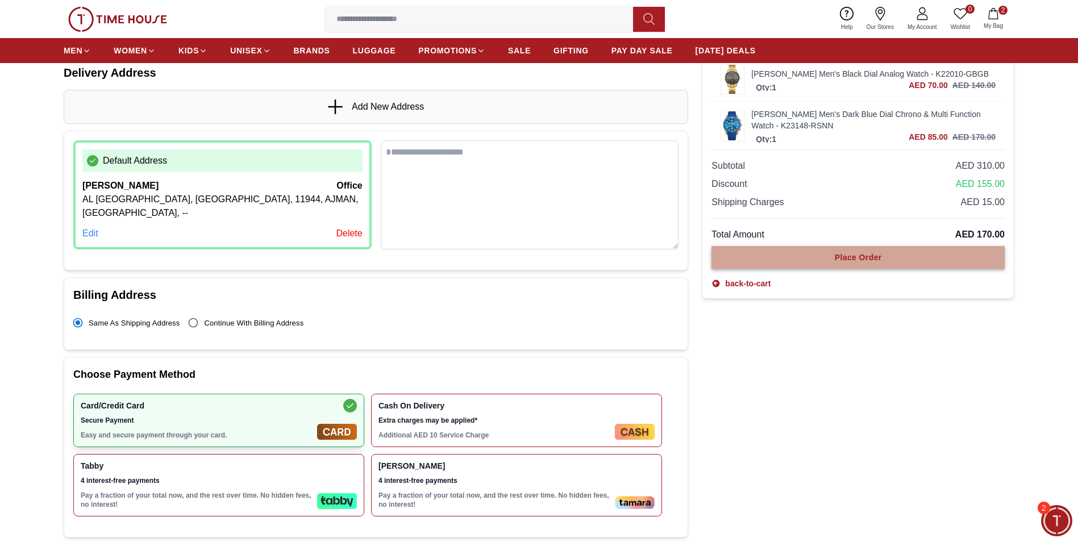
click at [847, 259] on div "Place Order" at bounding box center [858, 257] width 47 height 11
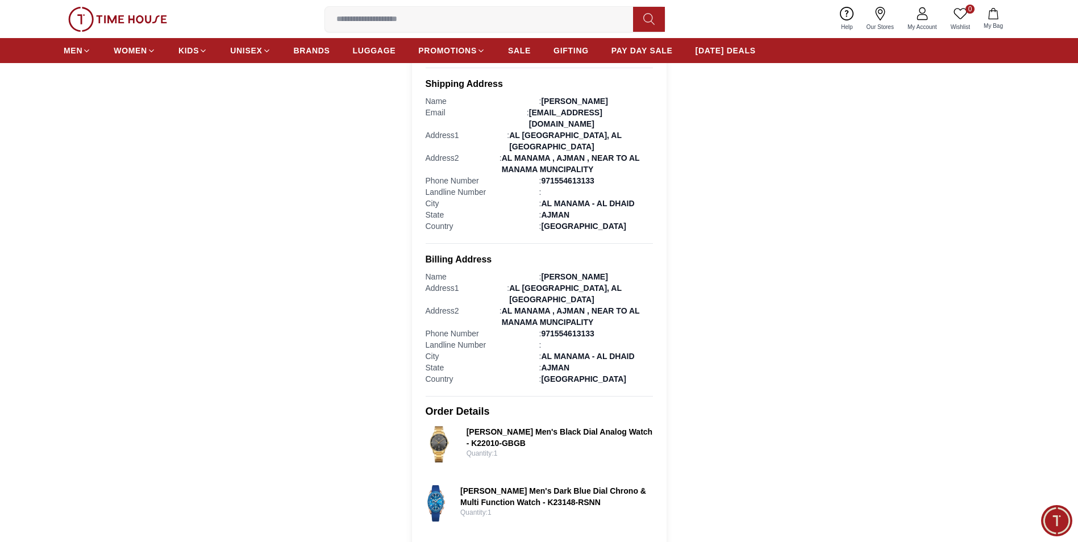
scroll to position [265, 0]
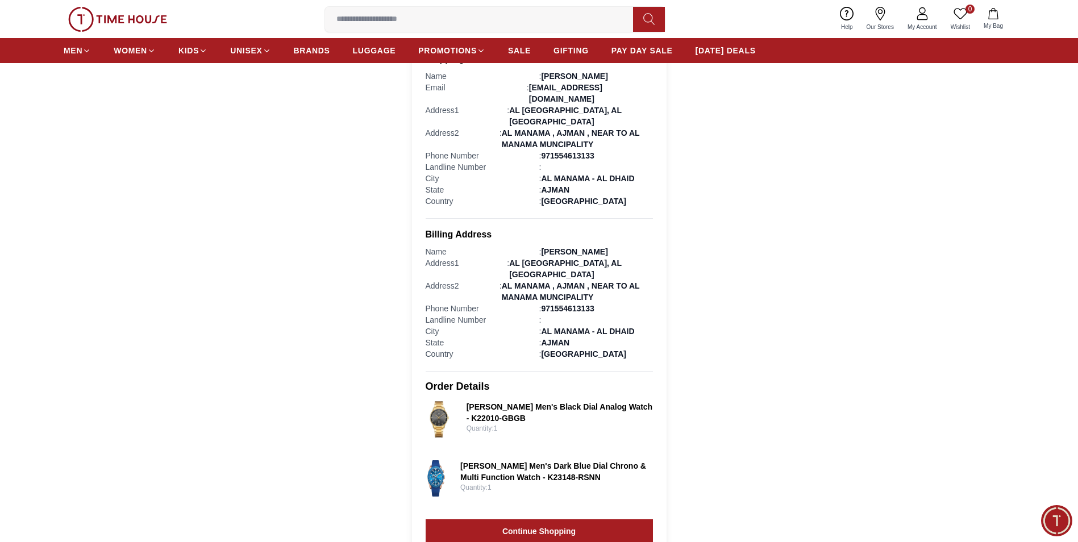
drag, startPoint x: 777, startPoint y: 271, endPoint x: 738, endPoint y: 272, distance: 38.6
click at [738, 272] on section "Order Successfully Completed! Thank you for your purchase. Your order details a…" at bounding box center [539, 194] width 1078 height 726
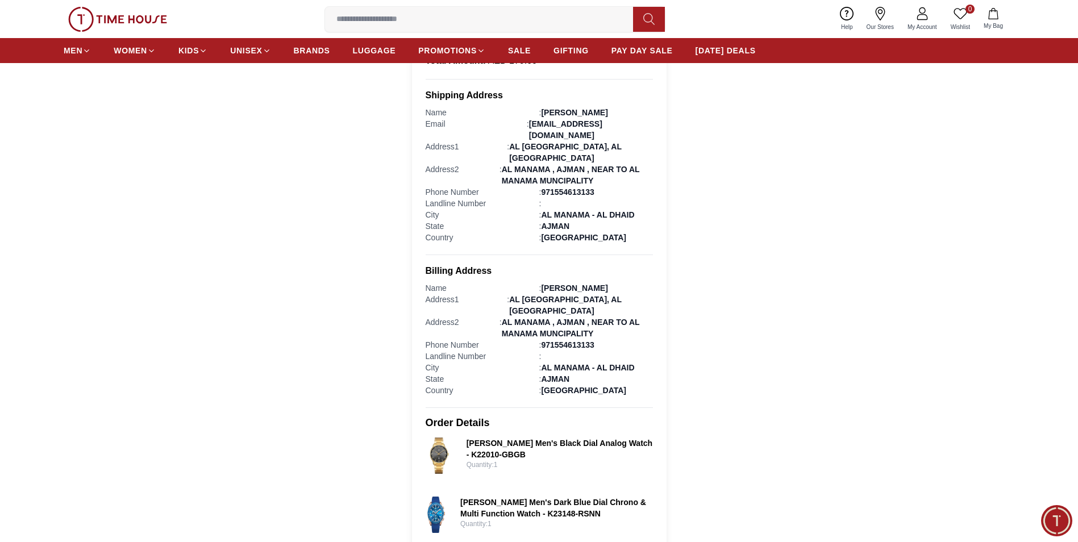
scroll to position [208, 0]
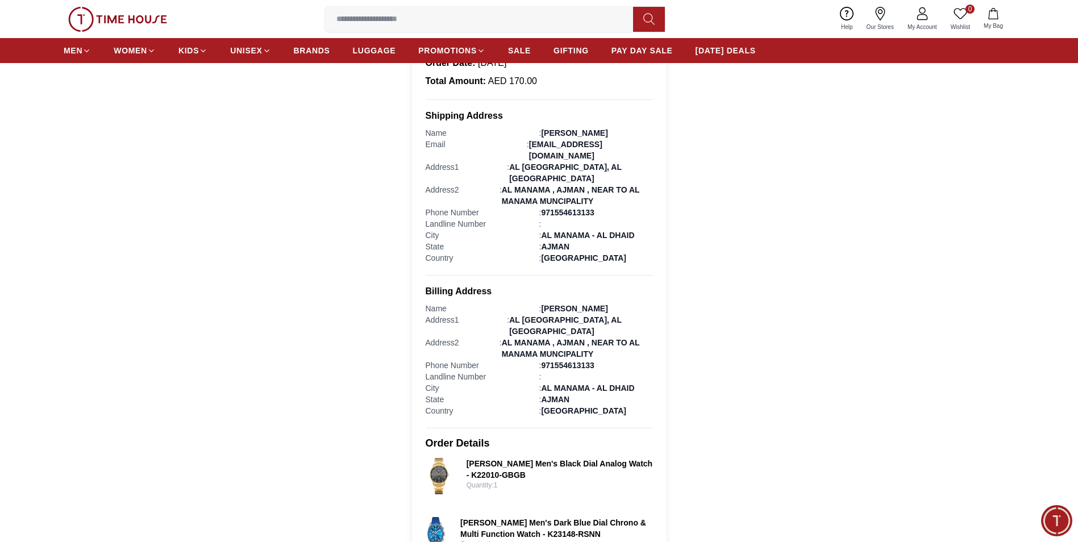
drag, startPoint x: 695, startPoint y: 234, endPoint x: 759, endPoint y: 489, distance: 262.4
click at [765, 495] on section "Order Successfully Completed! Thank you for your purchase. Your order details a…" at bounding box center [539, 250] width 1078 height 726
click at [857, 268] on section "Order Successfully Completed! Thank you for your purchase. Your order details a…" at bounding box center [539, 250] width 1078 height 726
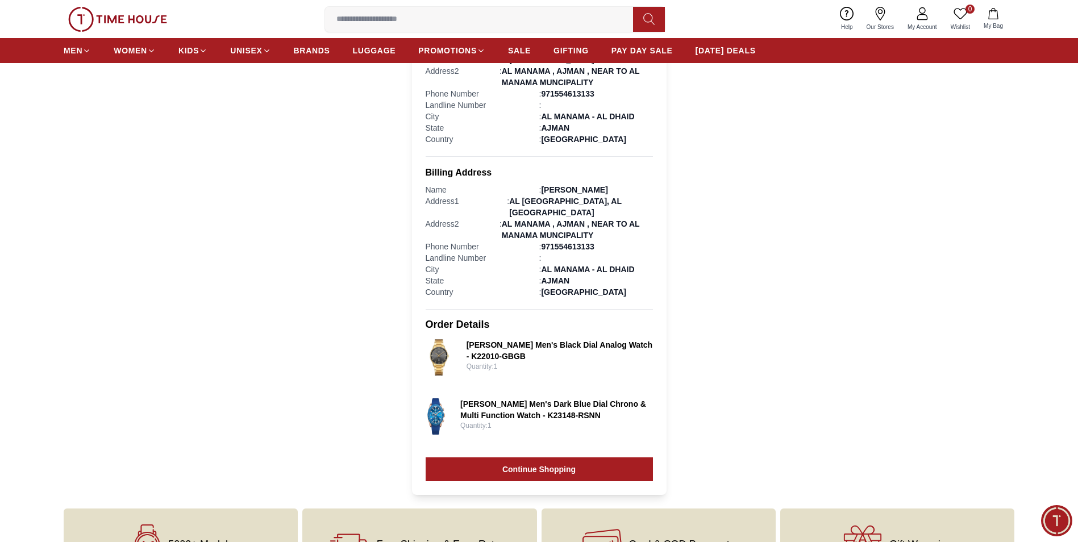
scroll to position [322, 0]
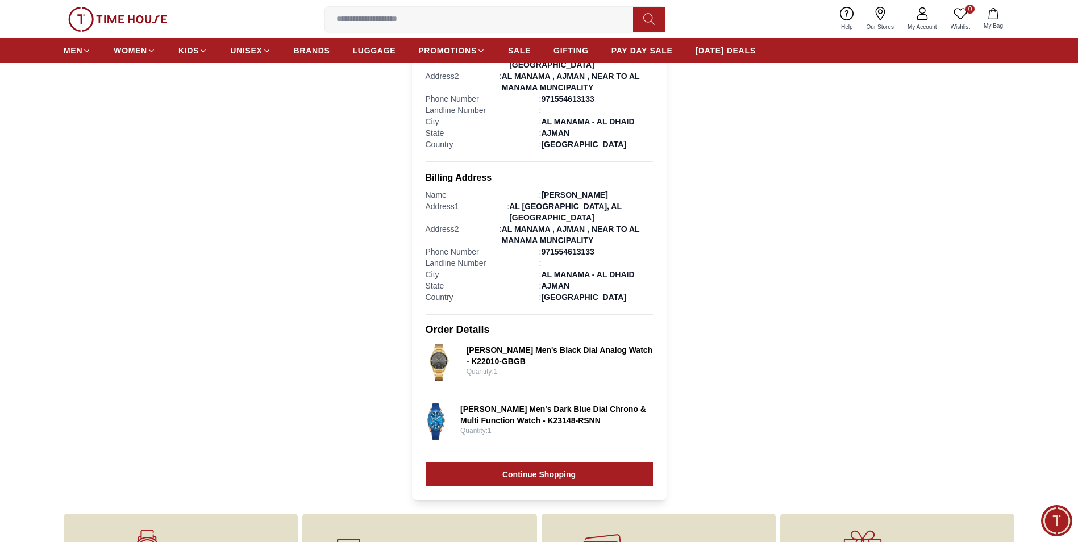
click at [933, 385] on section "Order Successfully Completed! Thank you for your purchase. Your order details a…" at bounding box center [539, 137] width 1078 height 726
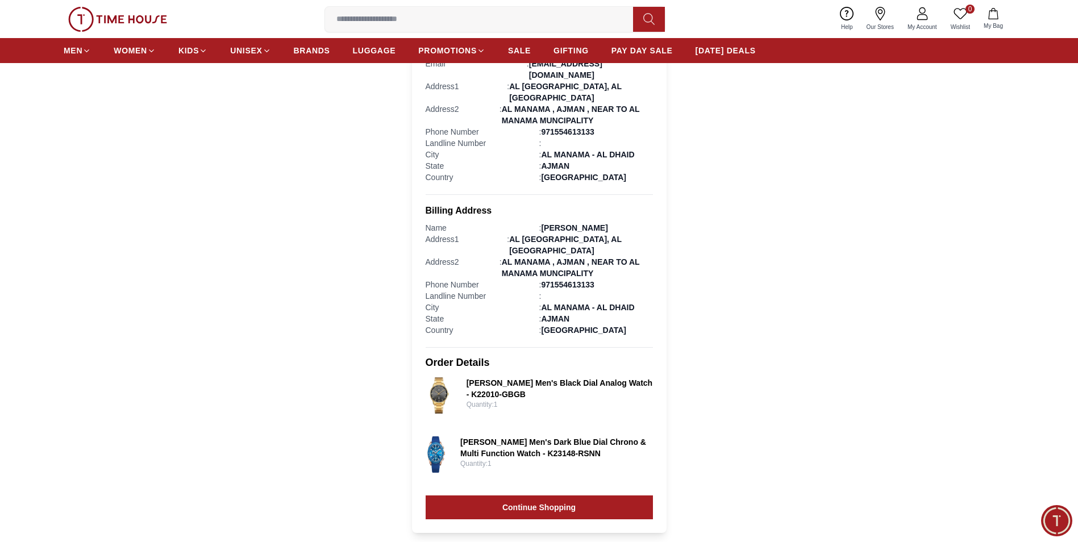
scroll to position [284, 0]
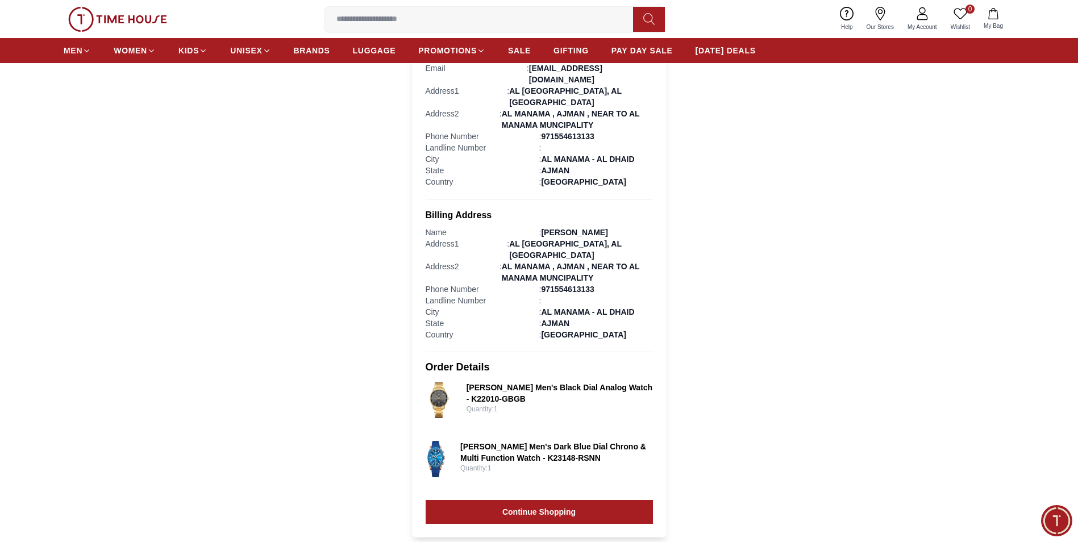
click at [993, 20] on button "My Bag" at bounding box center [993, 19] width 33 height 27
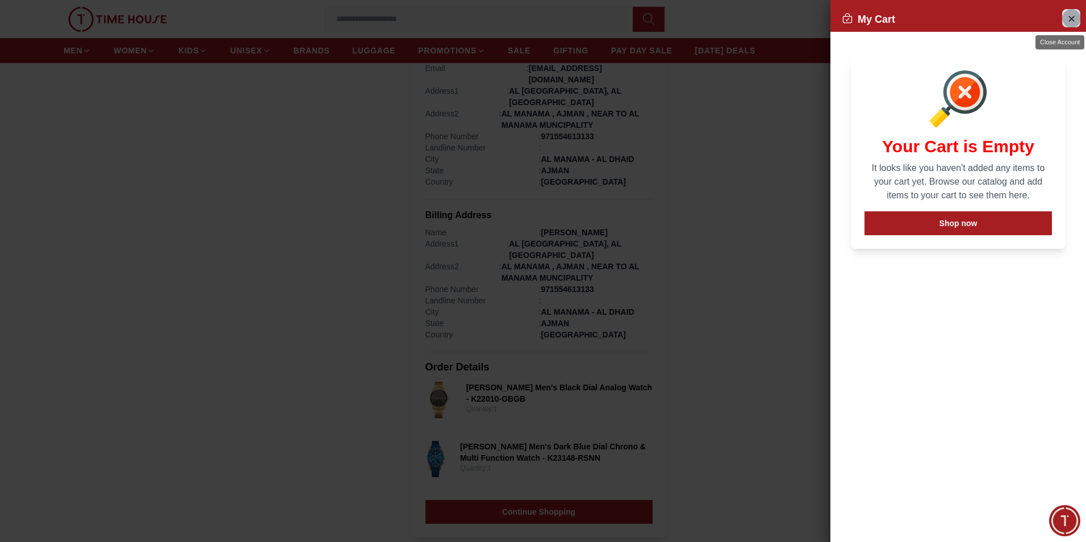
click at [1069, 21] on icon "Close Account" at bounding box center [1071, 18] width 5 height 5
